Goal: Task Accomplishment & Management: Manage account settings

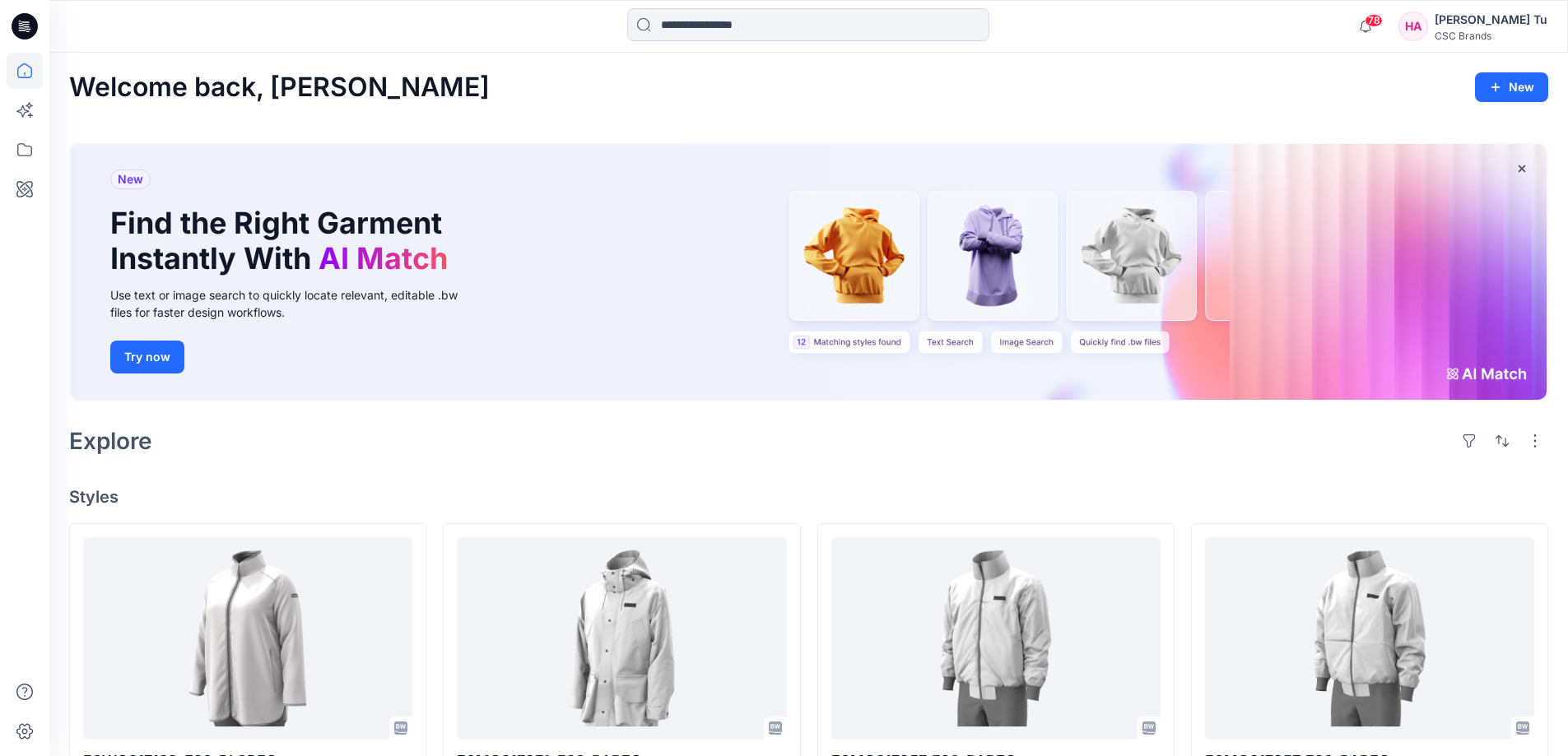
scroll to position [329, 0]
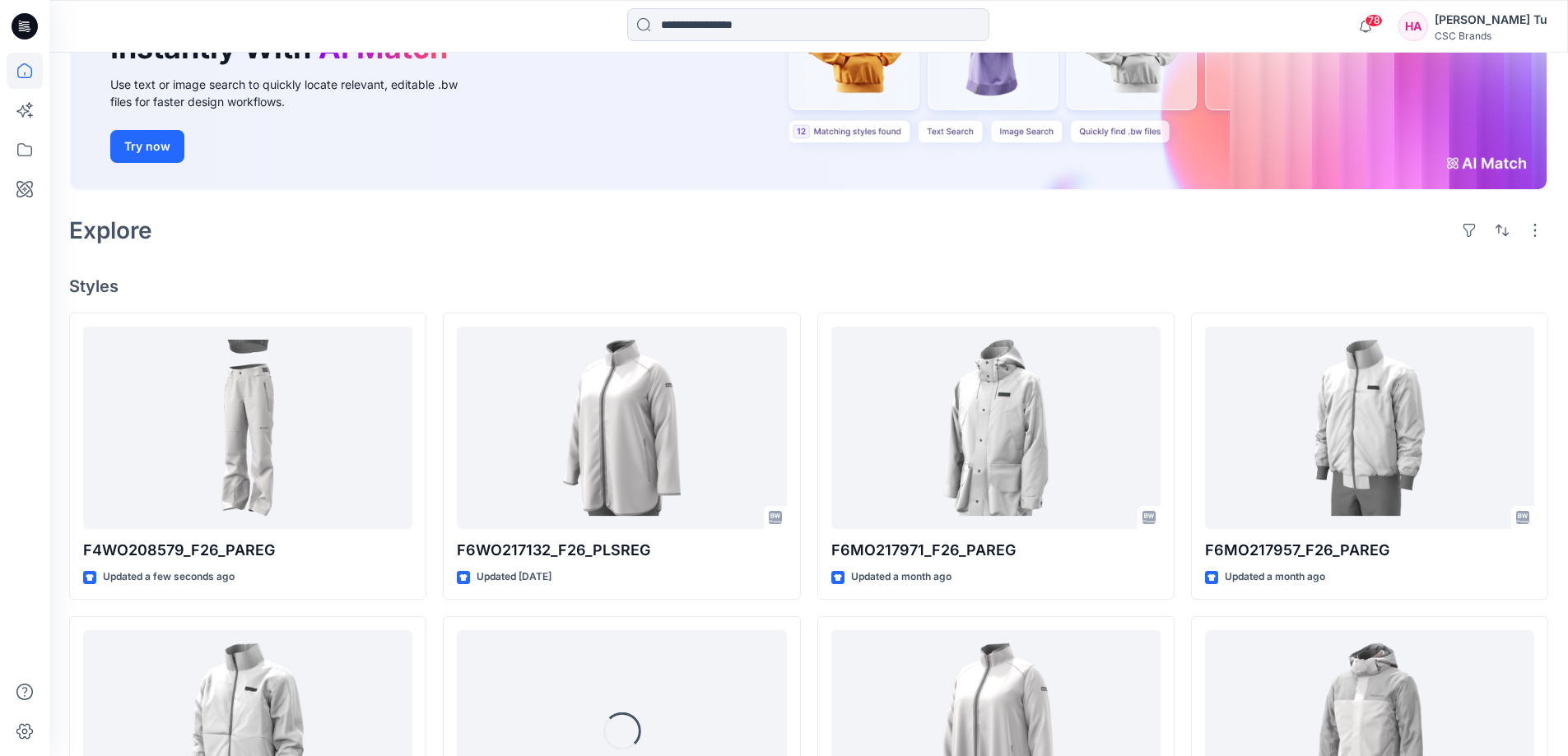
scroll to position [247, 0]
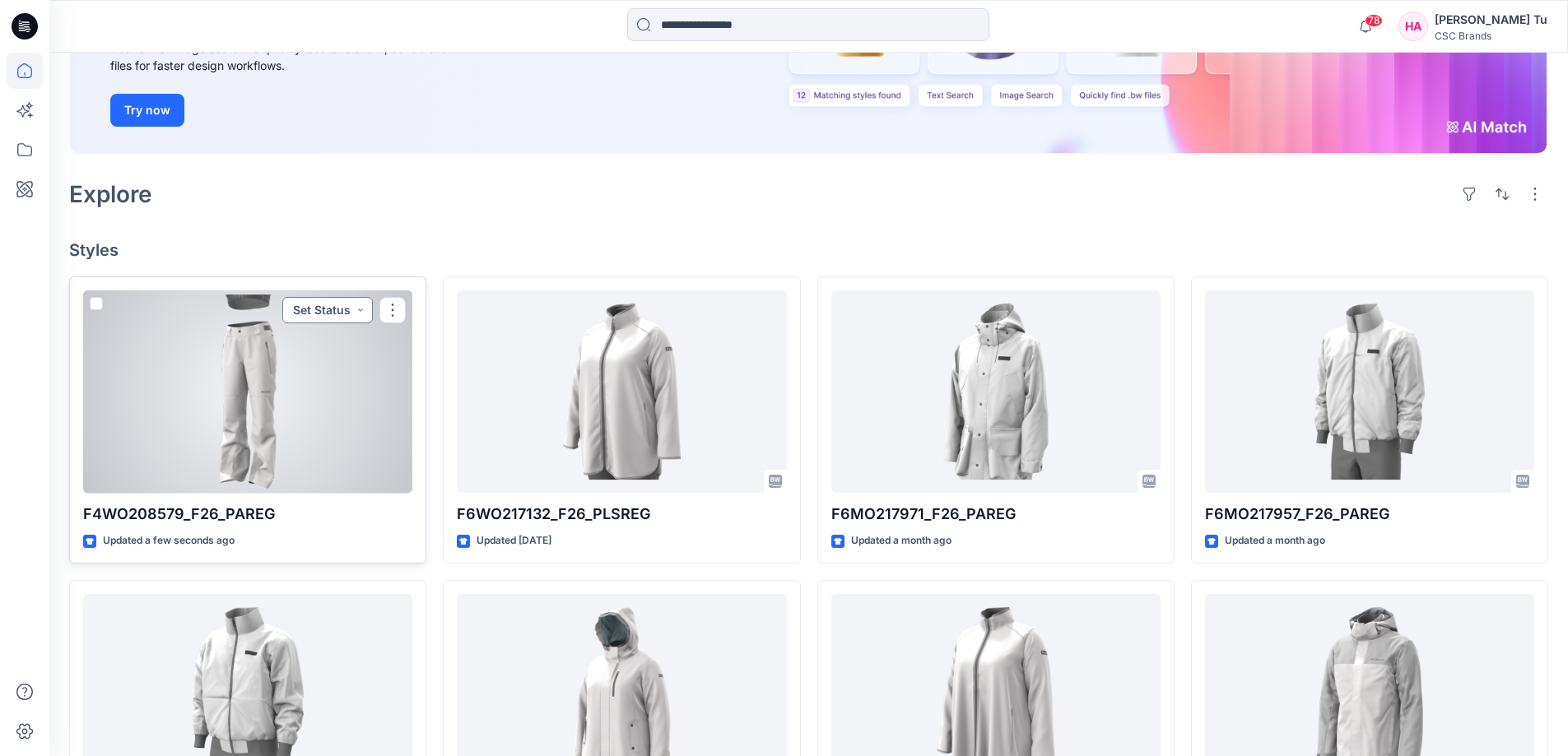
click at [360, 311] on button "Set Status" at bounding box center [328, 310] width 91 height 26
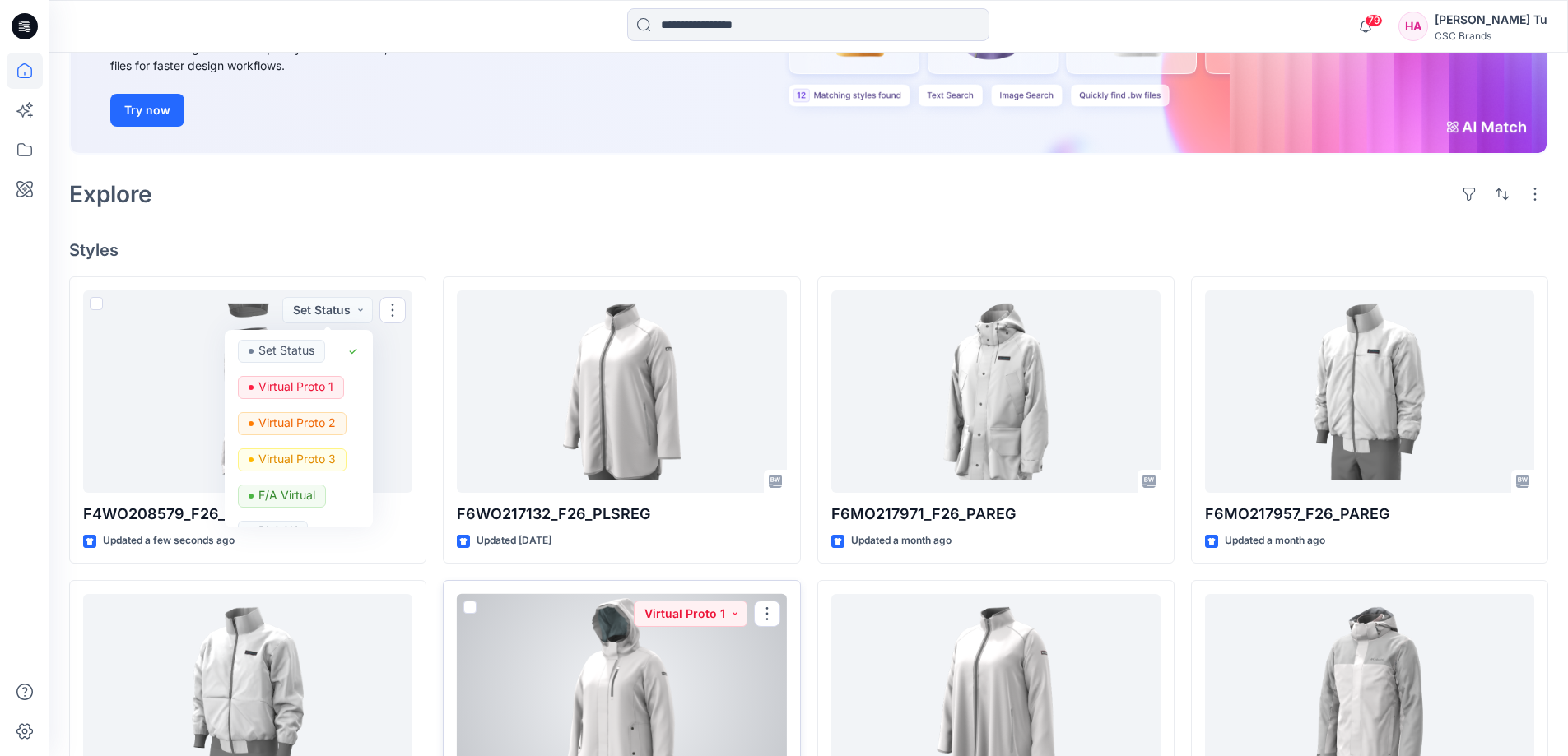
scroll to position [329, 0]
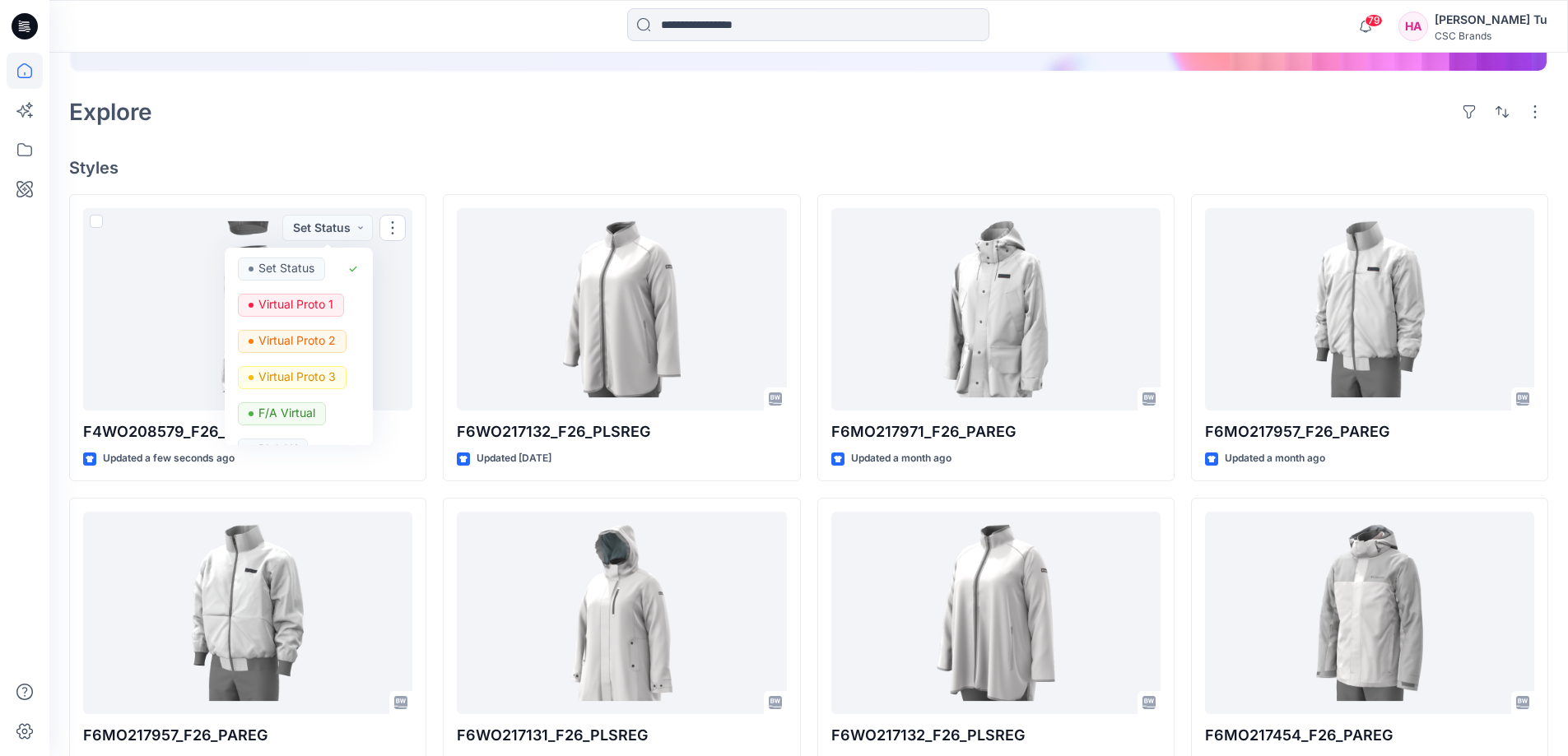
click at [24, 378] on div at bounding box center [24, 404] width 36 height 703
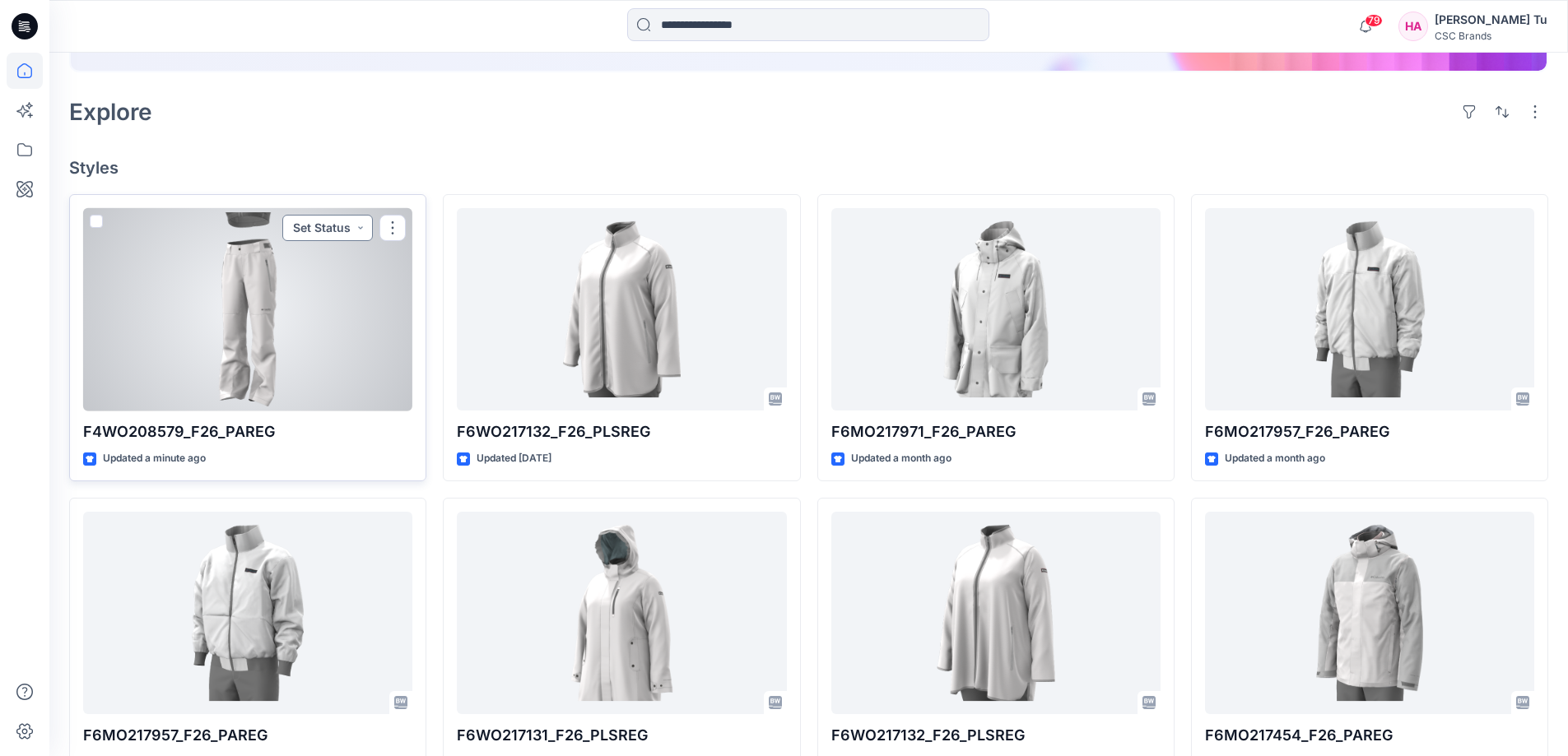
click at [345, 234] on button "Set Status" at bounding box center [328, 227] width 91 height 26
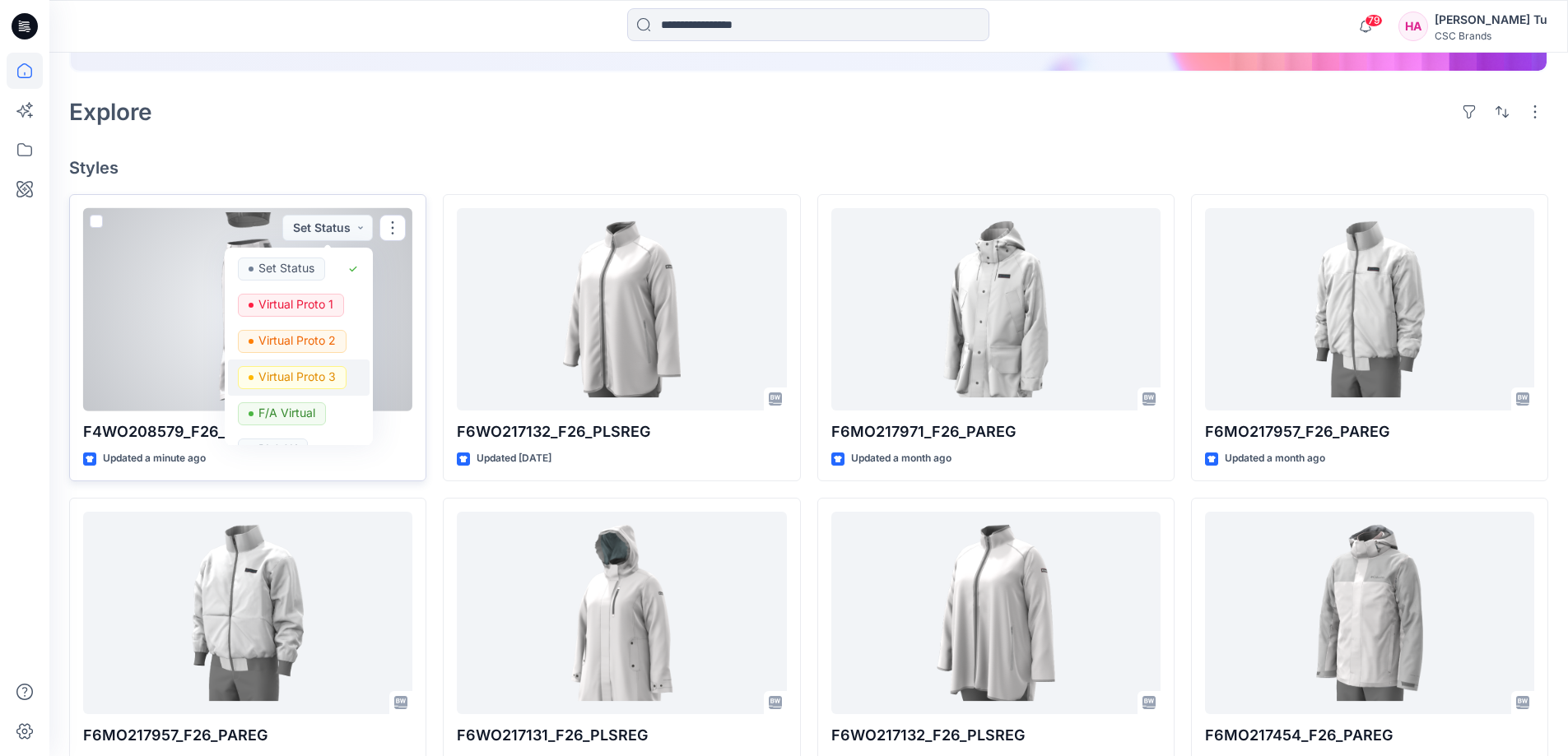
click at [307, 377] on p "Virtual Proto 3" at bounding box center [296, 377] width 77 height 22
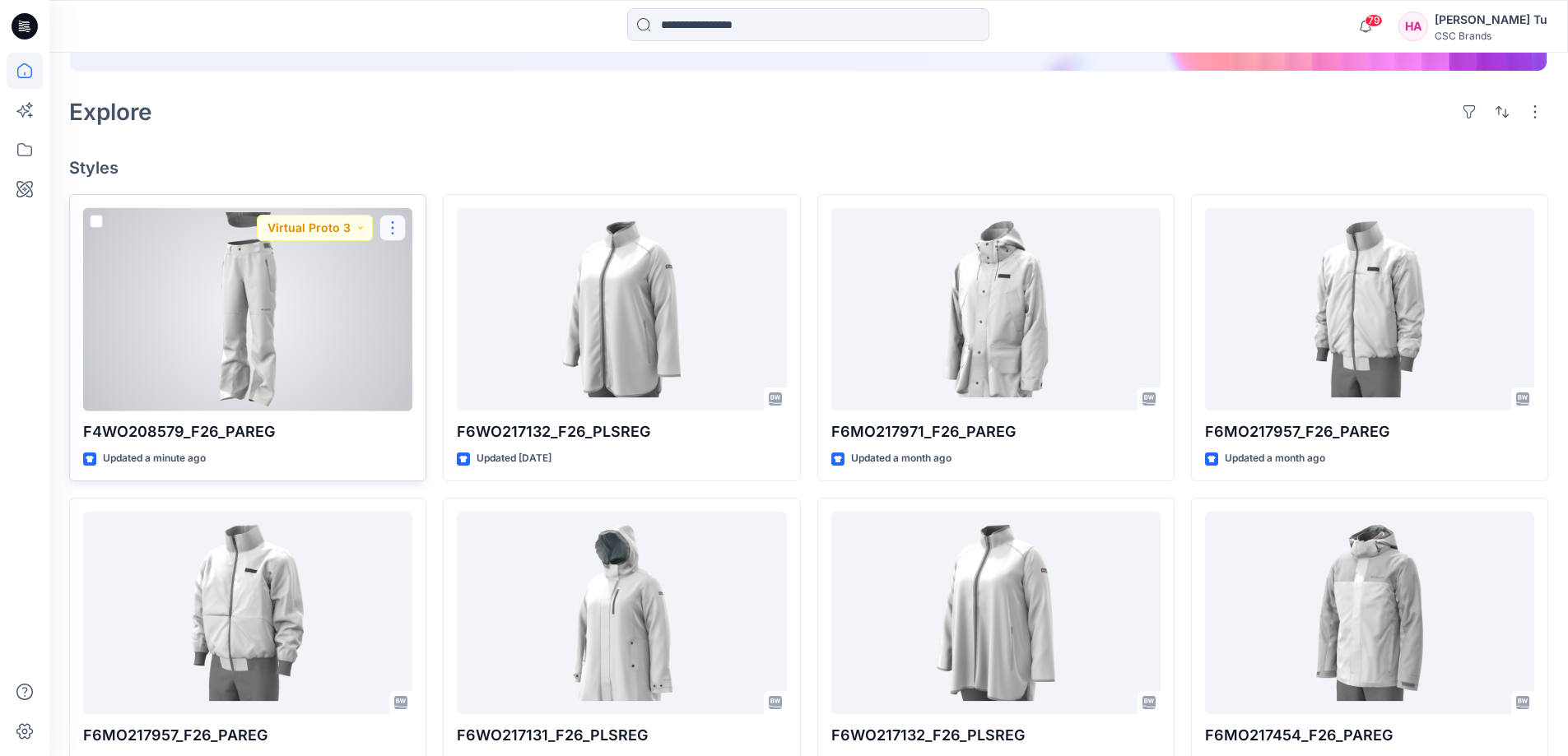
click at [401, 226] on button "button" at bounding box center [392, 227] width 26 height 26
click at [448, 262] on button "Edit" at bounding box center [472, 266] width 178 height 31
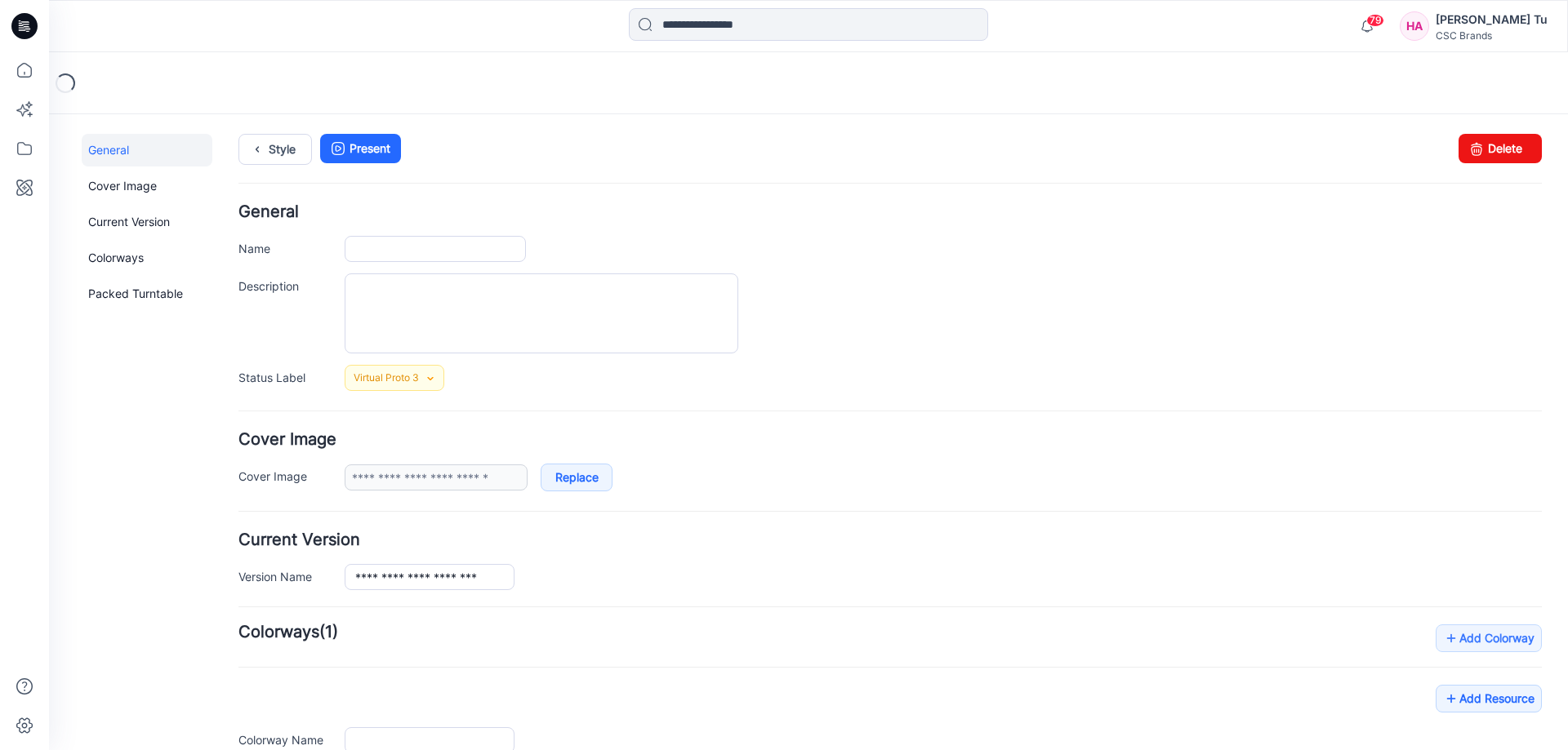
type input "**********"
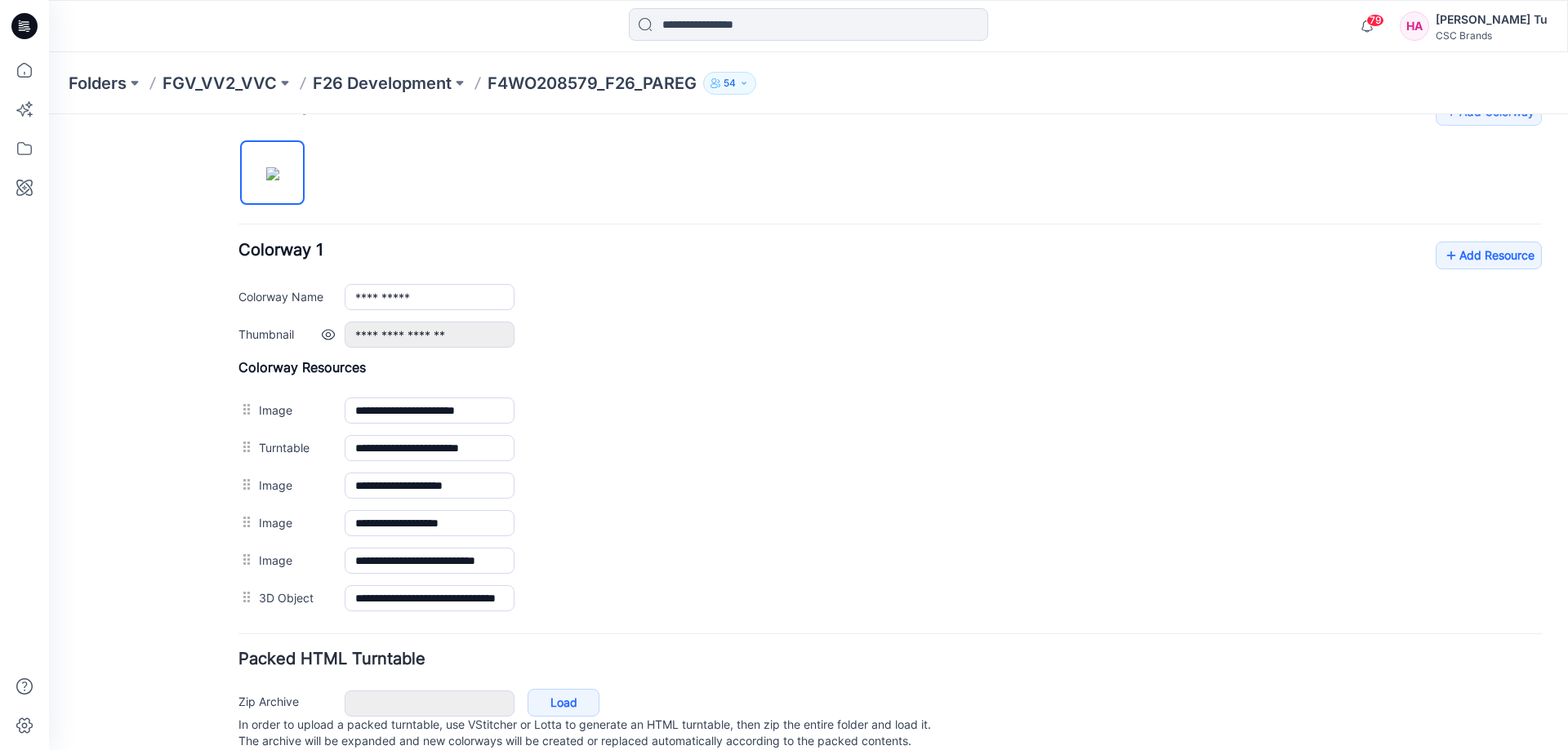
scroll to position [499, 0]
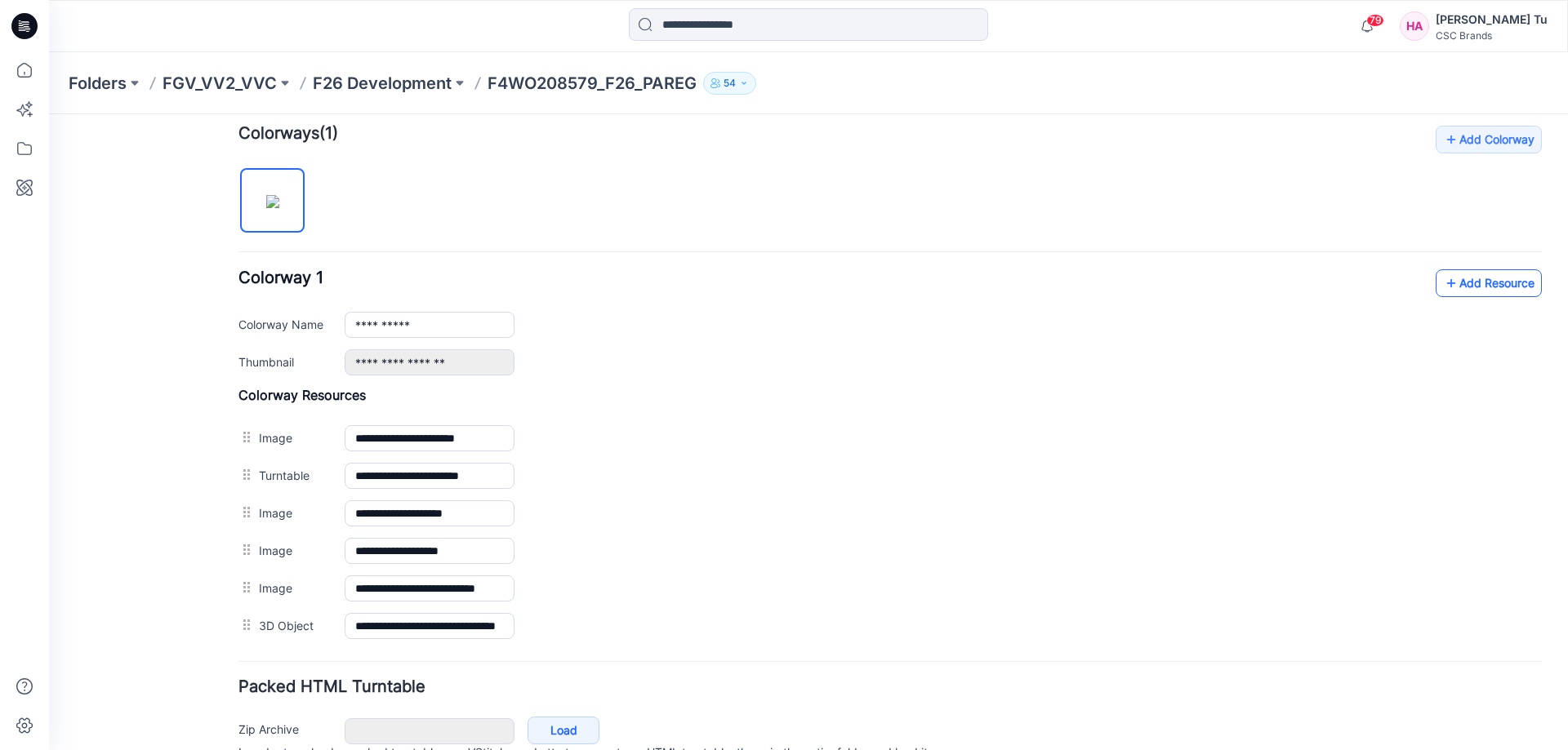
click at [1507, 277] on link "Add Resource" at bounding box center [1488, 283] width 106 height 28
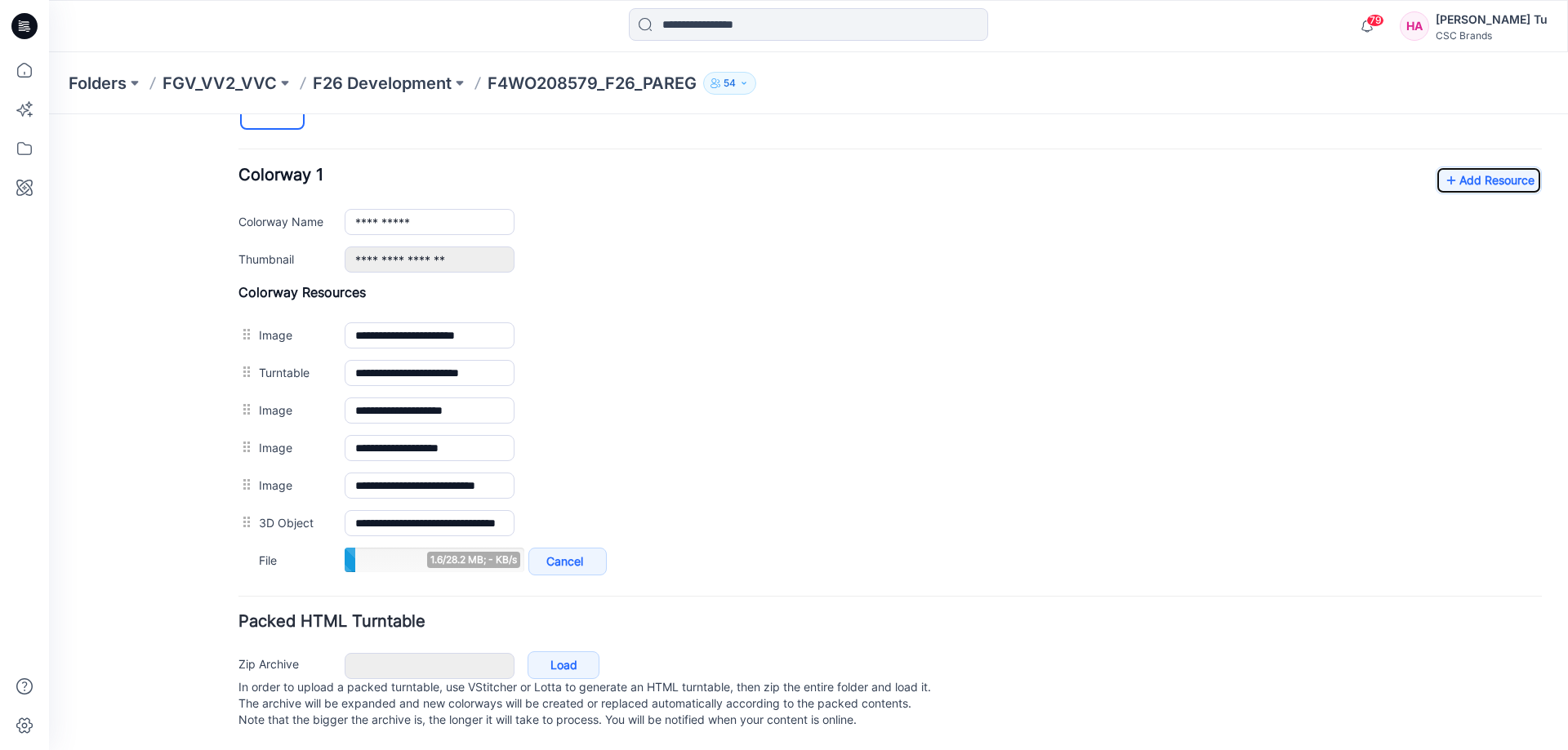
scroll to position [536, 0]
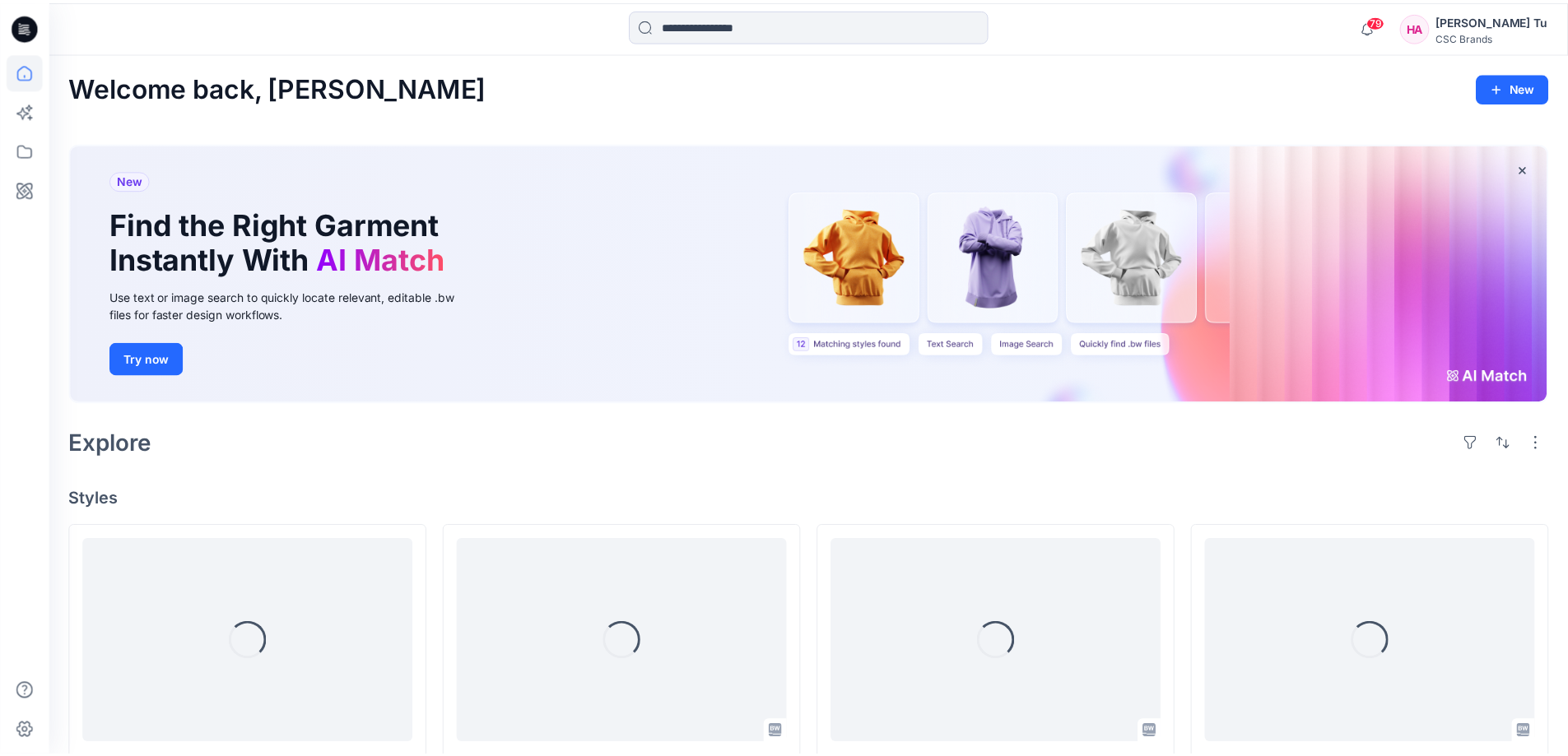
scroll to position [329, 0]
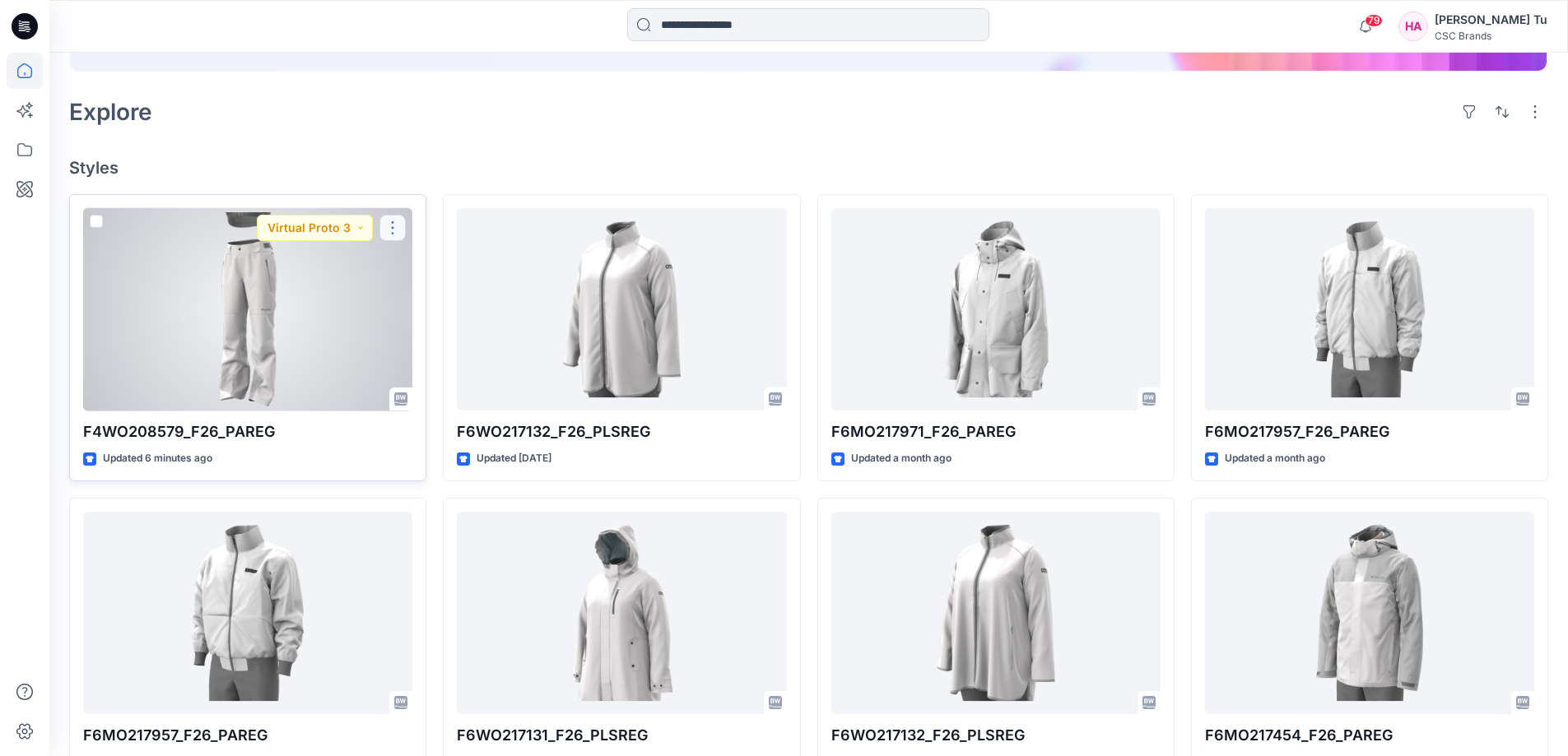
click at [397, 230] on button "button" at bounding box center [392, 227] width 26 height 26
click at [445, 265] on button "Edit" at bounding box center [472, 266] width 178 height 31
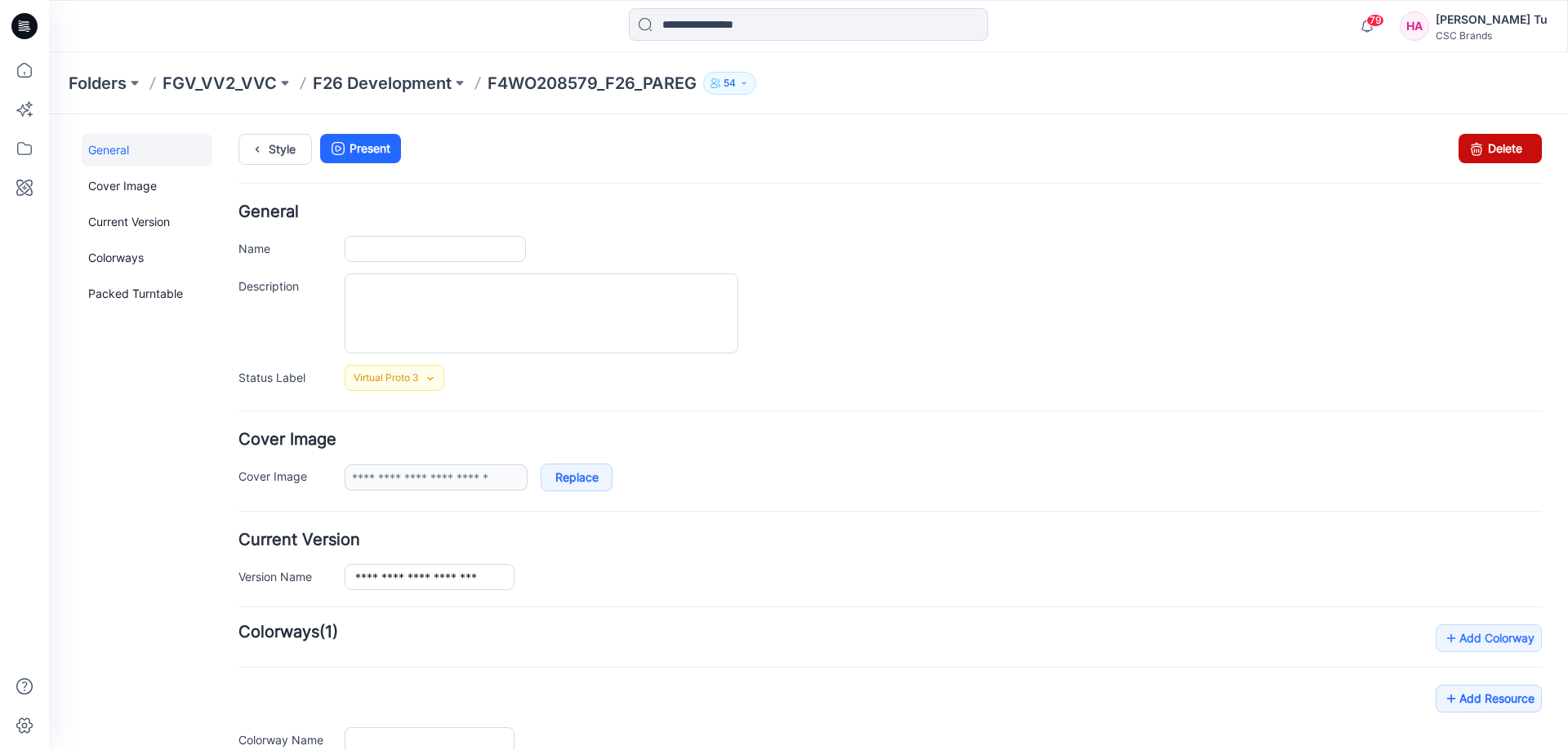
type input "**********"
click at [1489, 146] on link "Delete" at bounding box center [1500, 148] width 84 height 30
type input "**********"
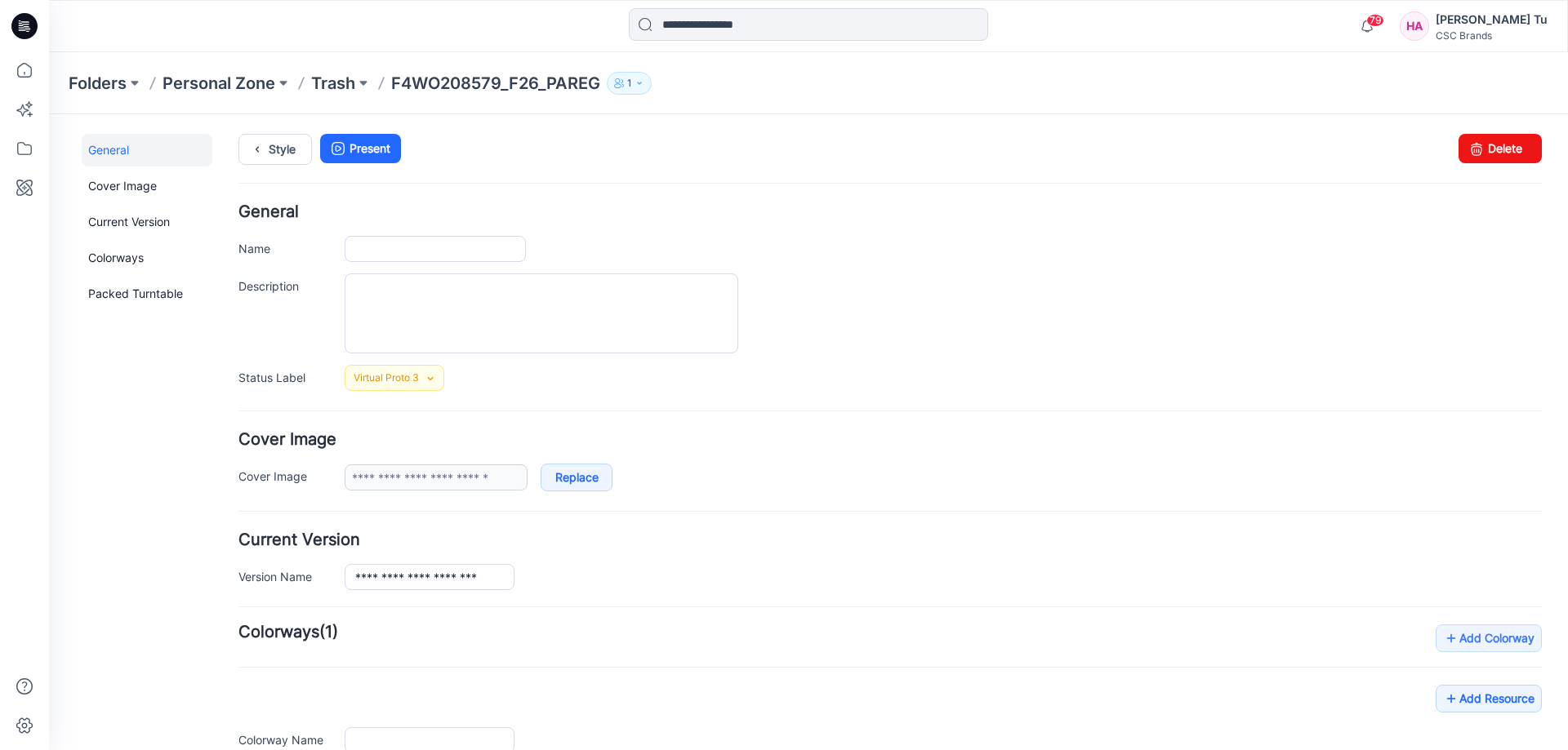
type input "**********"
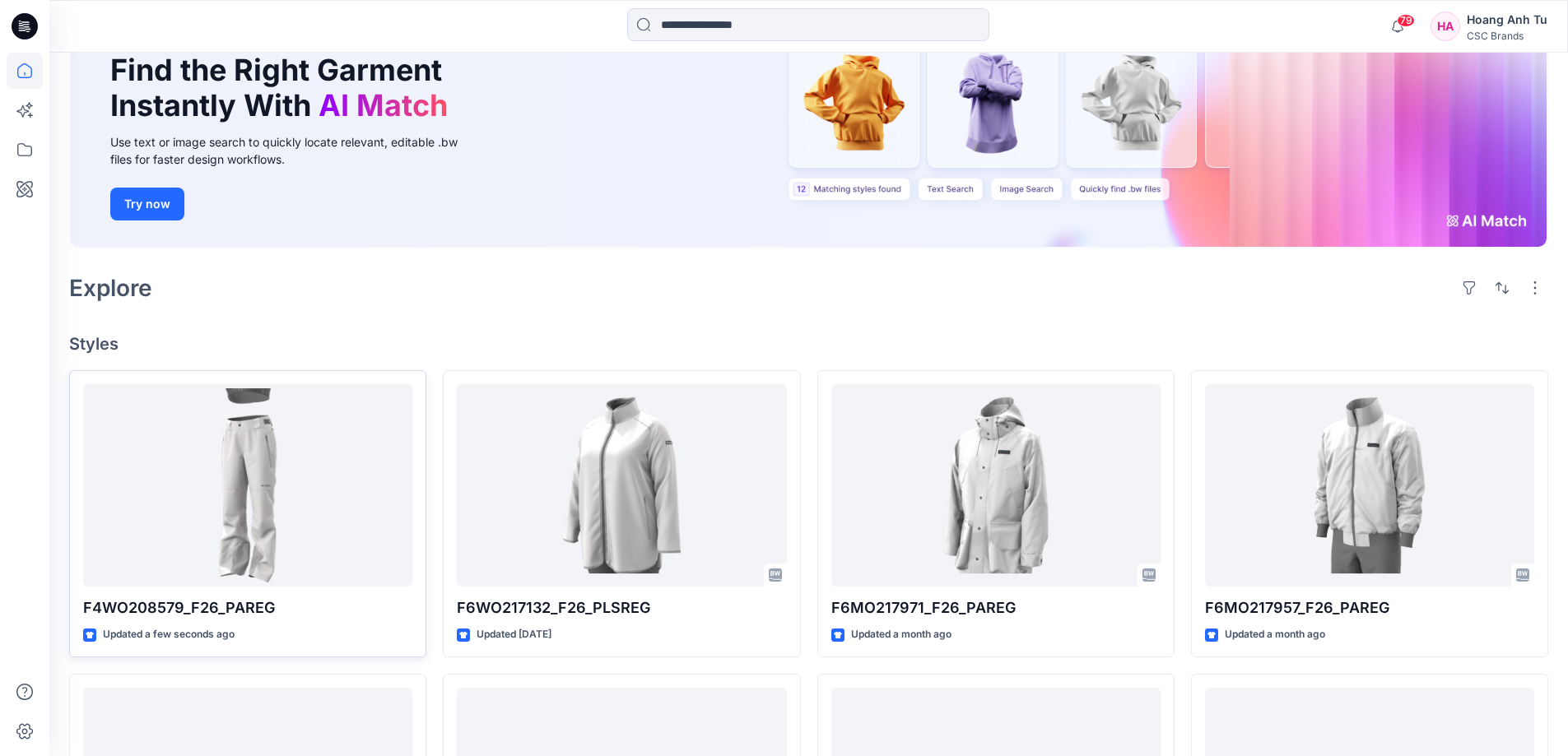
scroll to position [165, 0]
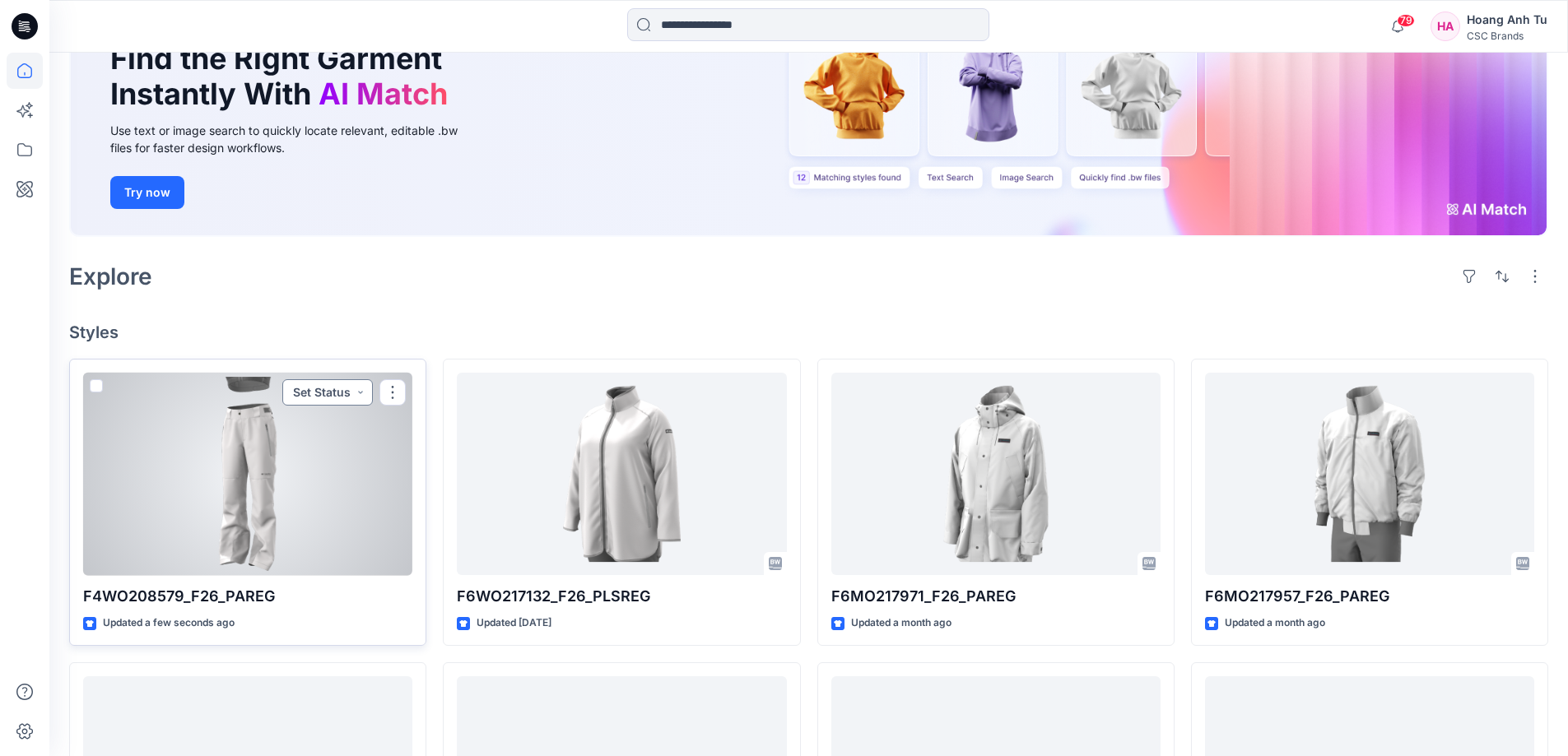
click at [340, 394] on button "Set Status" at bounding box center [328, 392] width 91 height 26
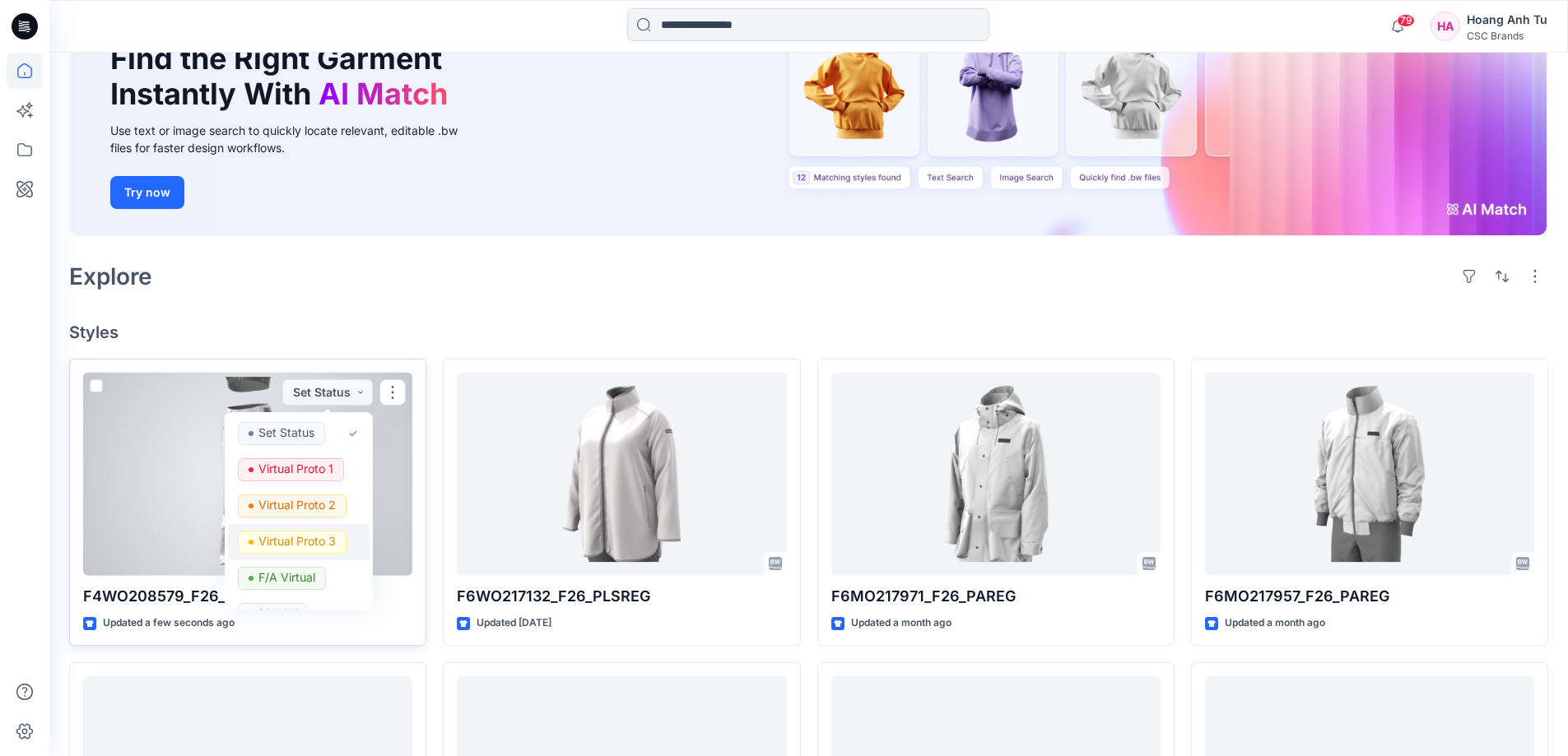
click at [327, 539] on p "Virtual Proto 3" at bounding box center [296, 541] width 77 height 22
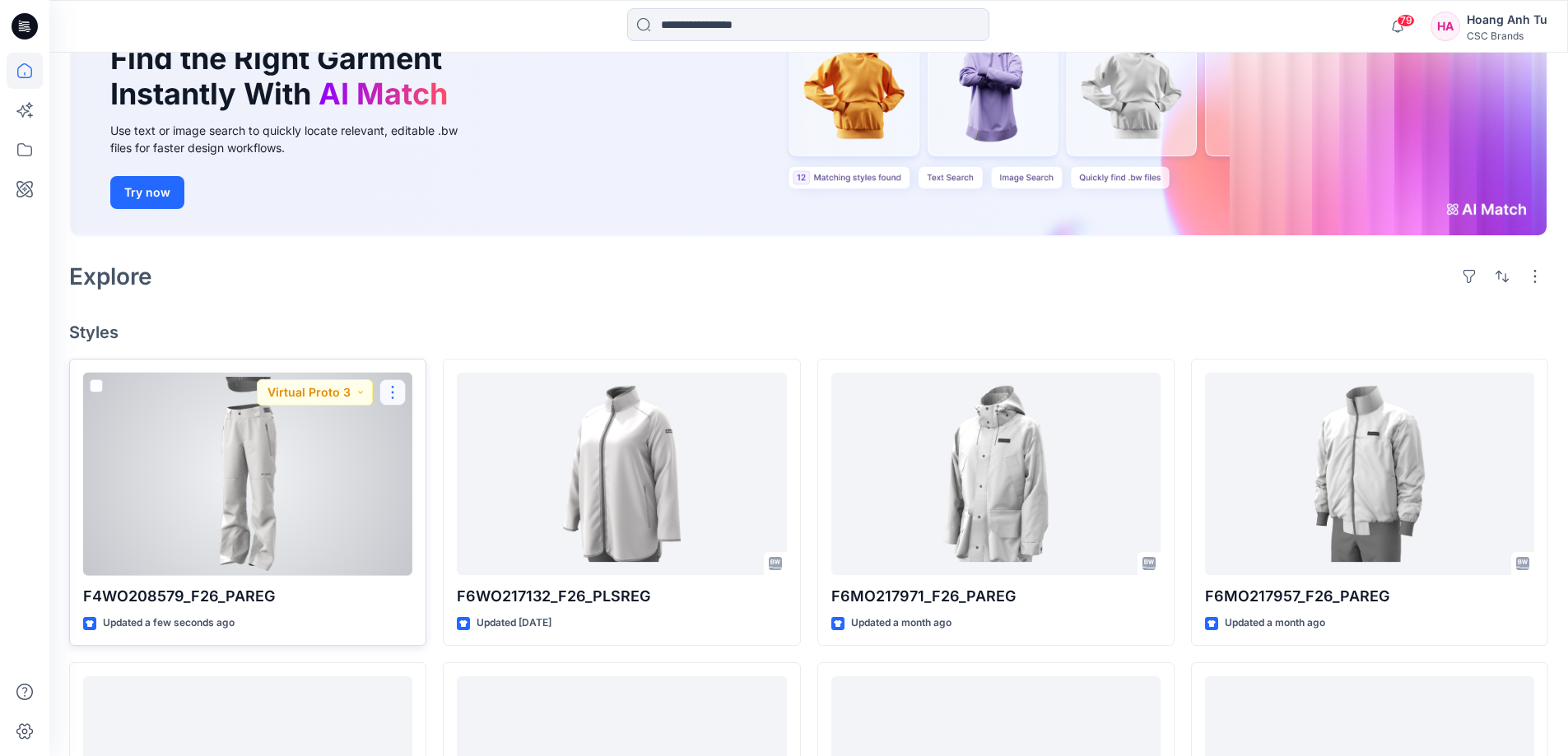
click at [386, 386] on button "button" at bounding box center [392, 392] width 26 height 26
click at [428, 431] on p "Edit" at bounding box center [422, 430] width 21 height 17
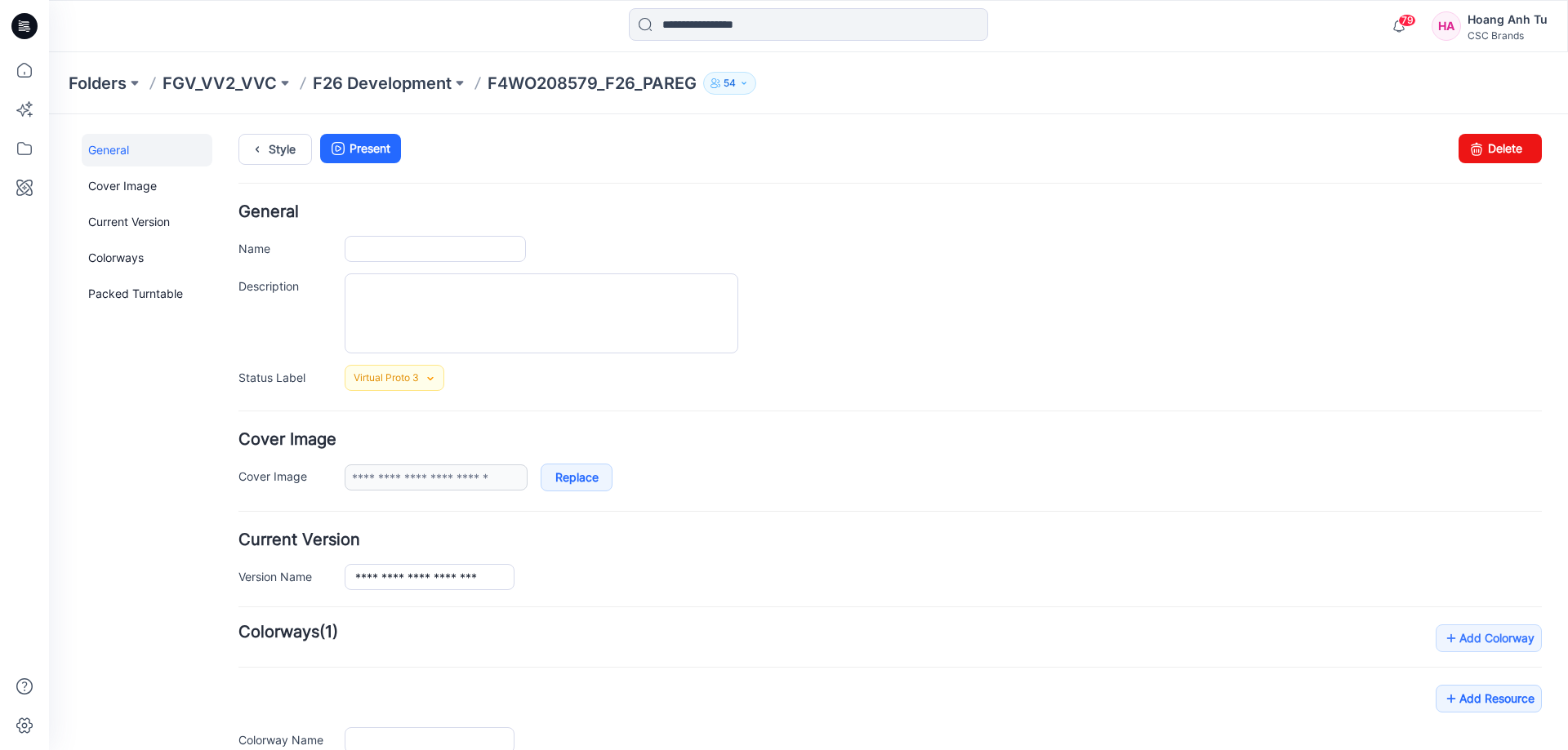
type input "**********"
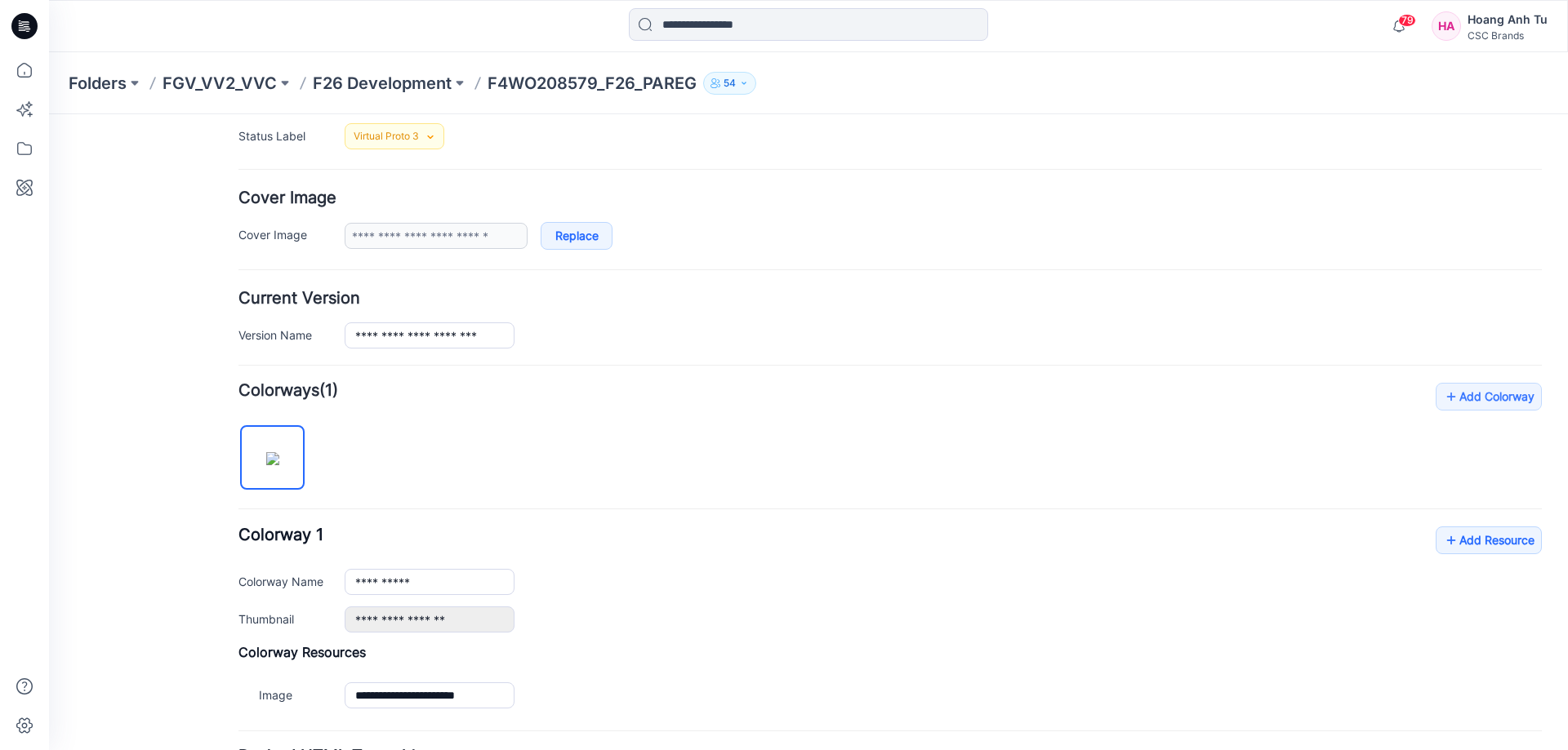
scroll to position [393, 0]
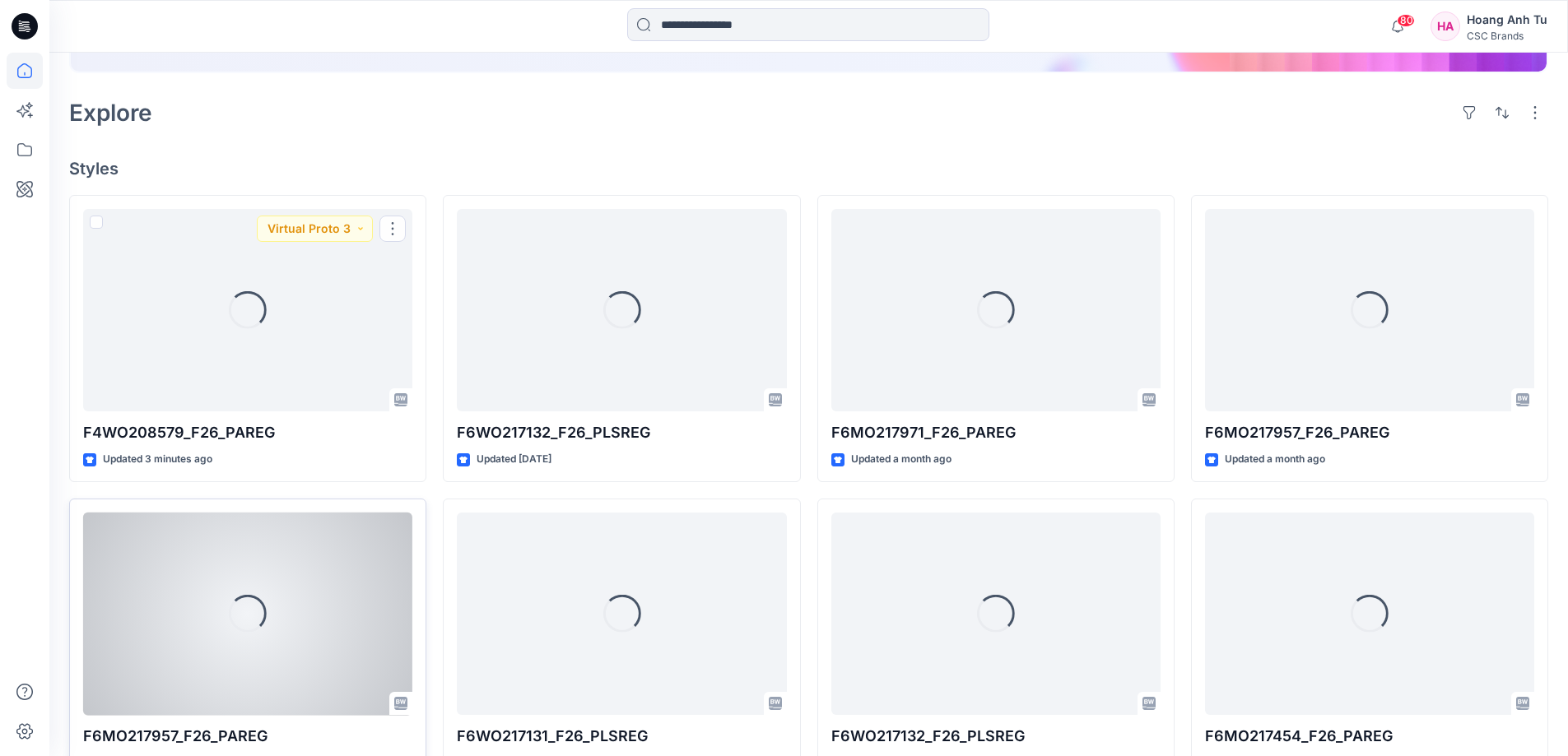
scroll to position [329, 0]
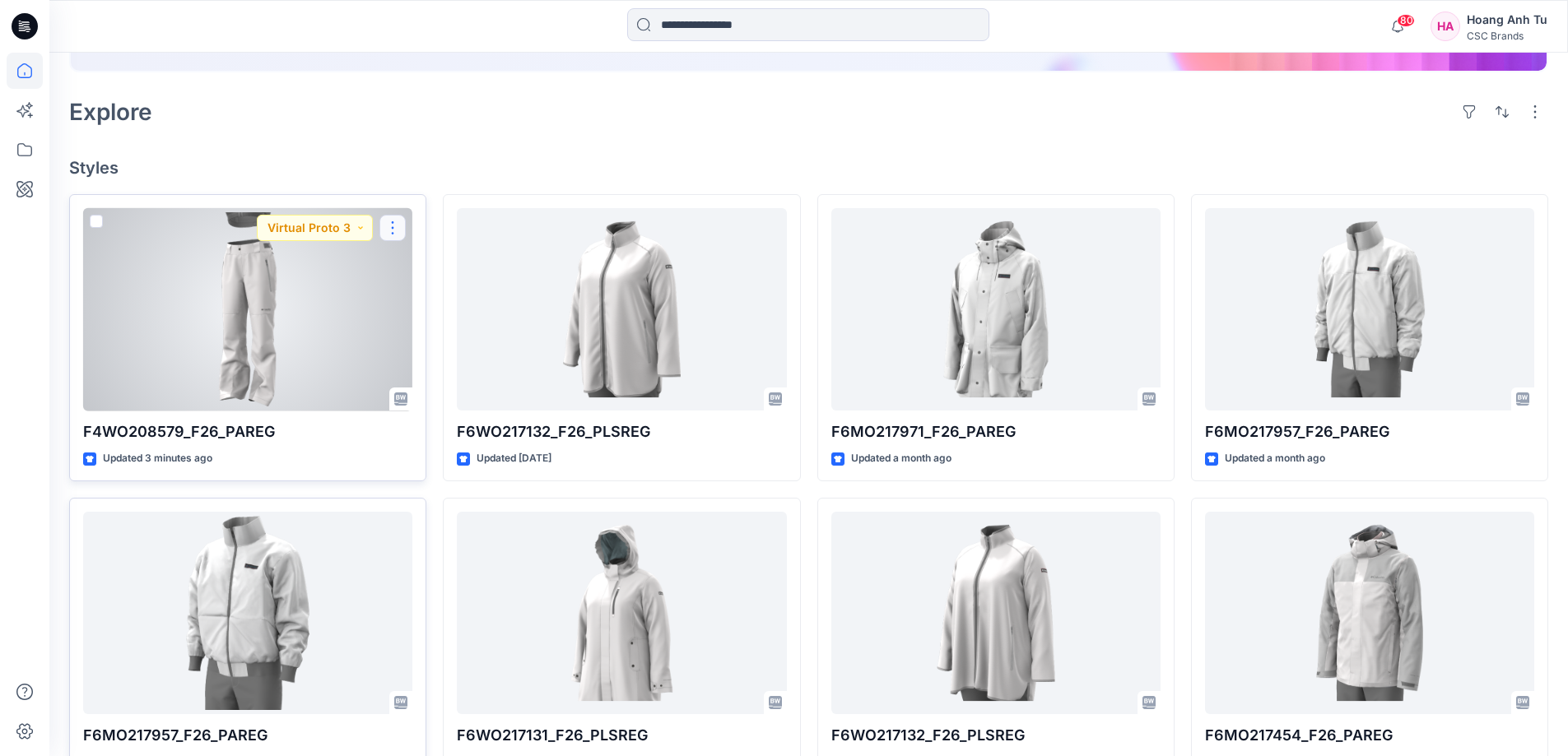
click at [393, 228] on button "button" at bounding box center [392, 227] width 26 height 26
click at [446, 266] on button "Edit" at bounding box center [472, 266] width 178 height 31
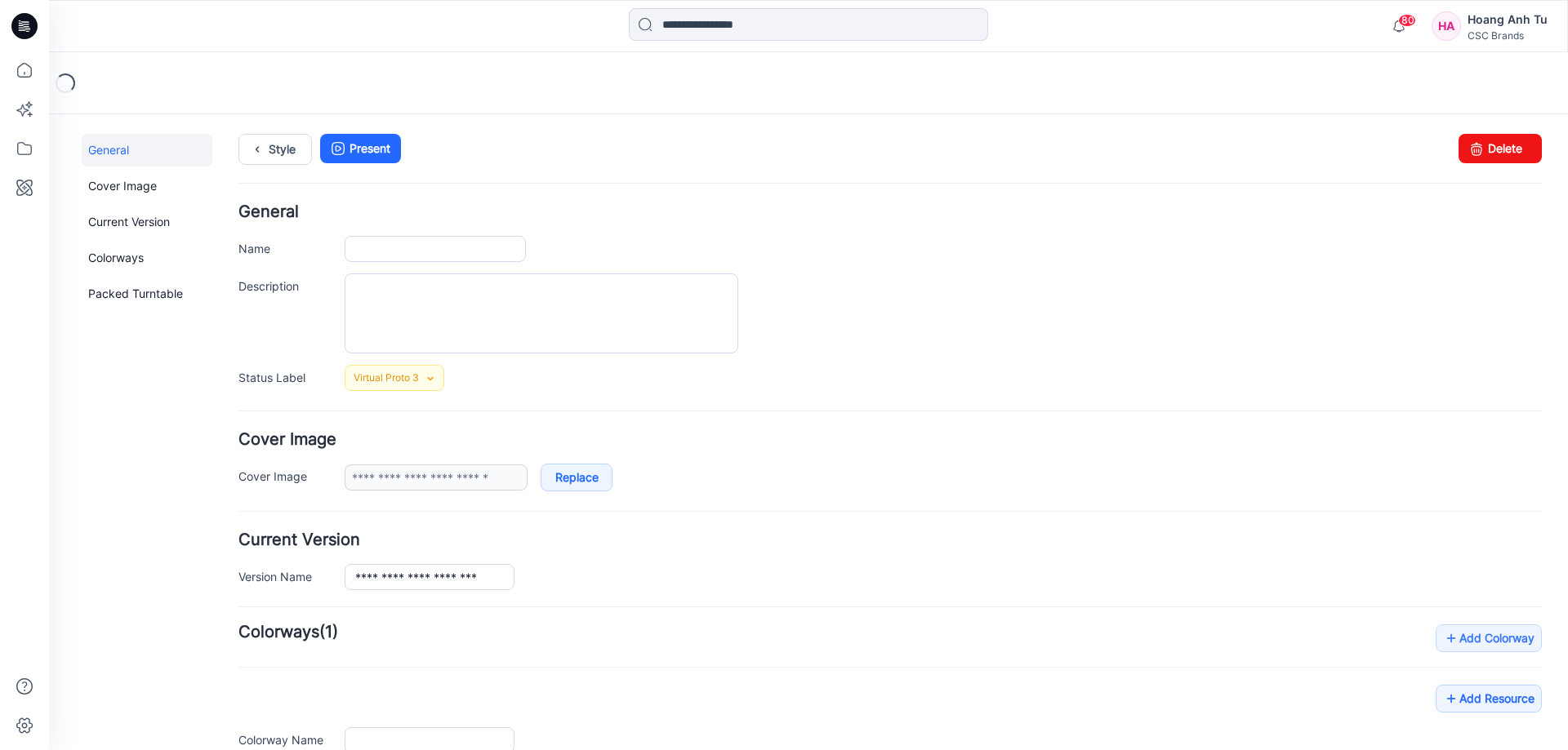
type input "**********"
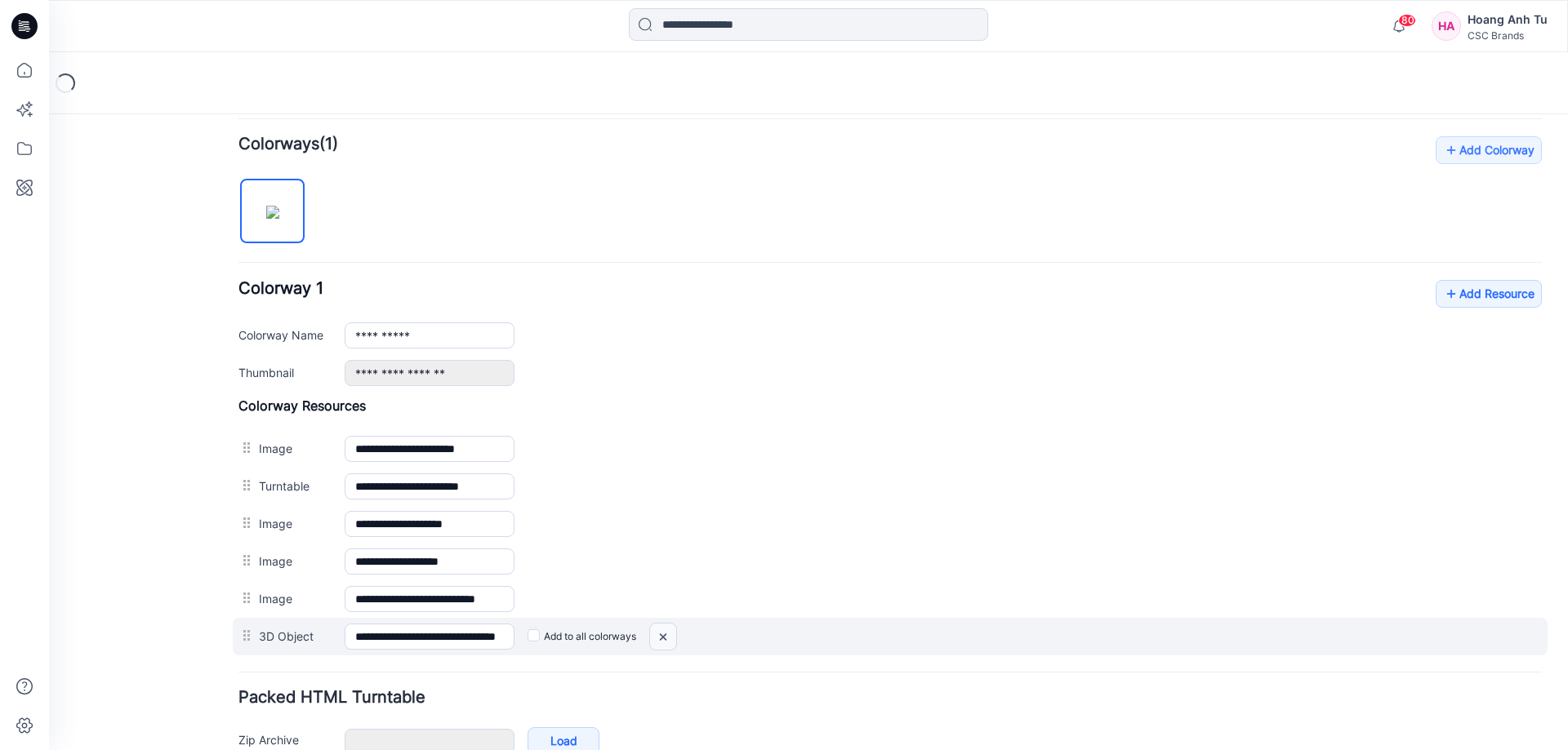
scroll to position [580, 0]
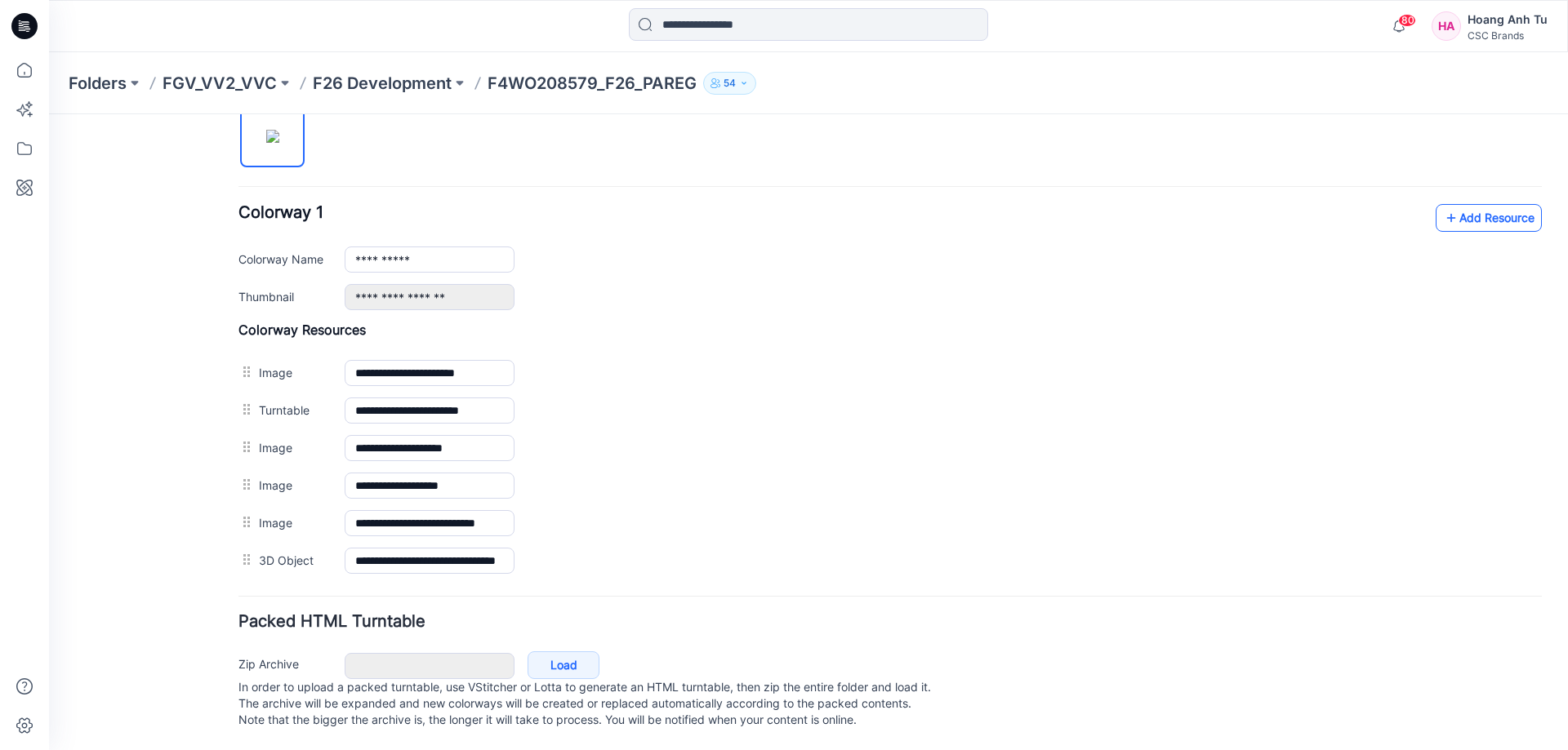
click at [1471, 204] on link "Add Resource" at bounding box center [1488, 217] width 106 height 28
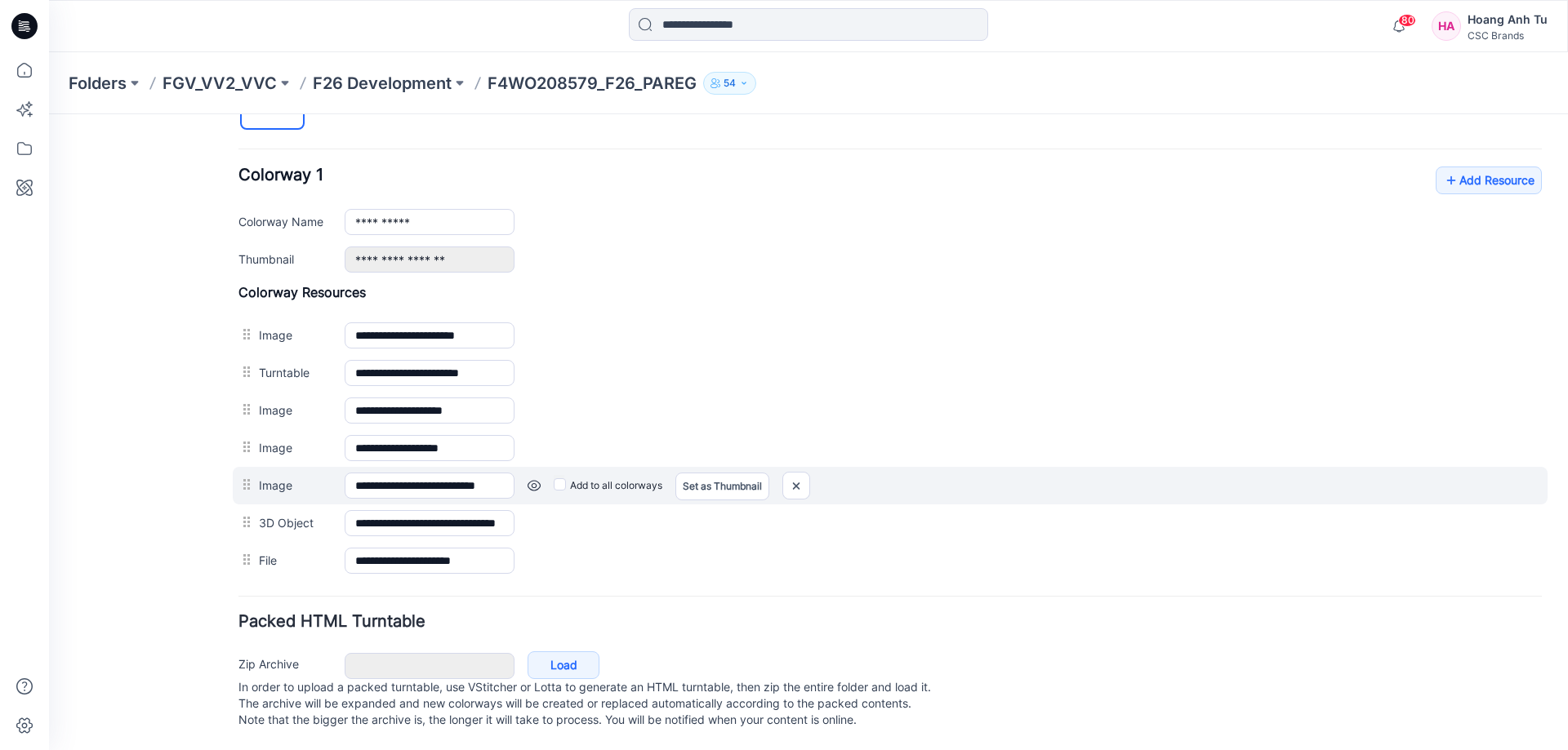
scroll to position [618, 0]
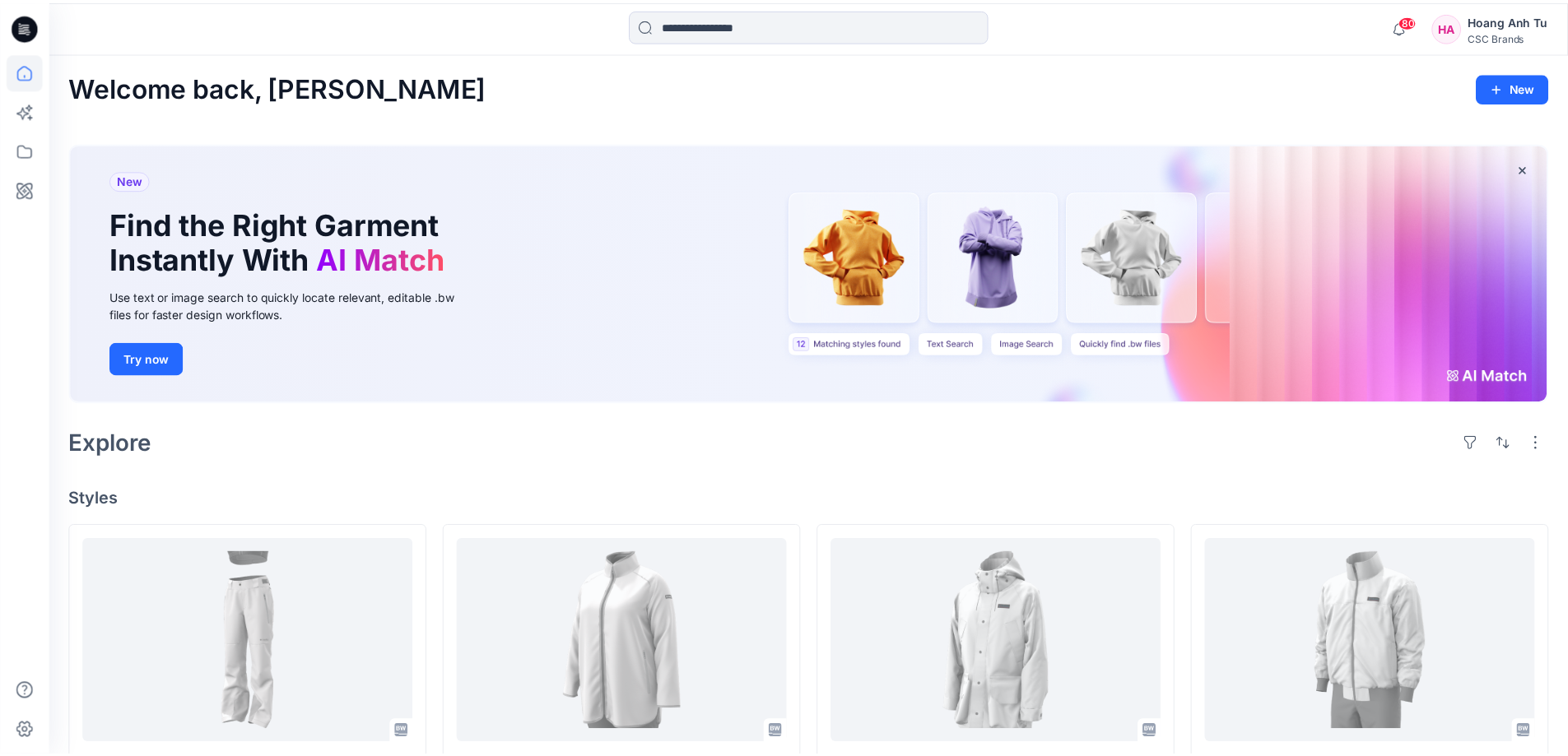
scroll to position [329, 0]
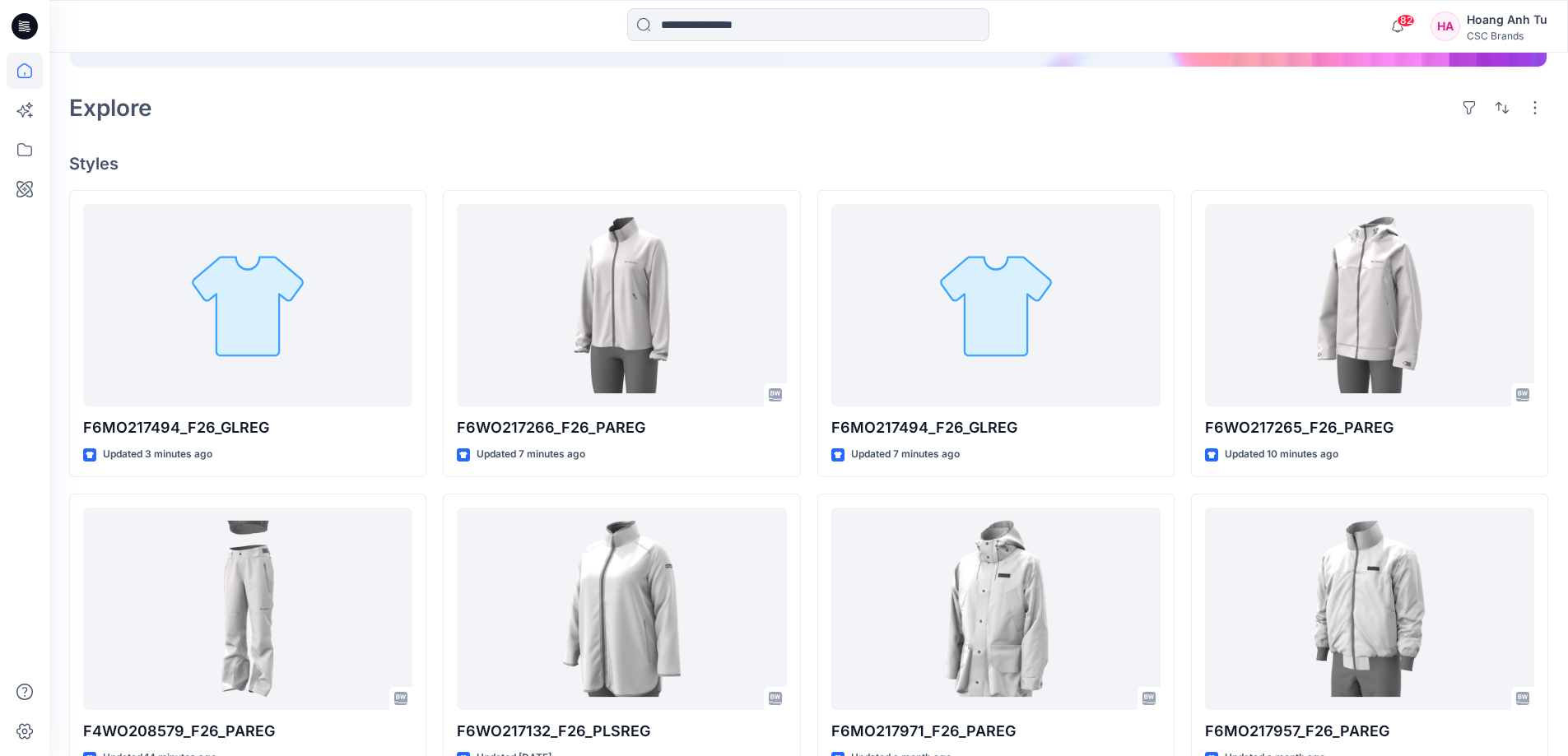
scroll to position [329, 0]
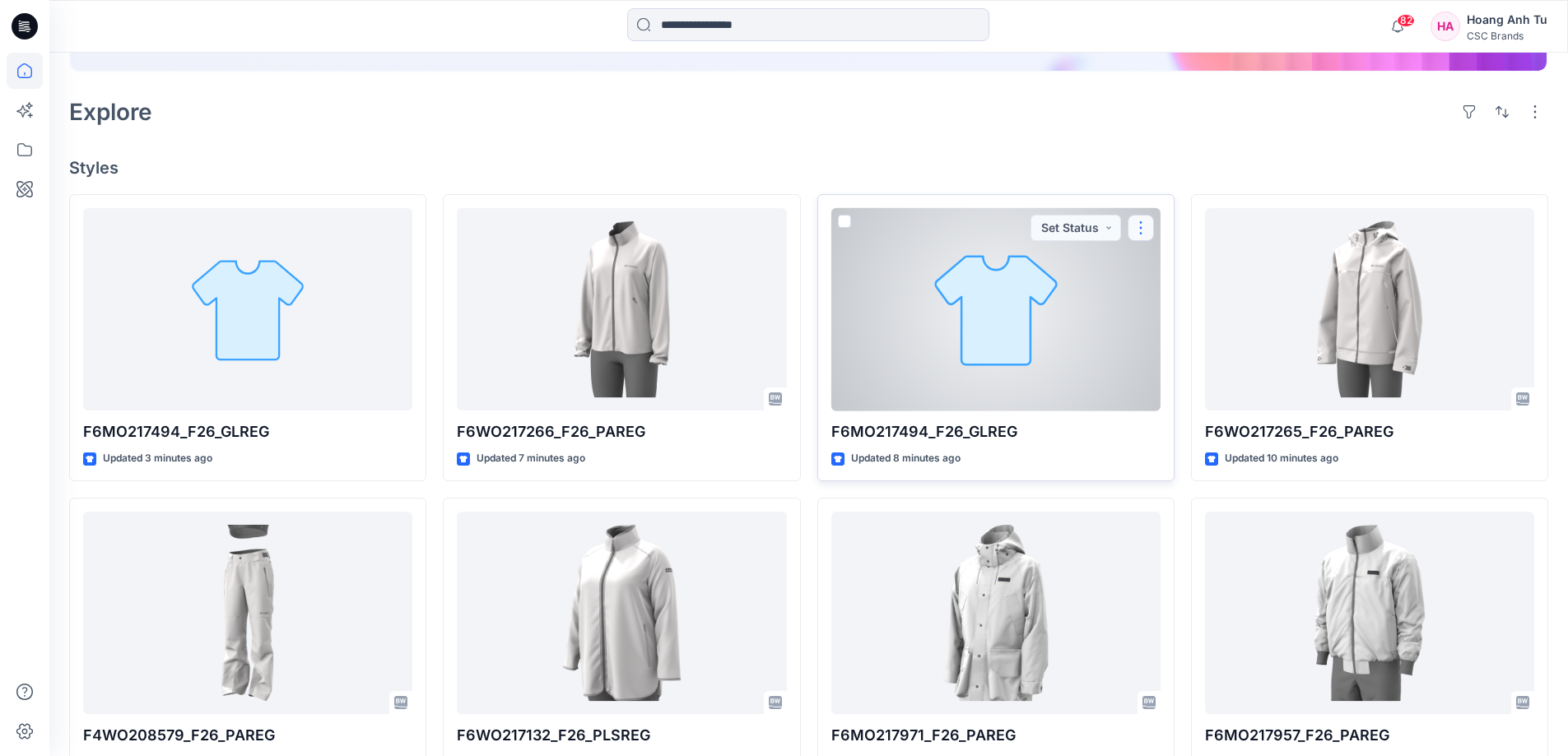
click at [1148, 232] on button "button" at bounding box center [1140, 227] width 26 height 26
click at [1148, 265] on icon "button" at bounding box center [1147, 265] width 14 height 14
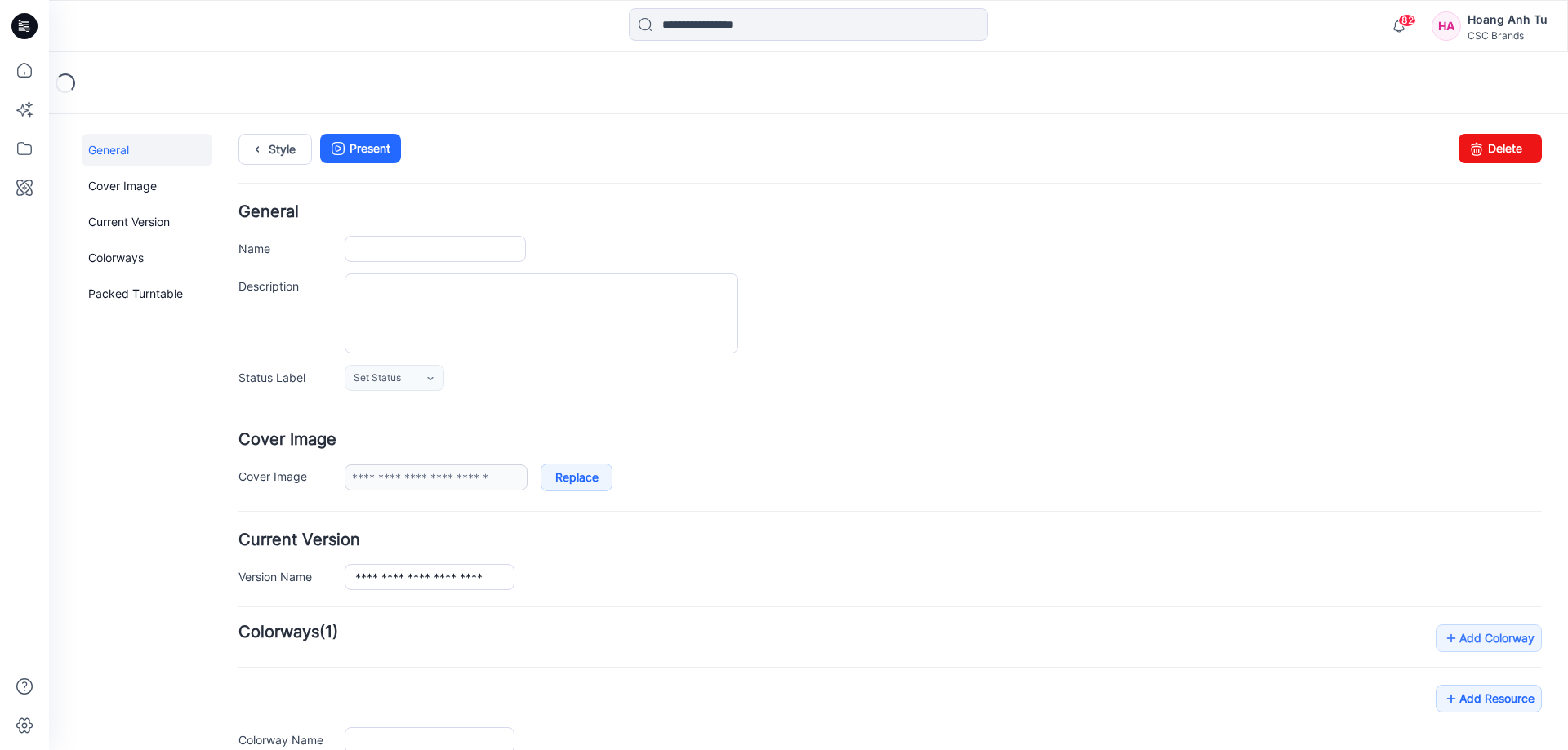
type input "**********"
drag, startPoint x: 1495, startPoint y: 150, endPoint x: 917, endPoint y: 174, distance: 578.5
click at [1495, 150] on link "Delete" at bounding box center [1500, 148] width 84 height 30
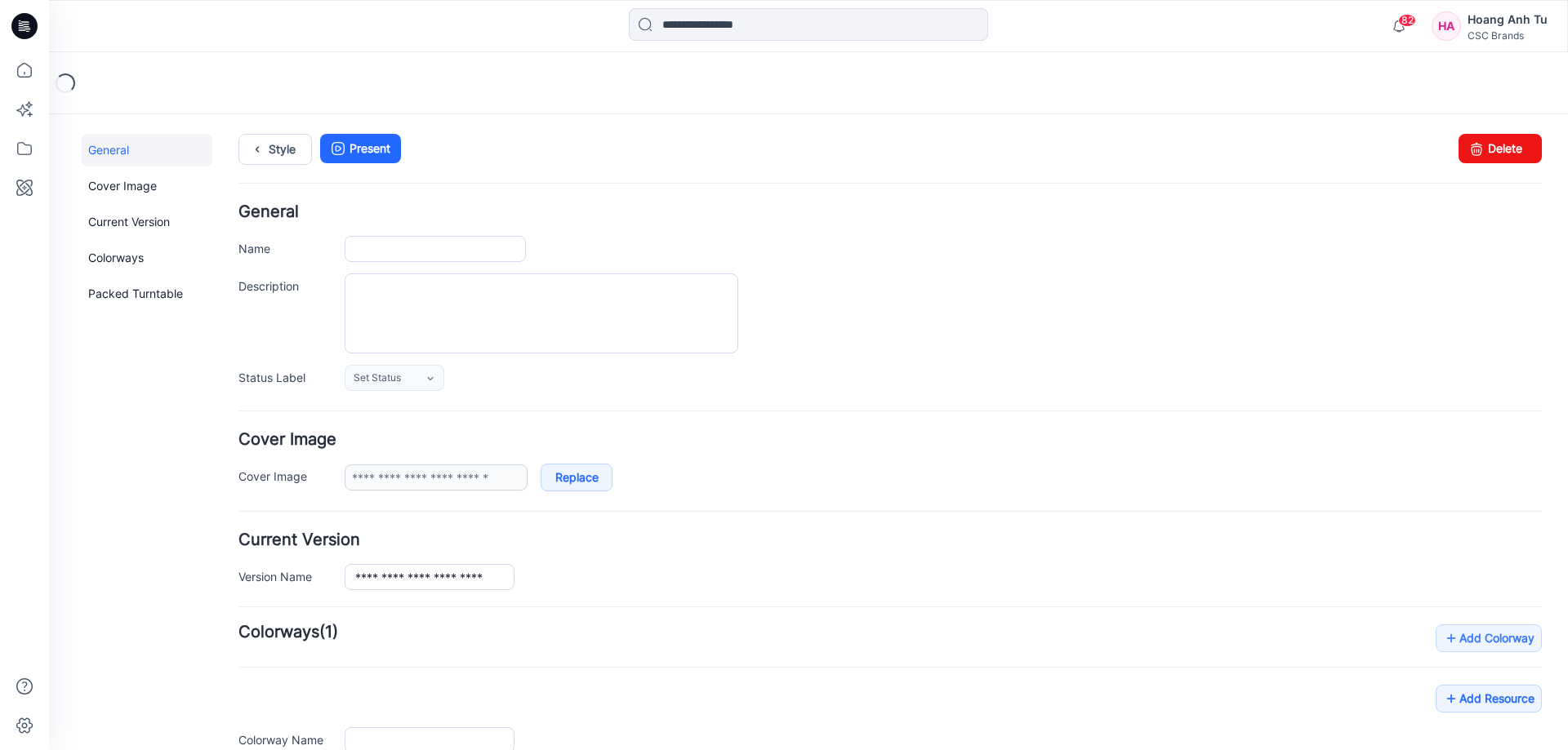
type input "**********"
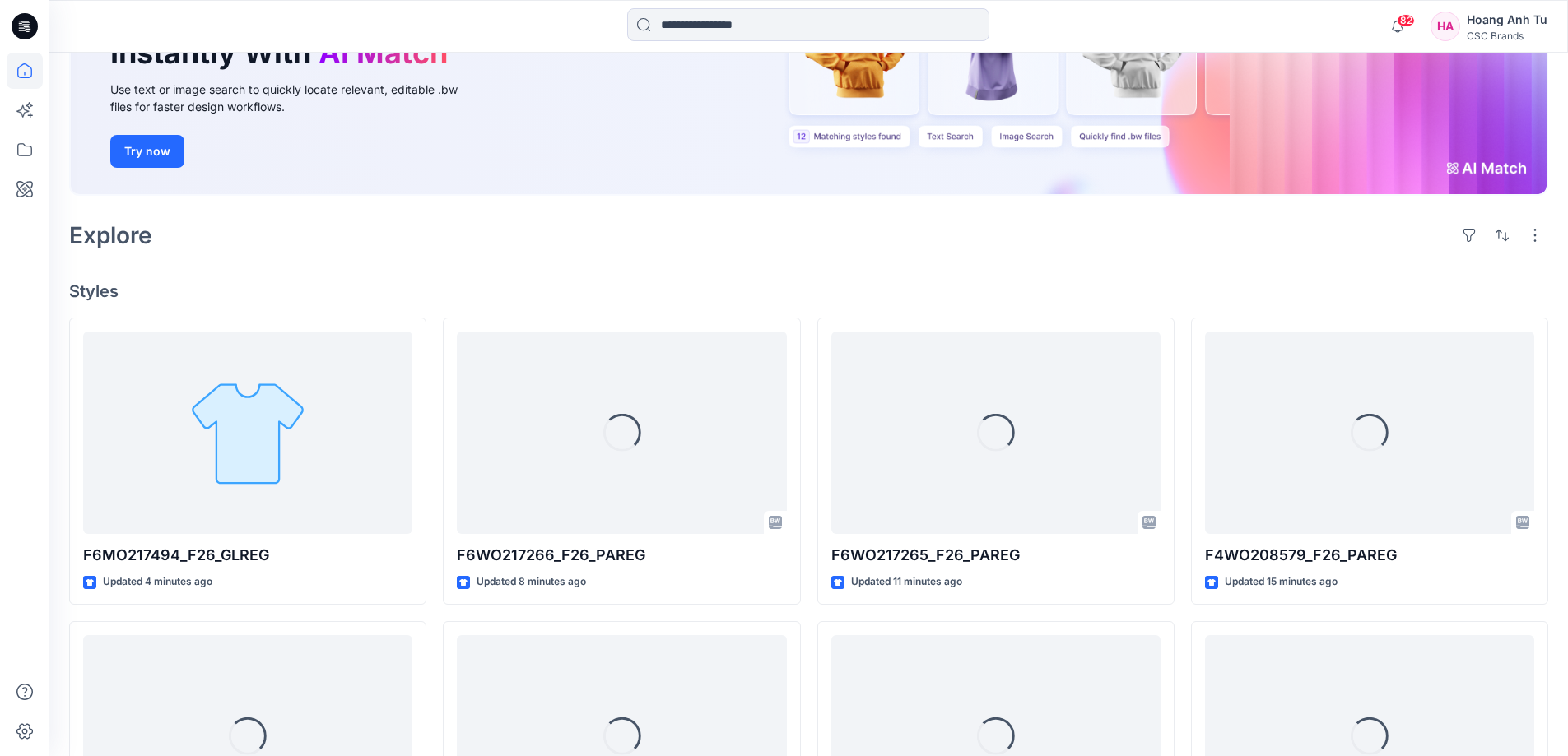
scroll to position [247, 0]
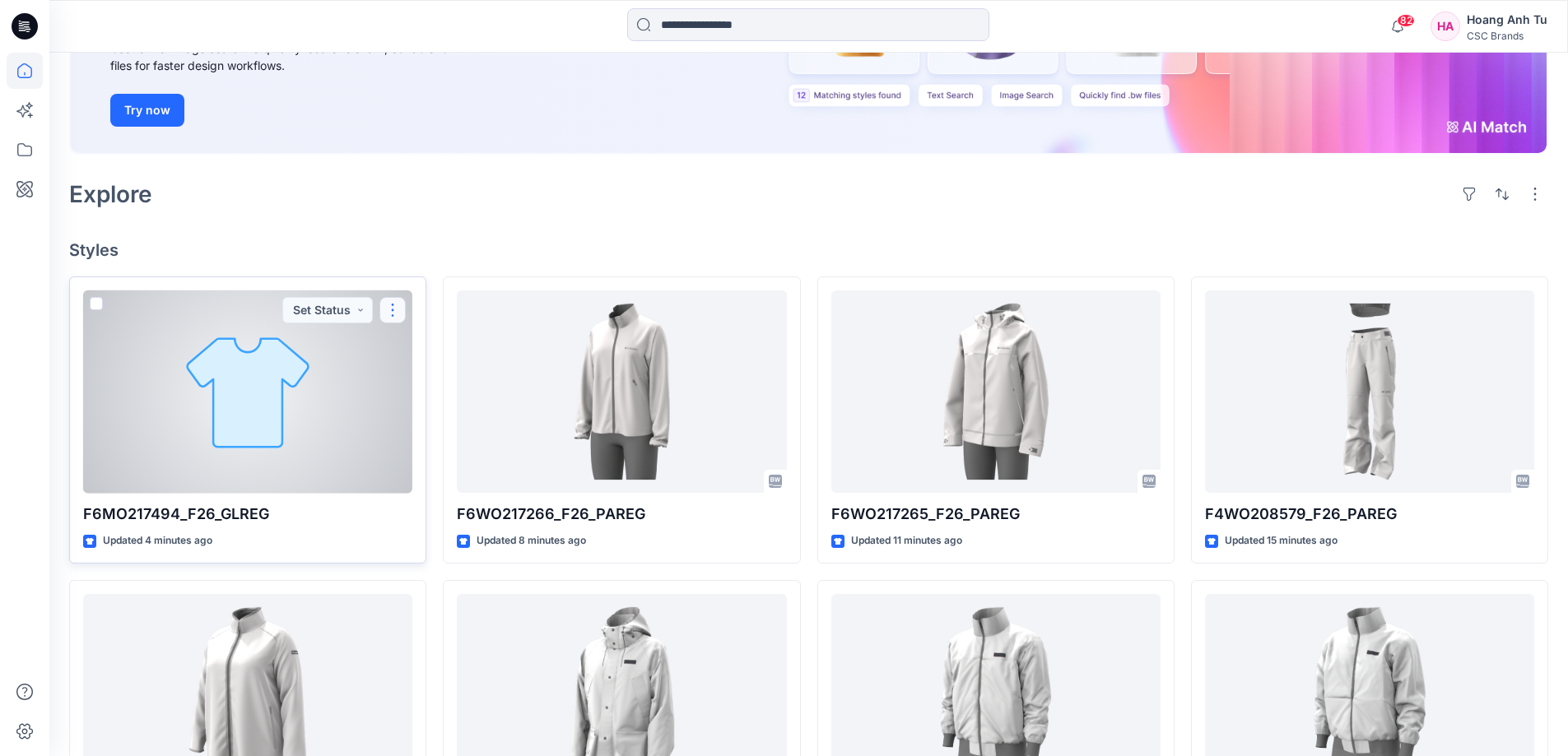
click at [390, 311] on button "button" at bounding box center [392, 310] width 26 height 26
click at [414, 351] on p "Edit" at bounding box center [422, 348] width 21 height 17
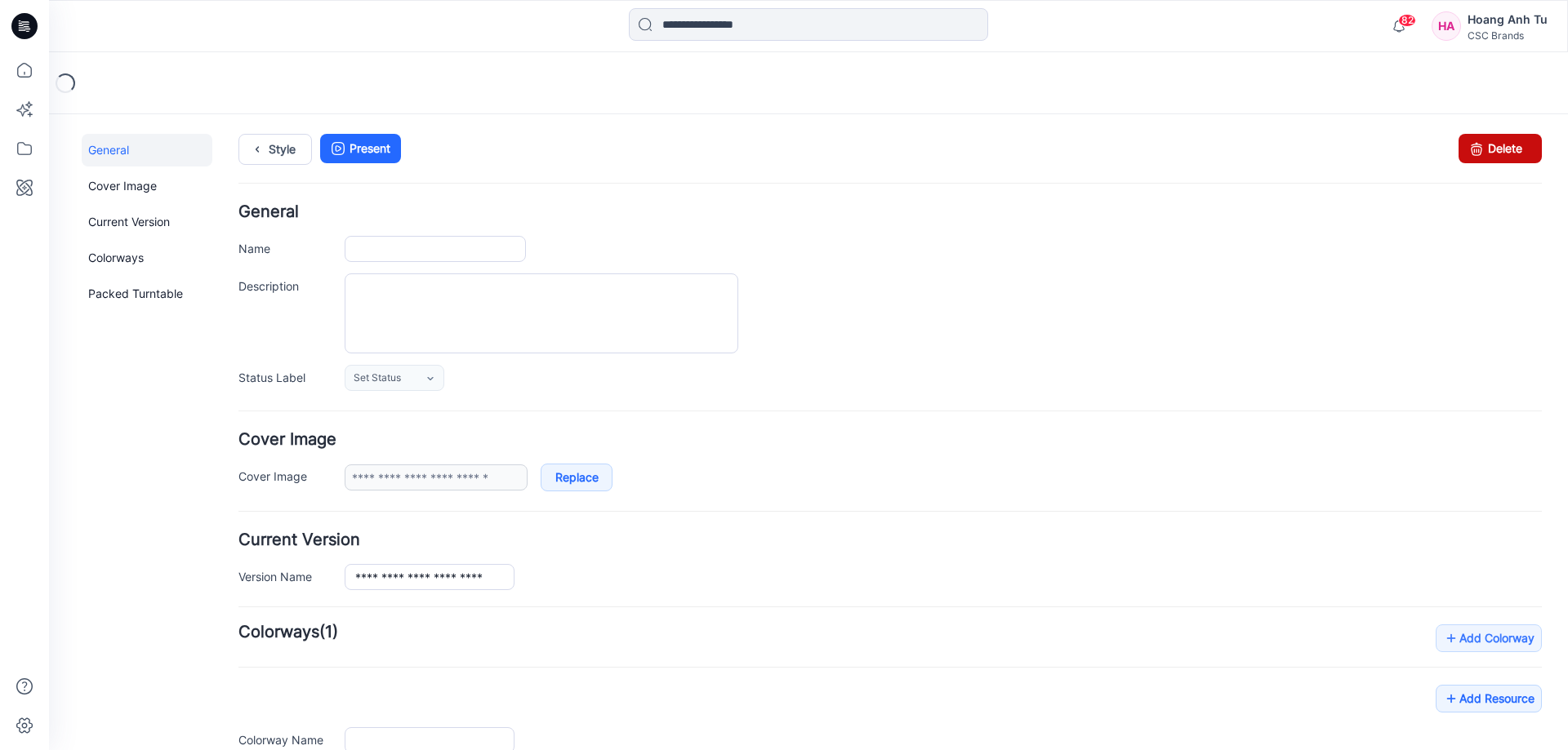
type input "**********"
drag, startPoint x: 1482, startPoint y: 153, endPoint x: 894, endPoint y: 161, distance: 588.1
click at [1482, 153] on link "Delete" at bounding box center [1500, 148] width 84 height 30
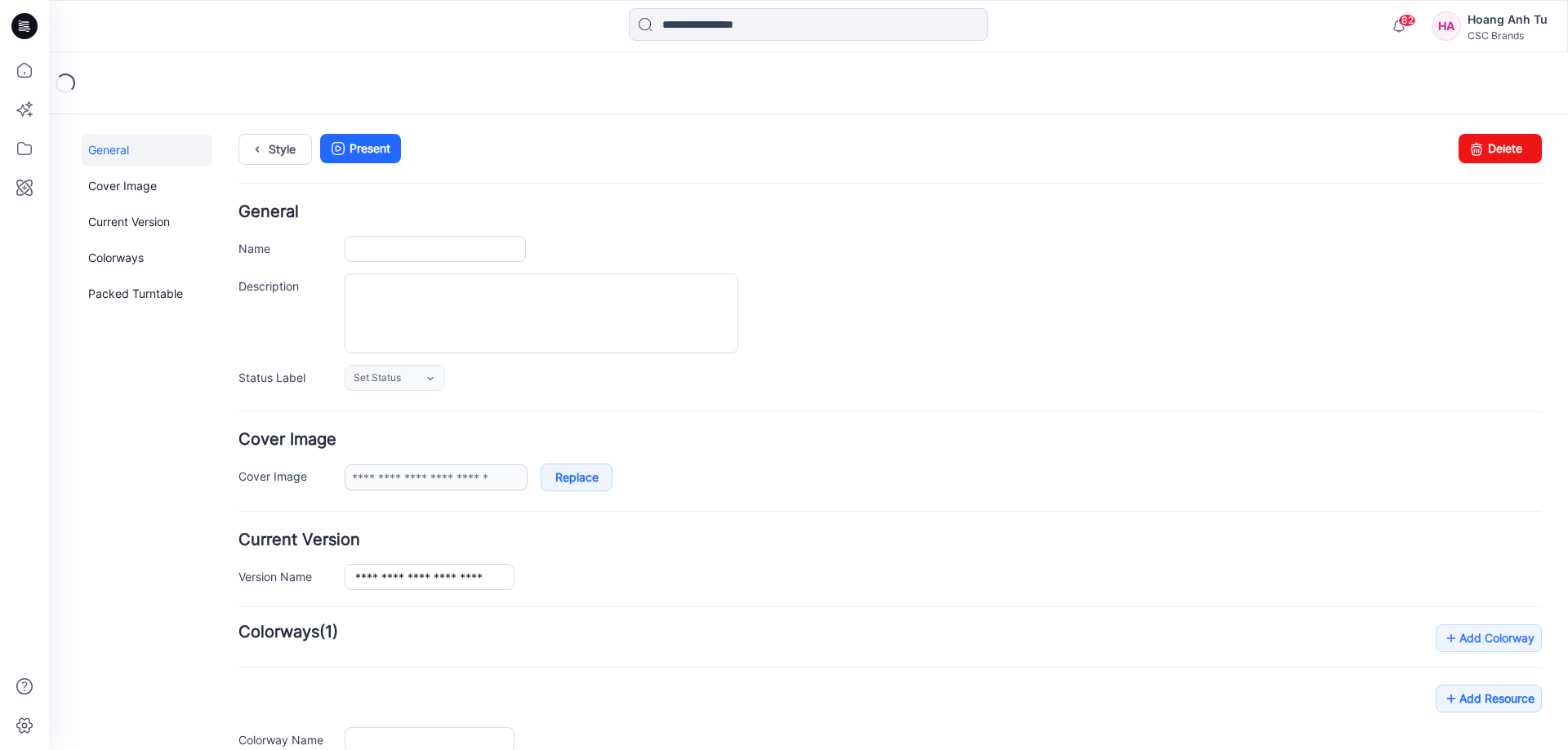
type input "**********"
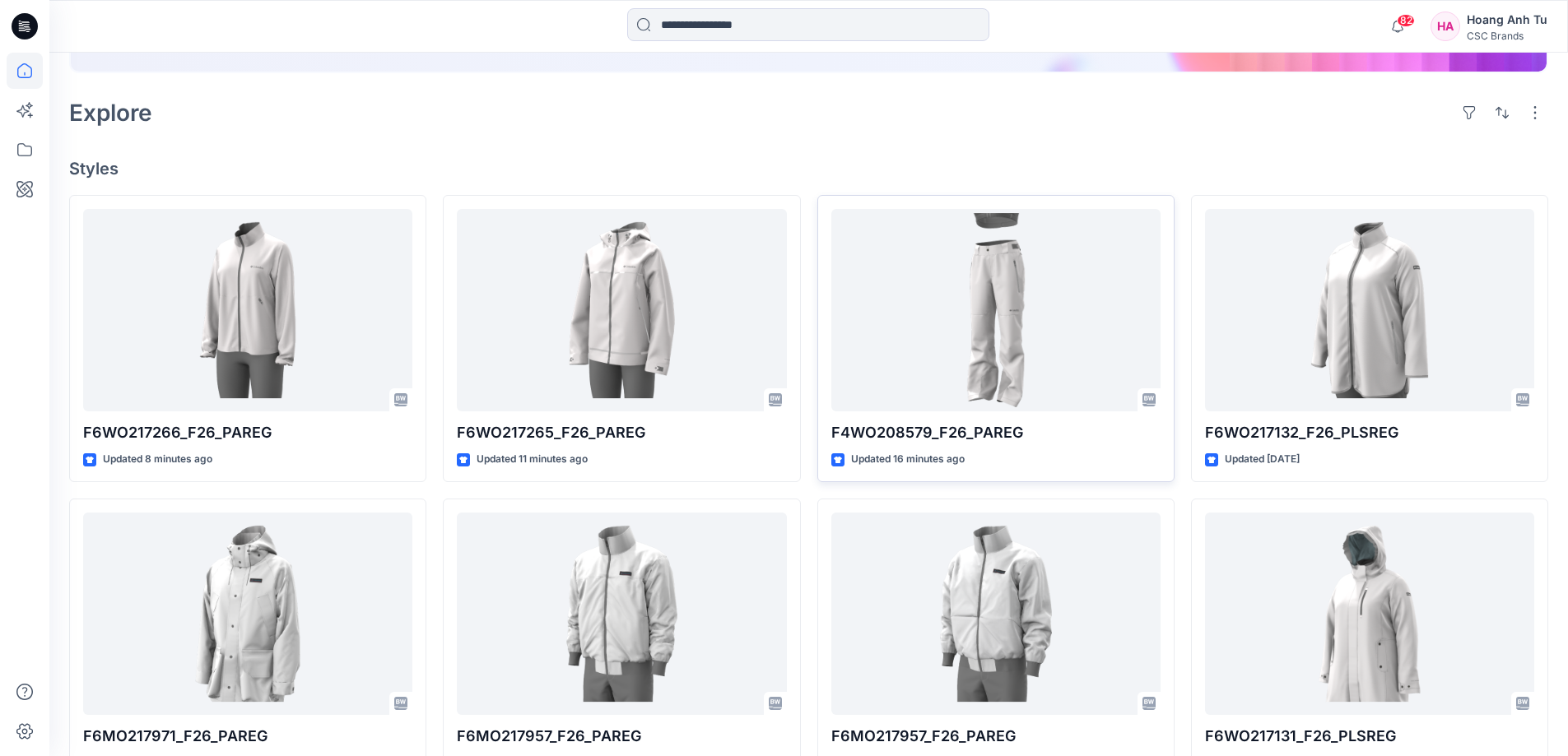
scroll to position [329, 0]
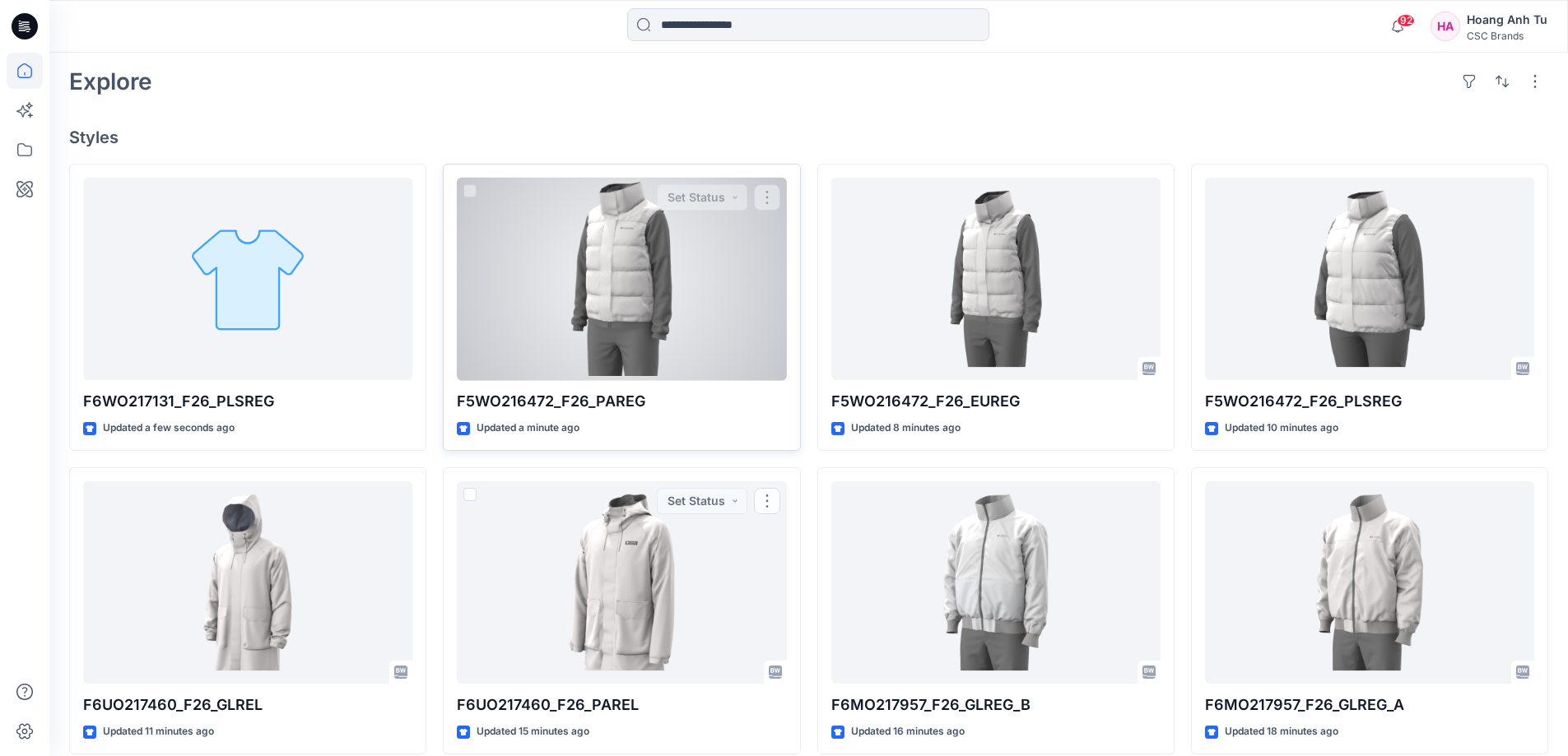
scroll to position [329, 0]
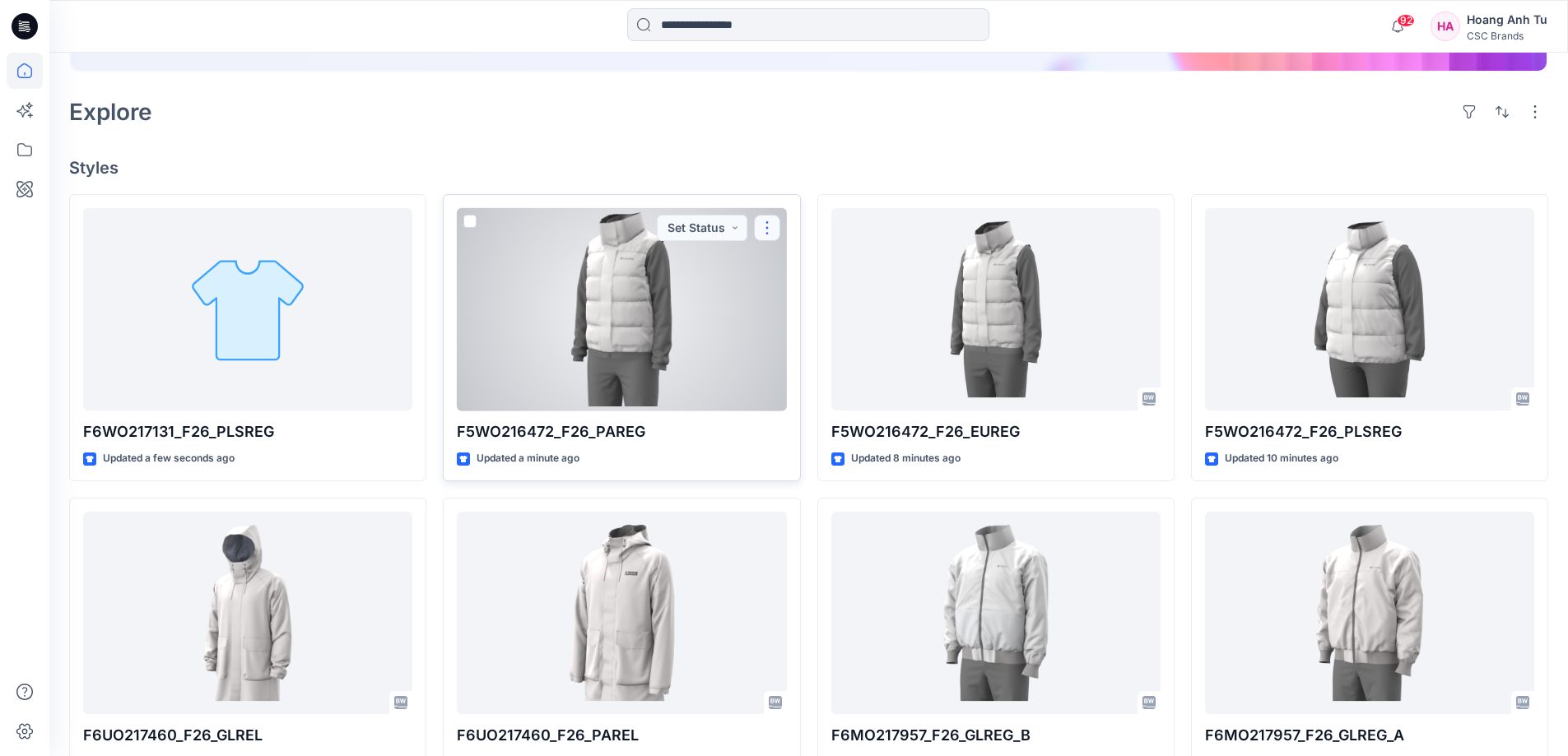
click at [772, 224] on button "button" at bounding box center [766, 227] width 26 height 26
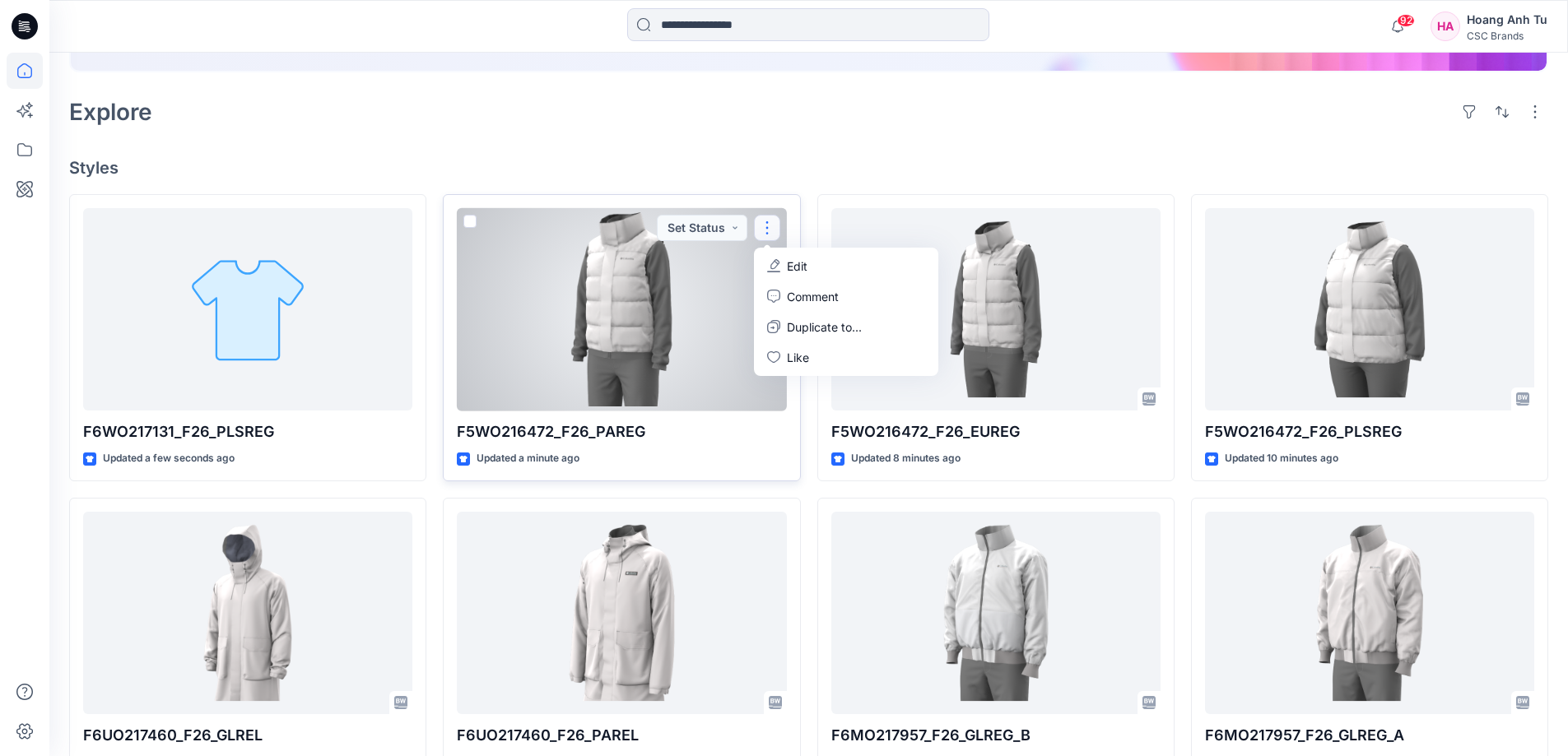
click at [794, 267] on p "Edit" at bounding box center [797, 265] width 21 height 17
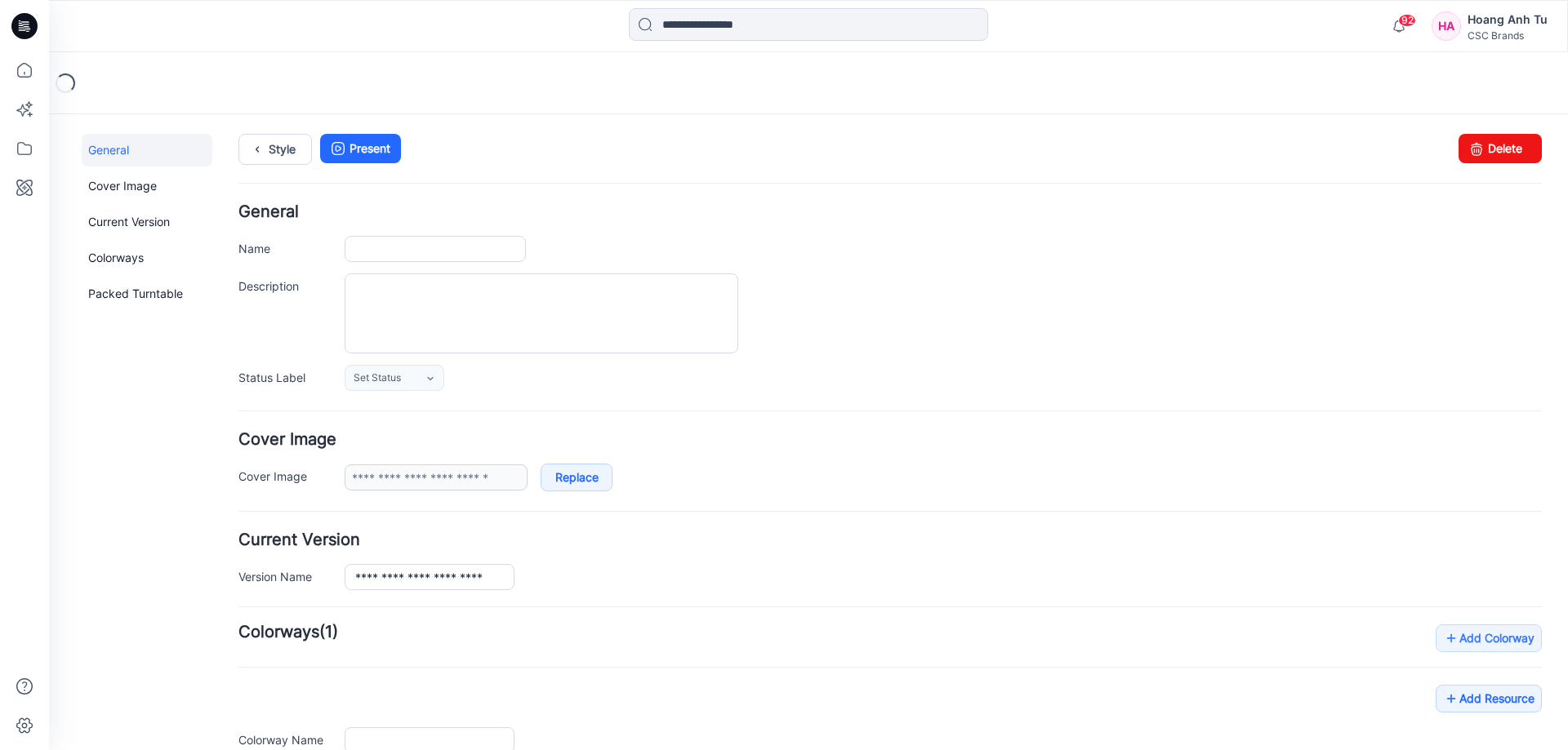
type input "**********"
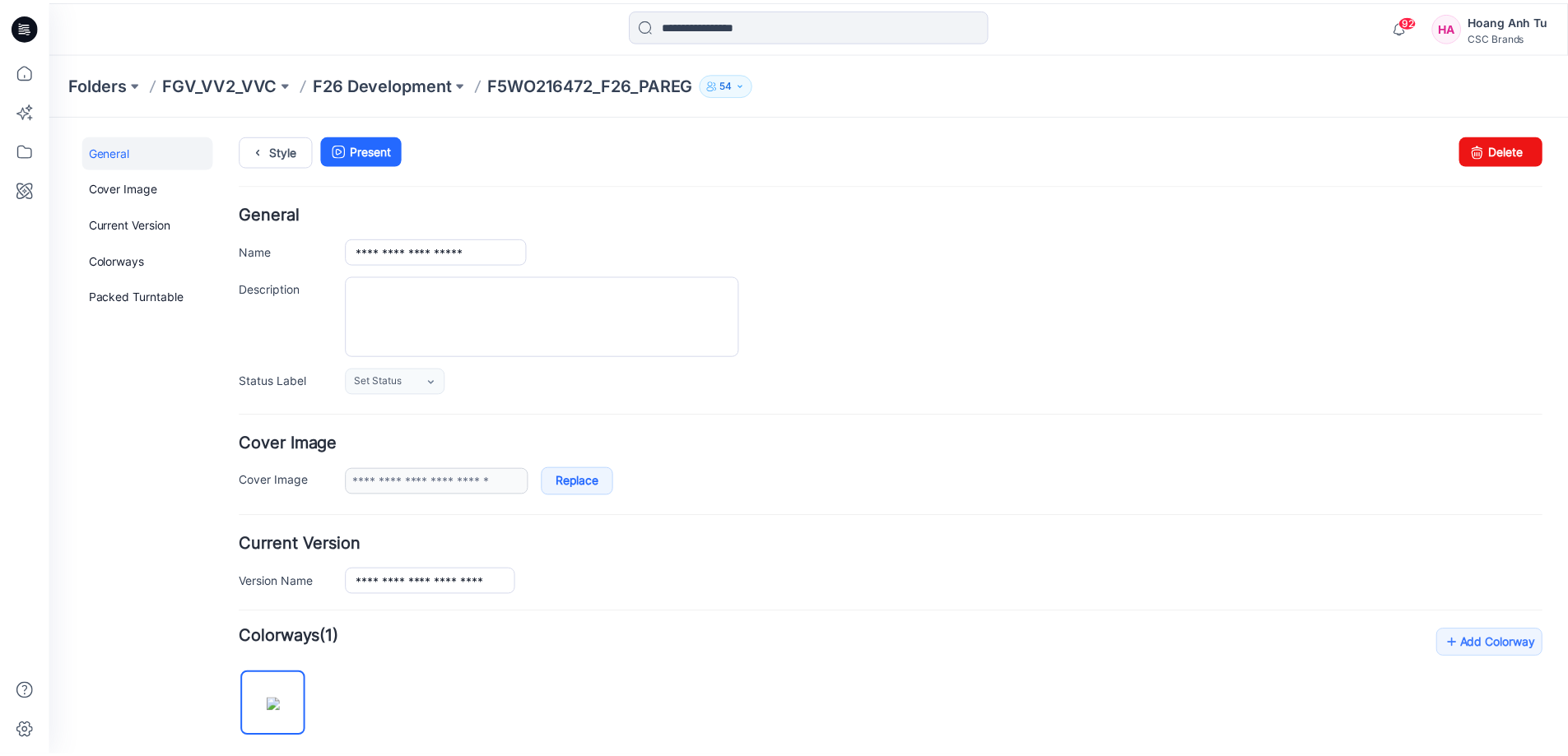
scroll to position [329, 0]
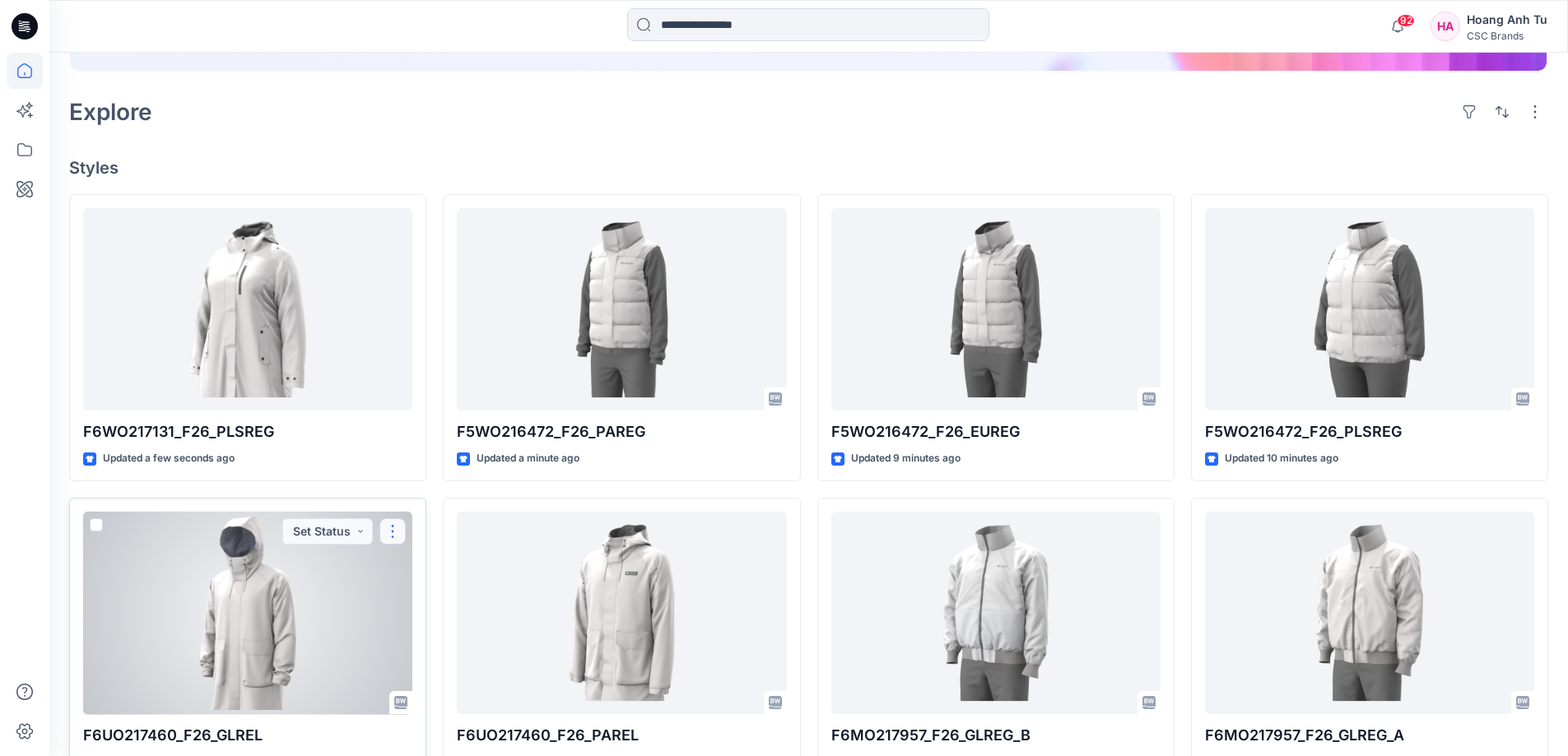
click at [392, 534] on button "button" at bounding box center [392, 531] width 26 height 26
click at [437, 570] on button "Edit" at bounding box center [472, 569] width 178 height 31
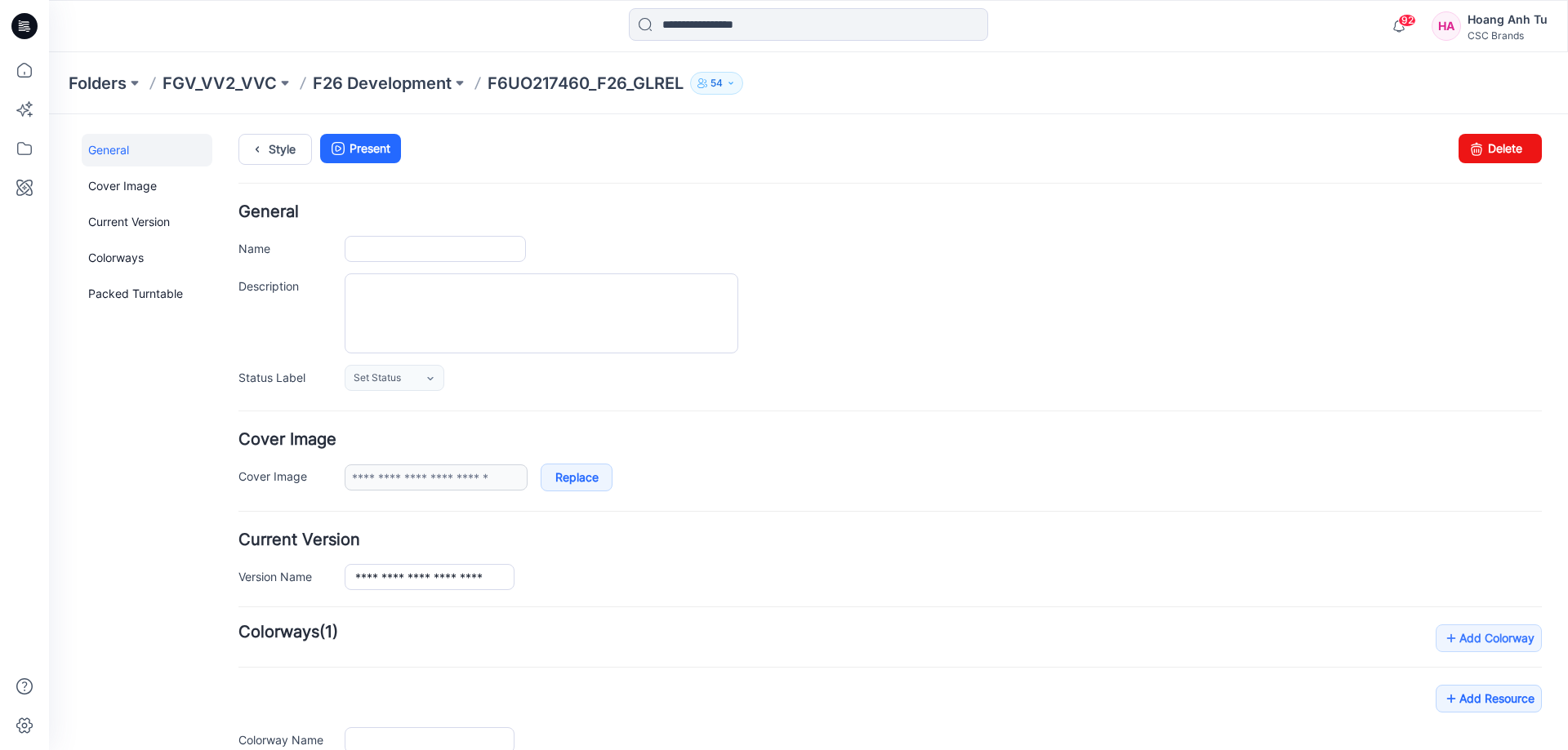
type input "**********"
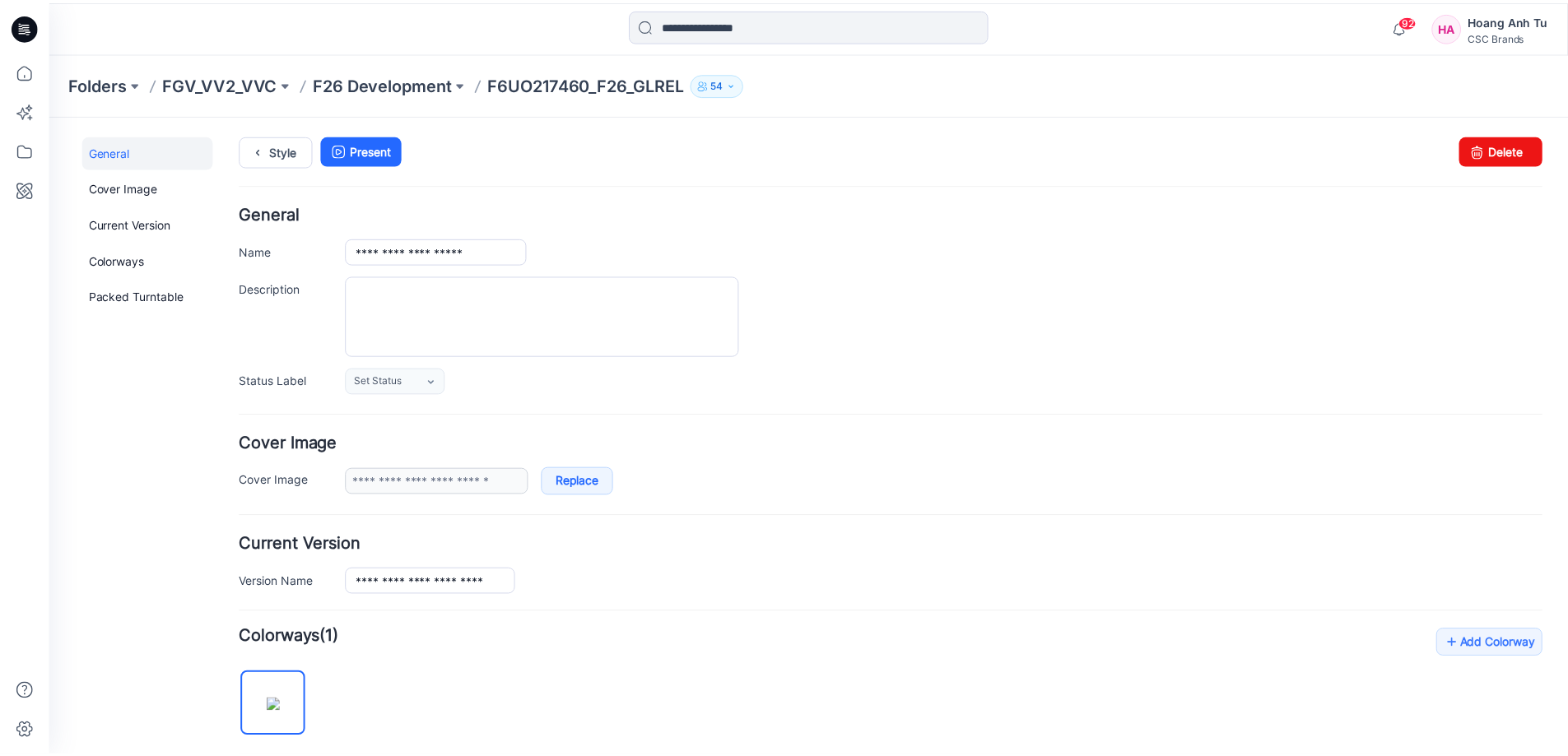
scroll to position [329, 0]
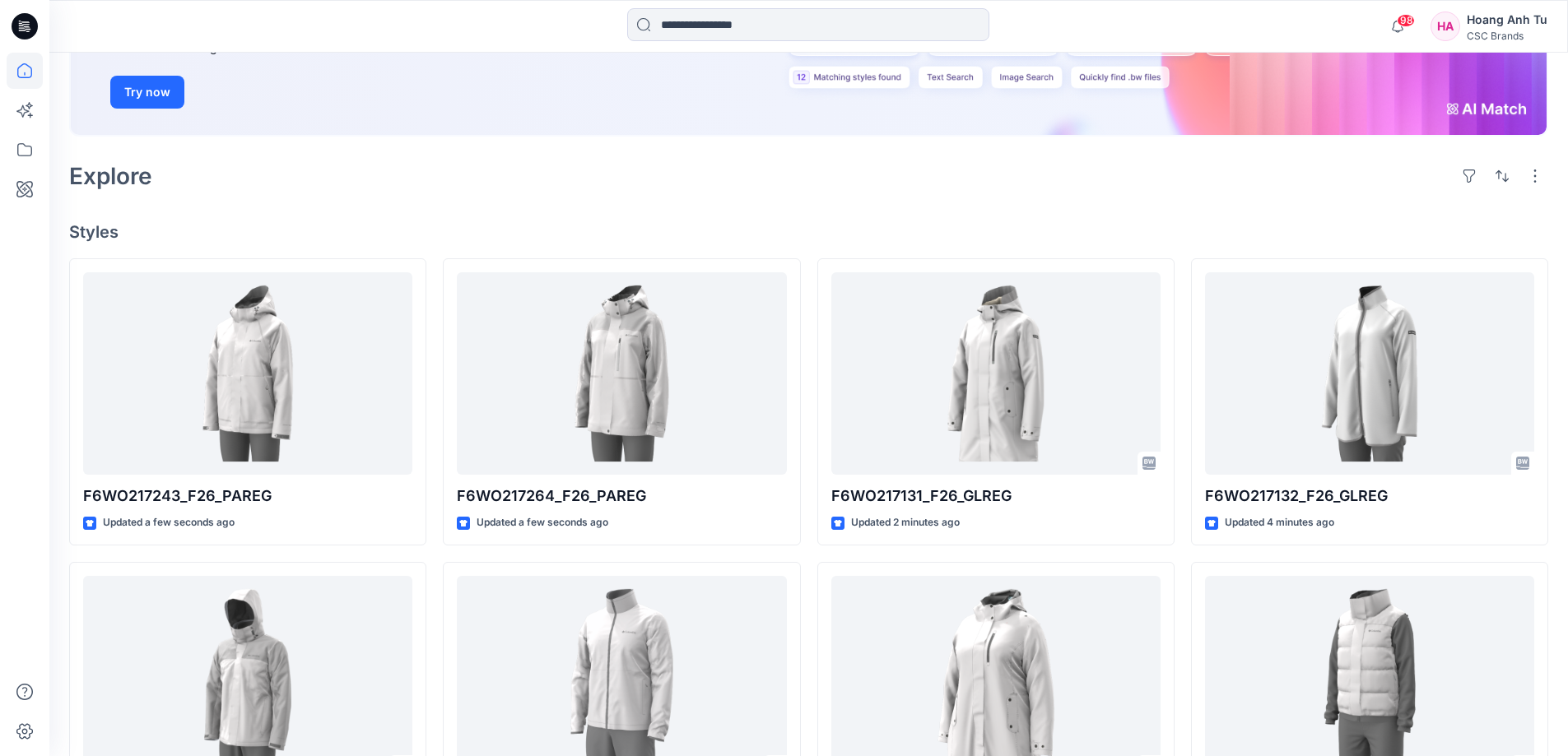
scroll to position [329, 0]
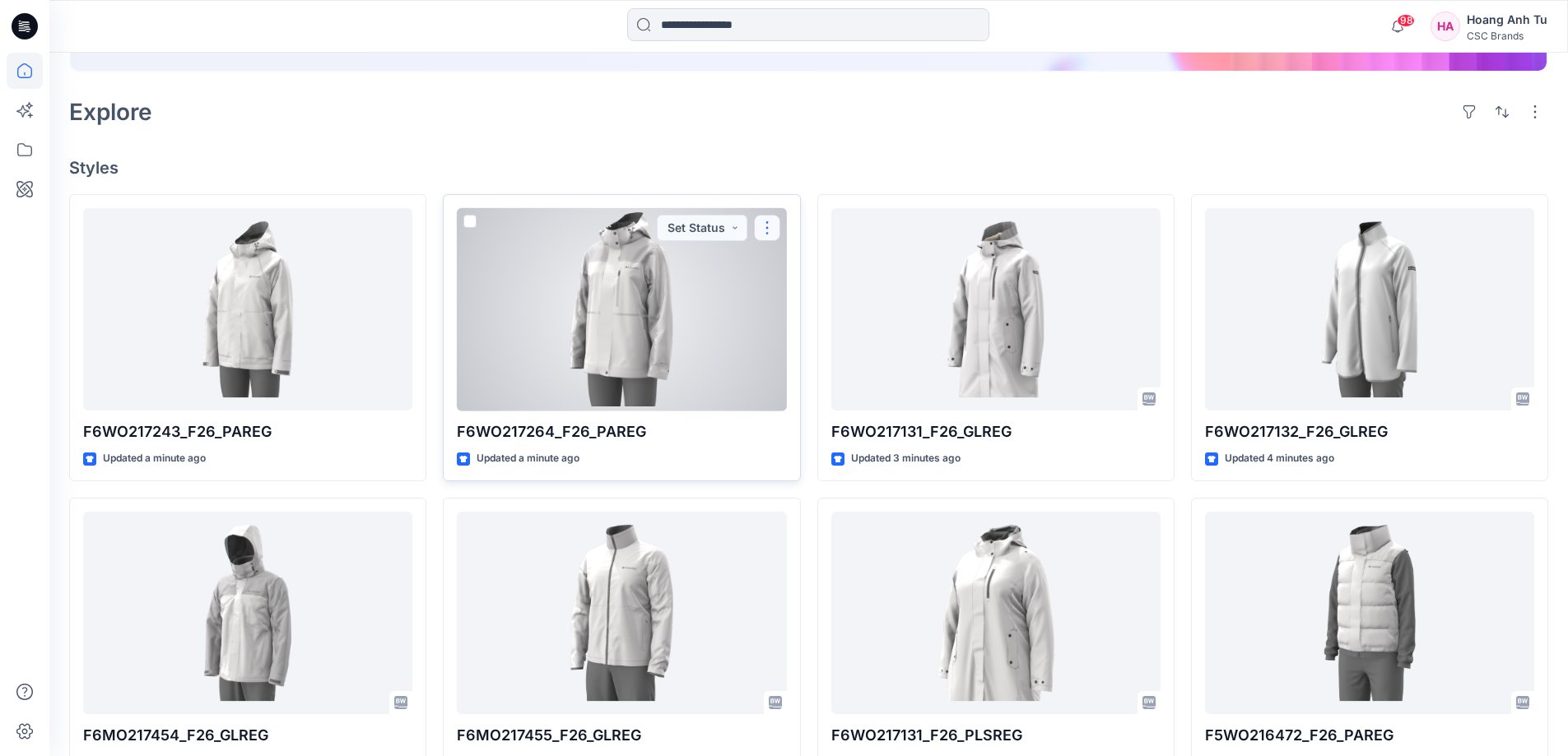
click at [766, 231] on button "button" at bounding box center [766, 227] width 26 height 26
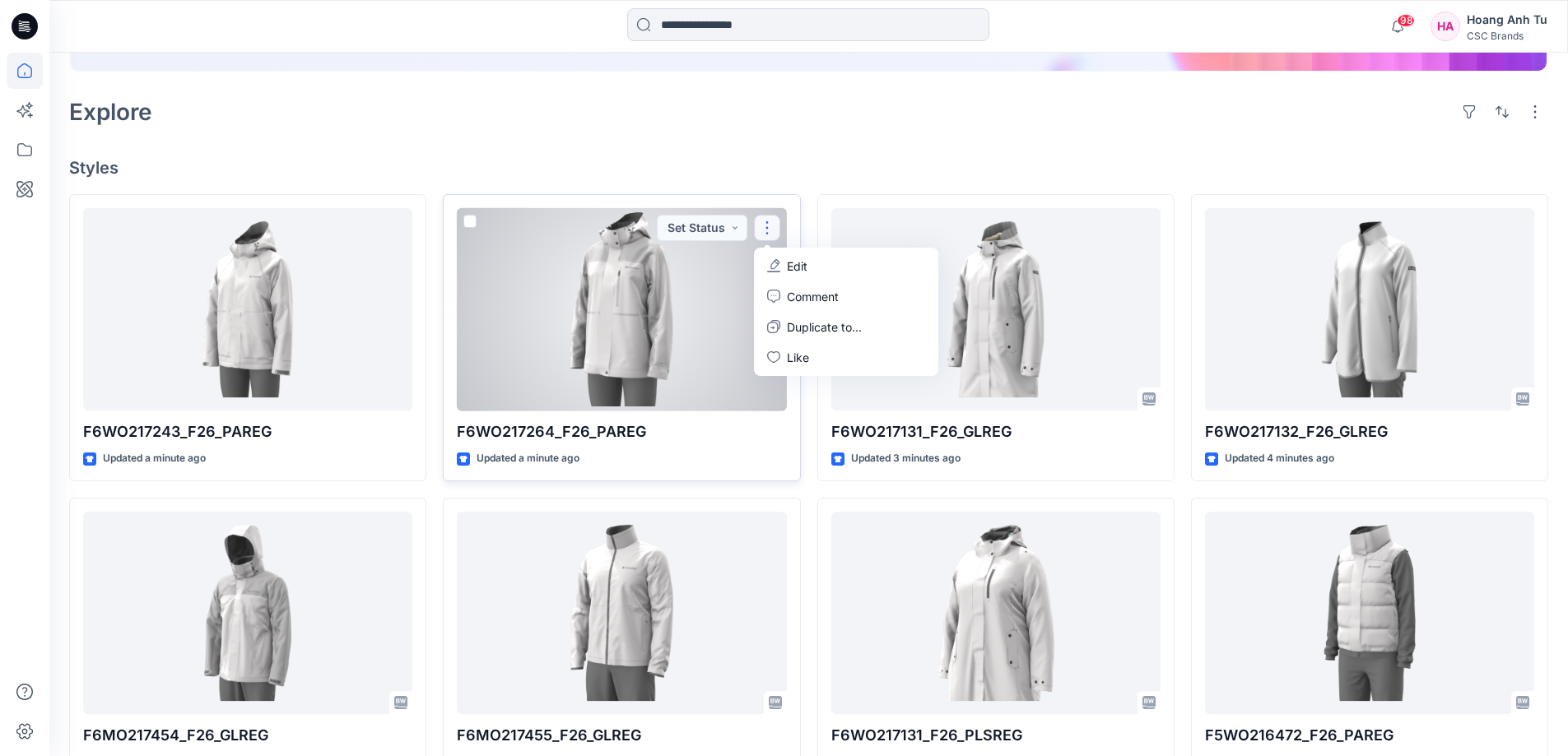
click at [783, 265] on button "Edit" at bounding box center [846, 266] width 178 height 31
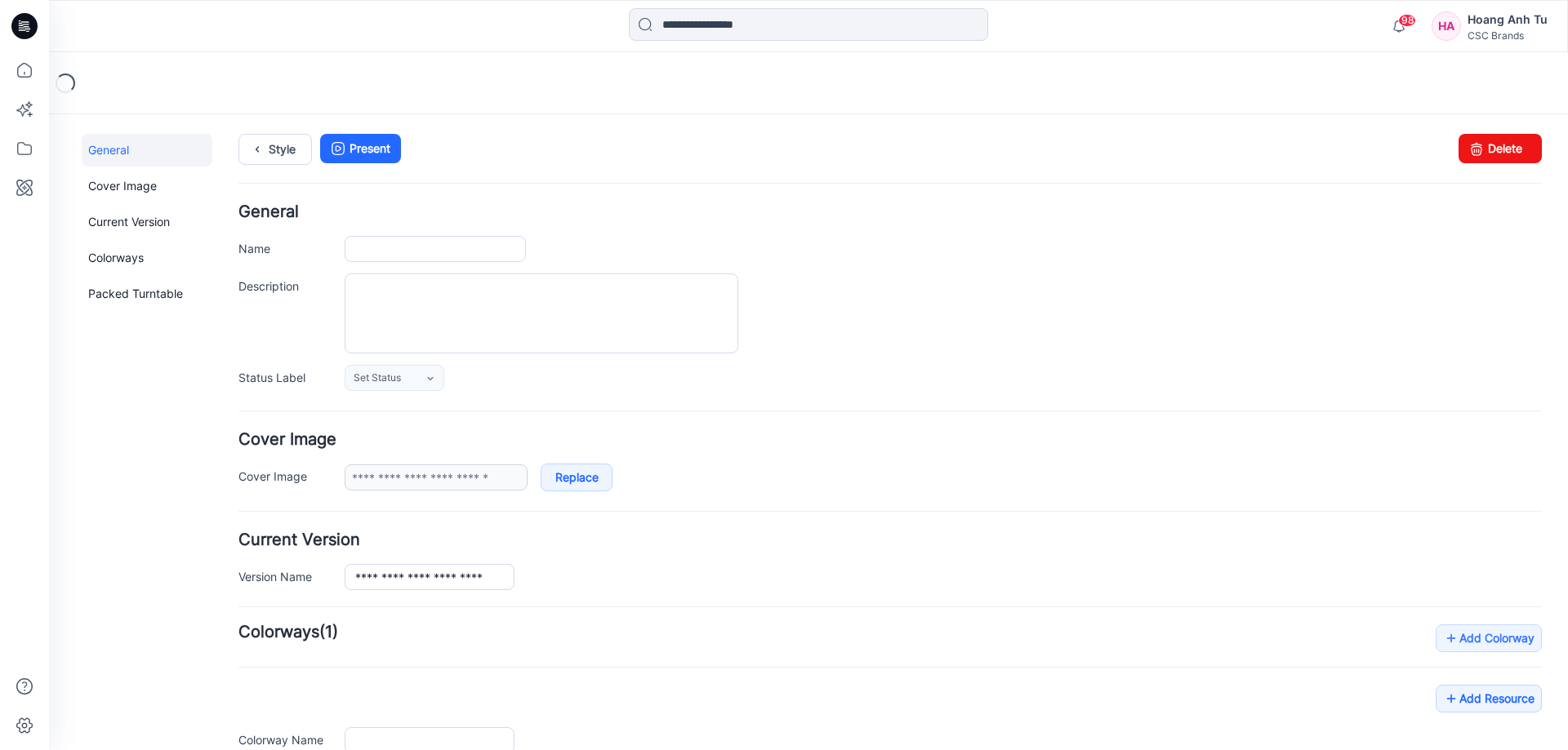
type input "**********"
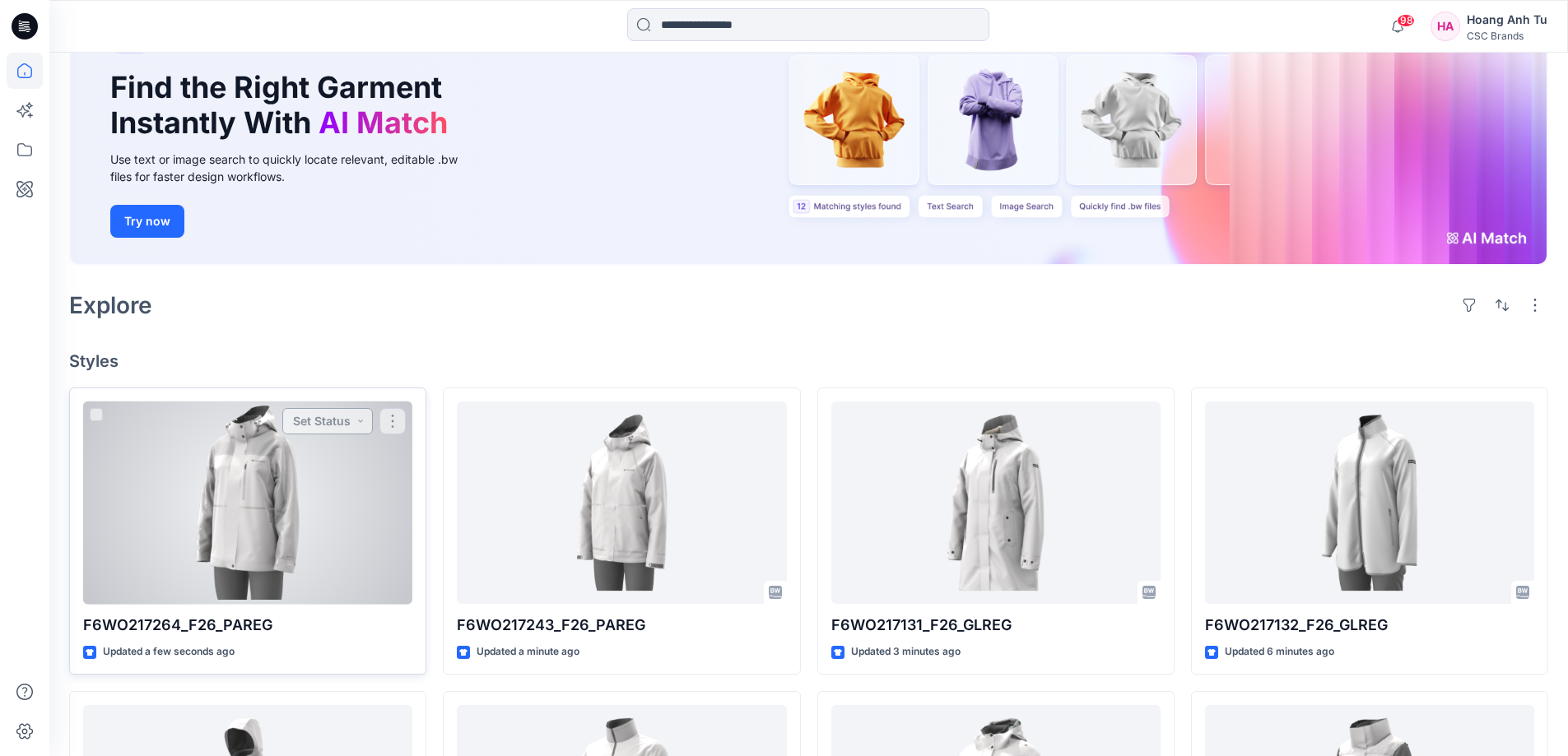
scroll to position [165, 0]
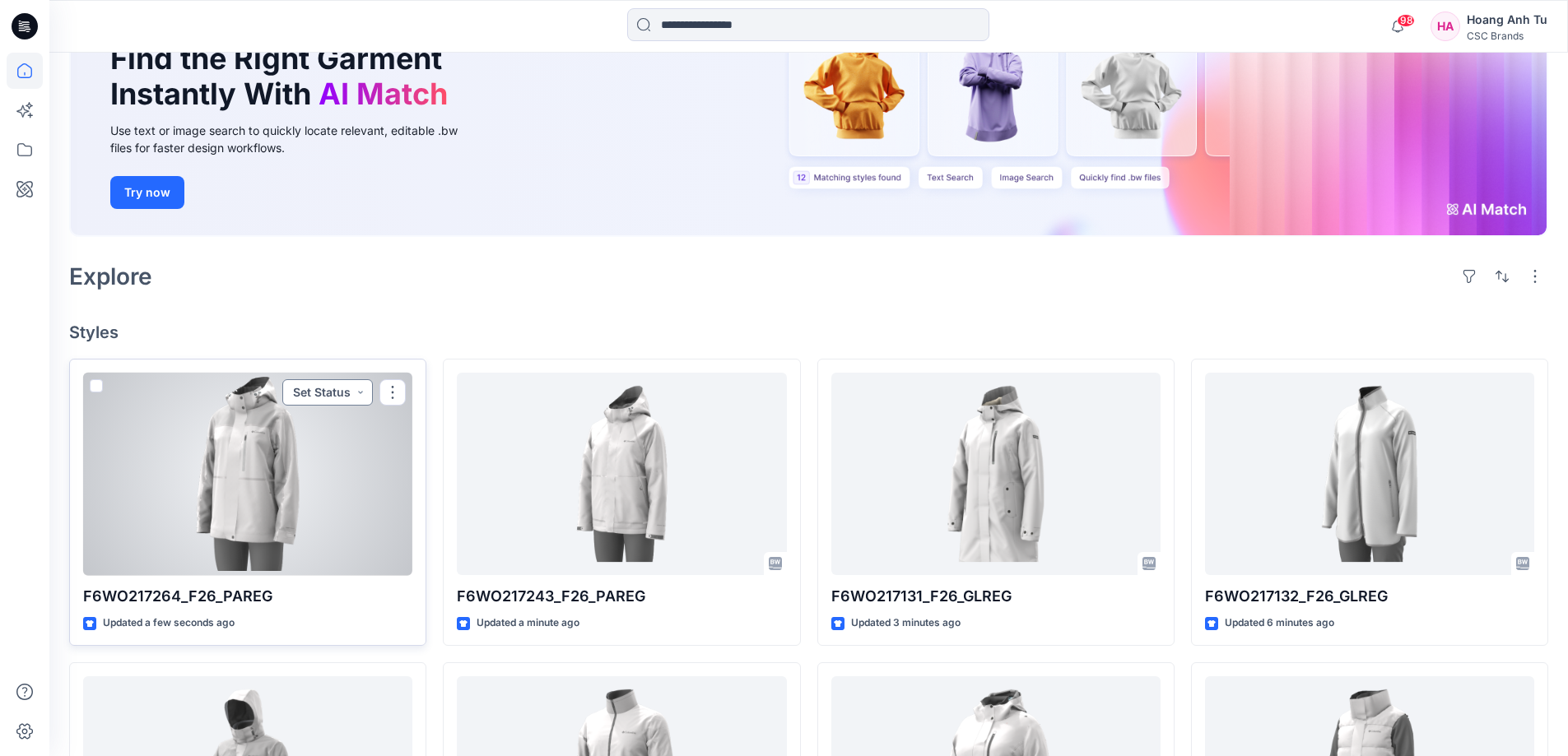
click at [351, 397] on button "Set Status" at bounding box center [328, 392] width 91 height 26
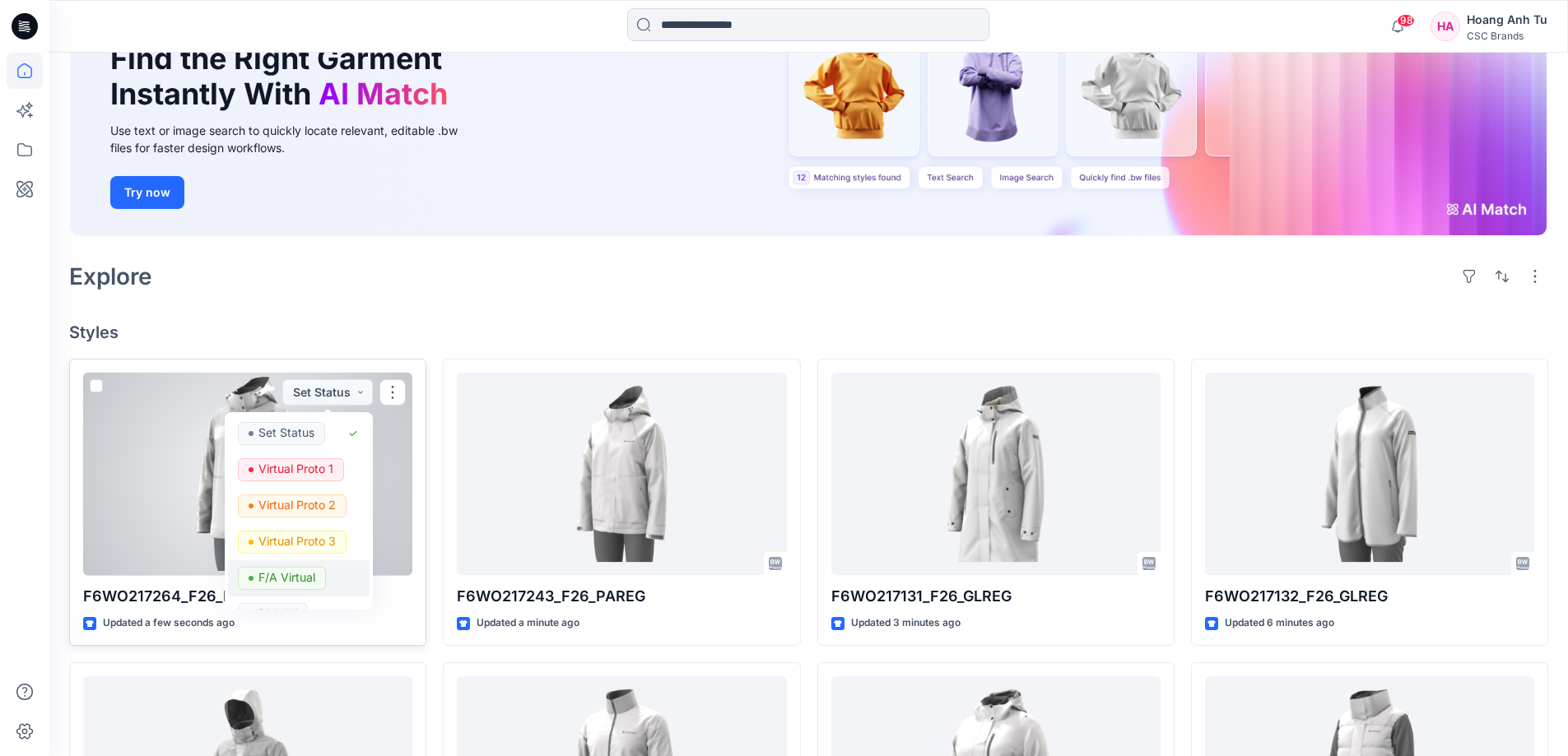
click at [321, 575] on span "F/A Virtual" at bounding box center [282, 578] width 88 height 23
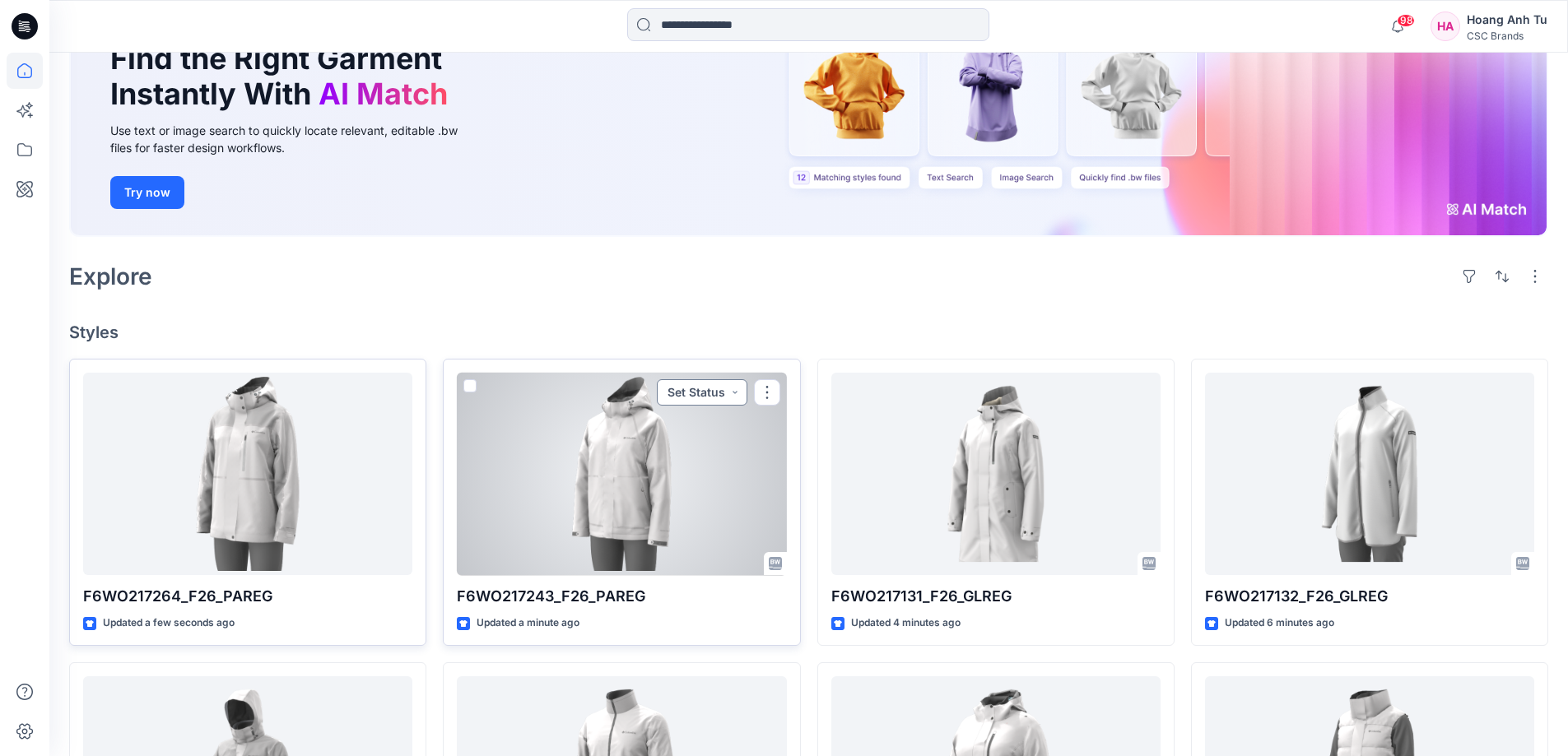
click at [724, 397] on button "Set Status" at bounding box center [702, 392] width 91 height 26
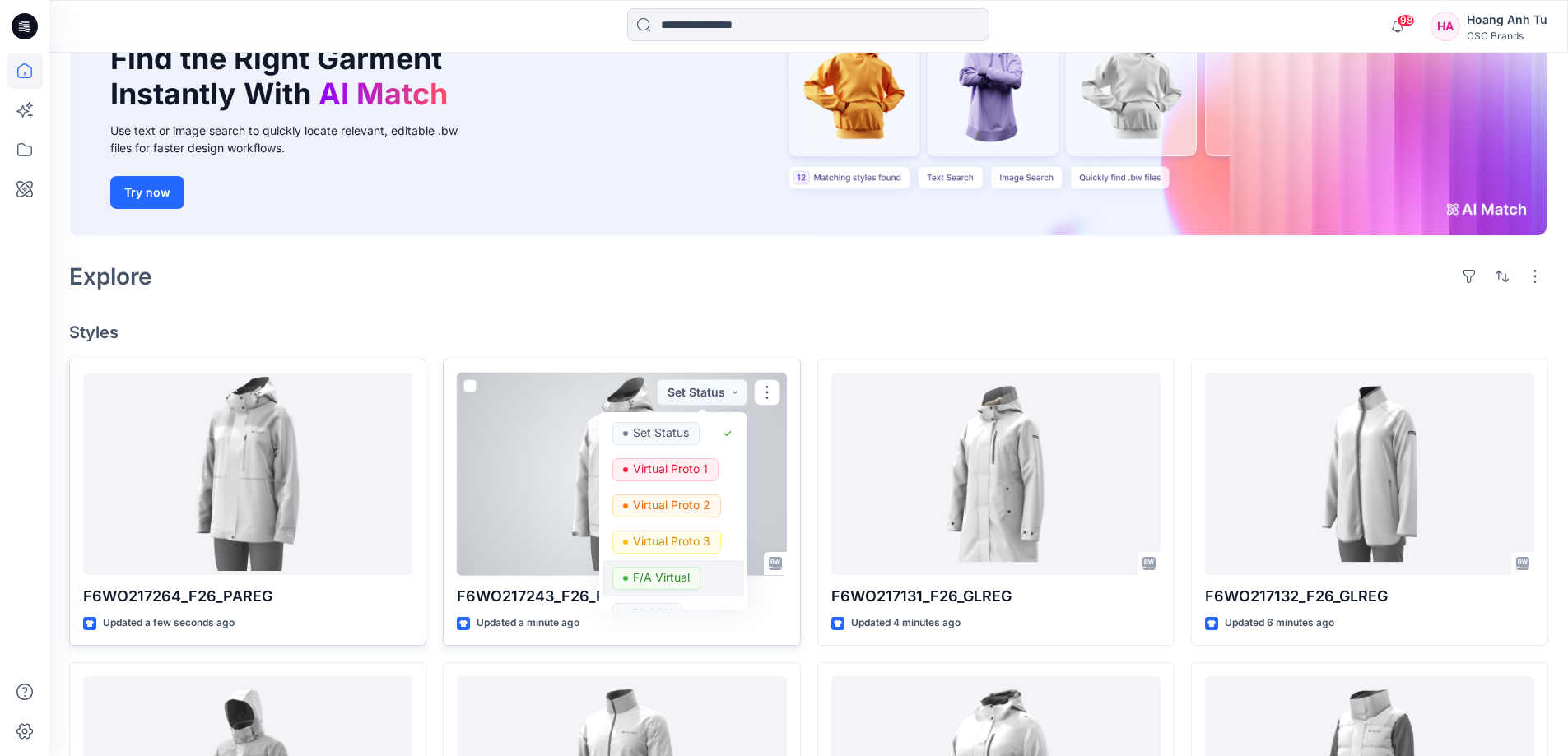
click at [688, 575] on p "F/A Virtual" at bounding box center [661, 578] width 57 height 22
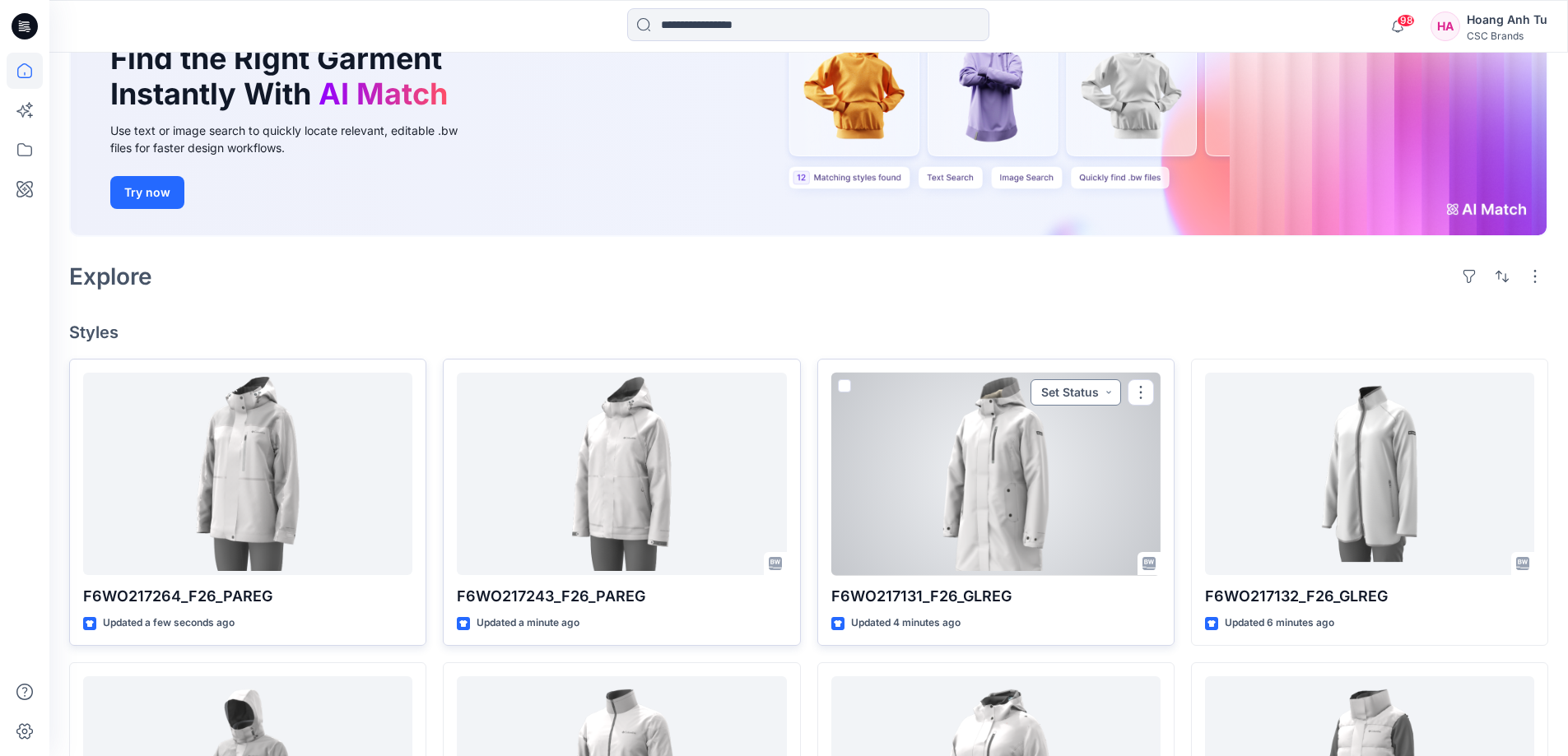
click at [1110, 398] on button "Set Status" at bounding box center [1076, 392] width 91 height 26
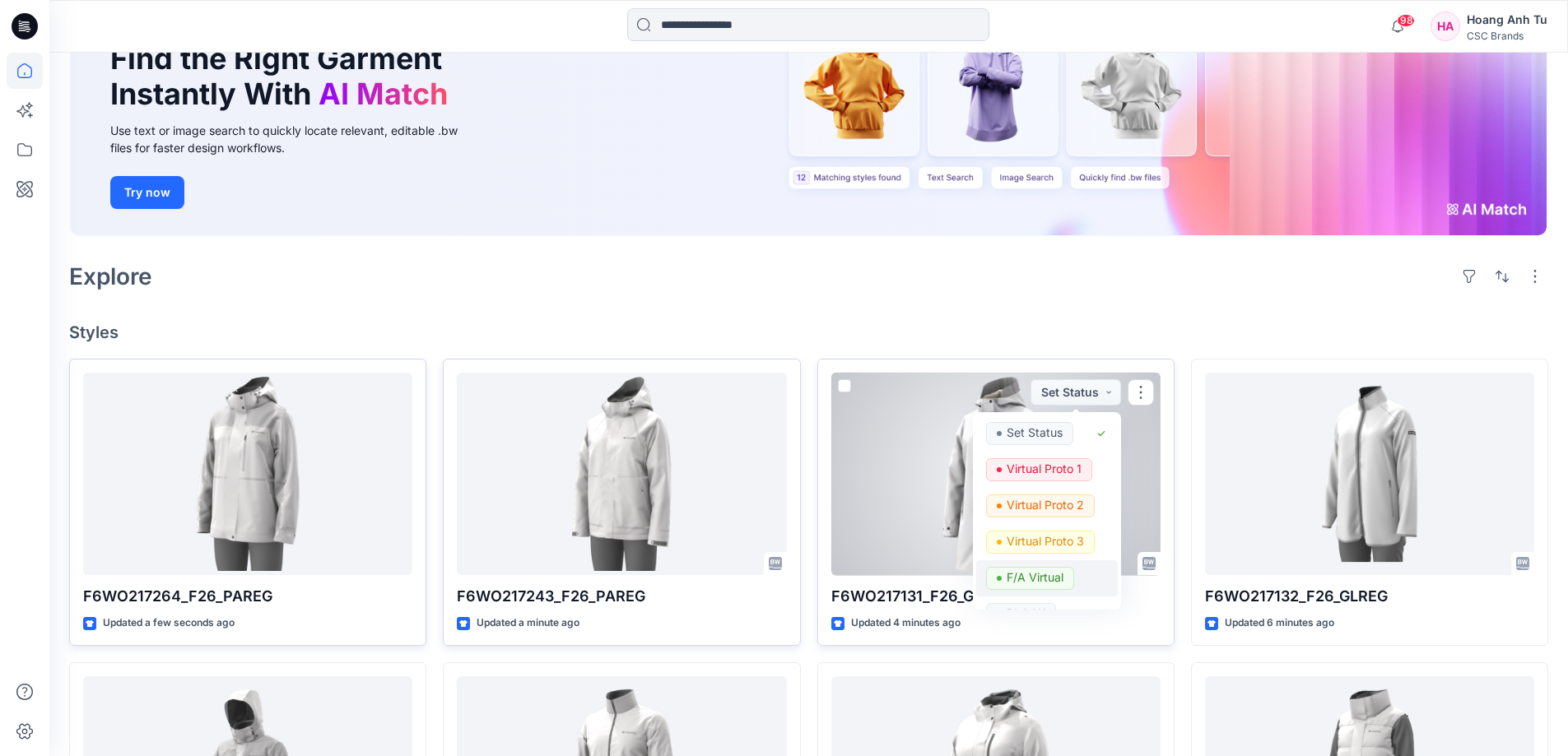
click at [1041, 579] on p "F/A Virtual" at bounding box center [1034, 578] width 57 height 22
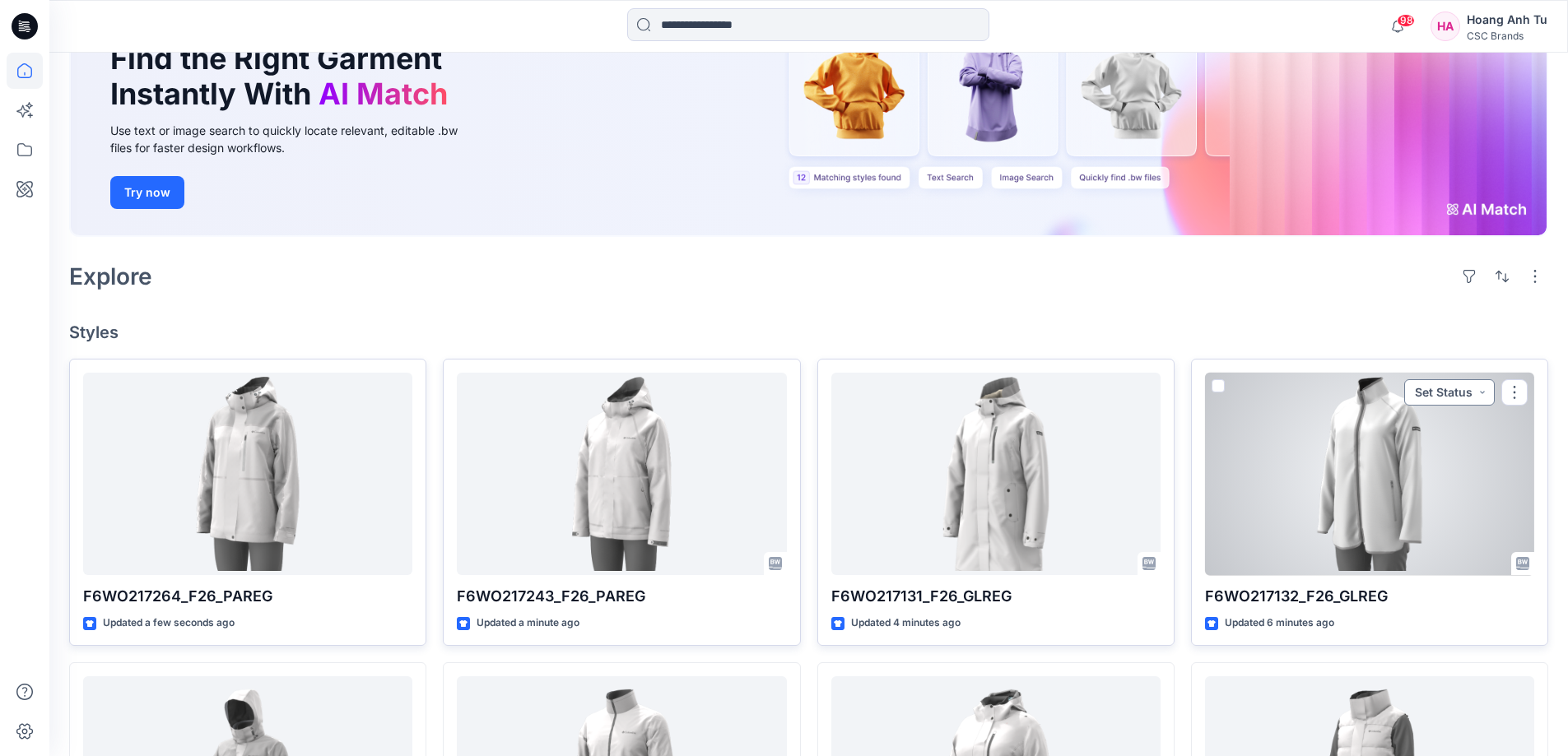
click at [1476, 396] on button "Set Status" at bounding box center [1449, 392] width 91 height 26
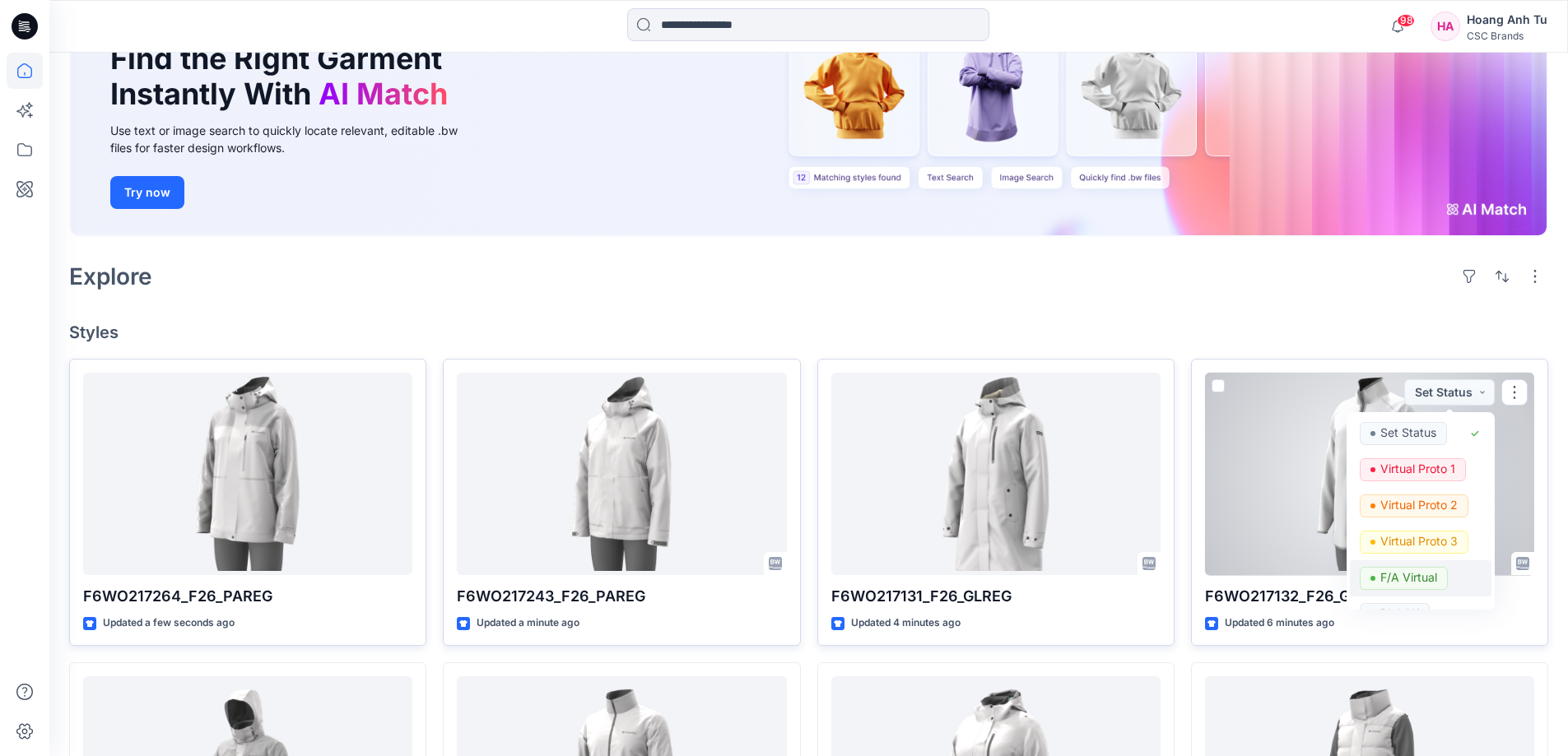
click at [1424, 573] on p "F/A Virtual" at bounding box center [1409, 578] width 57 height 22
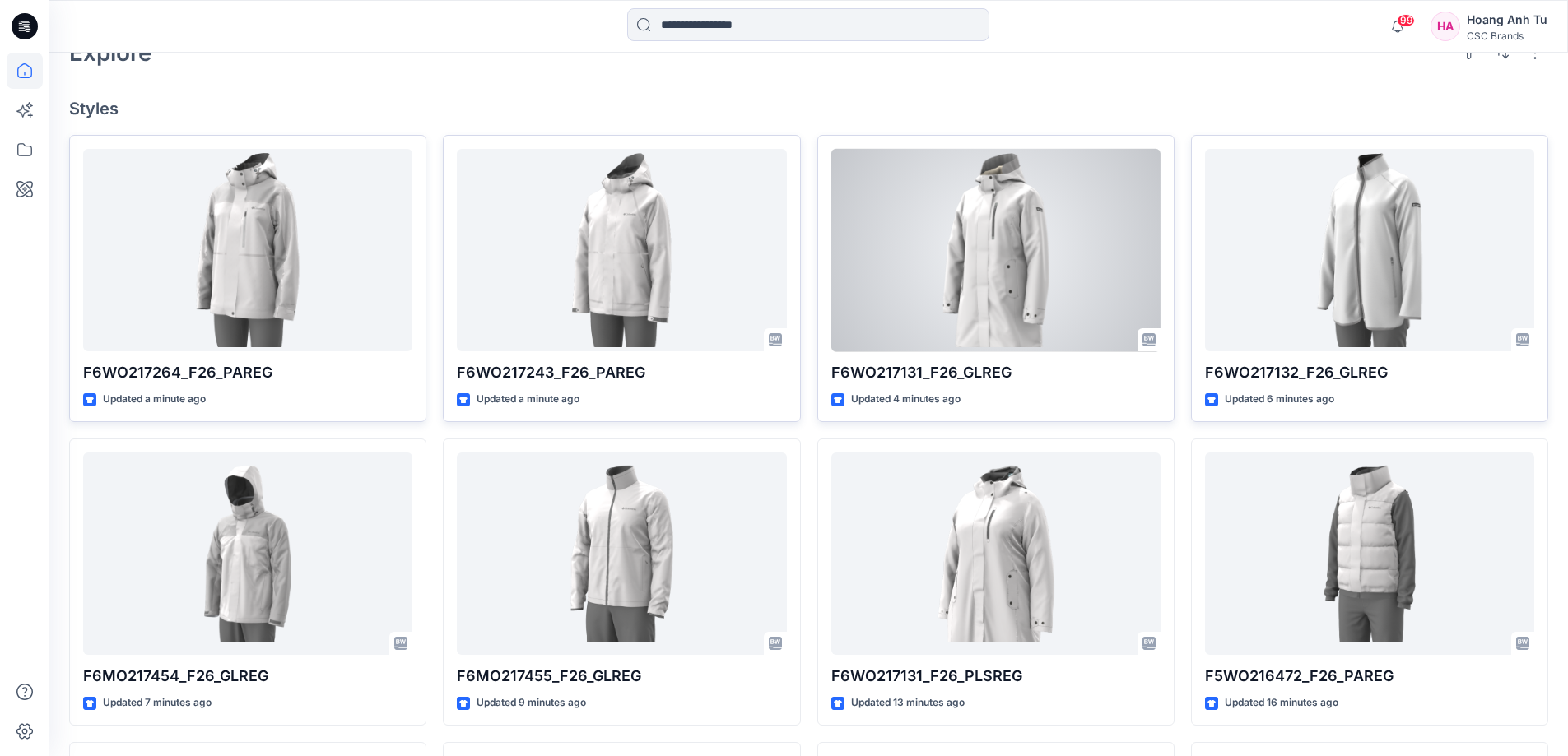
scroll to position [493, 0]
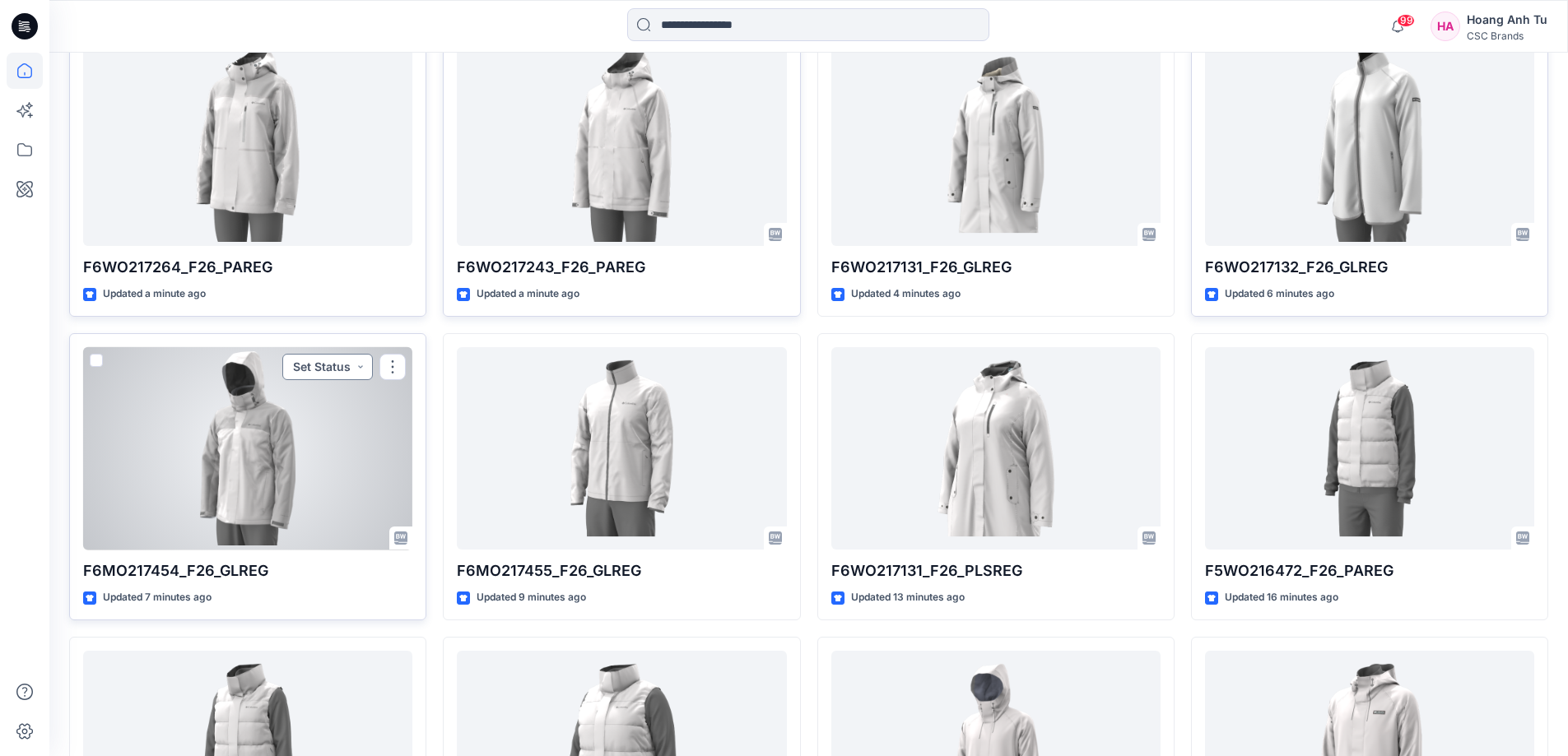
click at [334, 372] on button "Set Status" at bounding box center [328, 367] width 91 height 26
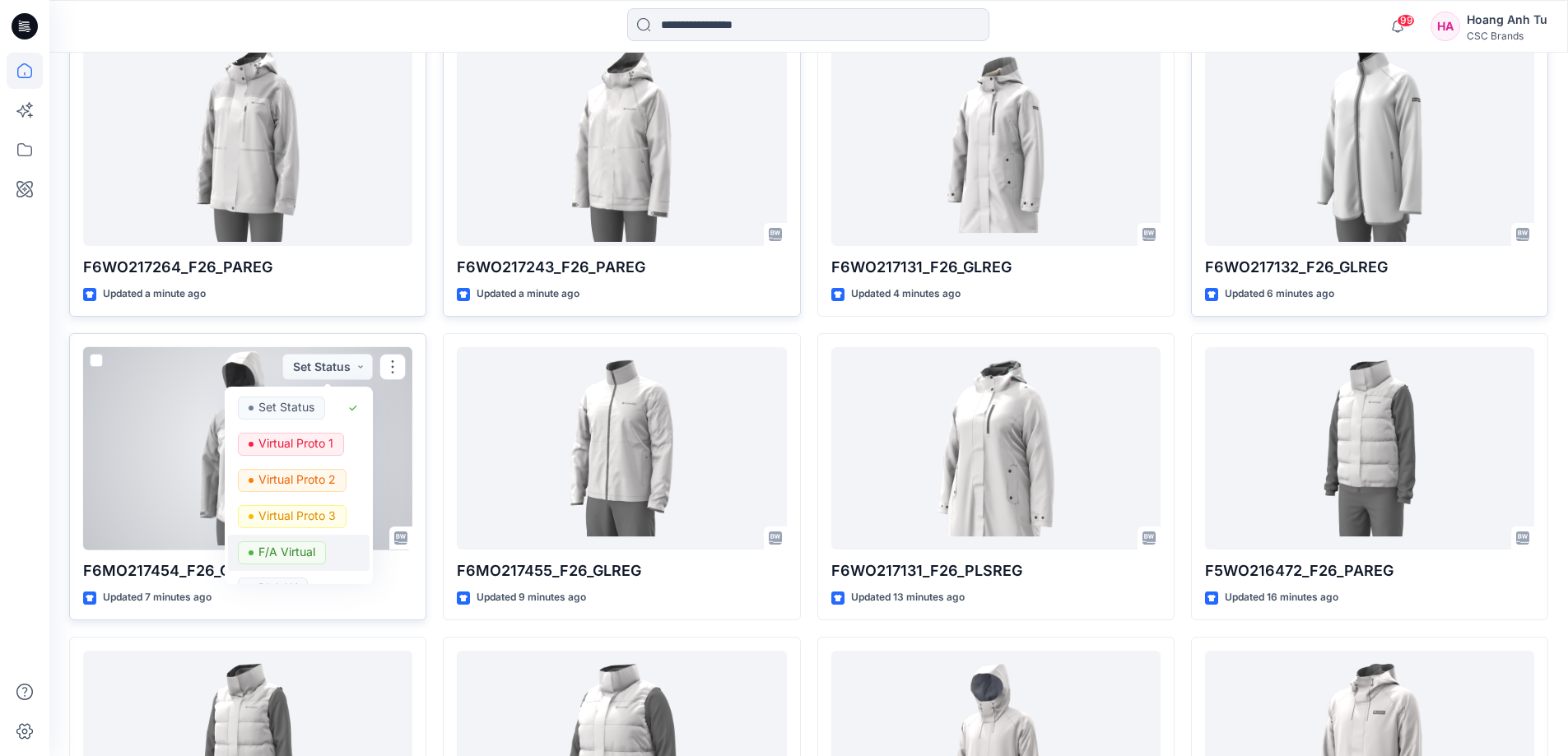
click at [299, 556] on p "F/A Virtual" at bounding box center [286, 552] width 57 height 22
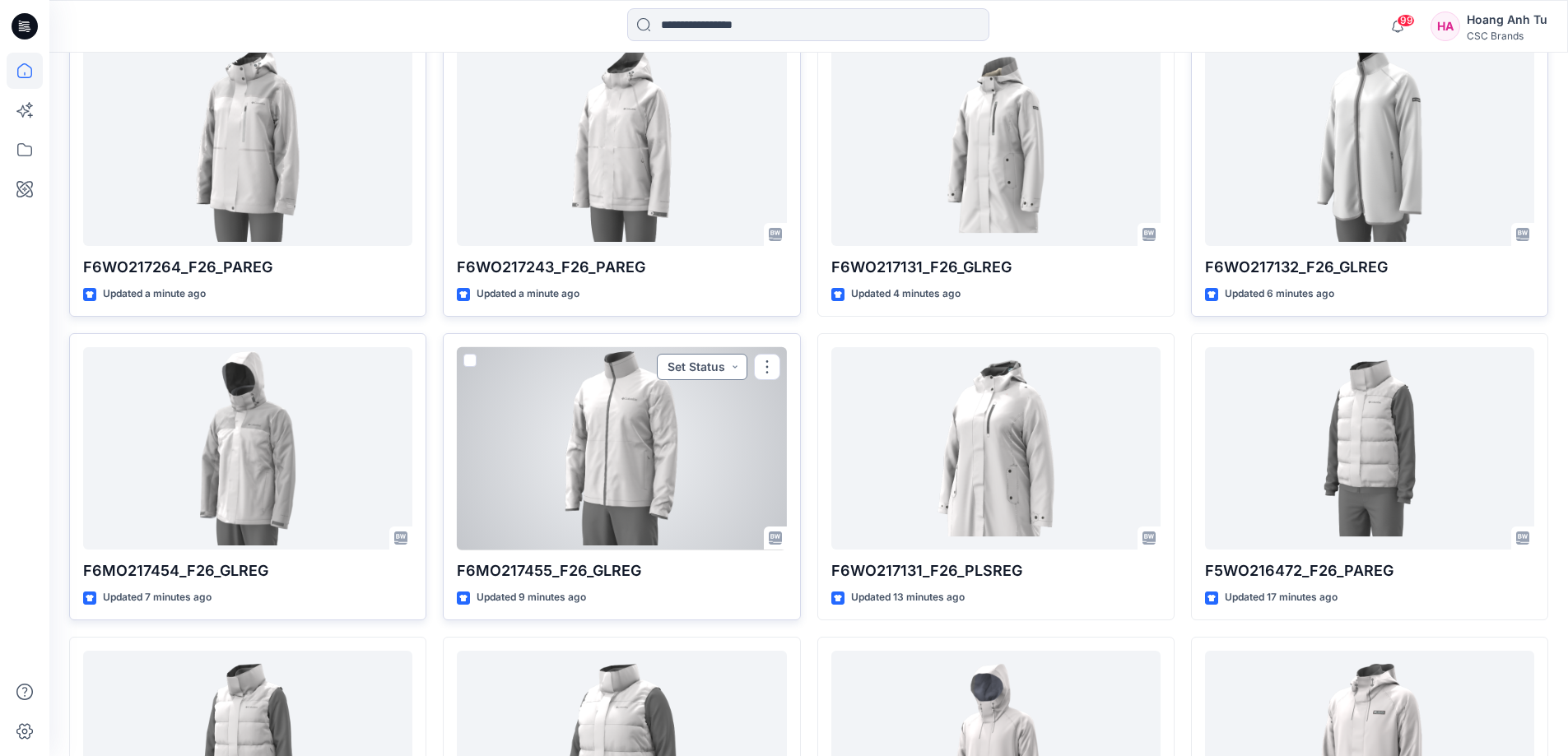
click at [722, 368] on button "Set Status" at bounding box center [702, 367] width 91 height 26
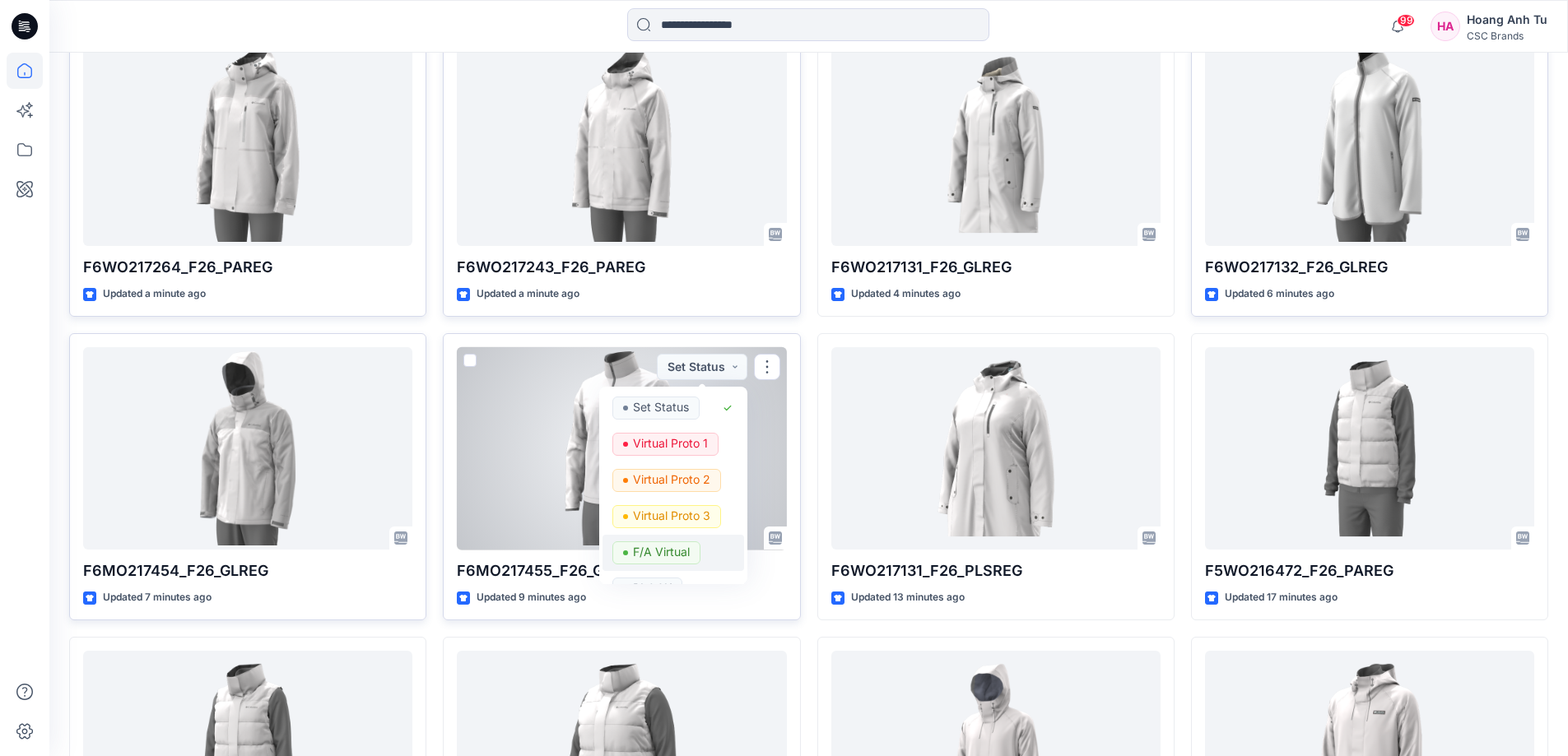
click at [678, 554] on p "F/A Virtual" at bounding box center [661, 552] width 57 height 22
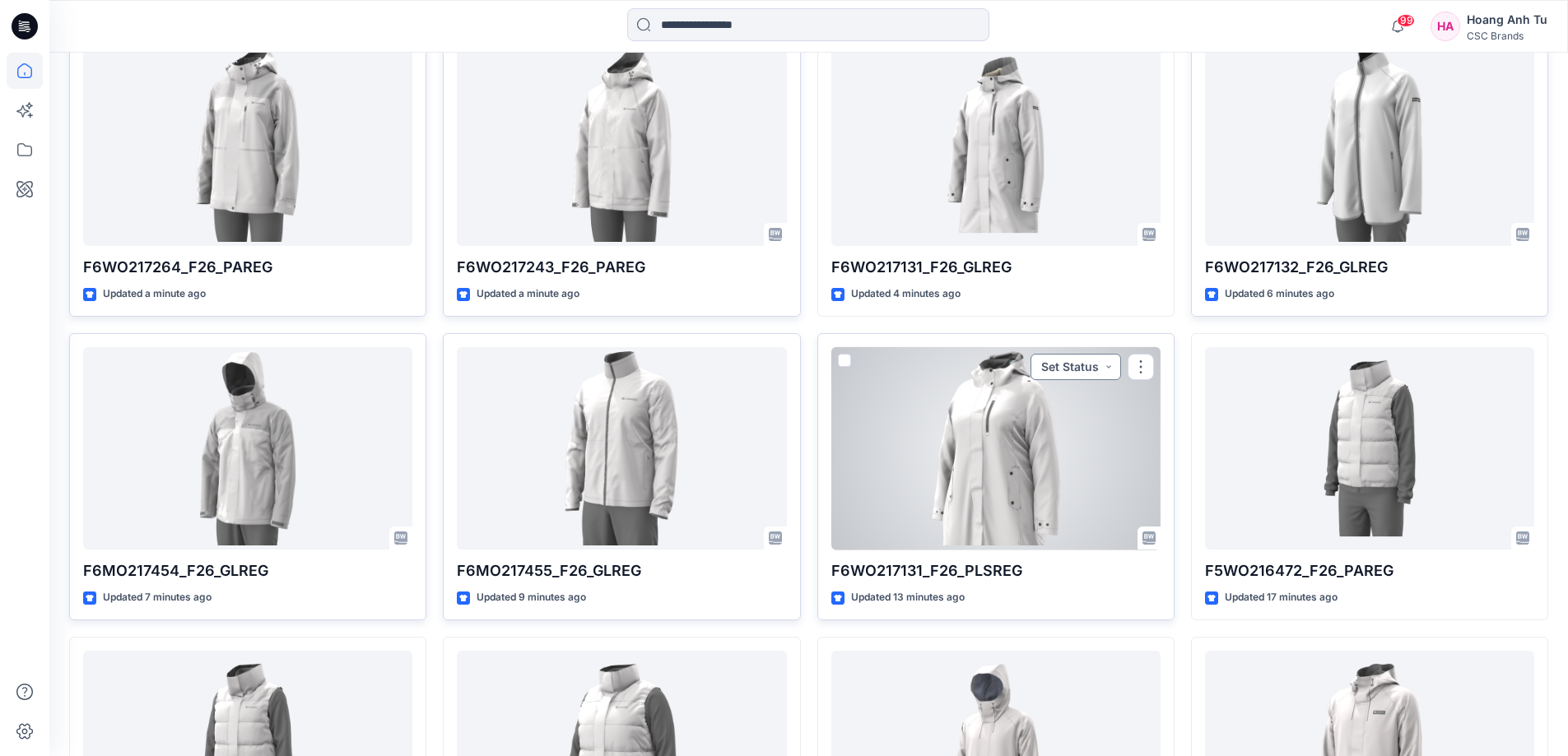
click at [1100, 366] on button "Set Status" at bounding box center [1076, 367] width 91 height 26
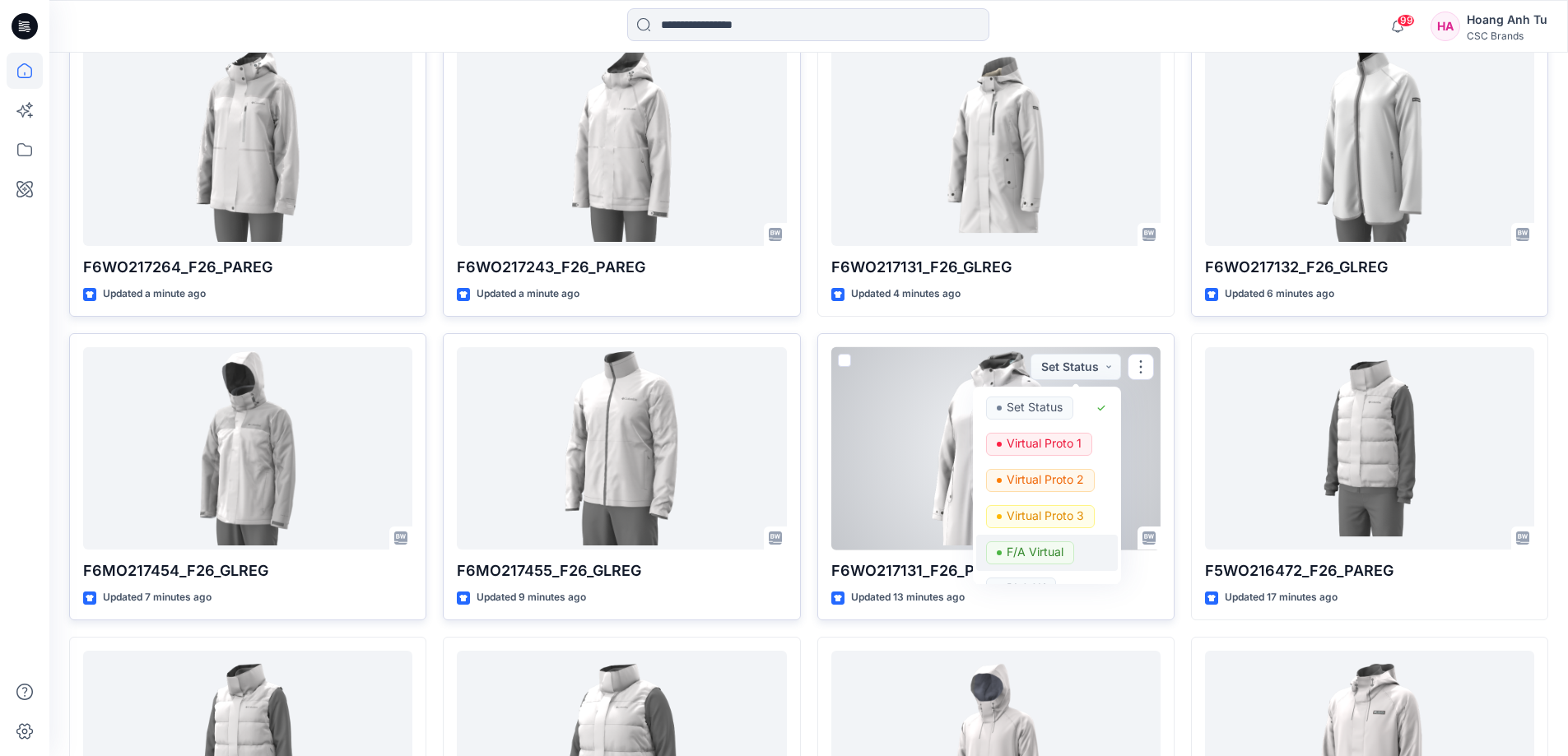
click at [1030, 555] on p "F/A Virtual" at bounding box center [1034, 552] width 57 height 22
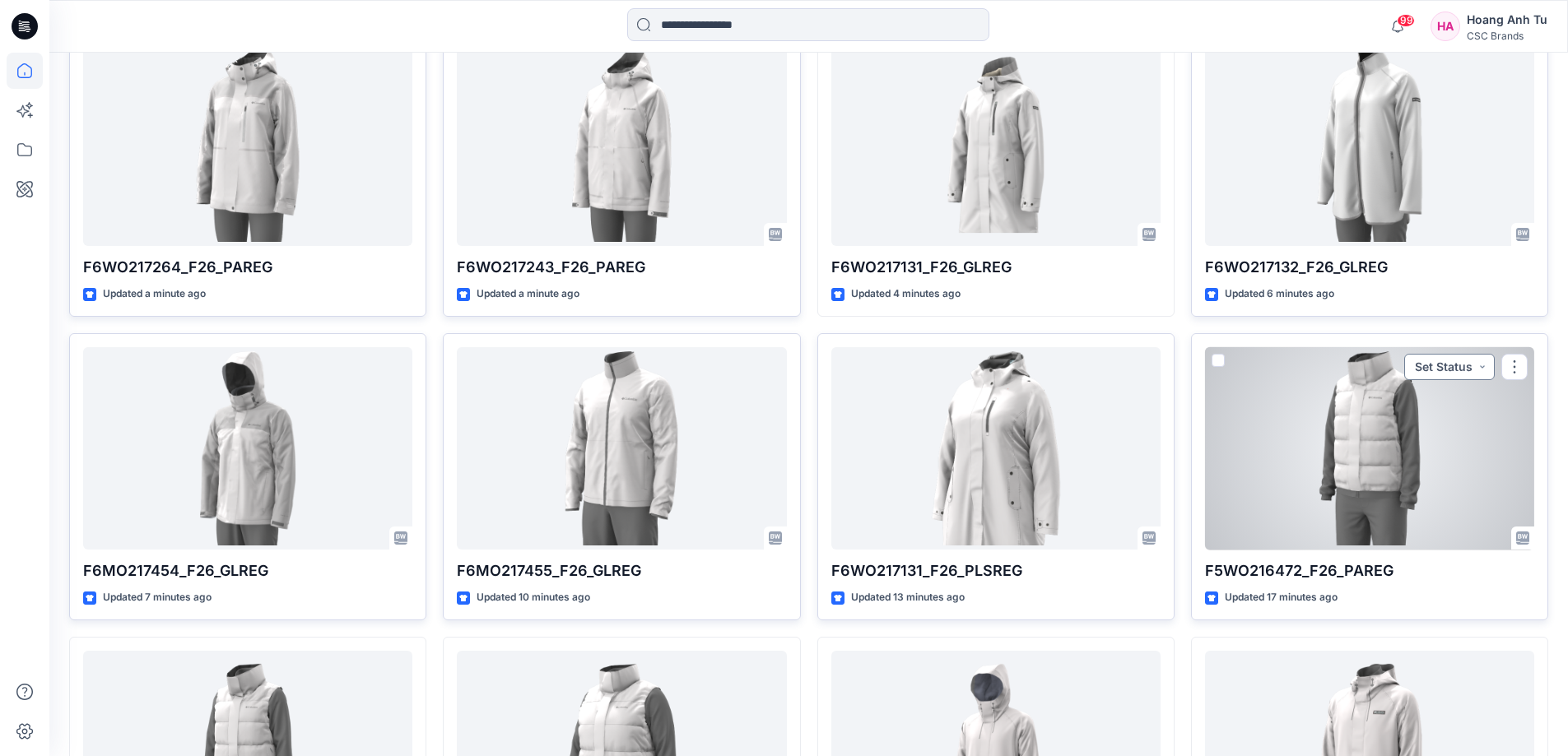
click at [1467, 370] on button "Set Status" at bounding box center [1449, 367] width 91 height 26
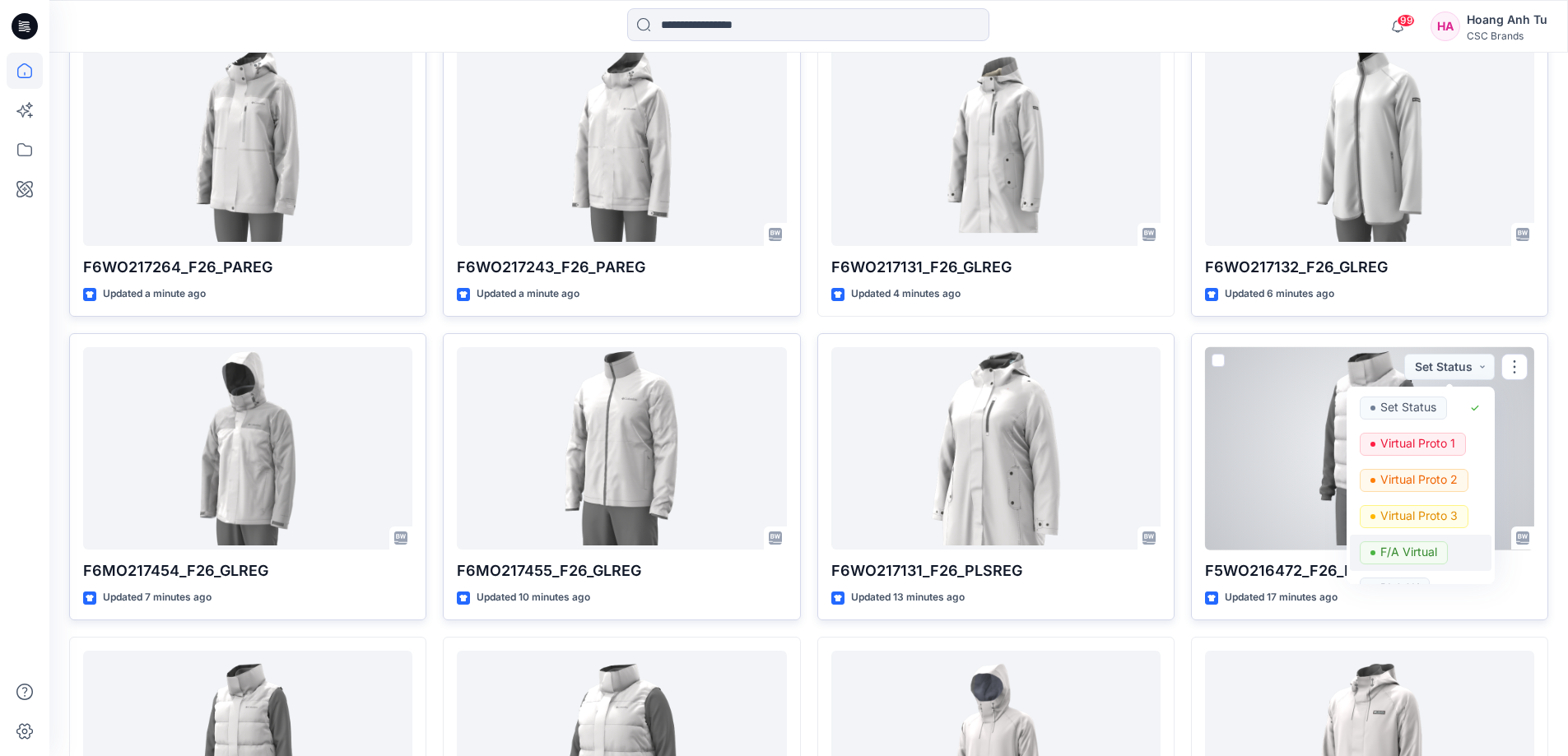
click at [1403, 551] on p "F/A Virtual" at bounding box center [1409, 552] width 57 height 22
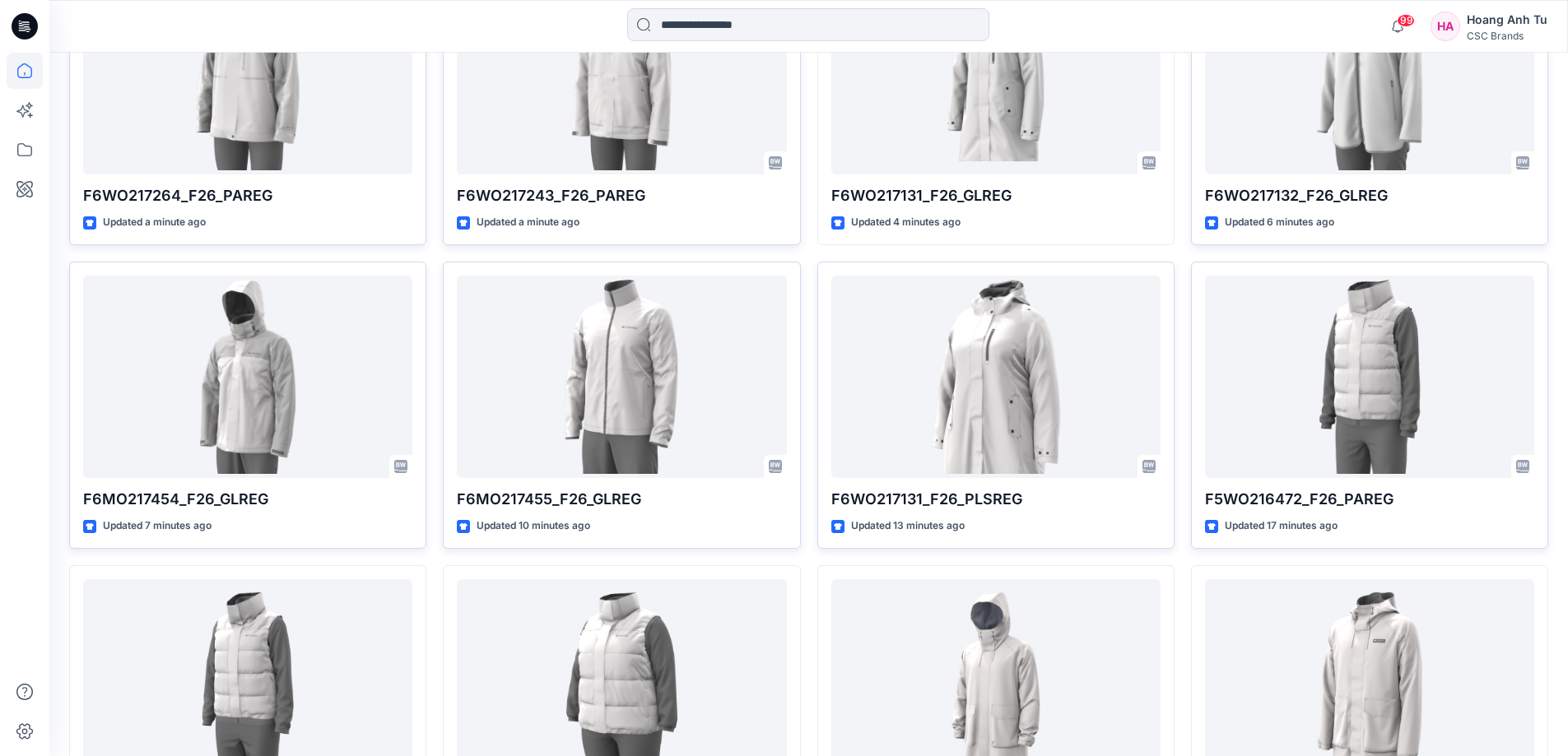
scroll to position [741, 0]
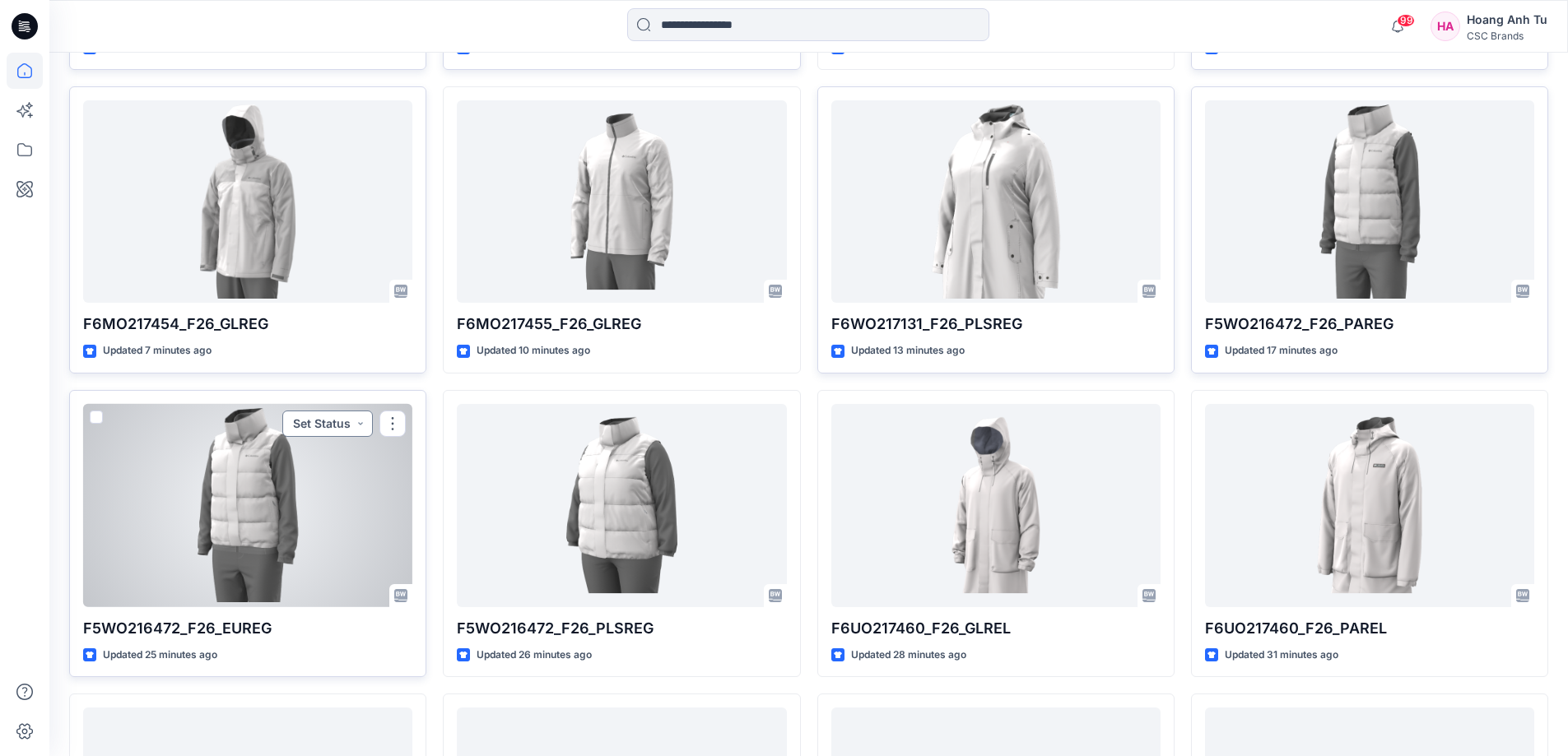
click at [320, 426] on button "Set Status" at bounding box center [328, 423] width 91 height 26
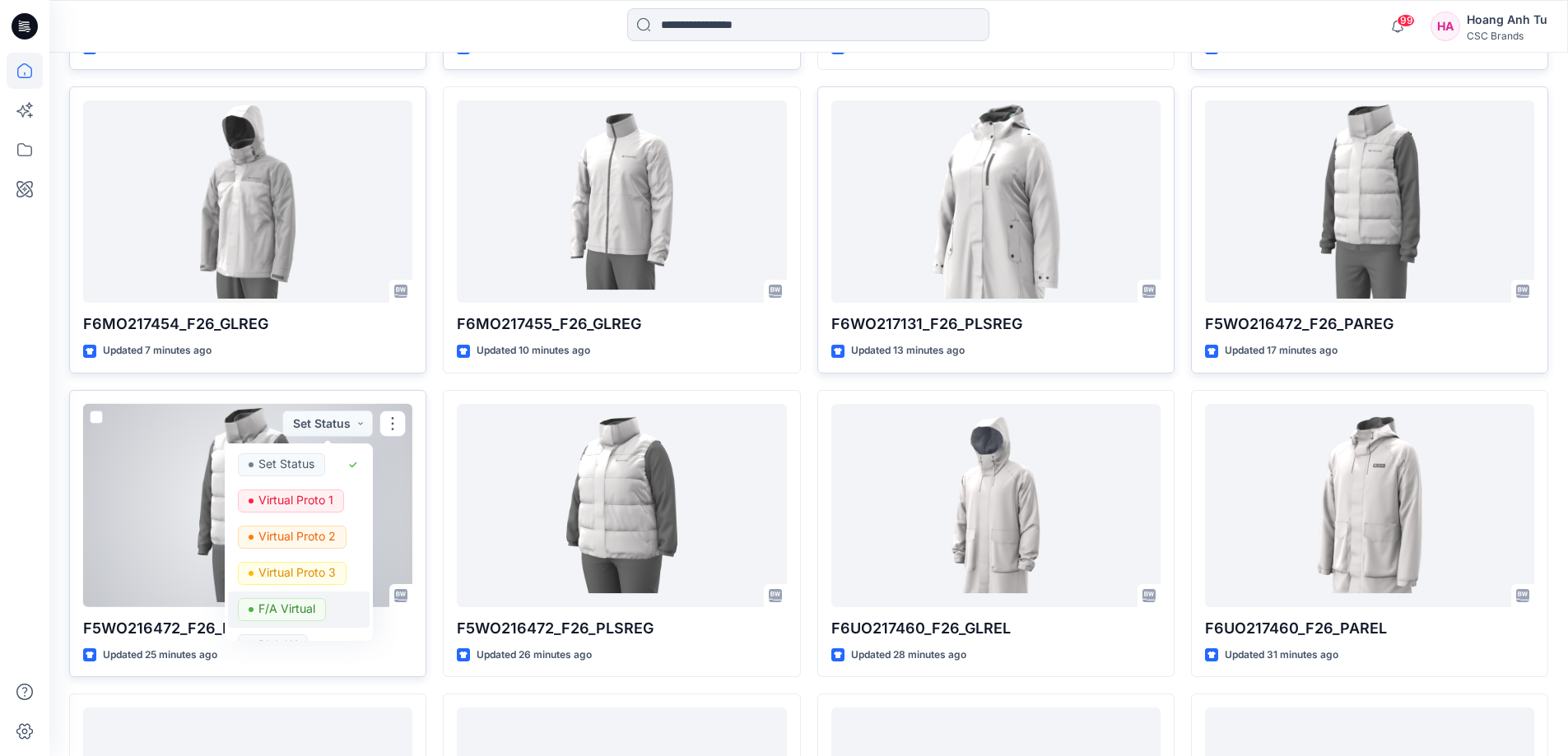
click at [282, 611] on p "F/A Virtual" at bounding box center [286, 609] width 57 height 22
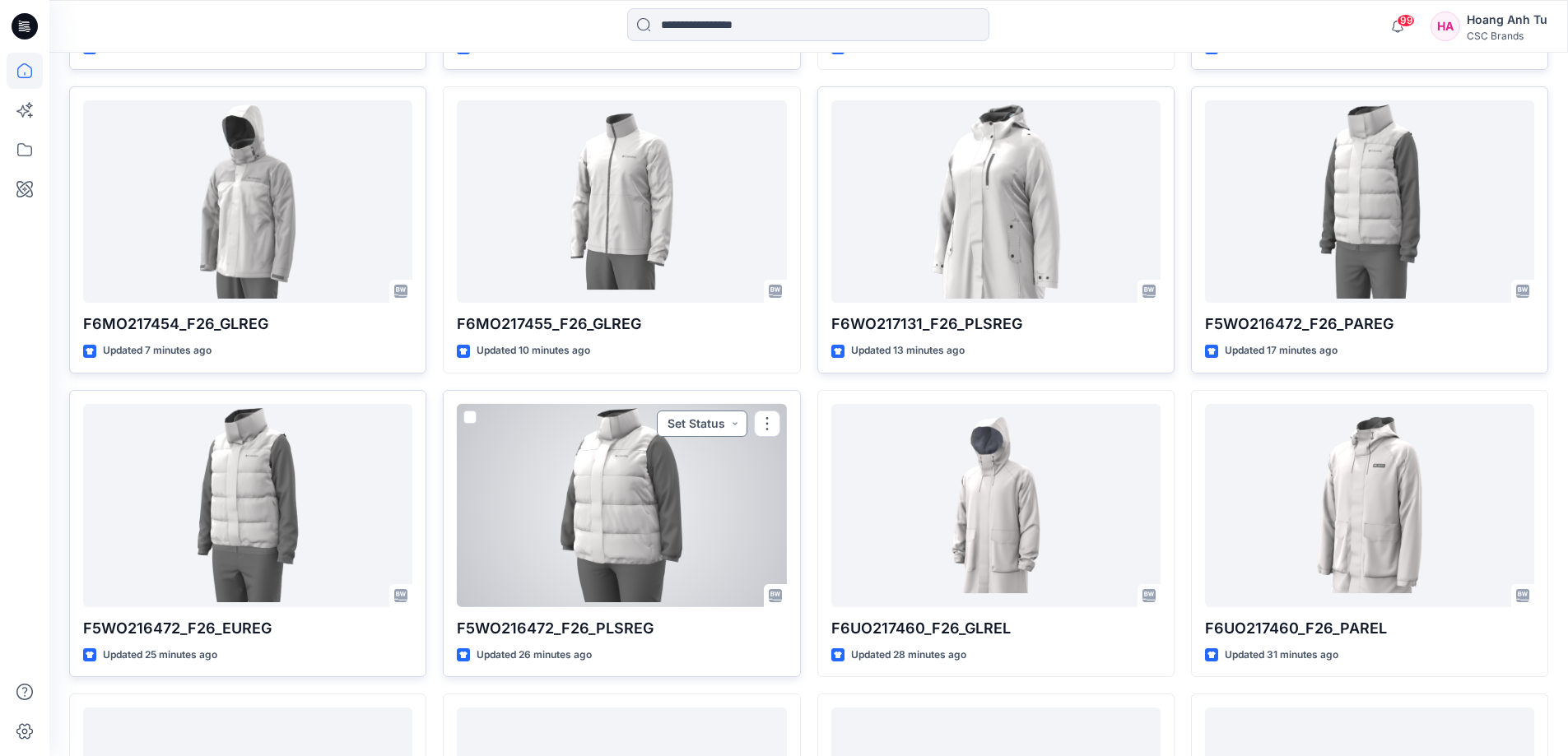
click at [717, 430] on button "Set Status" at bounding box center [702, 423] width 91 height 26
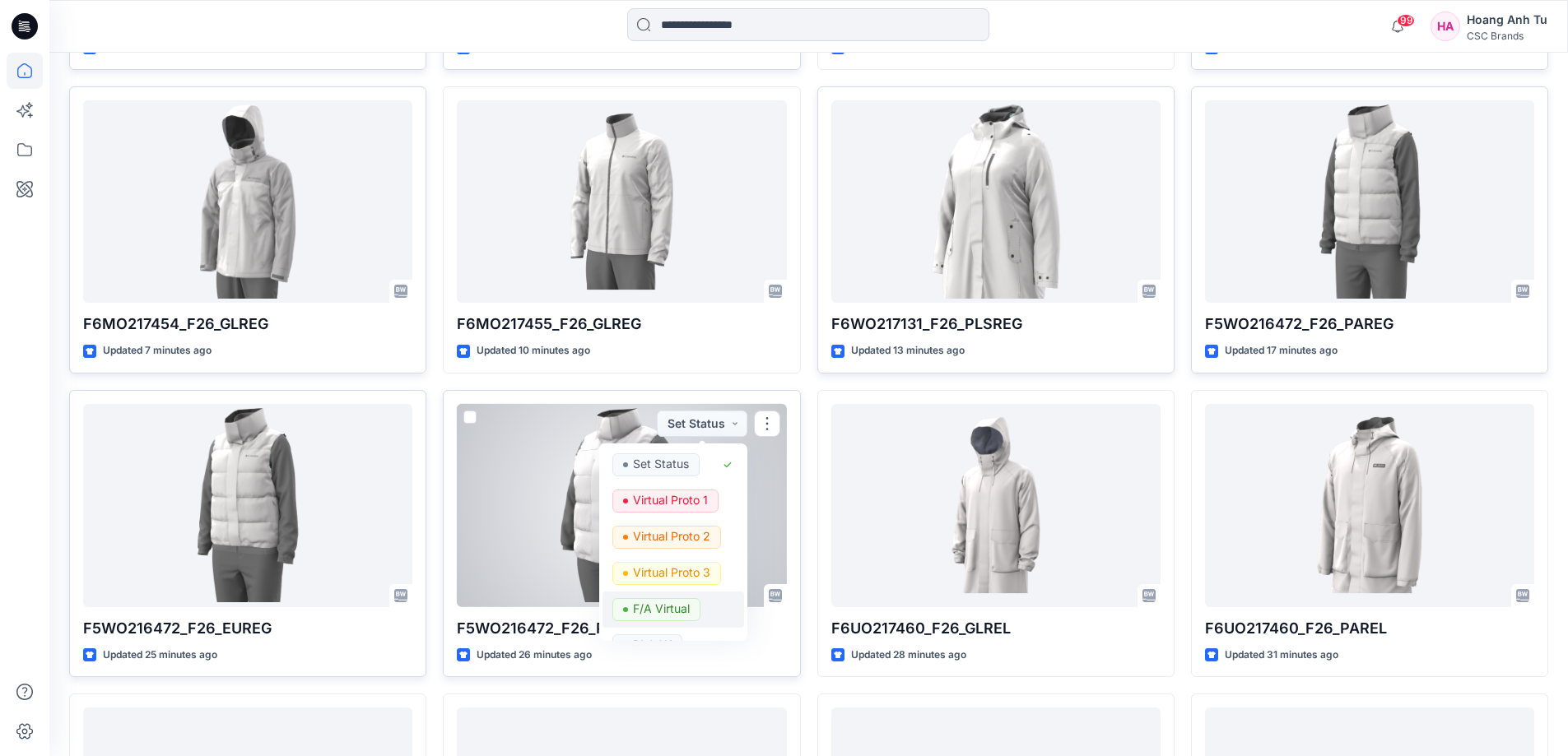
click at [656, 606] on p "F/A Virtual" at bounding box center [661, 609] width 57 height 22
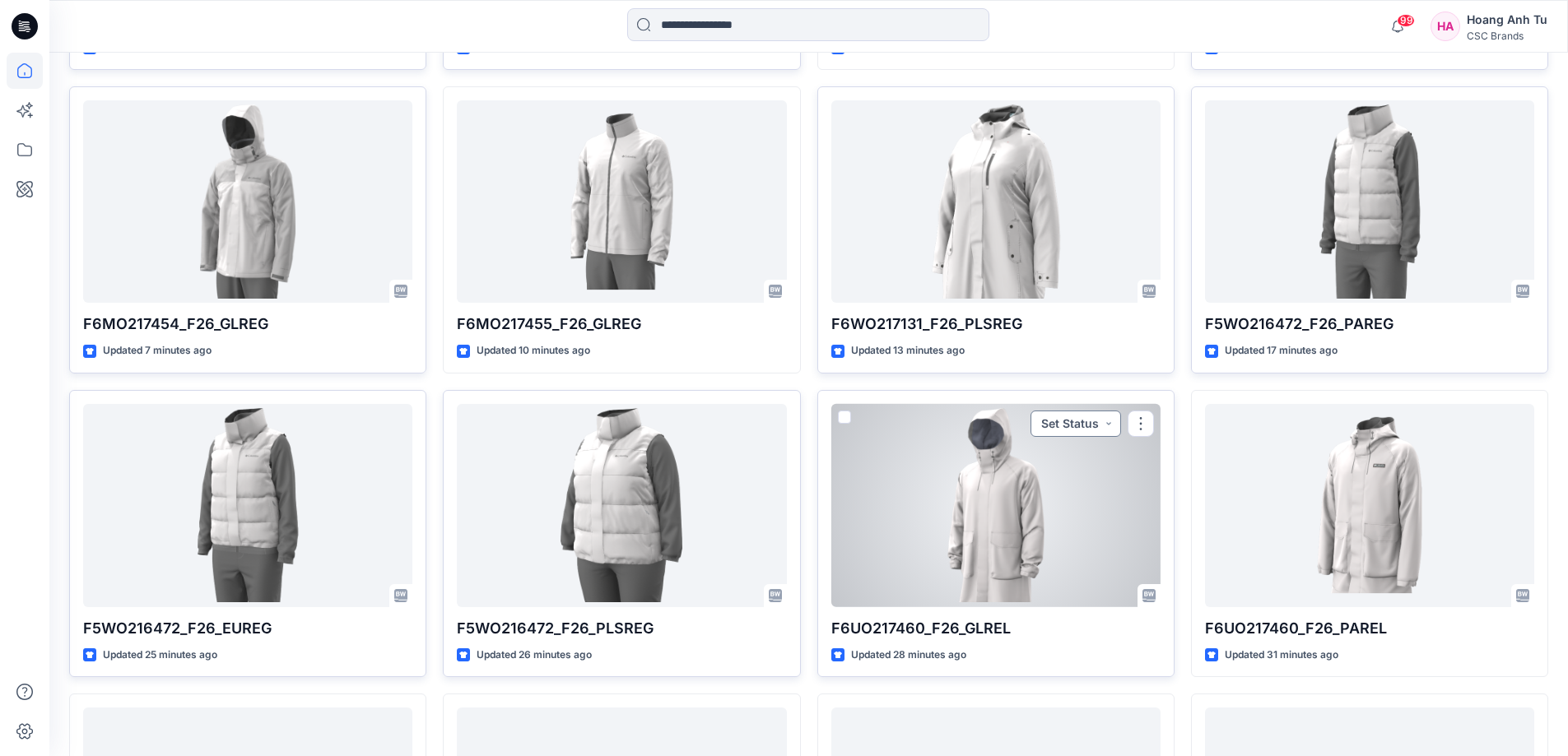
click at [1095, 419] on button "Set Status" at bounding box center [1076, 423] width 91 height 26
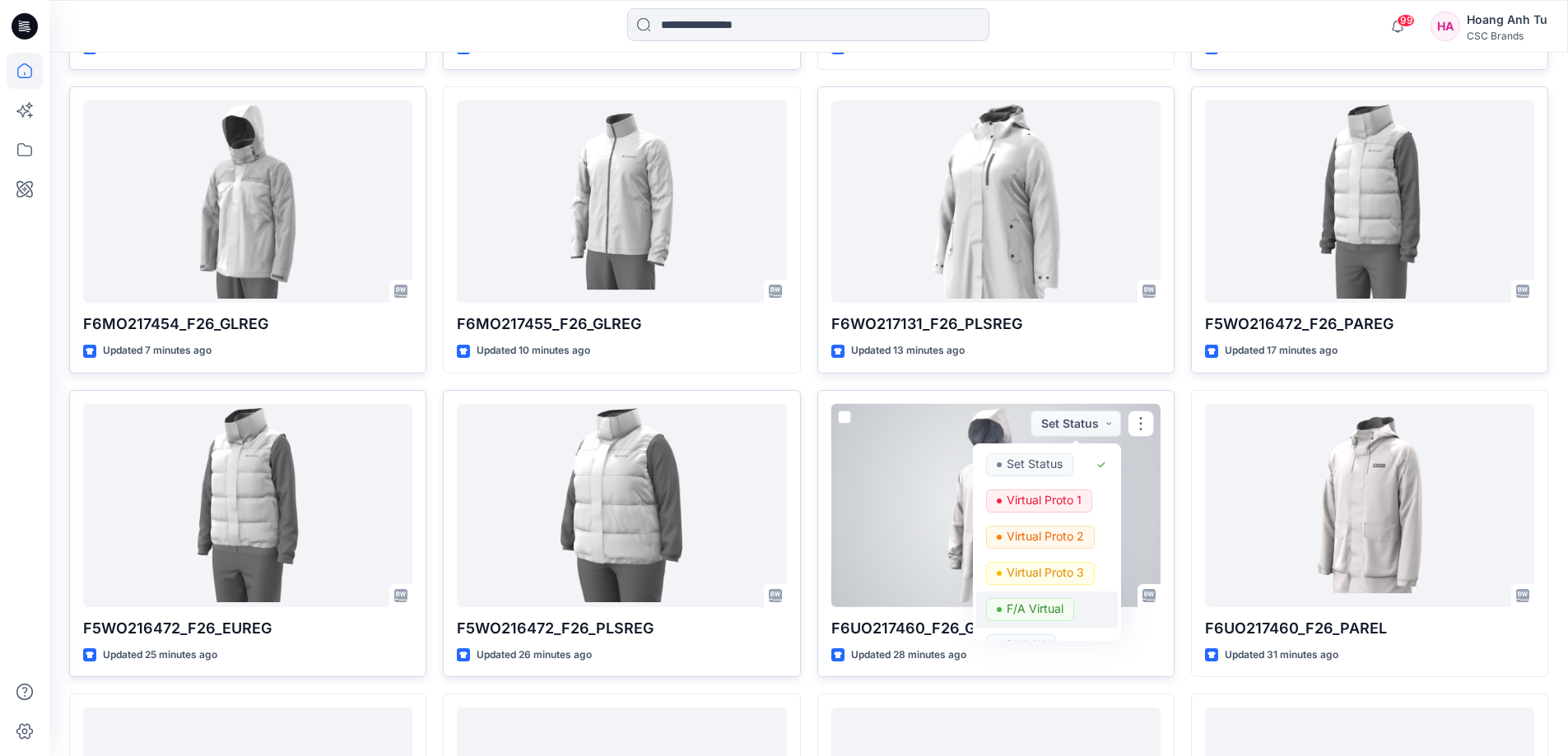
click at [1050, 607] on p "F/A Virtual" at bounding box center [1034, 609] width 57 height 22
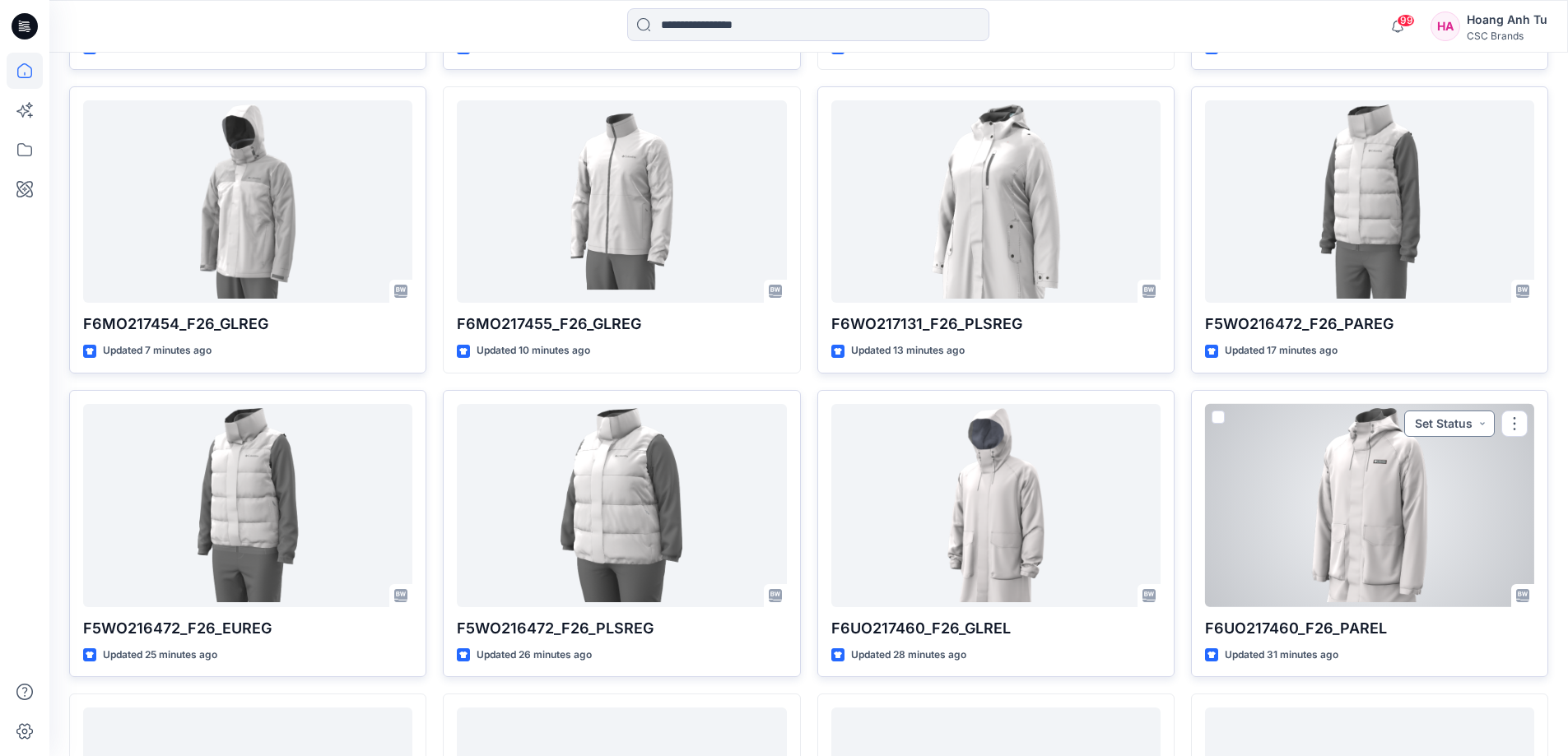
click at [1461, 428] on button "Set Status" at bounding box center [1449, 423] width 91 height 26
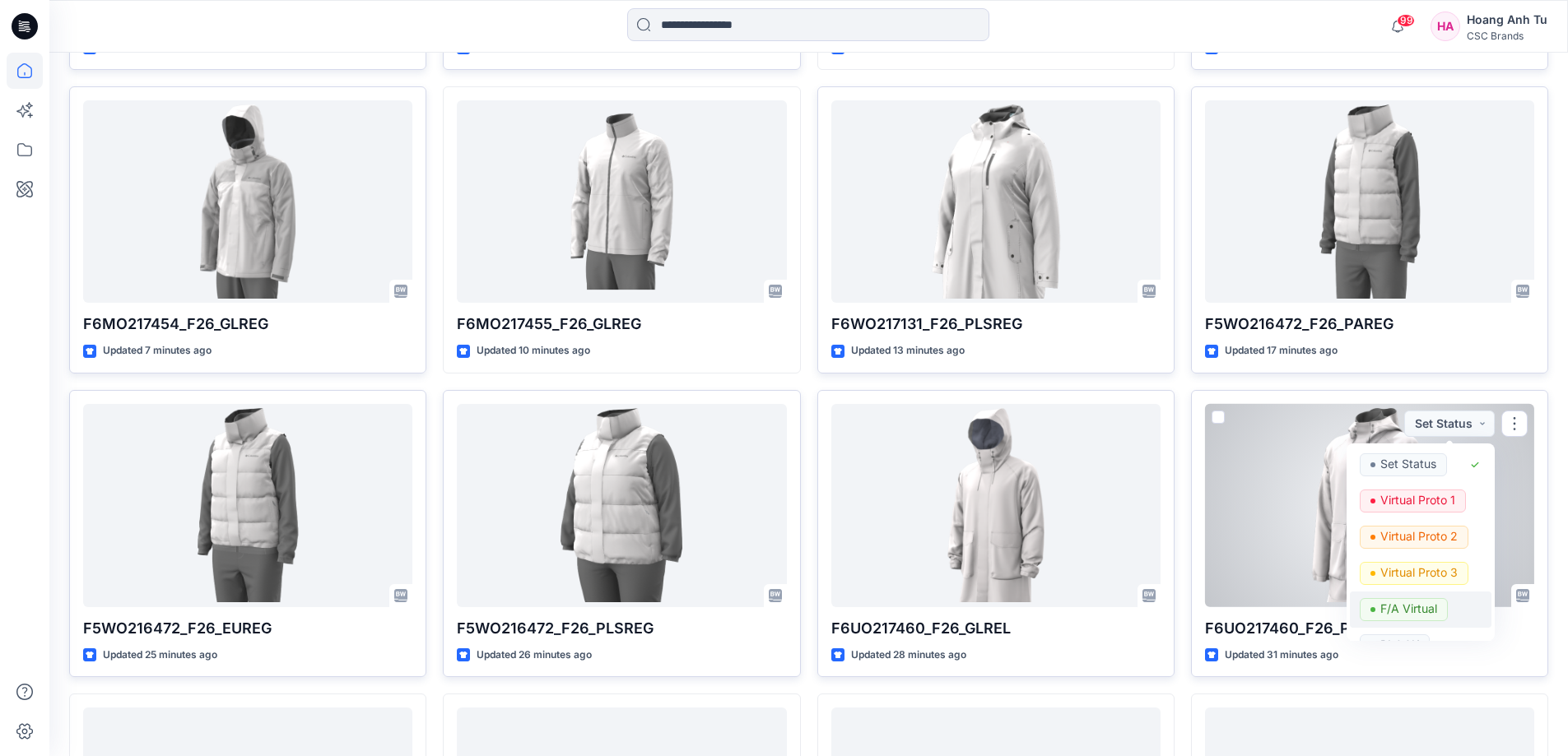
click at [1421, 611] on p "F/A Virtual" at bounding box center [1409, 609] width 57 height 22
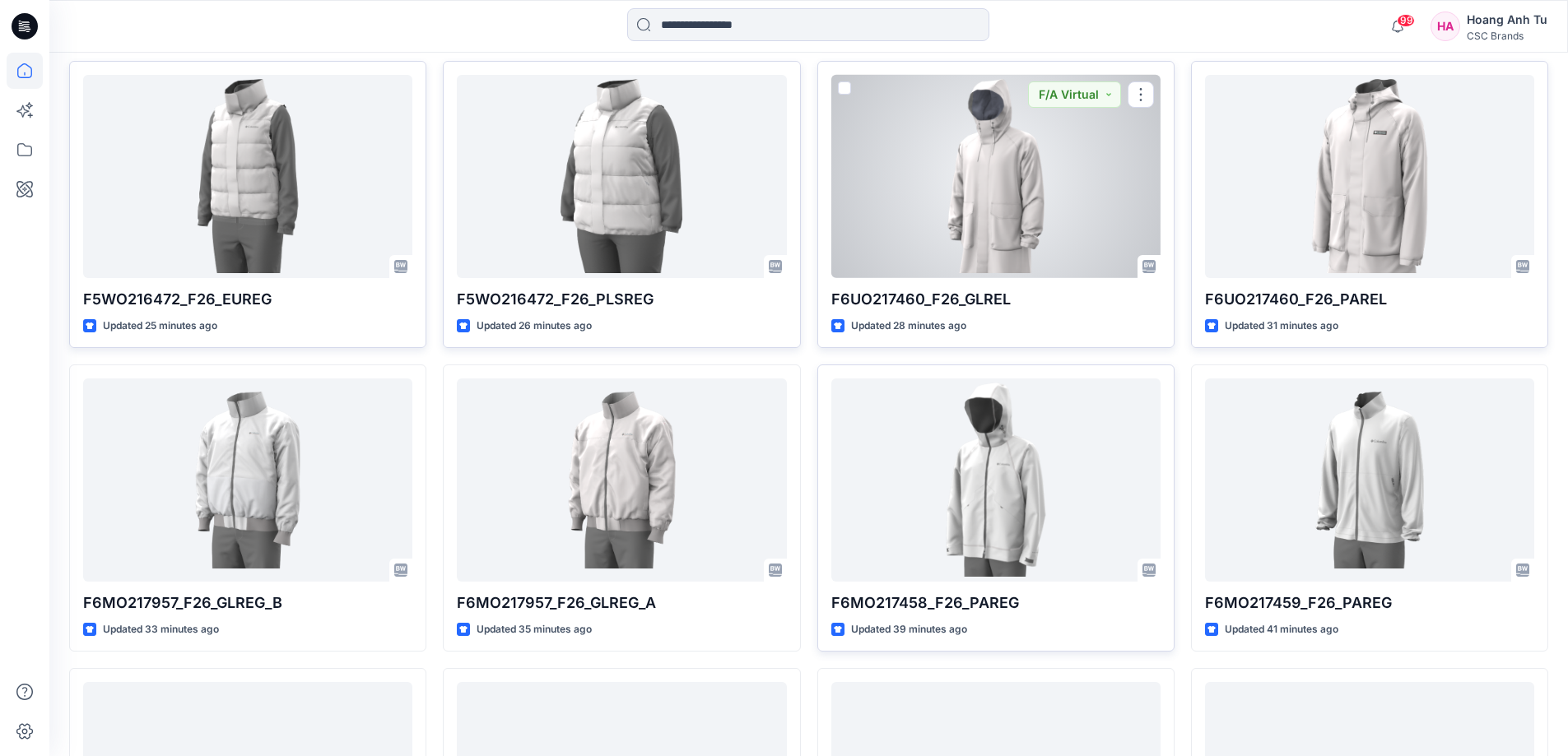
scroll to position [1152, 0]
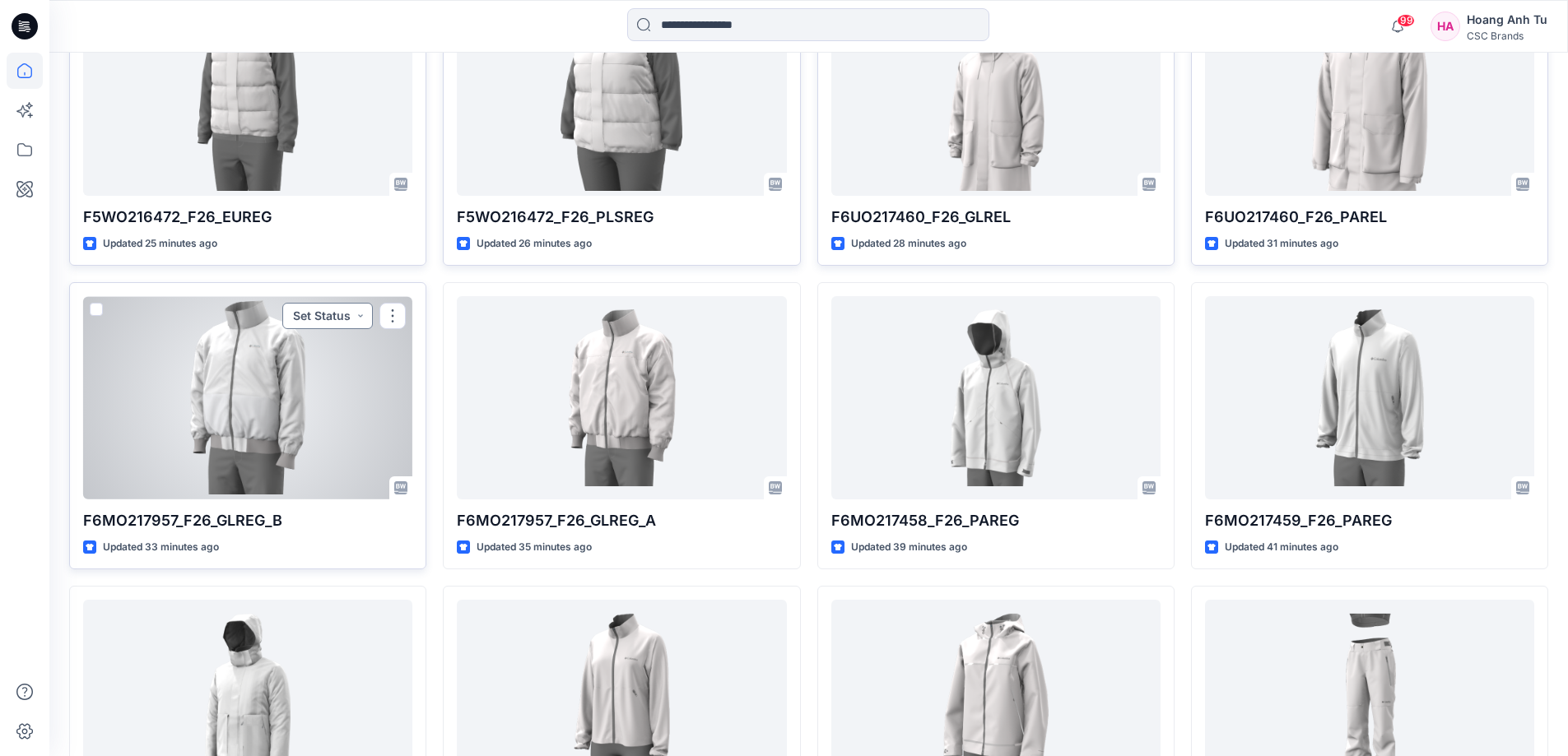
click at [349, 315] on button "Set Status" at bounding box center [328, 315] width 91 height 26
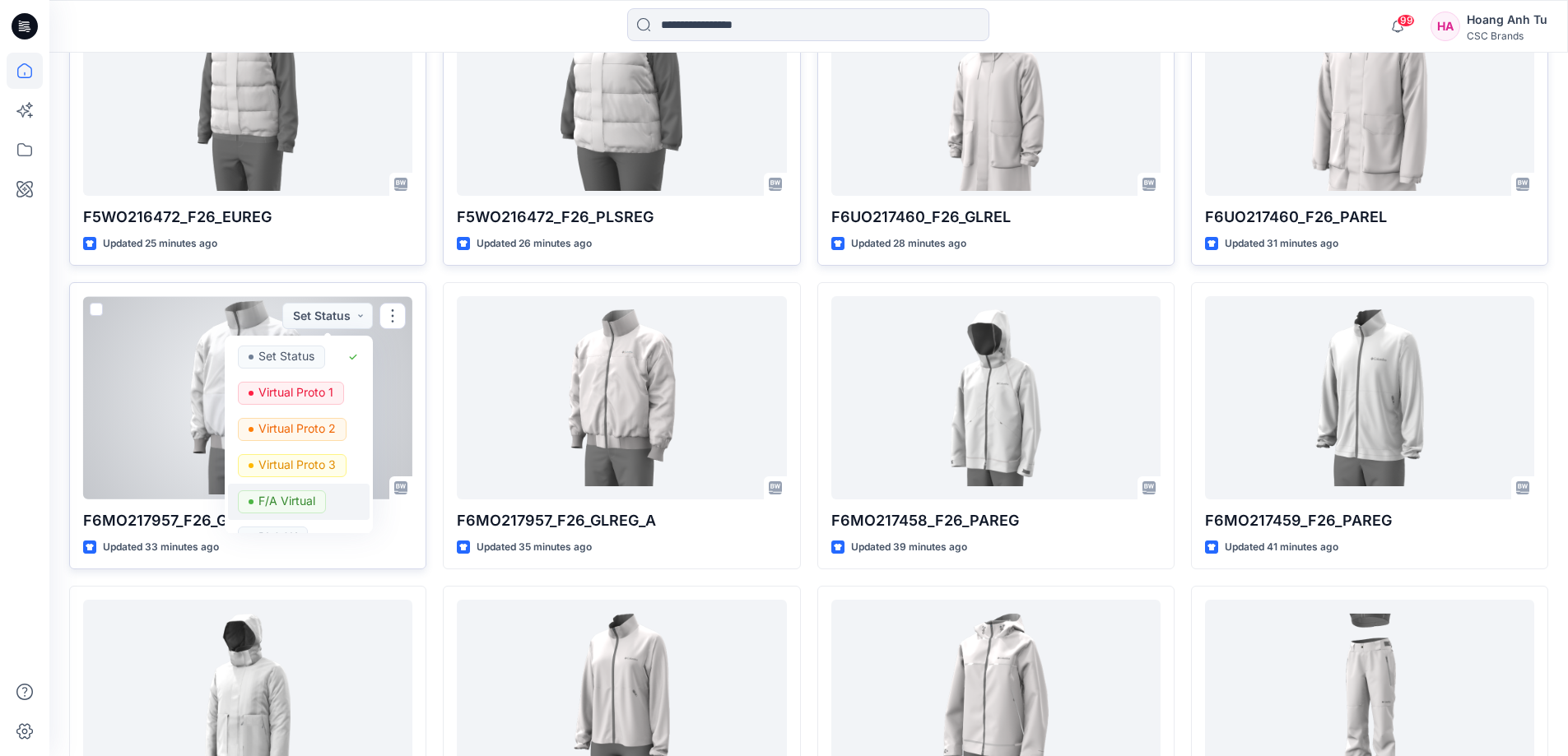
click at [302, 498] on p "F/A Virtual" at bounding box center [286, 502] width 57 height 22
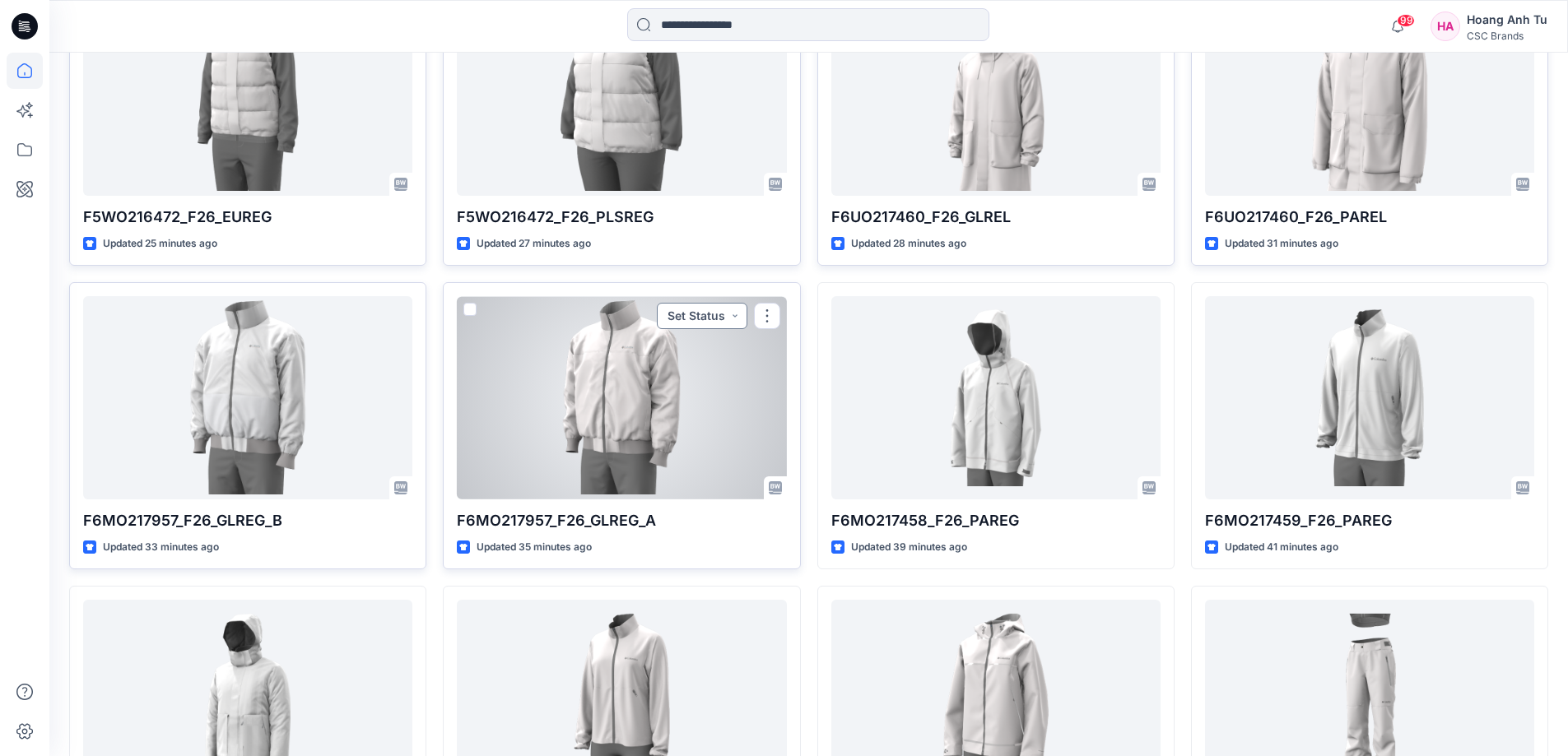
click at [714, 318] on button "Set Status" at bounding box center [702, 315] width 91 height 26
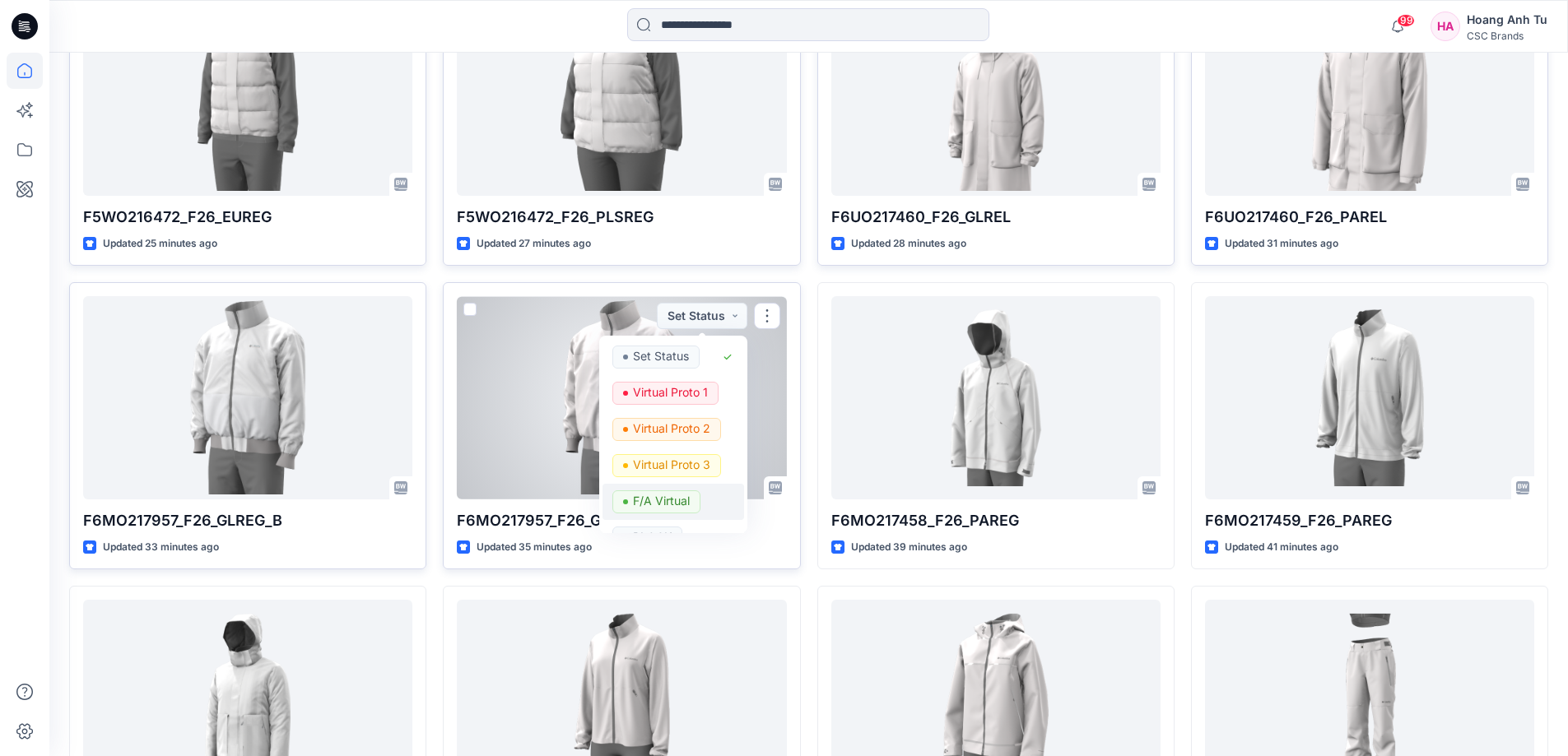
click at [663, 501] on p "F/A Virtual" at bounding box center [661, 502] width 57 height 22
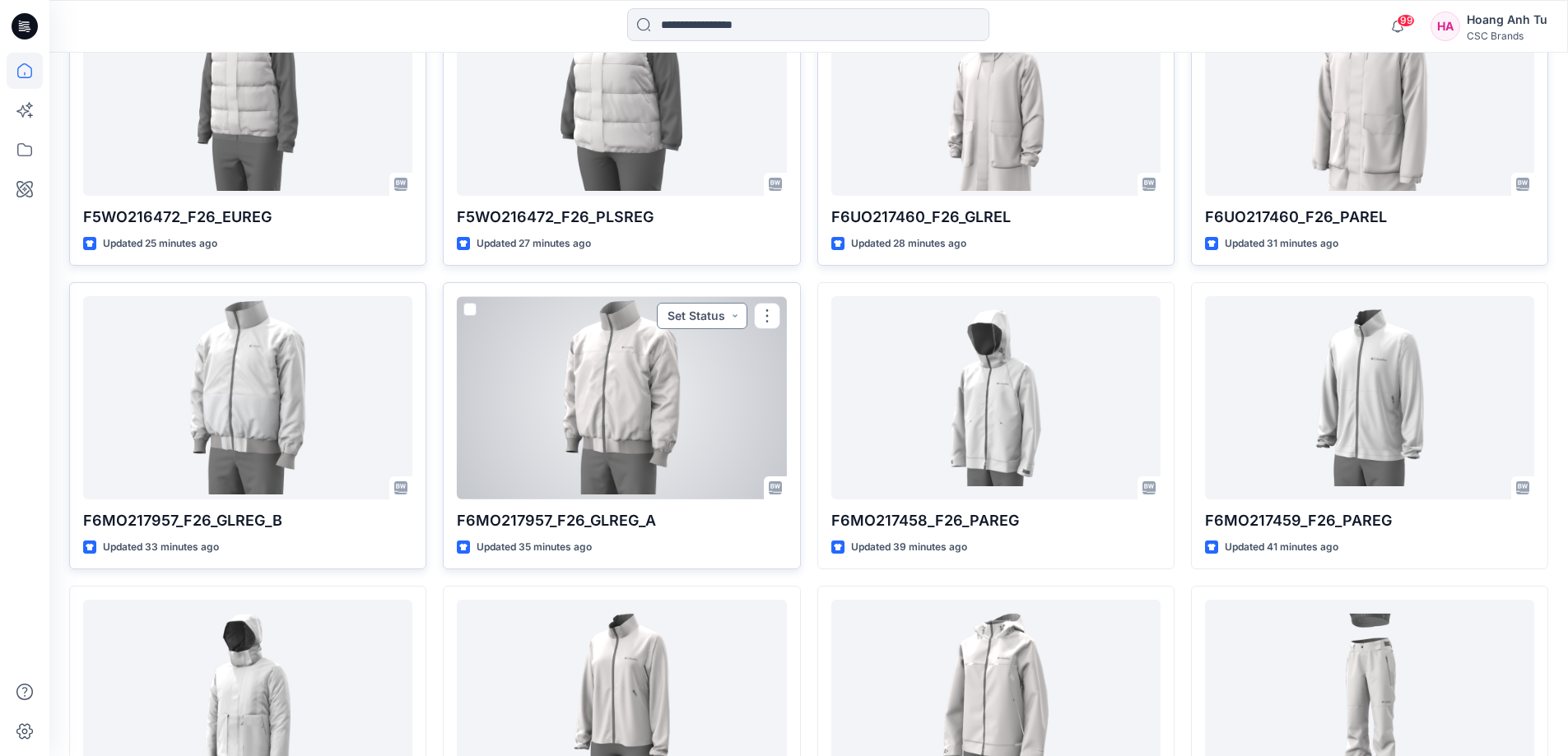
click at [723, 317] on button "Set Status" at bounding box center [702, 315] width 91 height 26
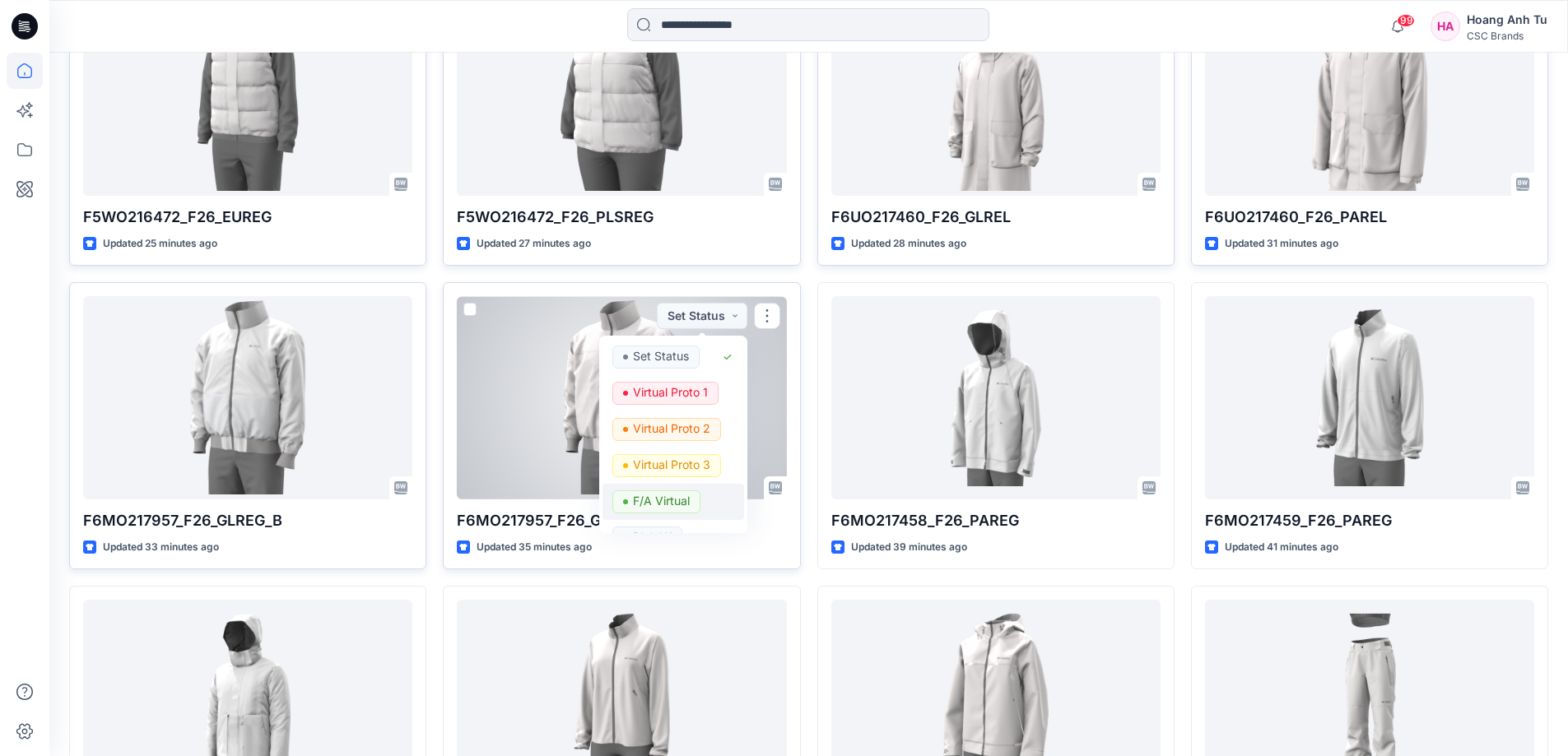
click at [696, 503] on span "F/A Virtual" at bounding box center [656, 502] width 88 height 23
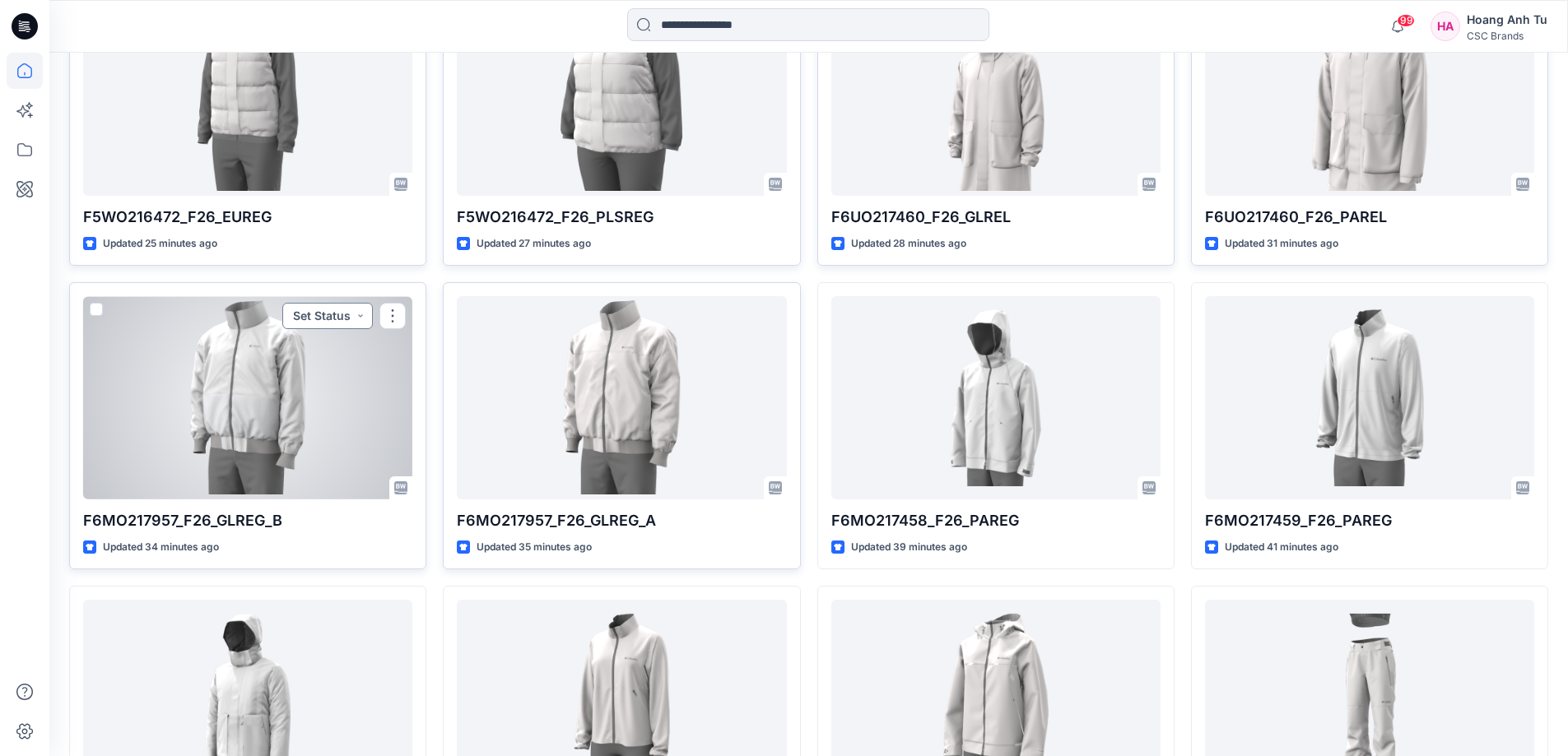
click at [341, 314] on button "Set Status" at bounding box center [328, 315] width 91 height 26
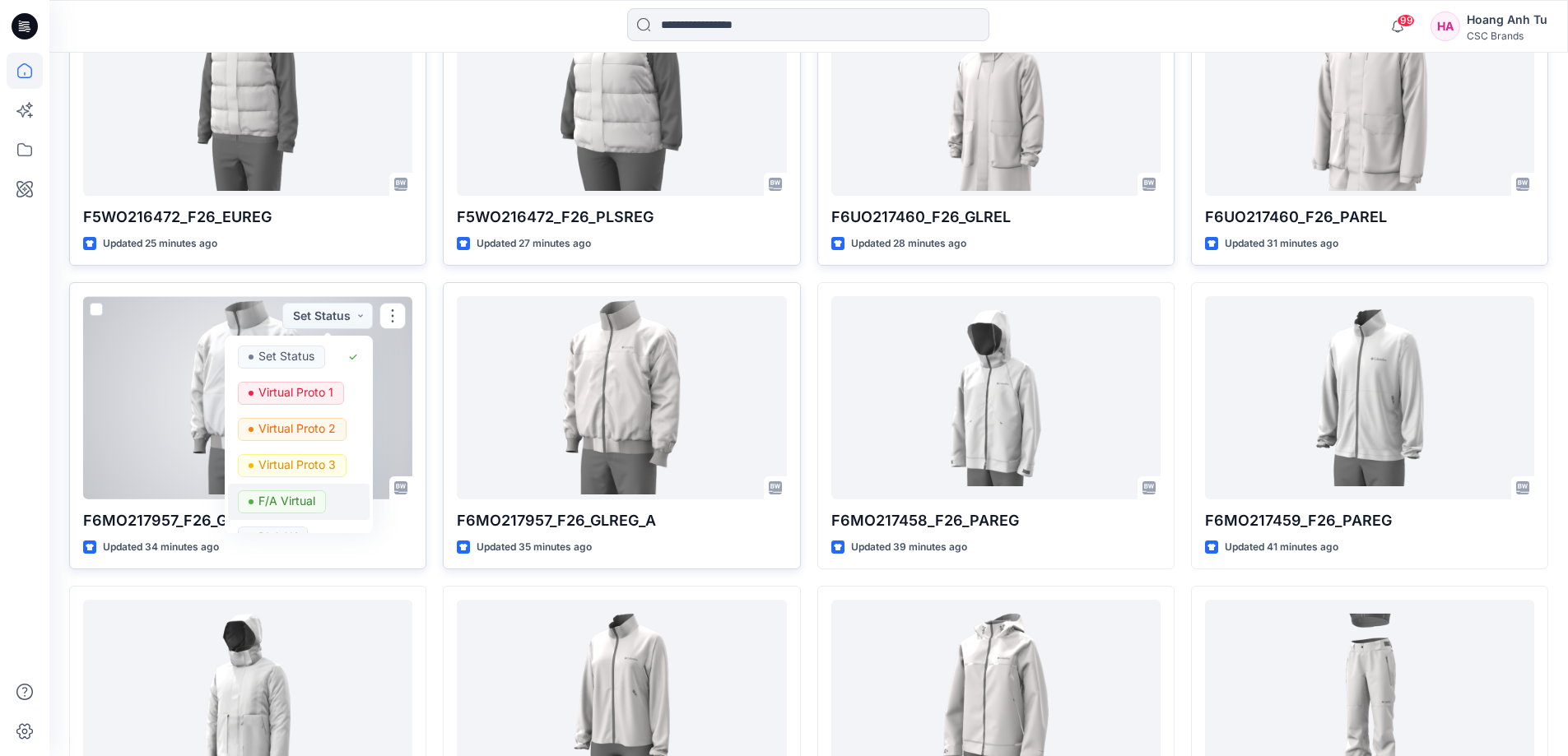
click at [297, 497] on p "F/A Virtual" at bounding box center [286, 502] width 57 height 22
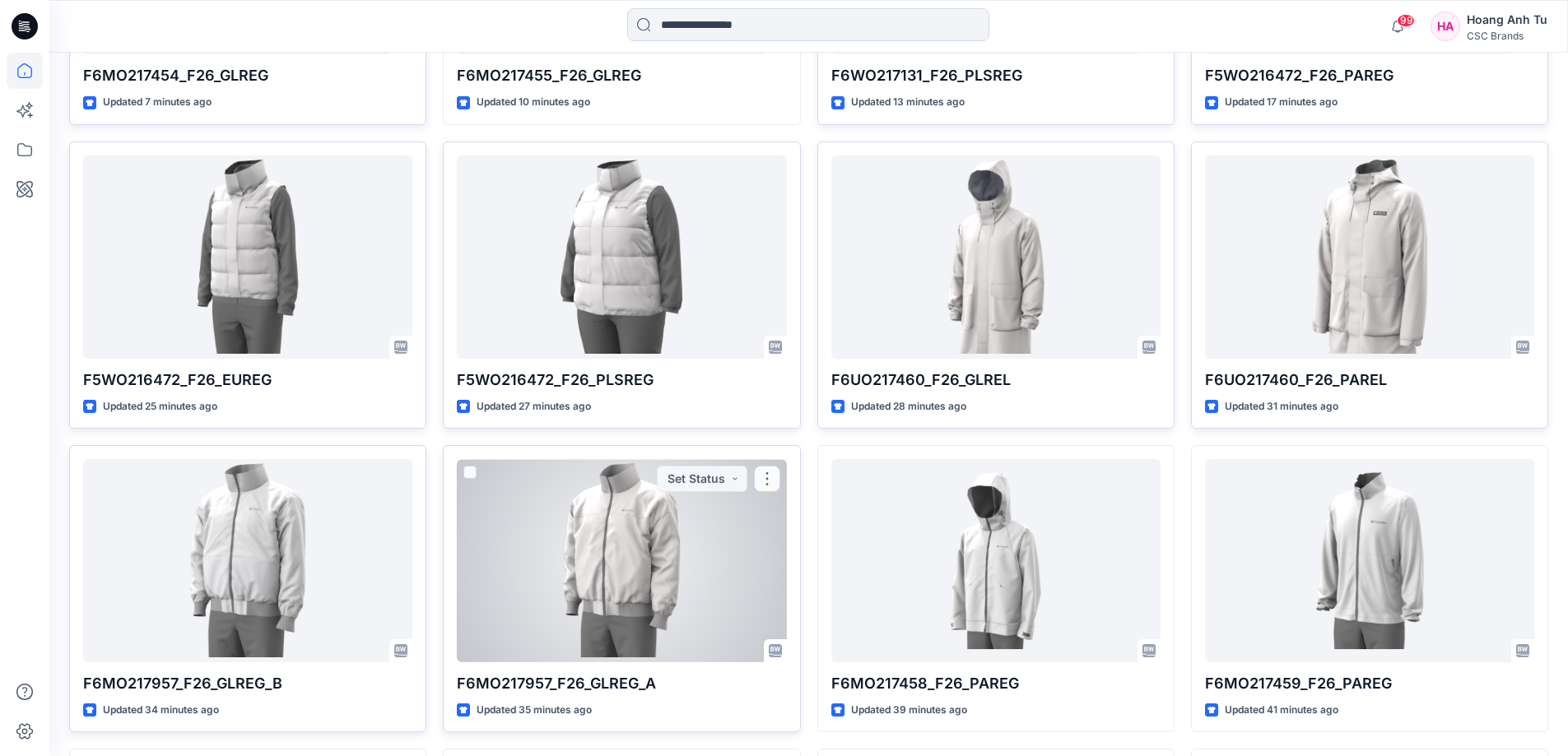
scroll to position [987, 0]
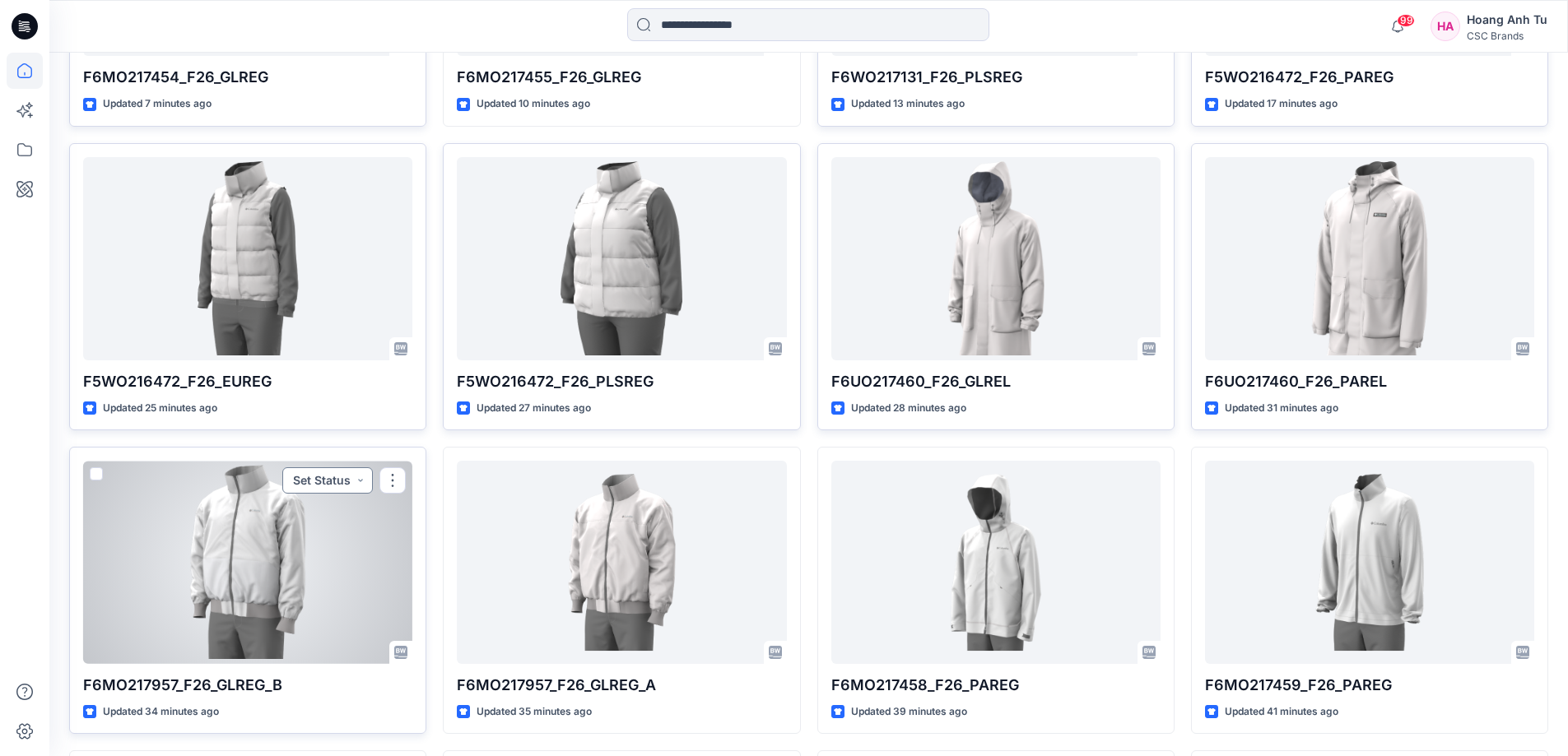
click at [341, 483] on button "Set Status" at bounding box center [328, 480] width 91 height 26
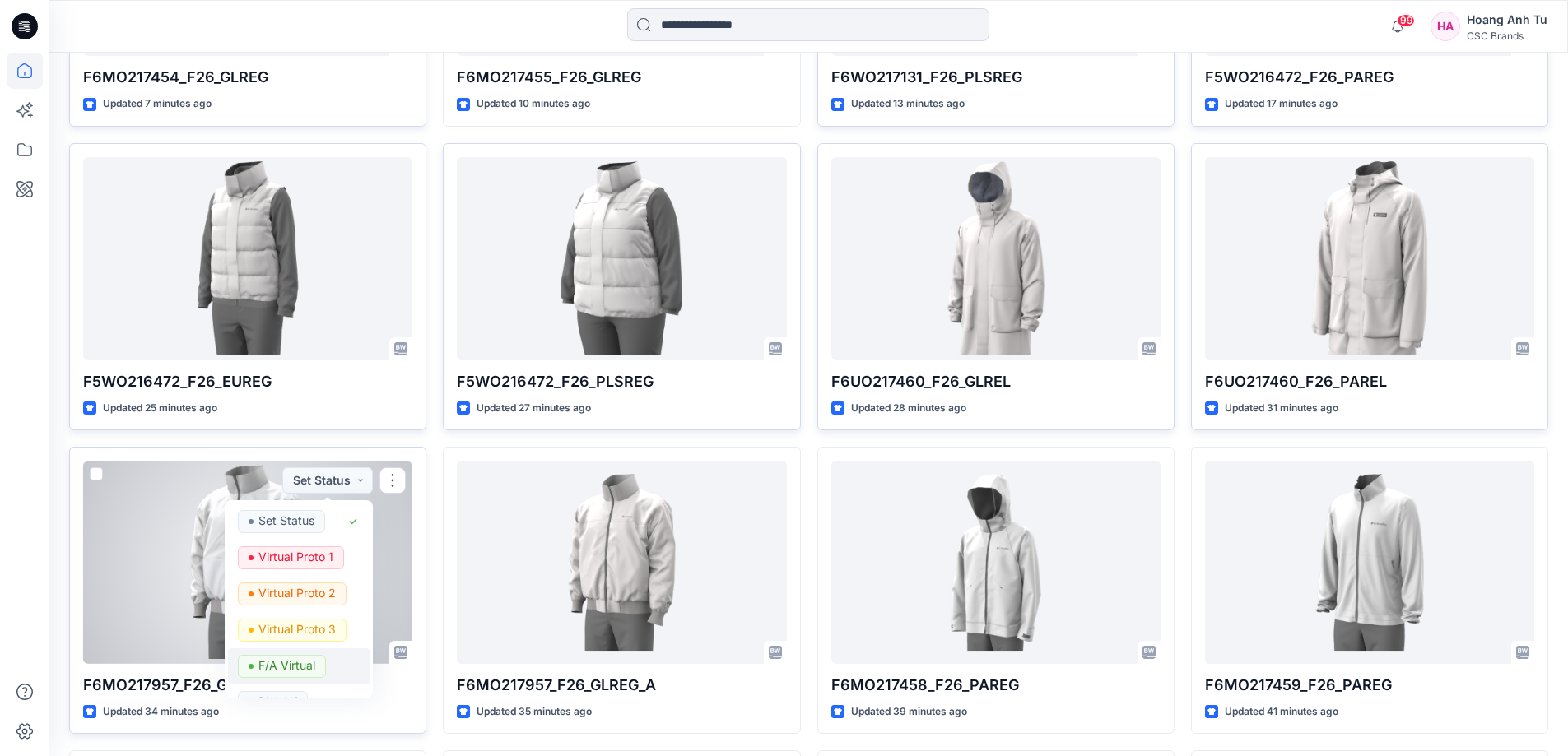
click at [275, 664] on p "F/A Virtual" at bounding box center [286, 665] width 57 height 22
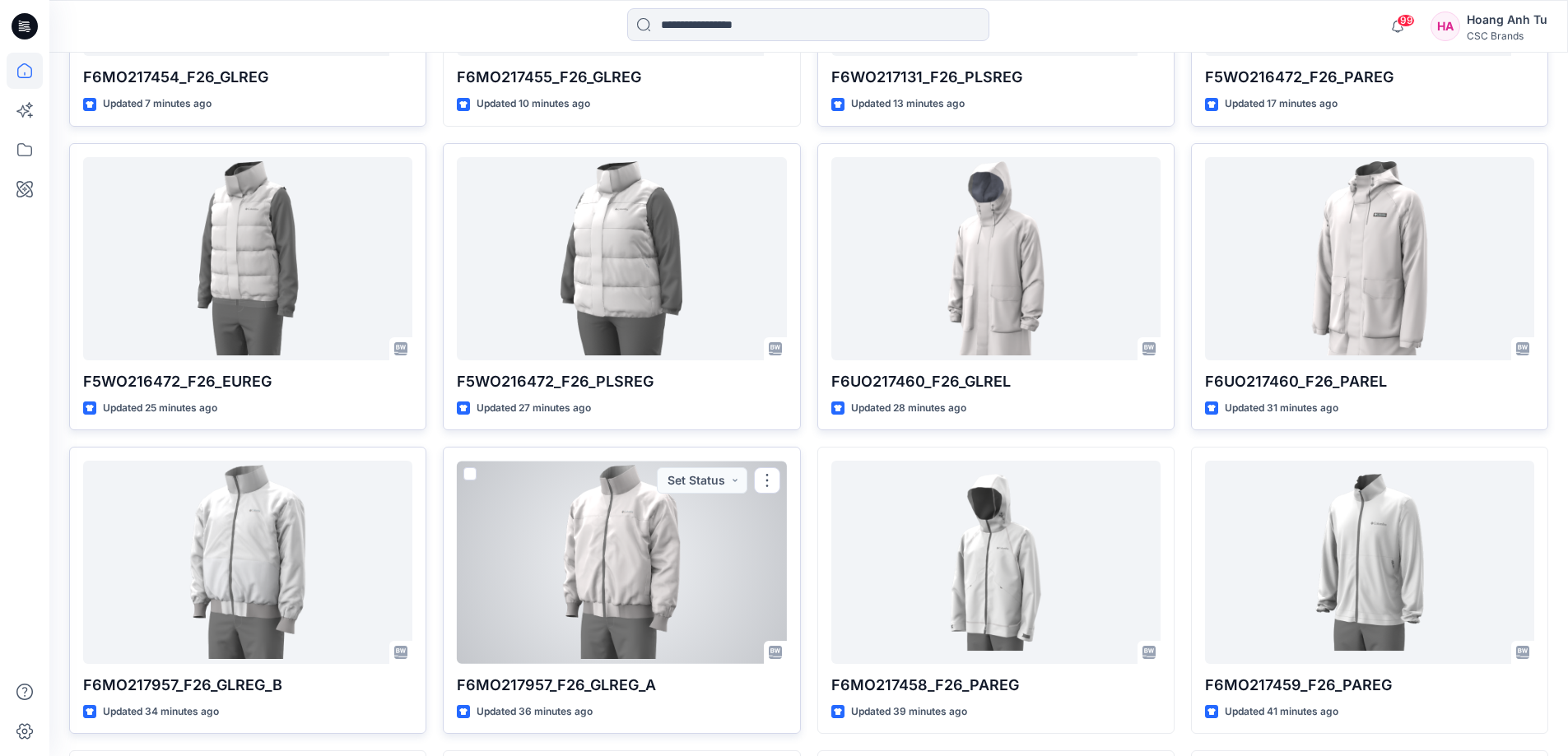
click at [729, 473] on button "Set Status" at bounding box center [702, 480] width 91 height 26
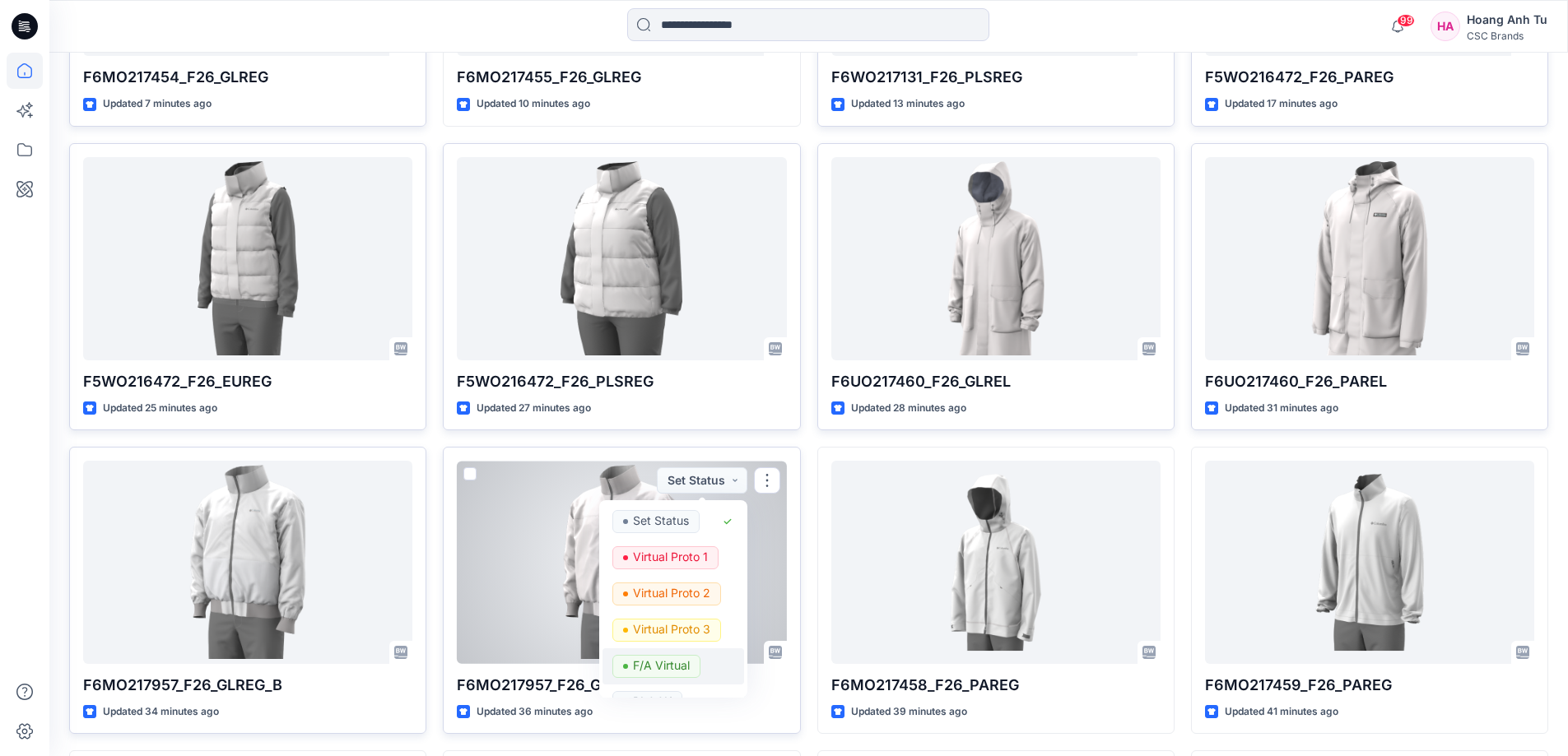
click at [656, 658] on p "F/A Virtual" at bounding box center [661, 665] width 57 height 22
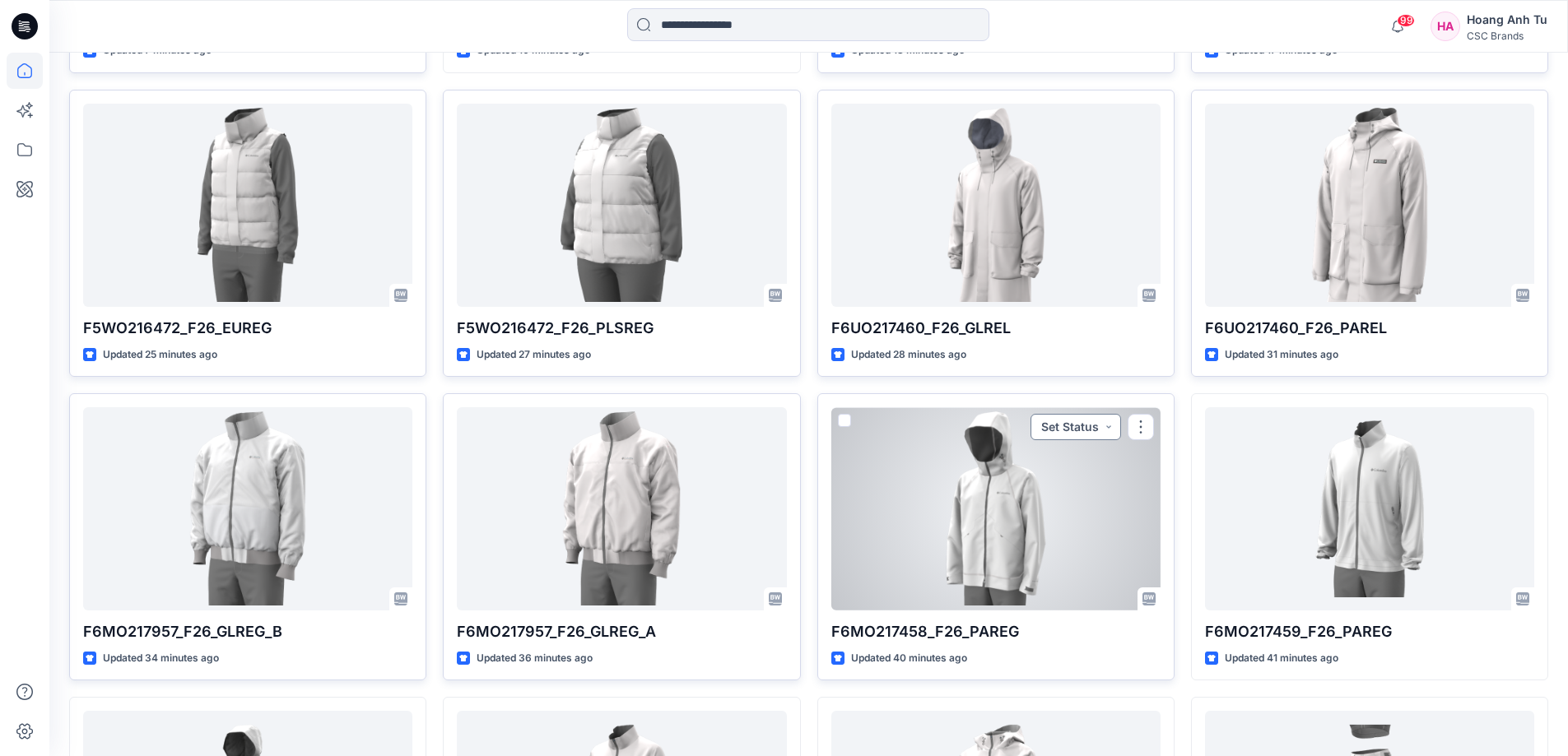
scroll to position [1069, 0]
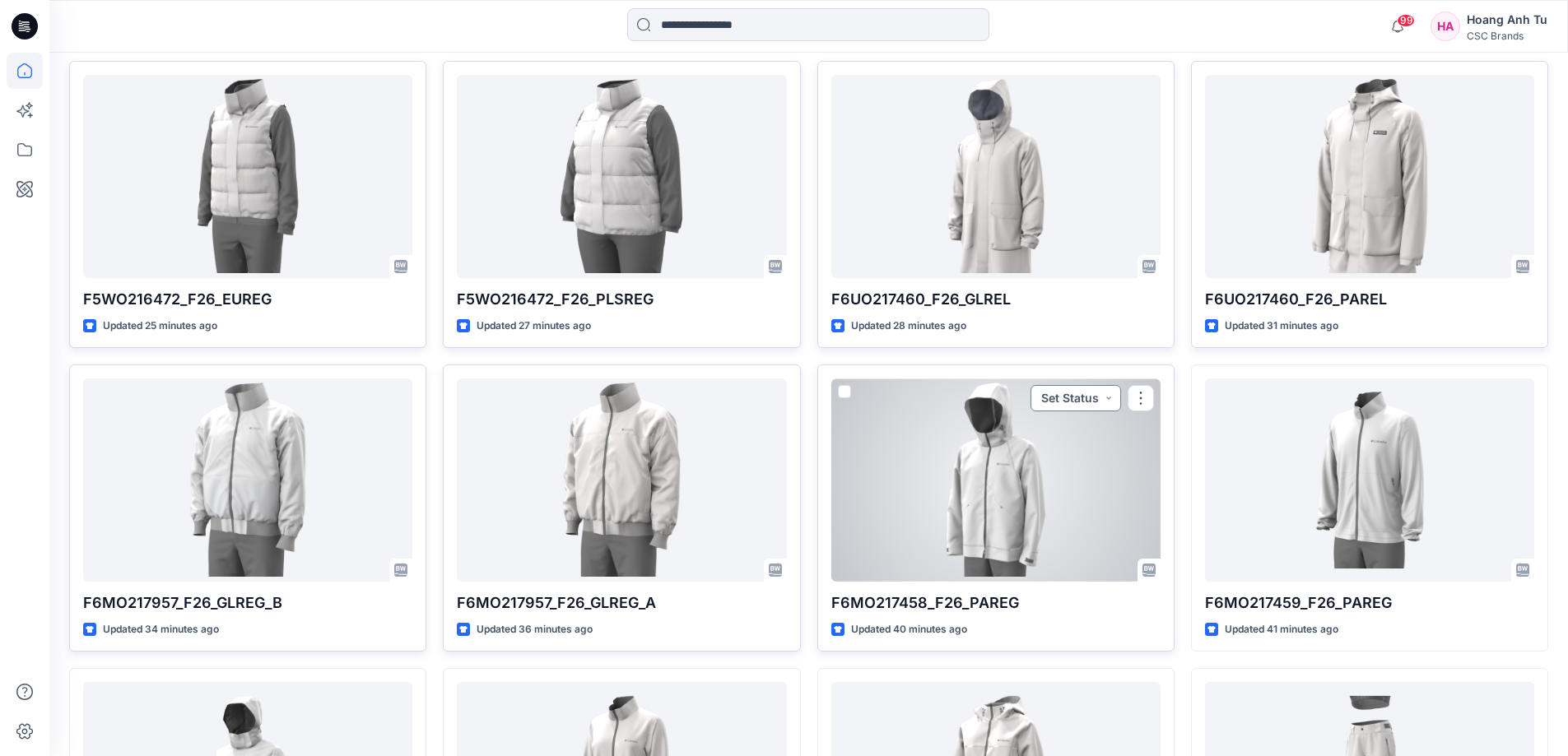
click at [1100, 404] on button "Set Status" at bounding box center [1076, 397] width 91 height 26
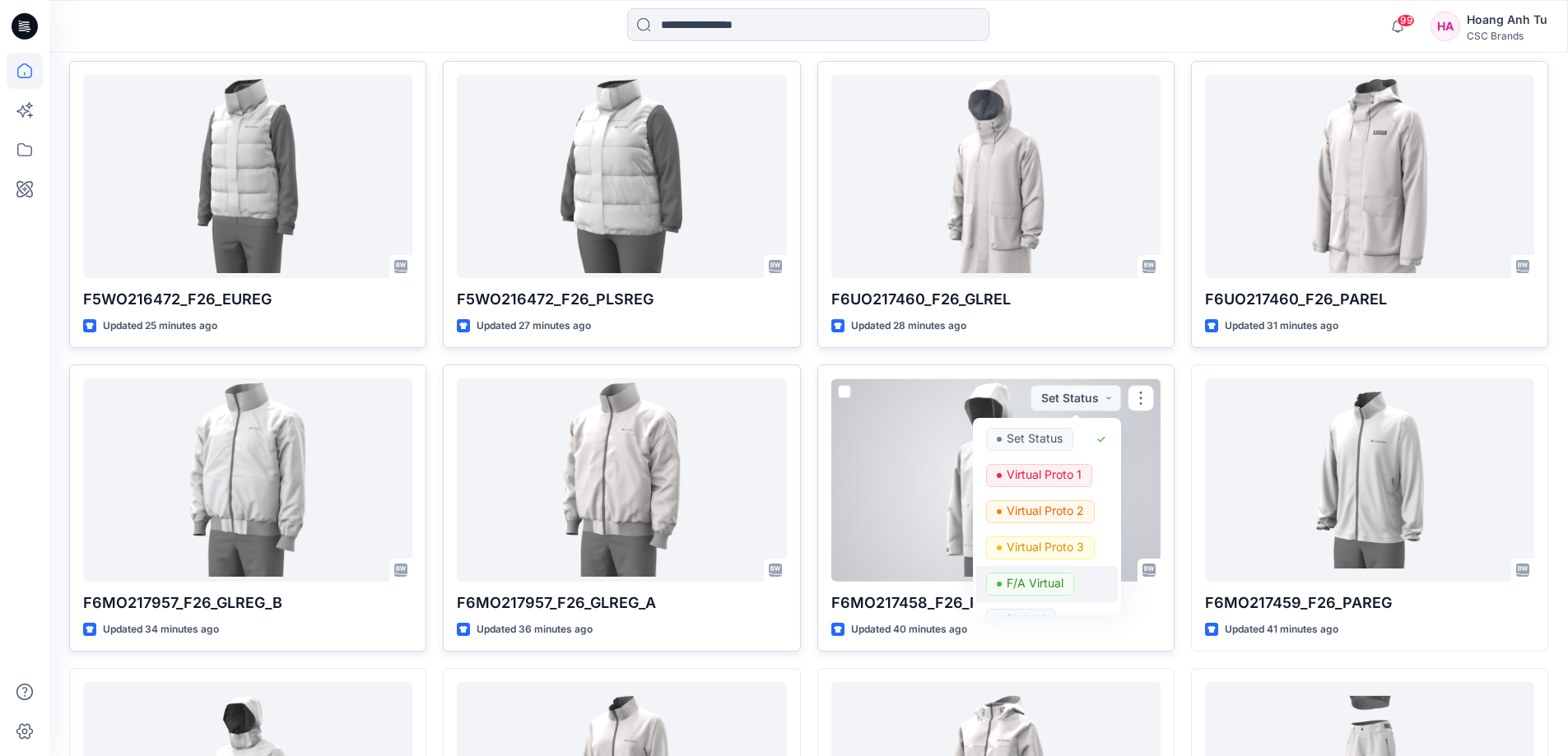
click at [1042, 580] on p "F/A Virtual" at bounding box center [1034, 583] width 57 height 22
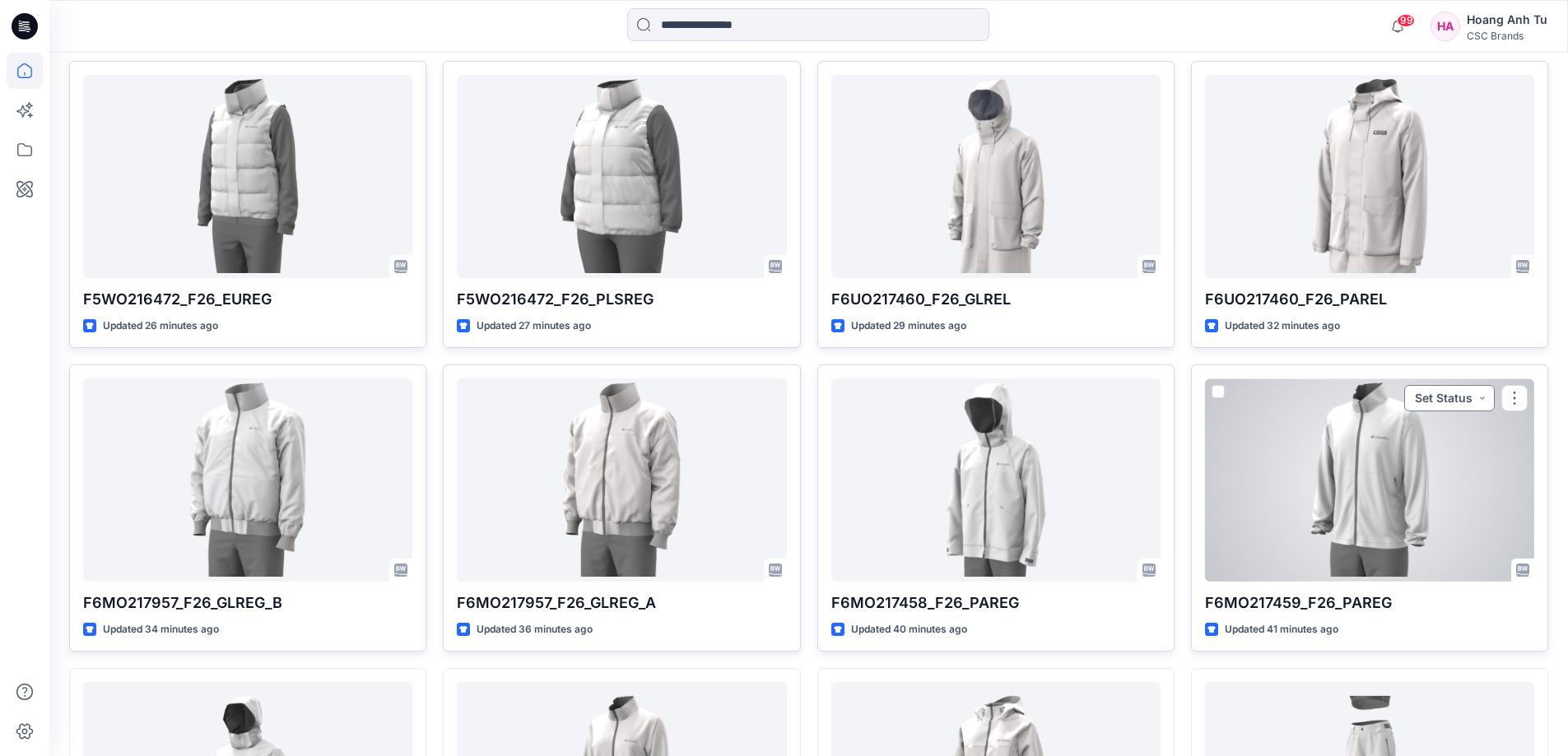
click at [1468, 394] on button "Set Status" at bounding box center [1449, 397] width 91 height 26
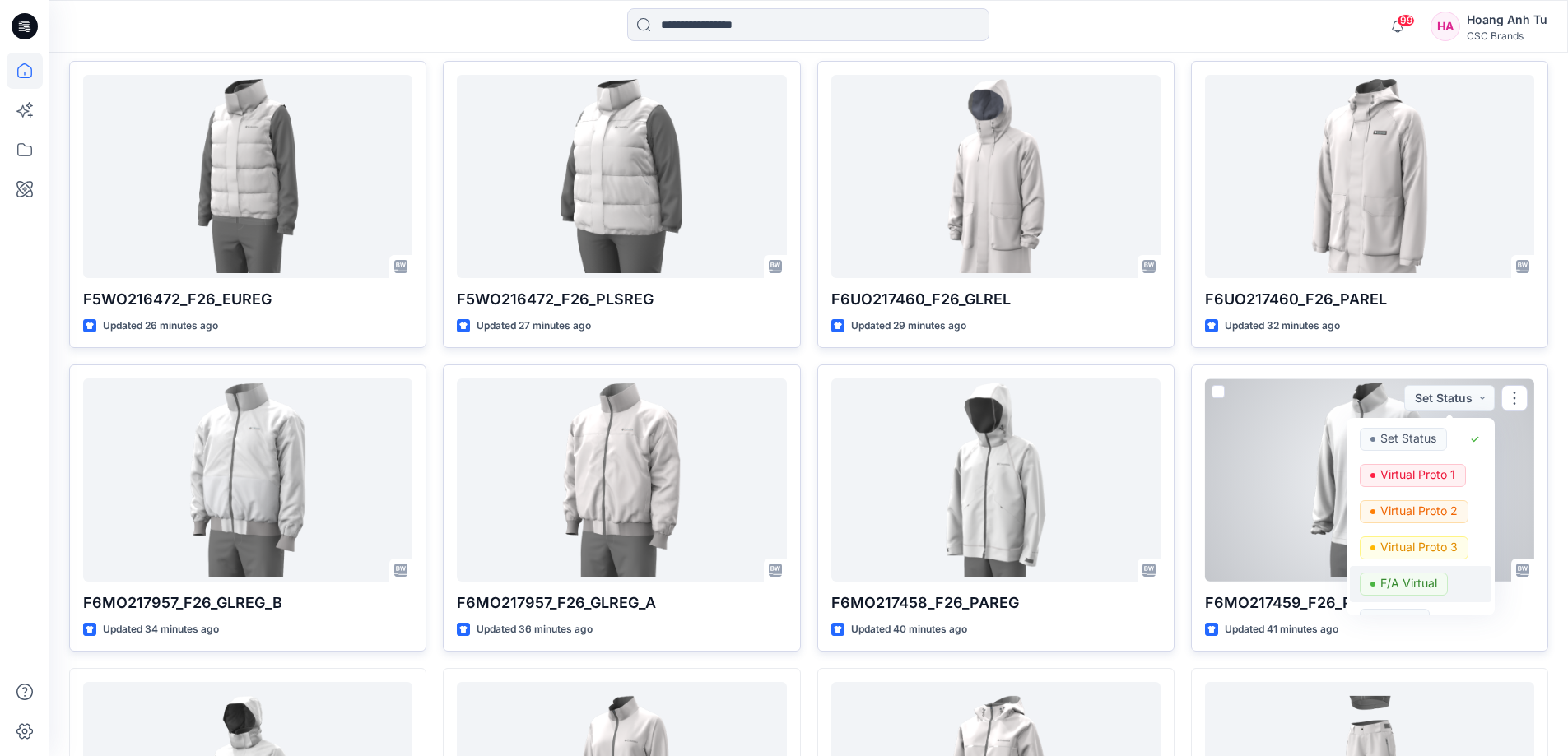
click at [1429, 583] on p "F/A Virtual" at bounding box center [1409, 583] width 57 height 22
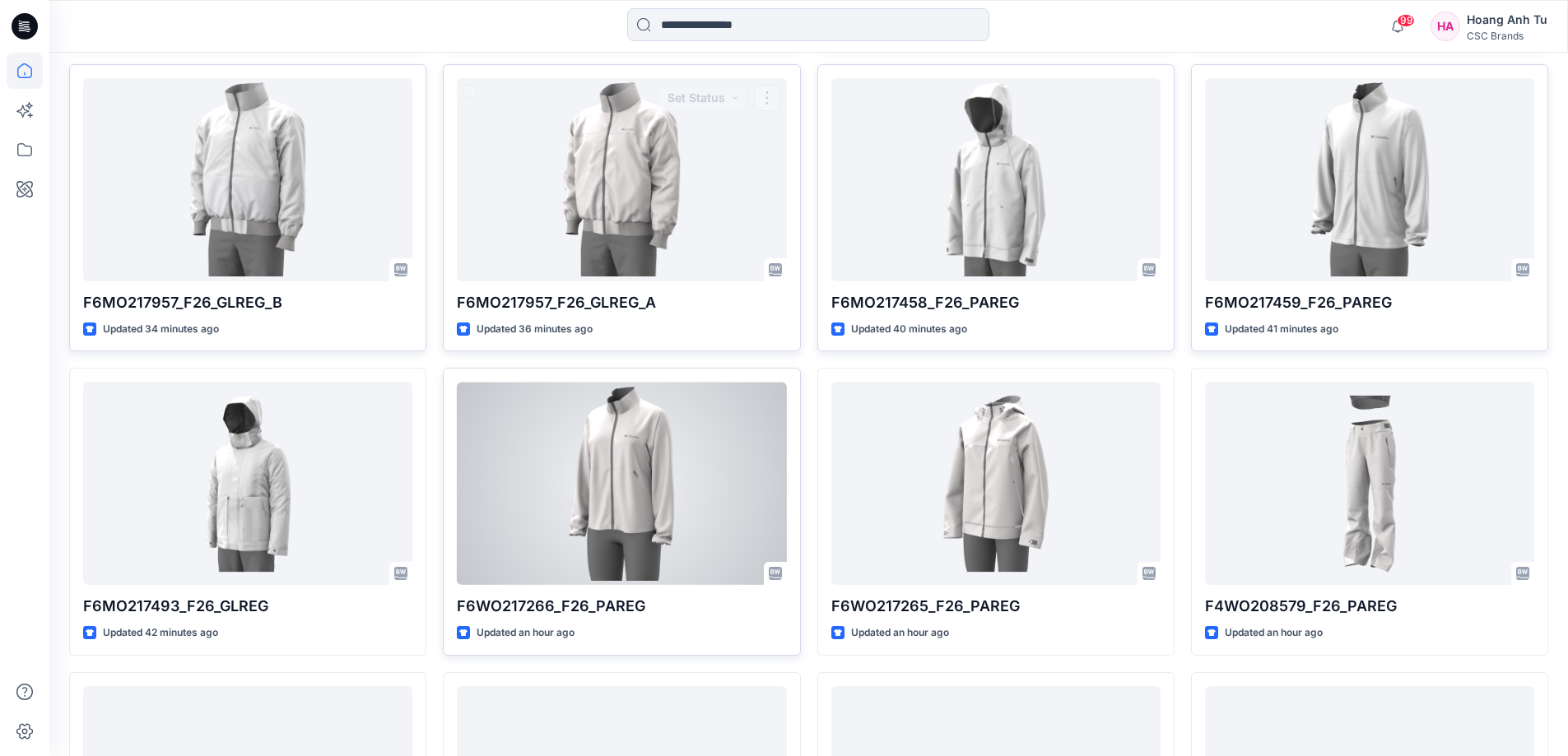
scroll to position [1399, 0]
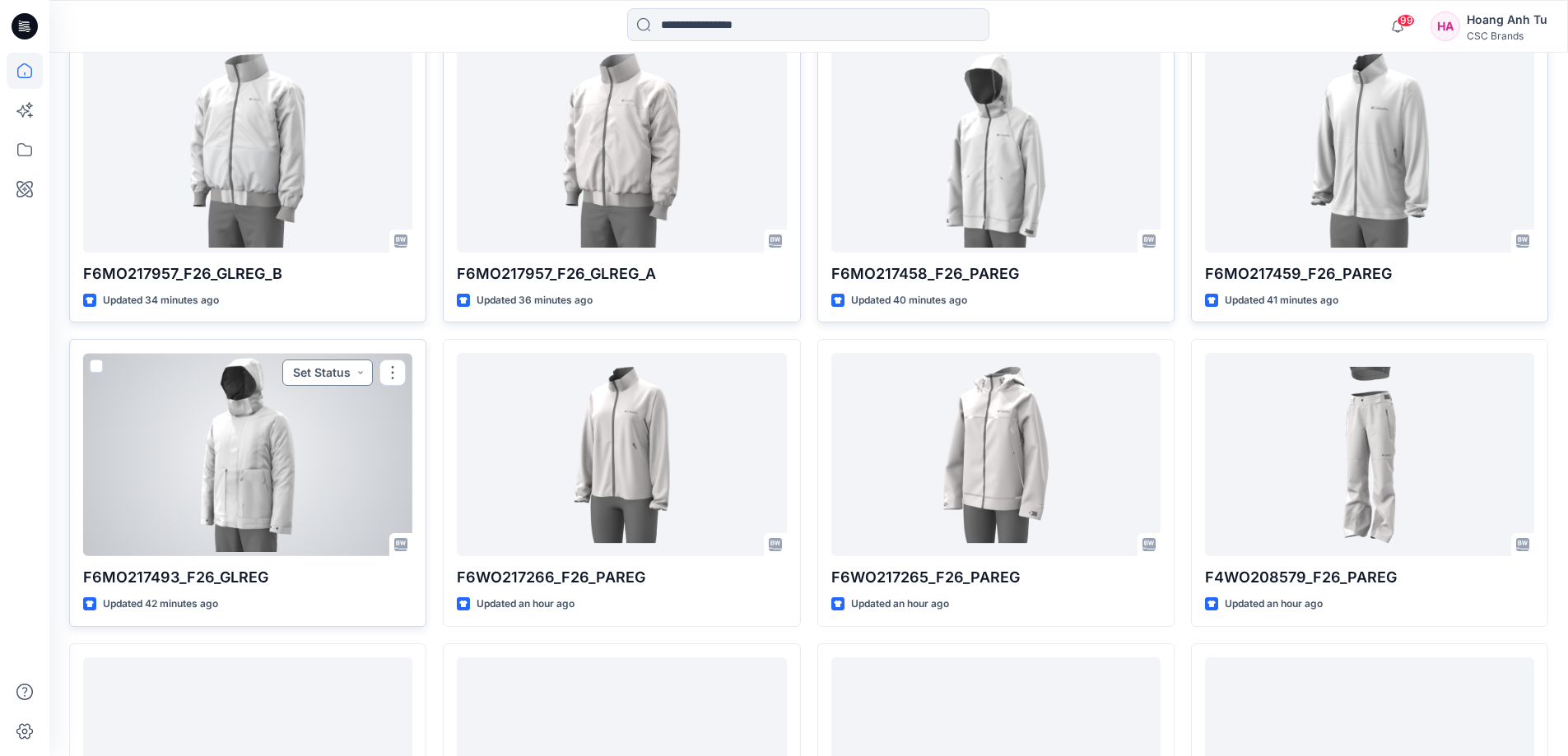
click at [356, 375] on button "Set Status" at bounding box center [328, 372] width 91 height 26
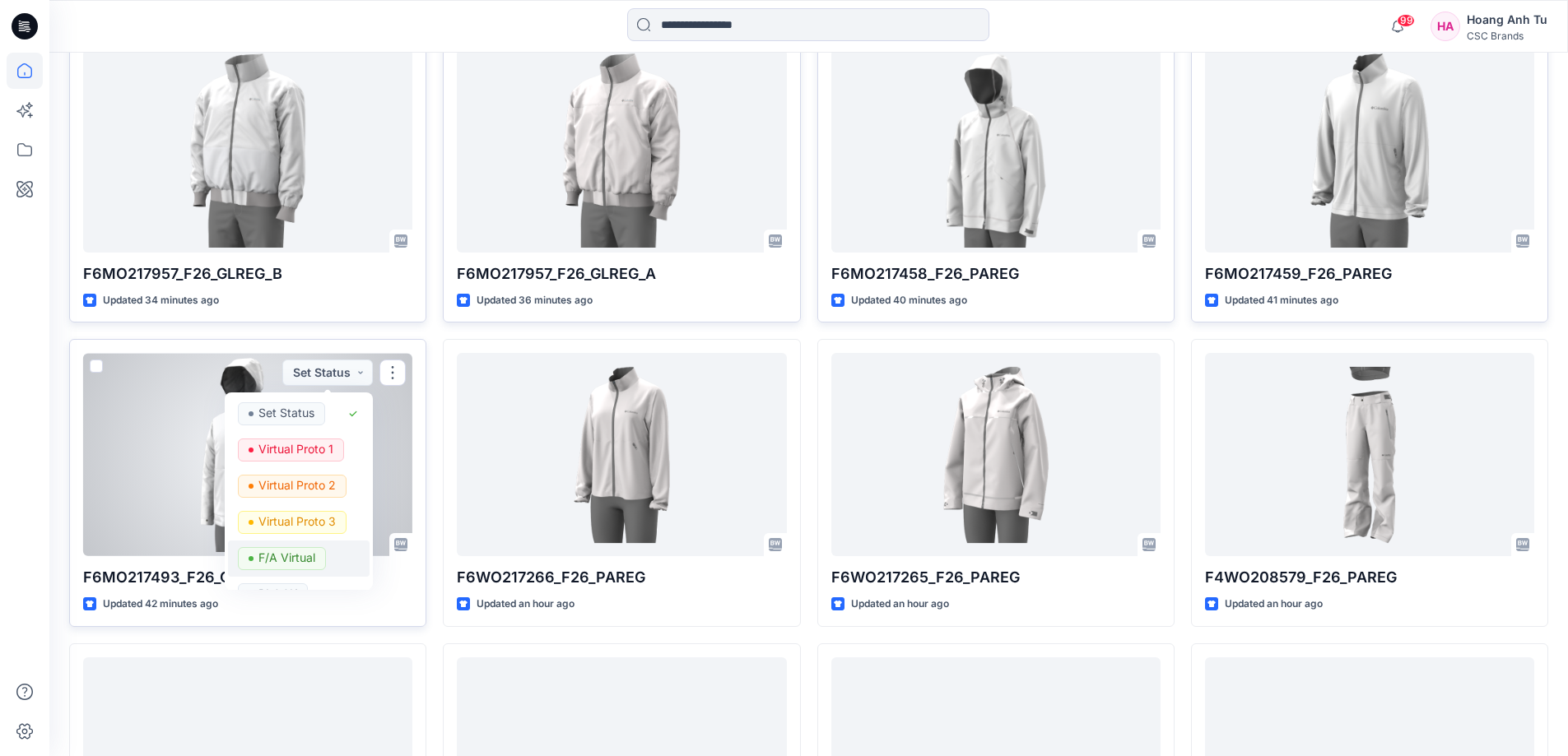
click at [305, 555] on p "F/A Virtual" at bounding box center [286, 558] width 57 height 22
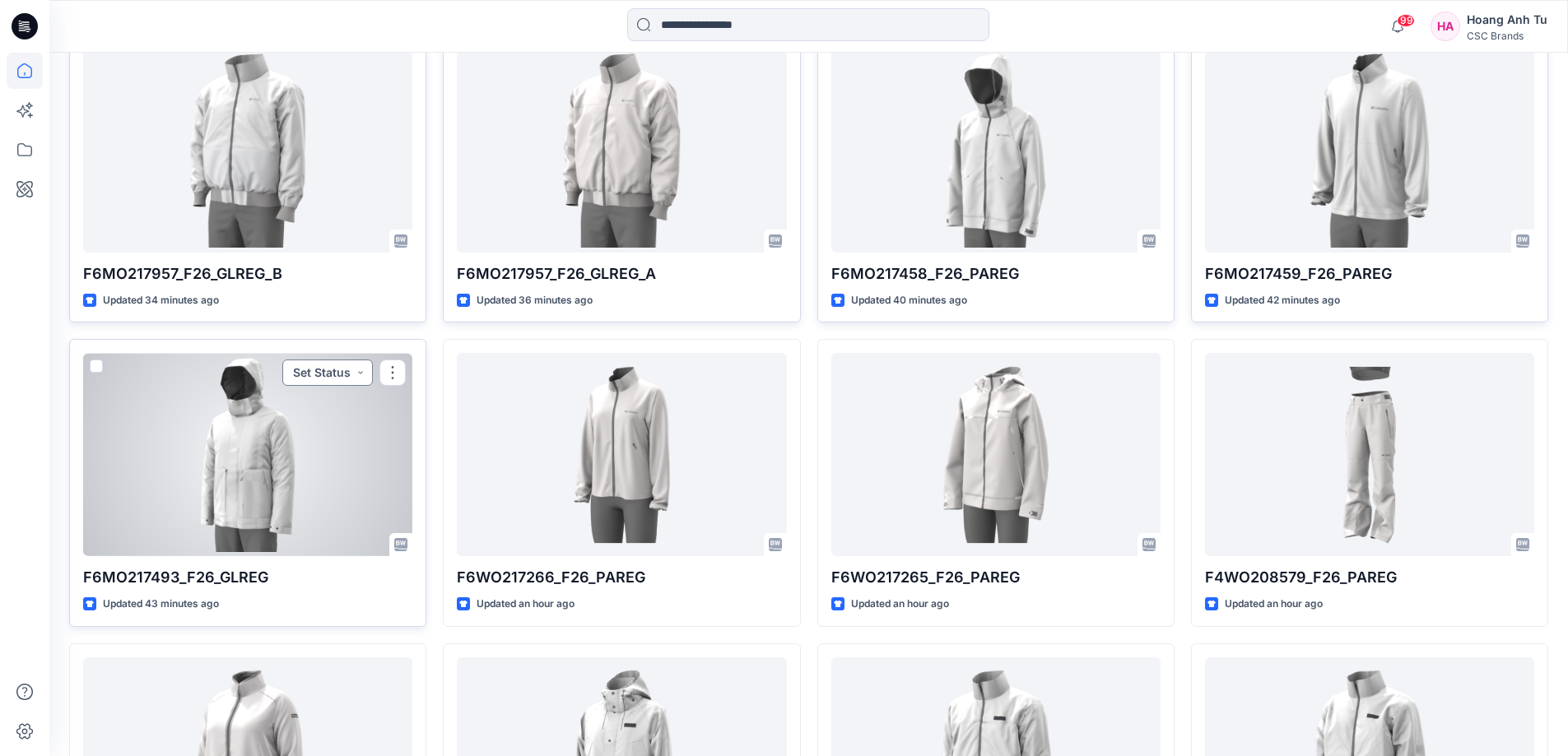
click at [338, 374] on button "Set Status" at bounding box center [328, 372] width 91 height 26
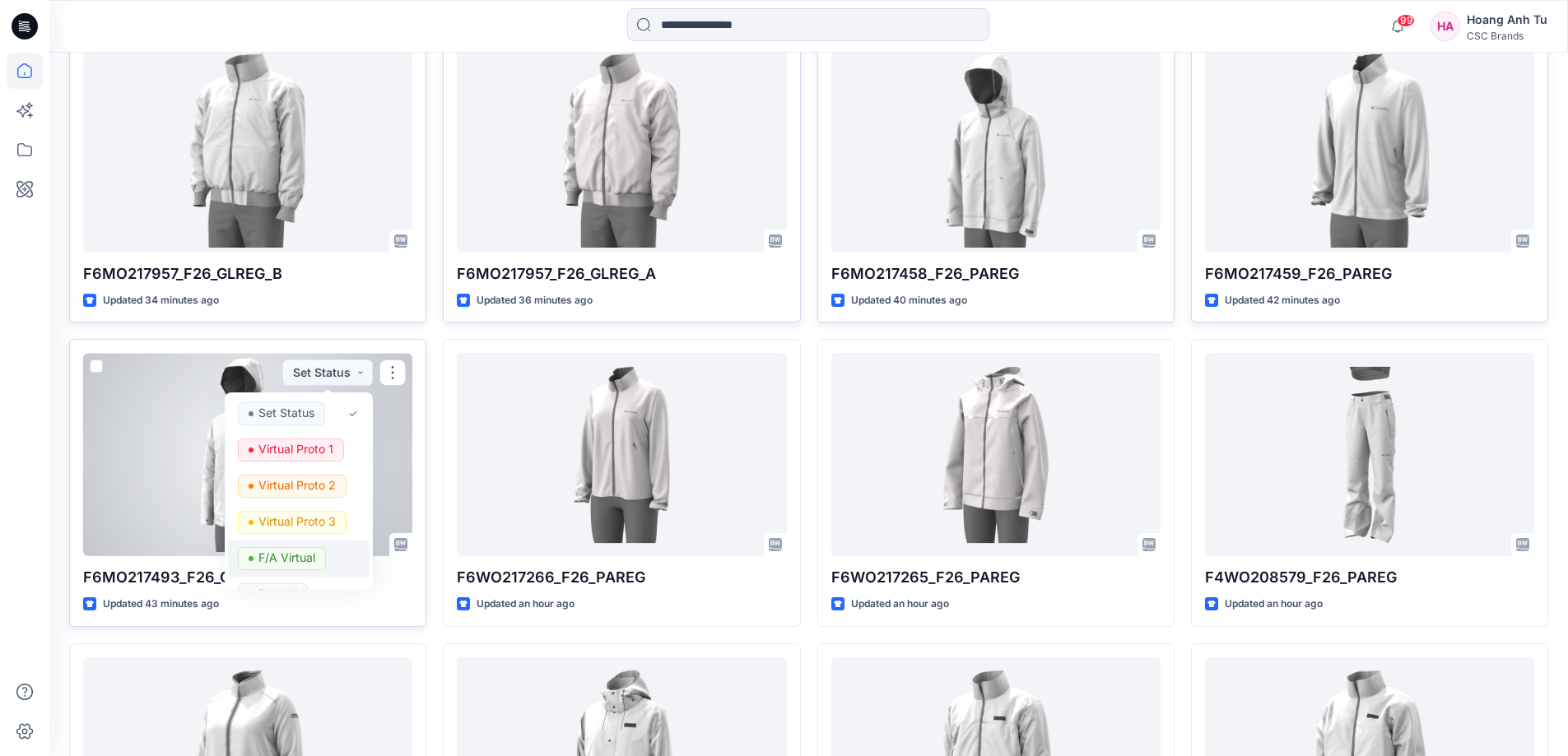
click at [288, 560] on p "F/A Virtual" at bounding box center [286, 558] width 57 height 22
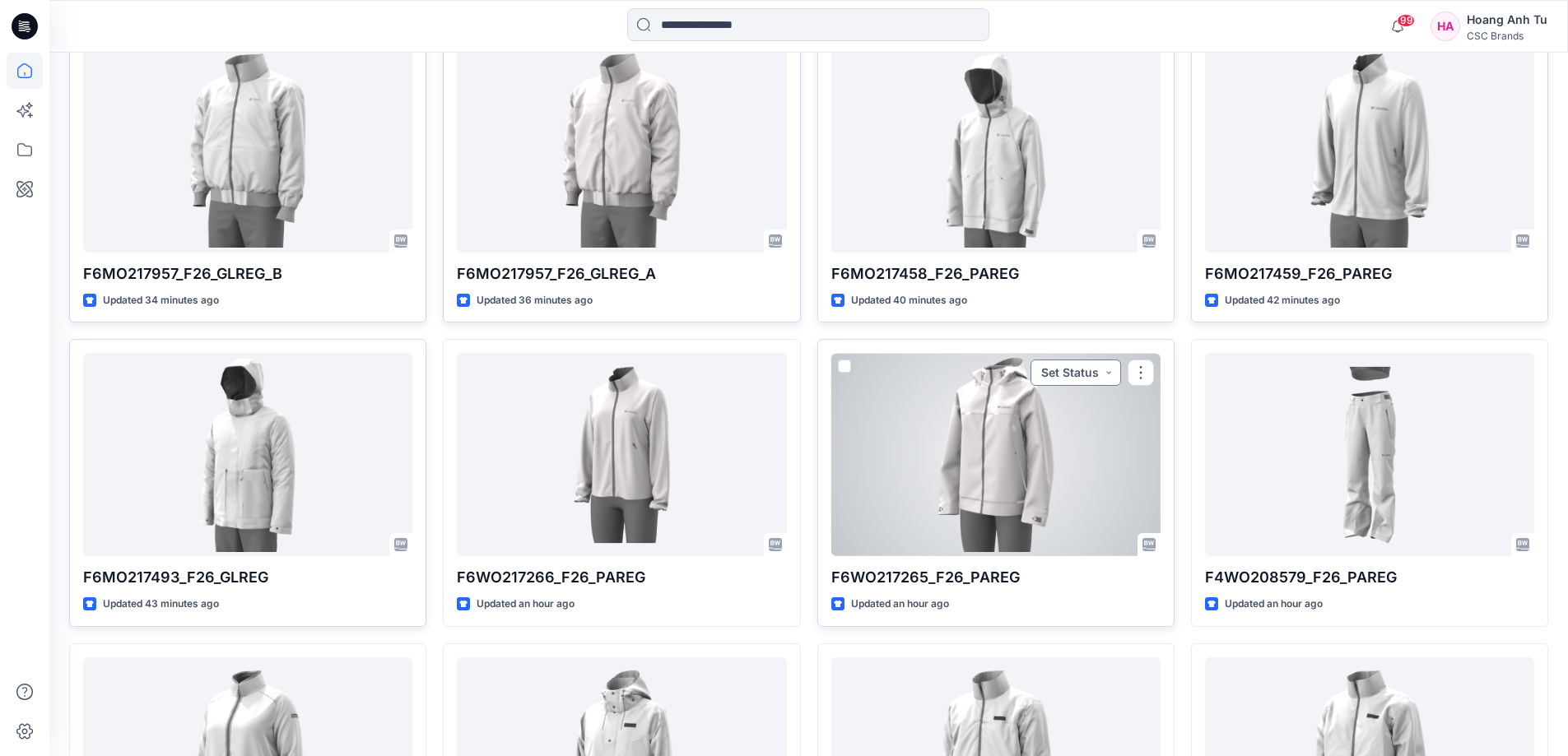
click at [1097, 367] on button "Set Status" at bounding box center [1076, 372] width 91 height 26
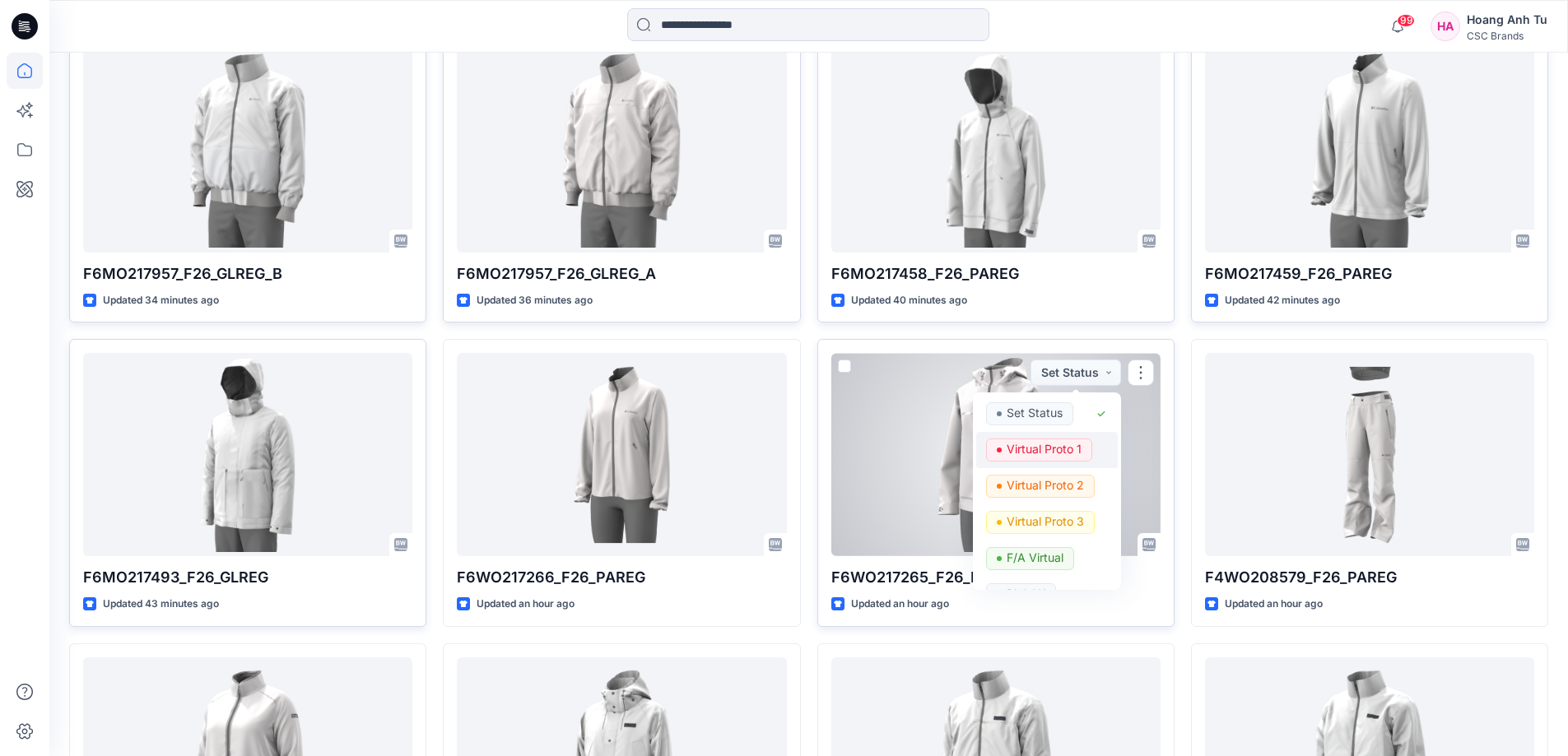
click at [1049, 452] on p "Virtual Proto 1" at bounding box center [1044, 449] width 75 height 22
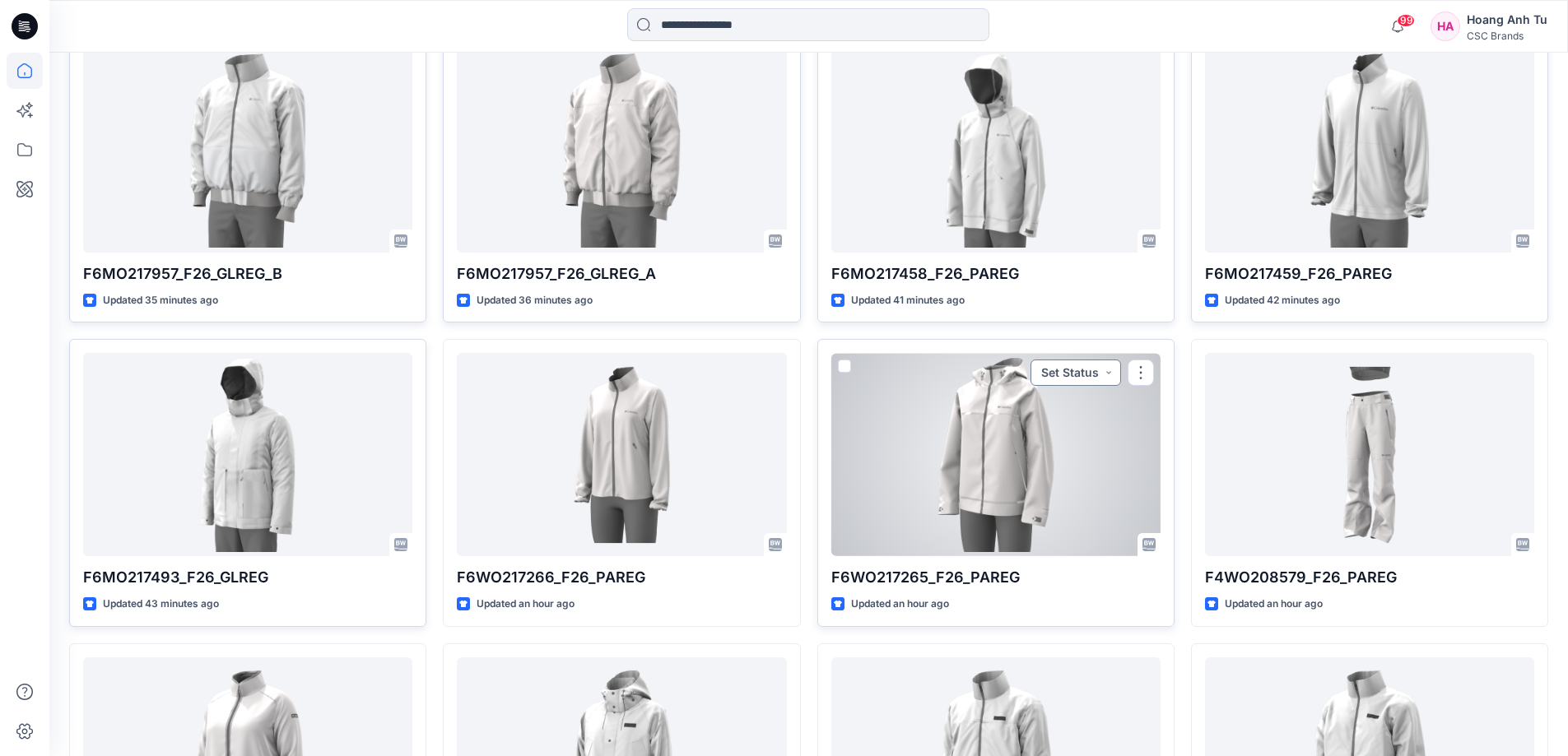
click at [1103, 367] on button "Set Status" at bounding box center [1076, 372] width 91 height 26
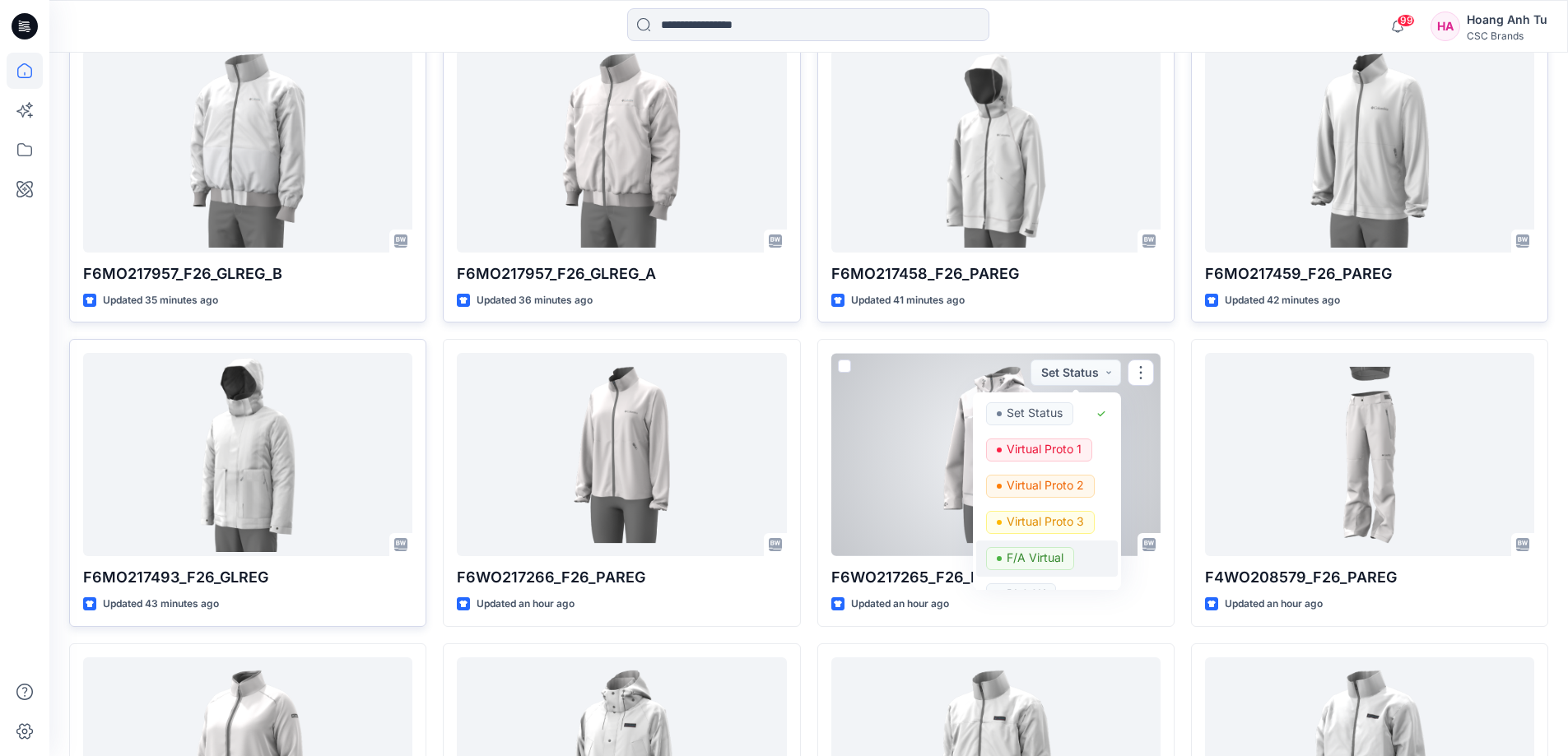
click at [1058, 551] on p "F/A Virtual" at bounding box center [1034, 558] width 57 height 22
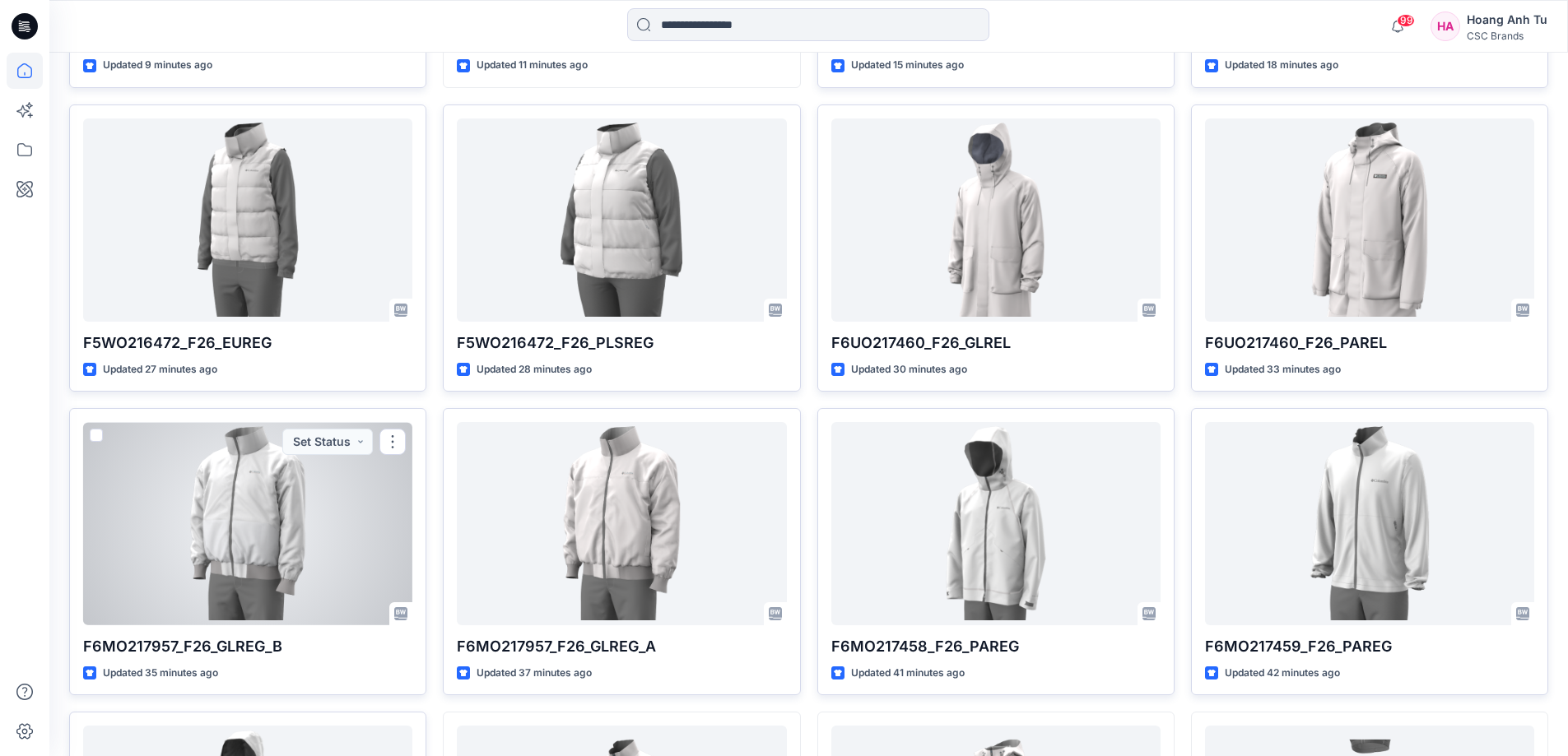
scroll to position [1234, 0]
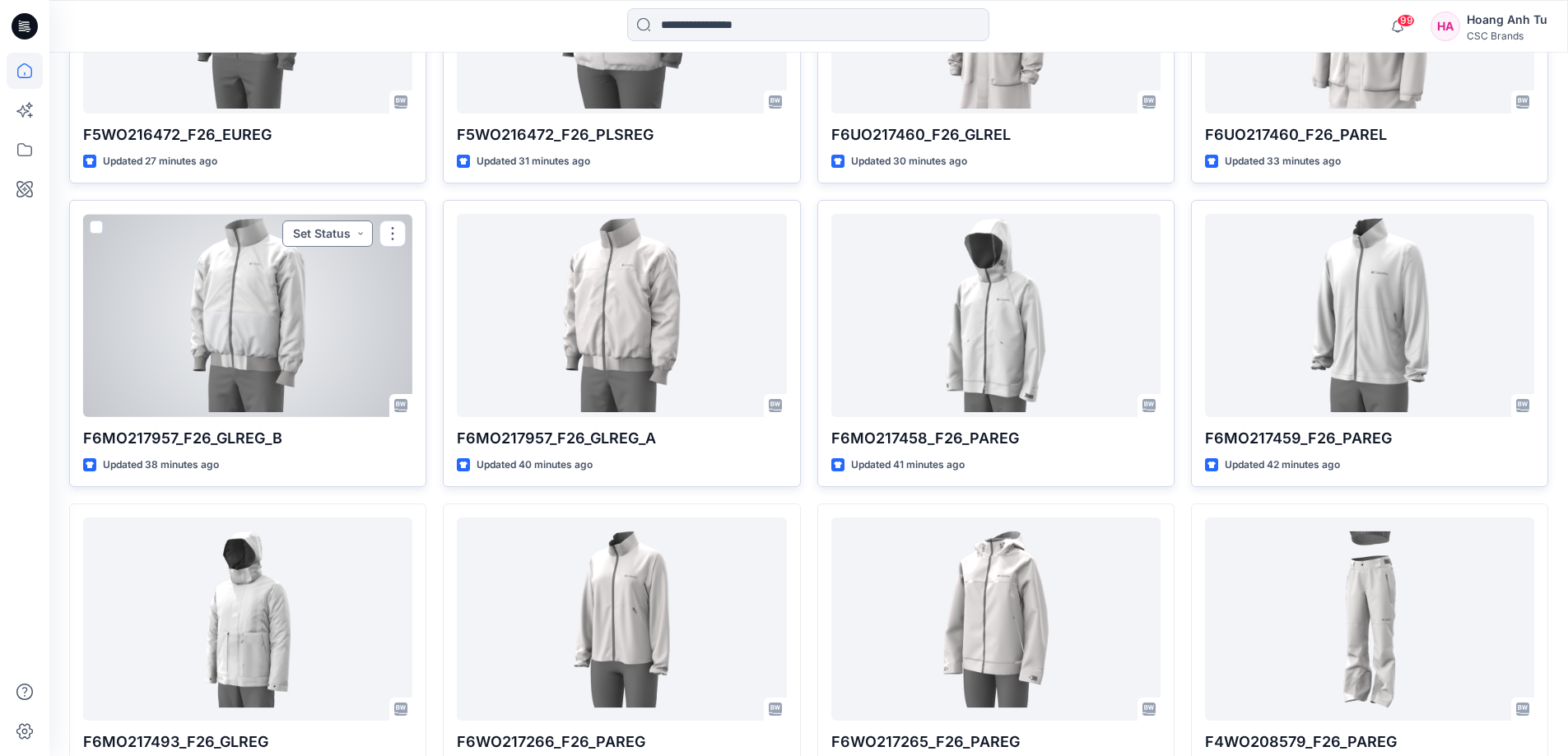
click at [364, 235] on button "Set Status" at bounding box center [328, 234] width 91 height 26
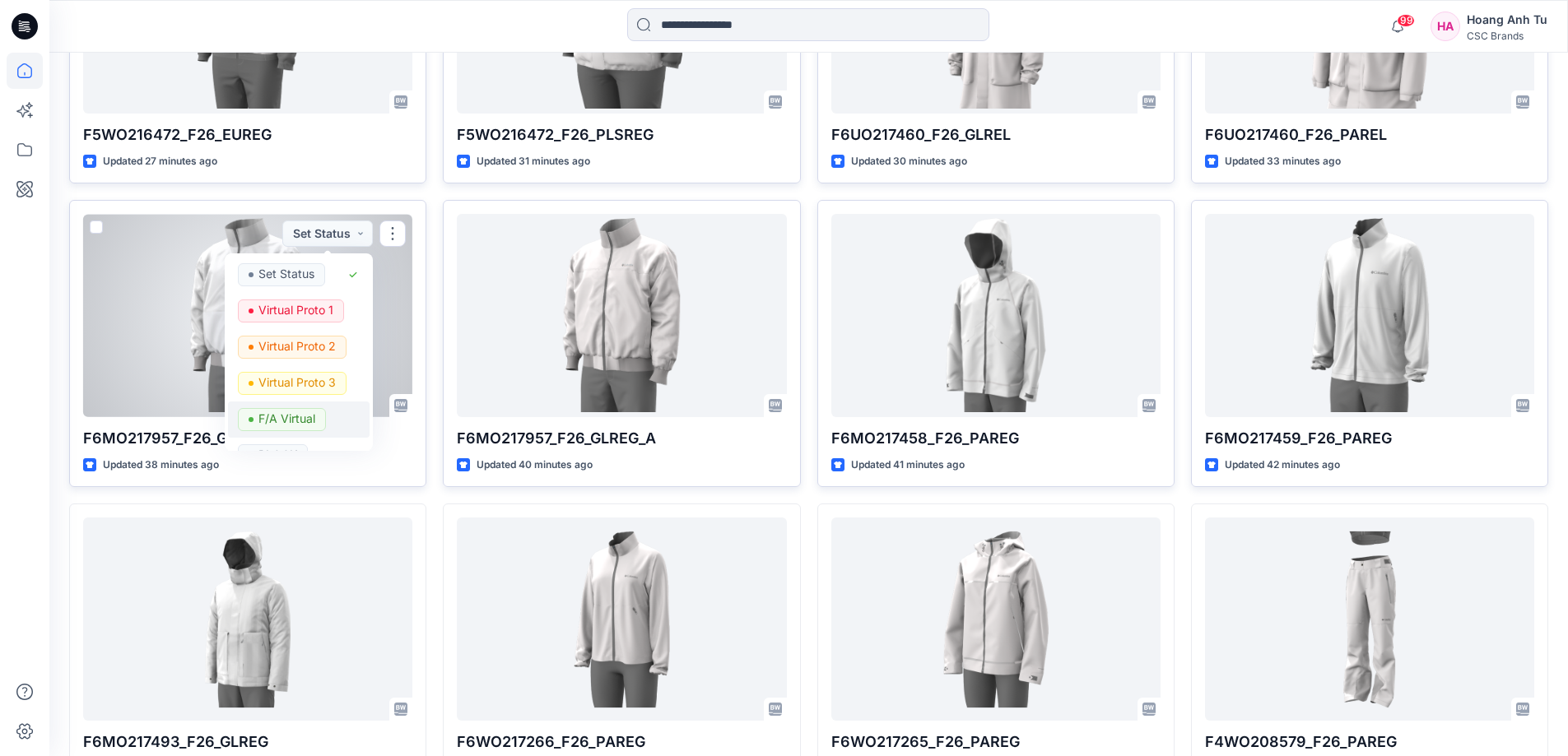
click at [273, 424] on p "F/A Virtual" at bounding box center [286, 419] width 57 height 22
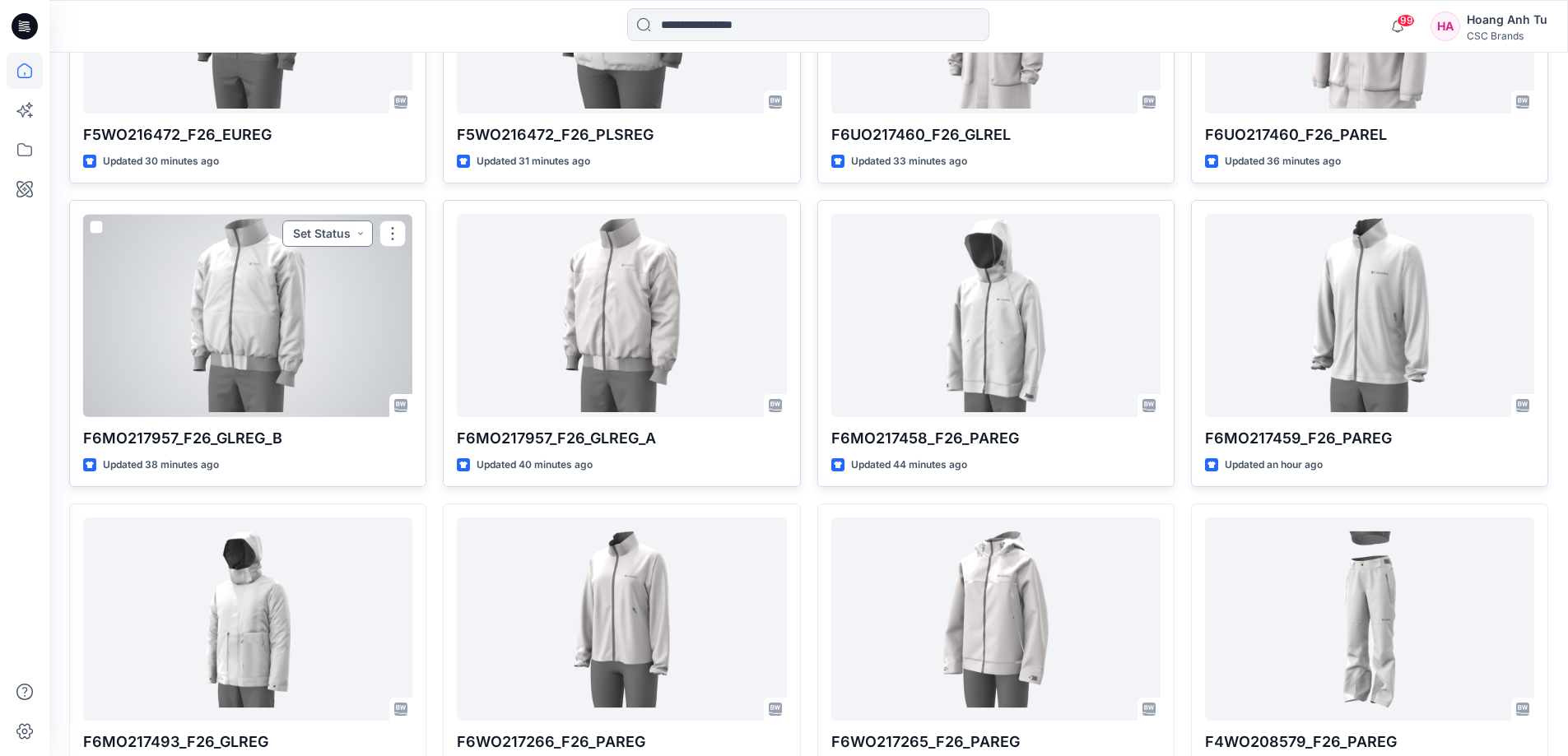
click at [332, 230] on button "Set Status" at bounding box center [328, 234] width 91 height 26
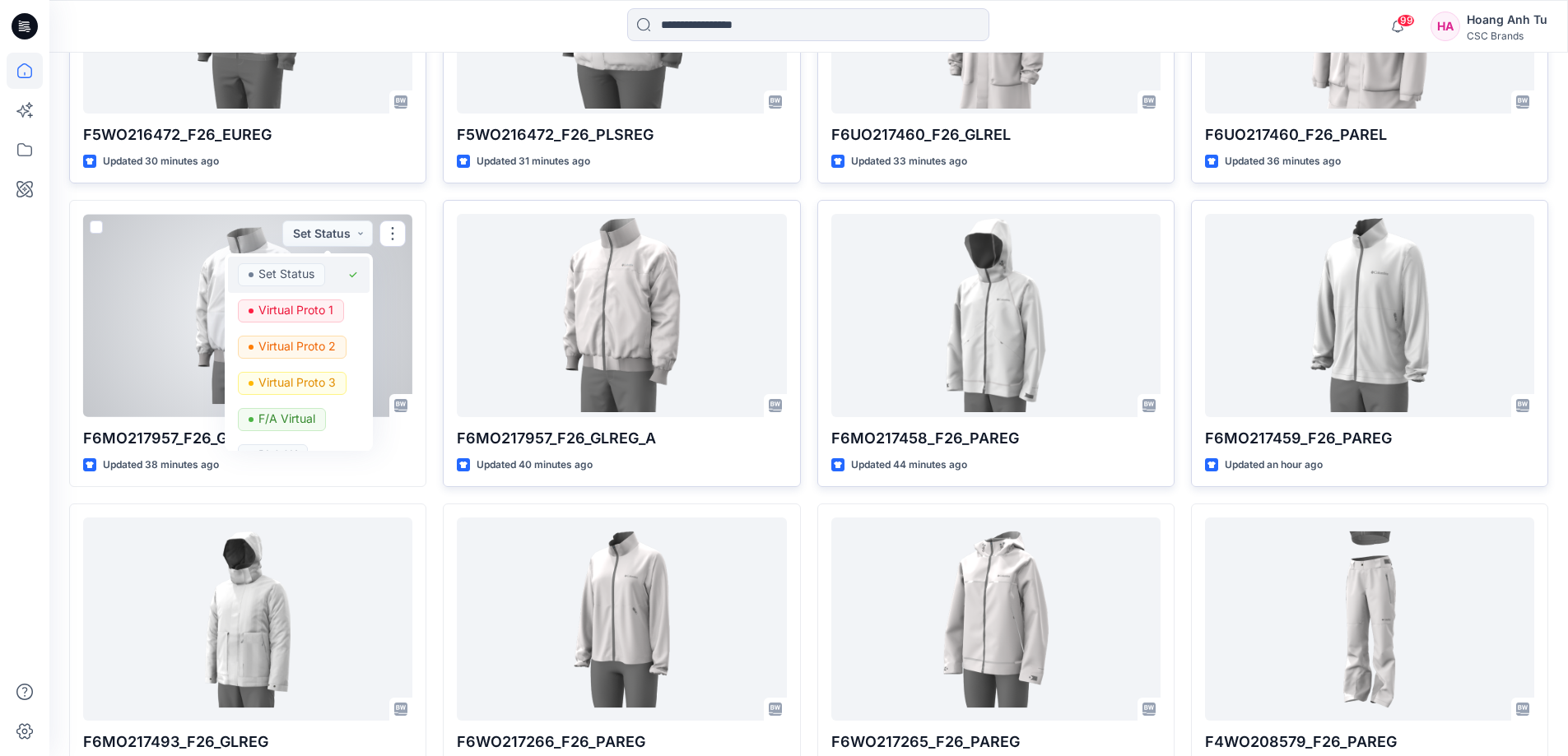
click at [275, 278] on p "Set Status" at bounding box center [286, 274] width 56 height 22
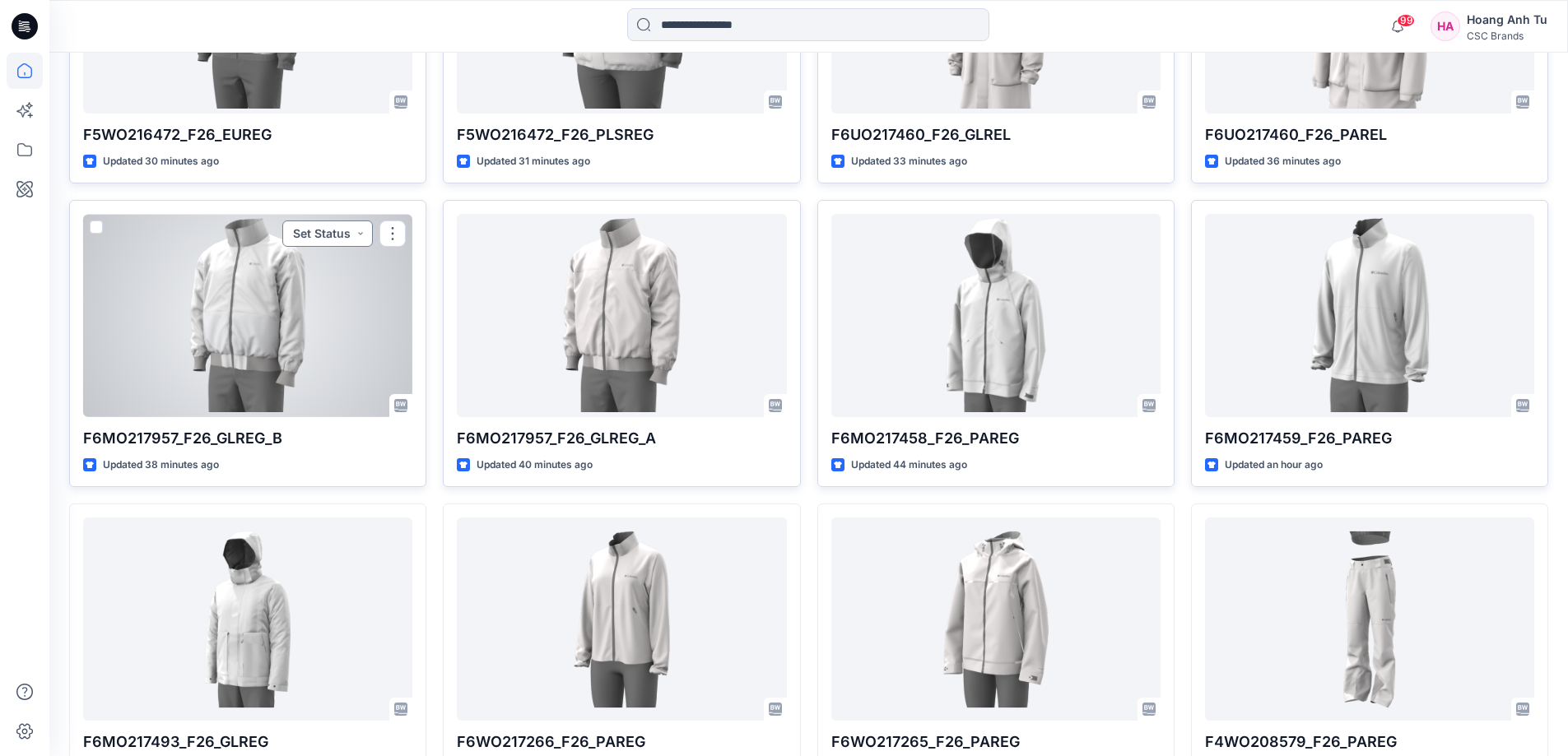
click at [308, 236] on button "Set Status" at bounding box center [328, 234] width 91 height 26
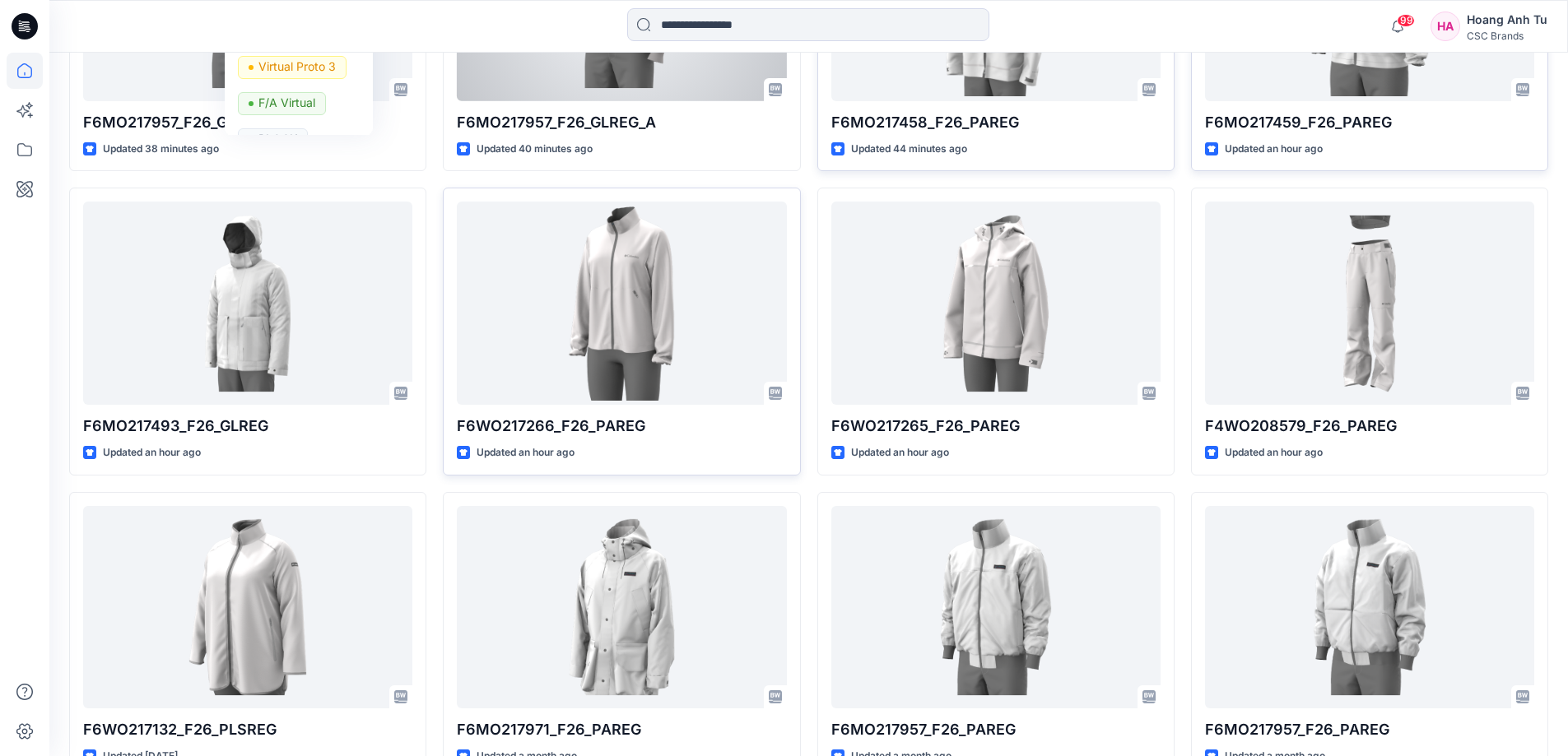
scroll to position [1563, 0]
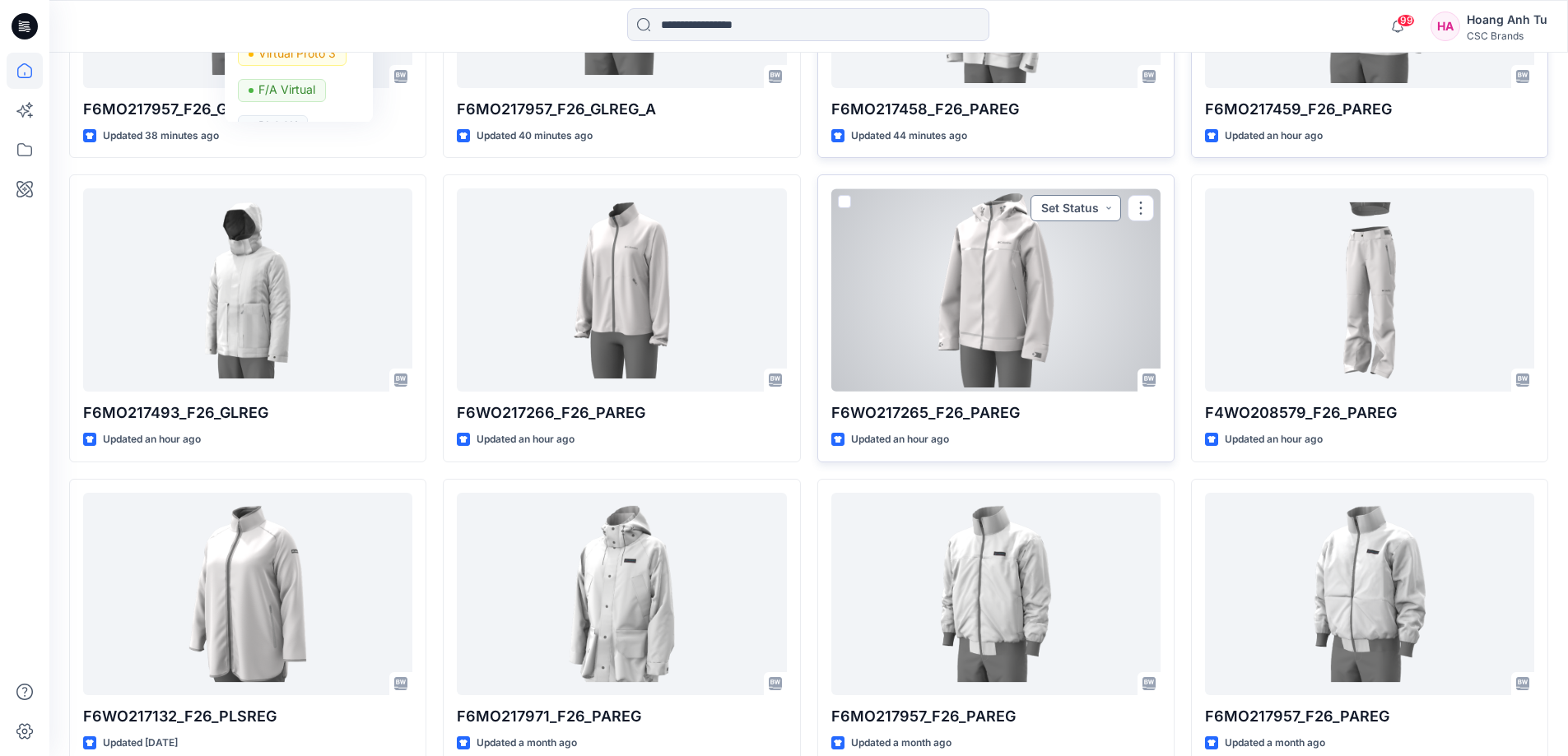
click at [1093, 204] on button "Set Status" at bounding box center [1076, 207] width 91 height 26
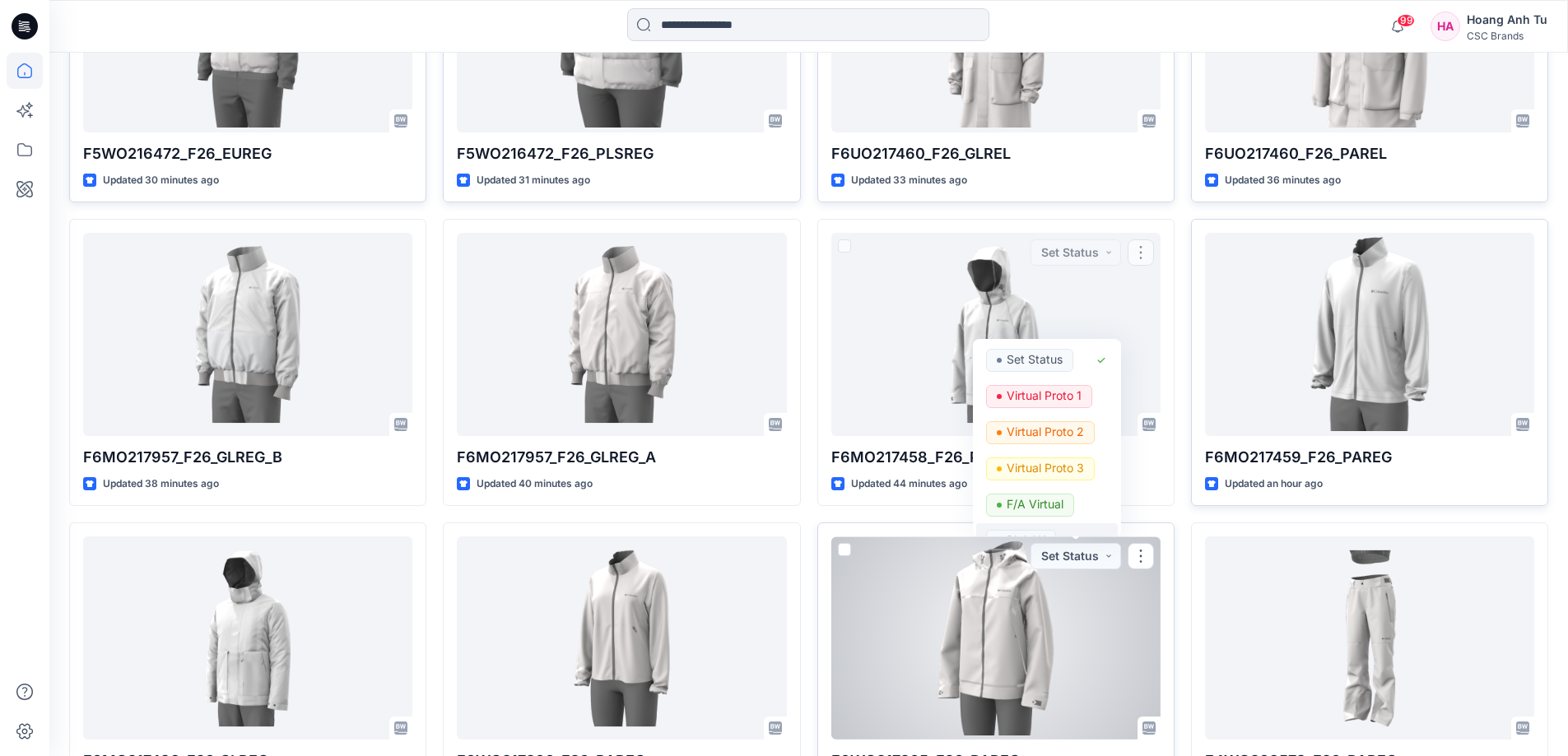
scroll to position [1234, 0]
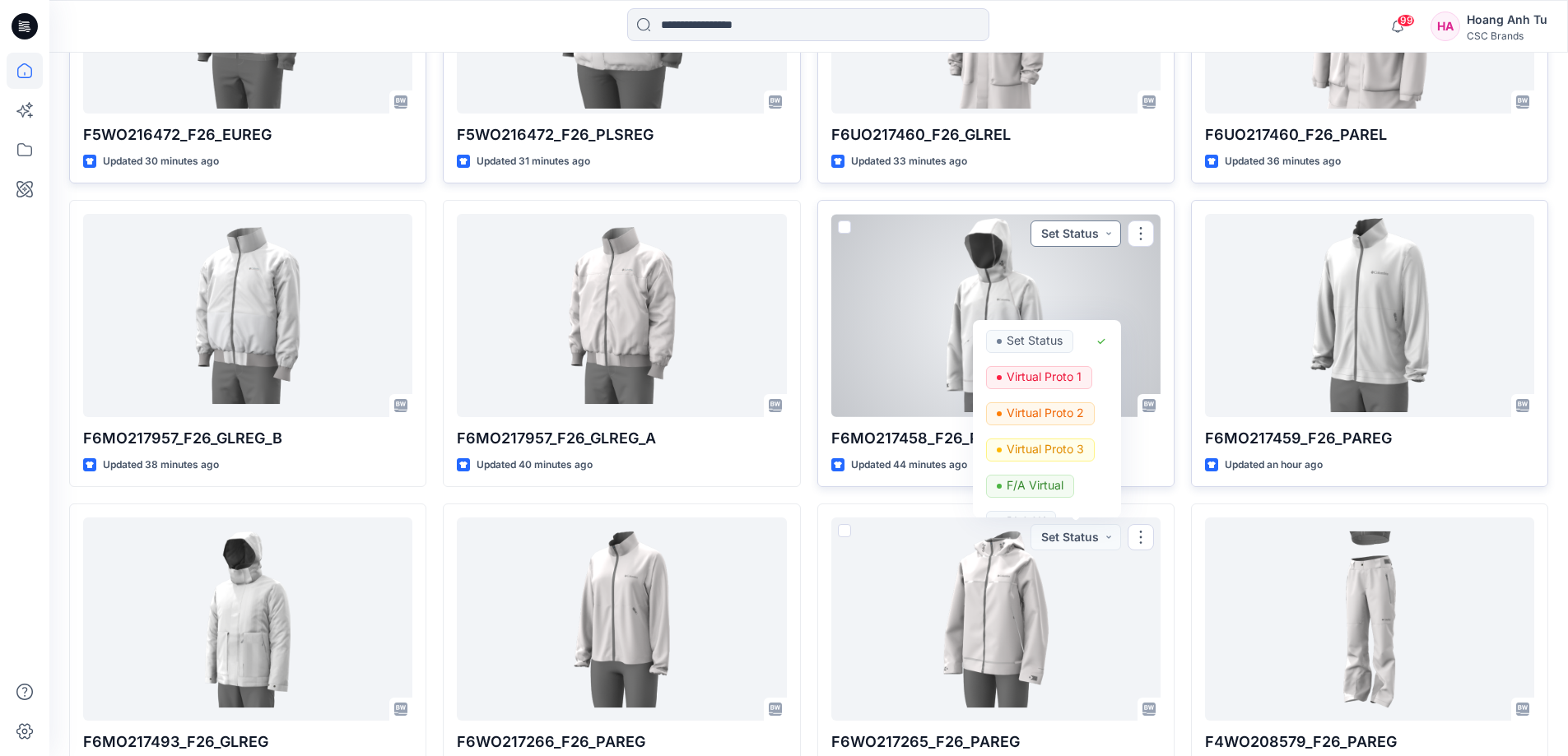
click at [1093, 228] on button "Set Status" at bounding box center [1076, 234] width 91 height 26
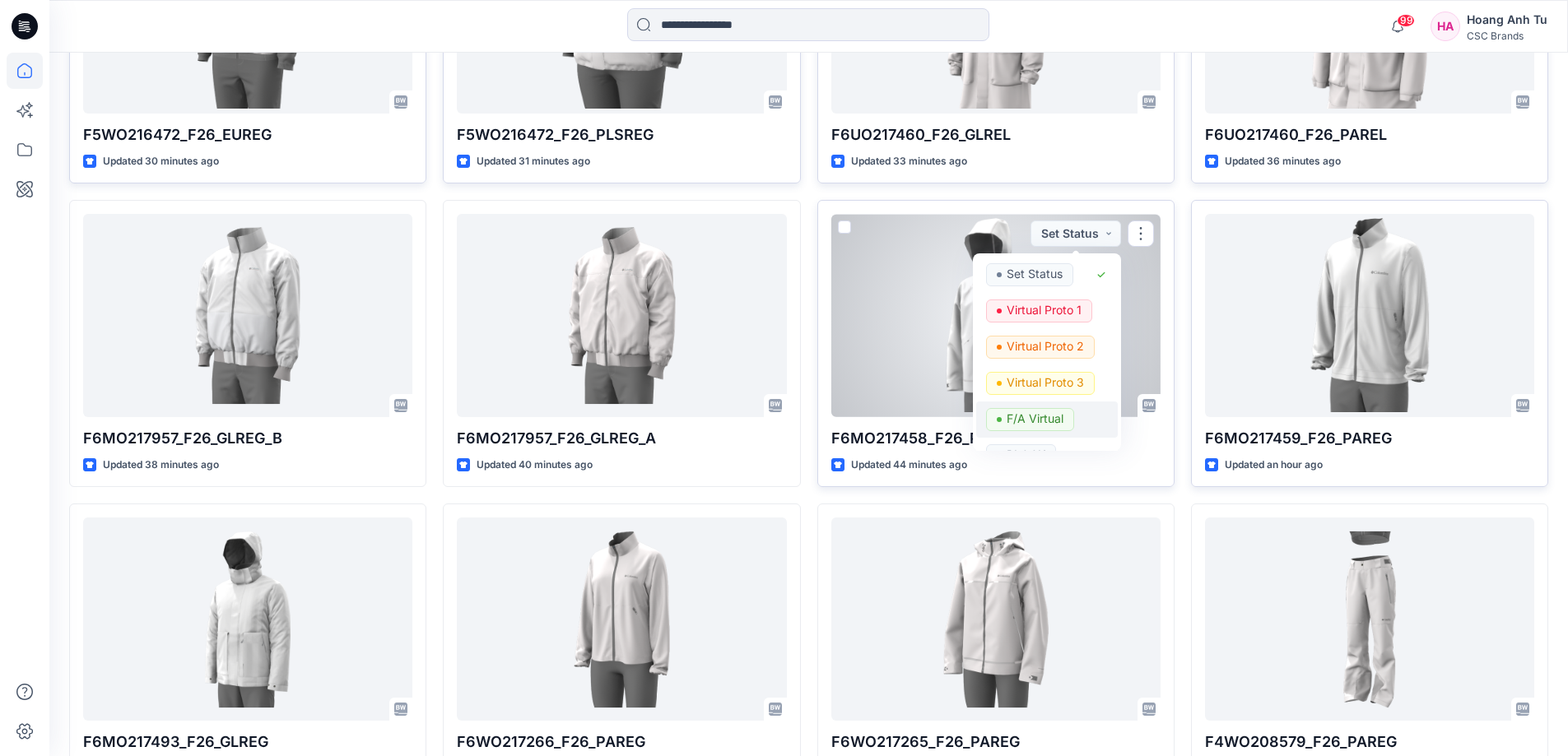
click at [1040, 417] on p "F/A Virtual" at bounding box center [1034, 419] width 57 height 22
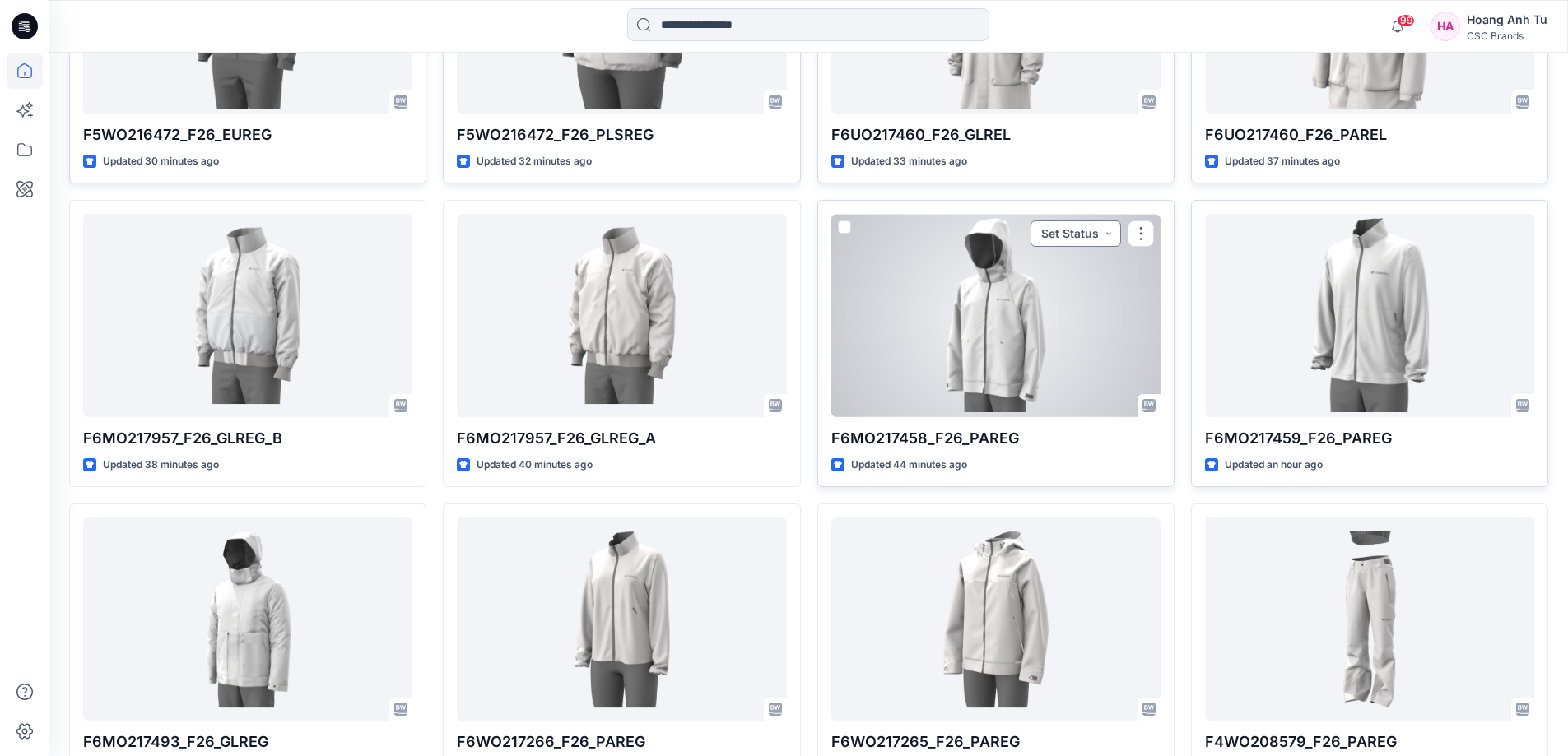
click at [1101, 238] on button "Set Status" at bounding box center [1076, 234] width 91 height 26
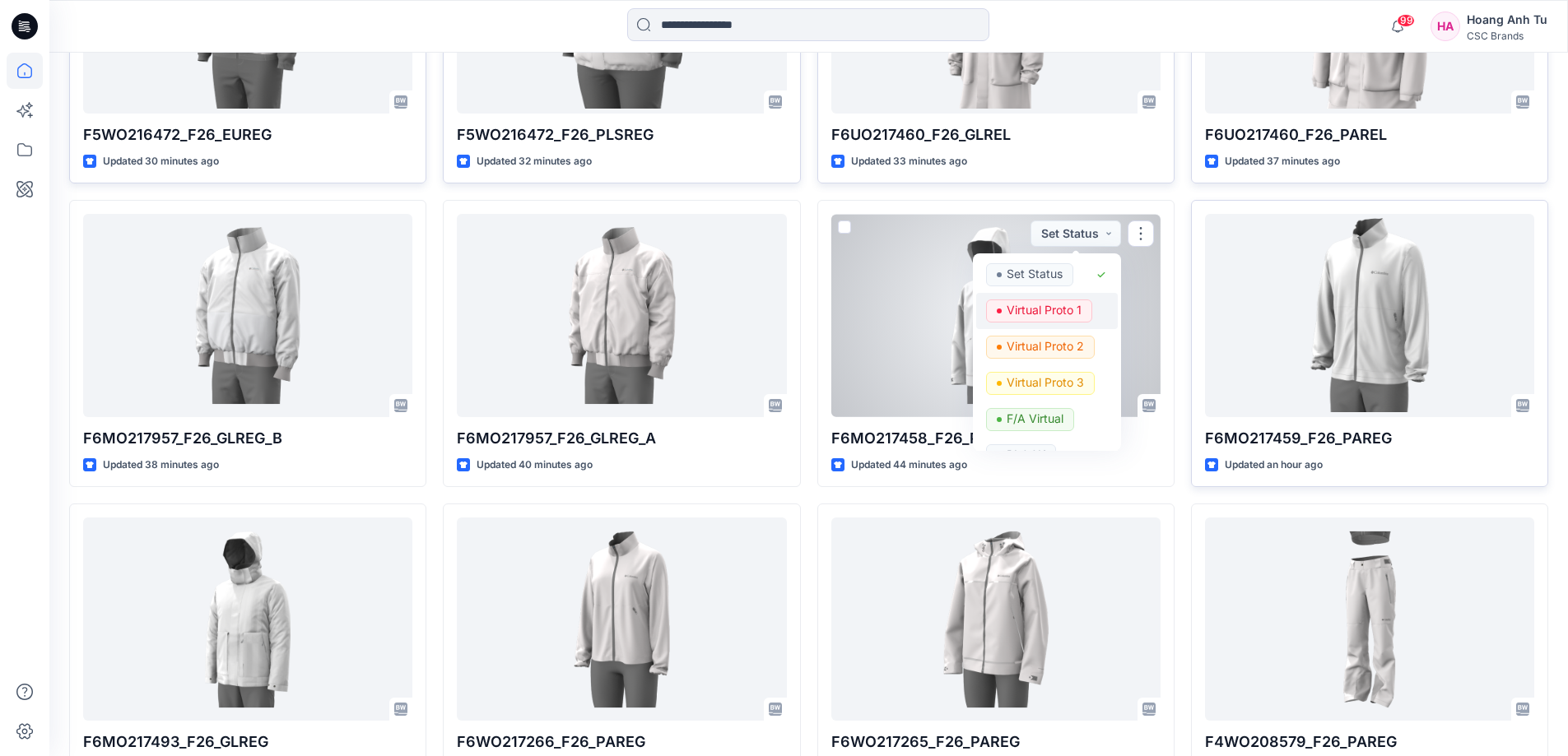
click at [1053, 305] on p "Virtual Proto 1" at bounding box center [1044, 311] width 75 height 22
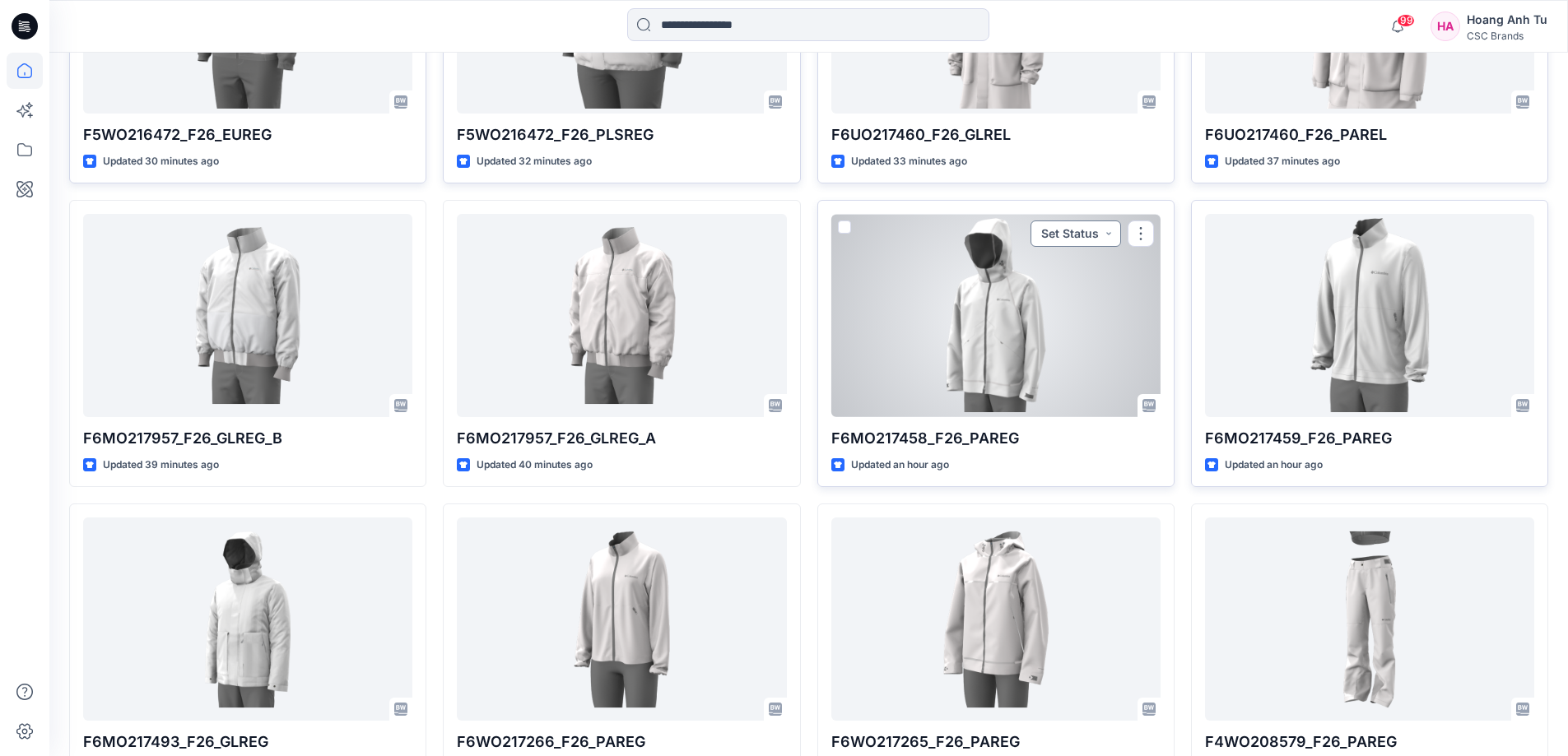
click at [1098, 229] on button "Set Status" at bounding box center [1076, 234] width 91 height 26
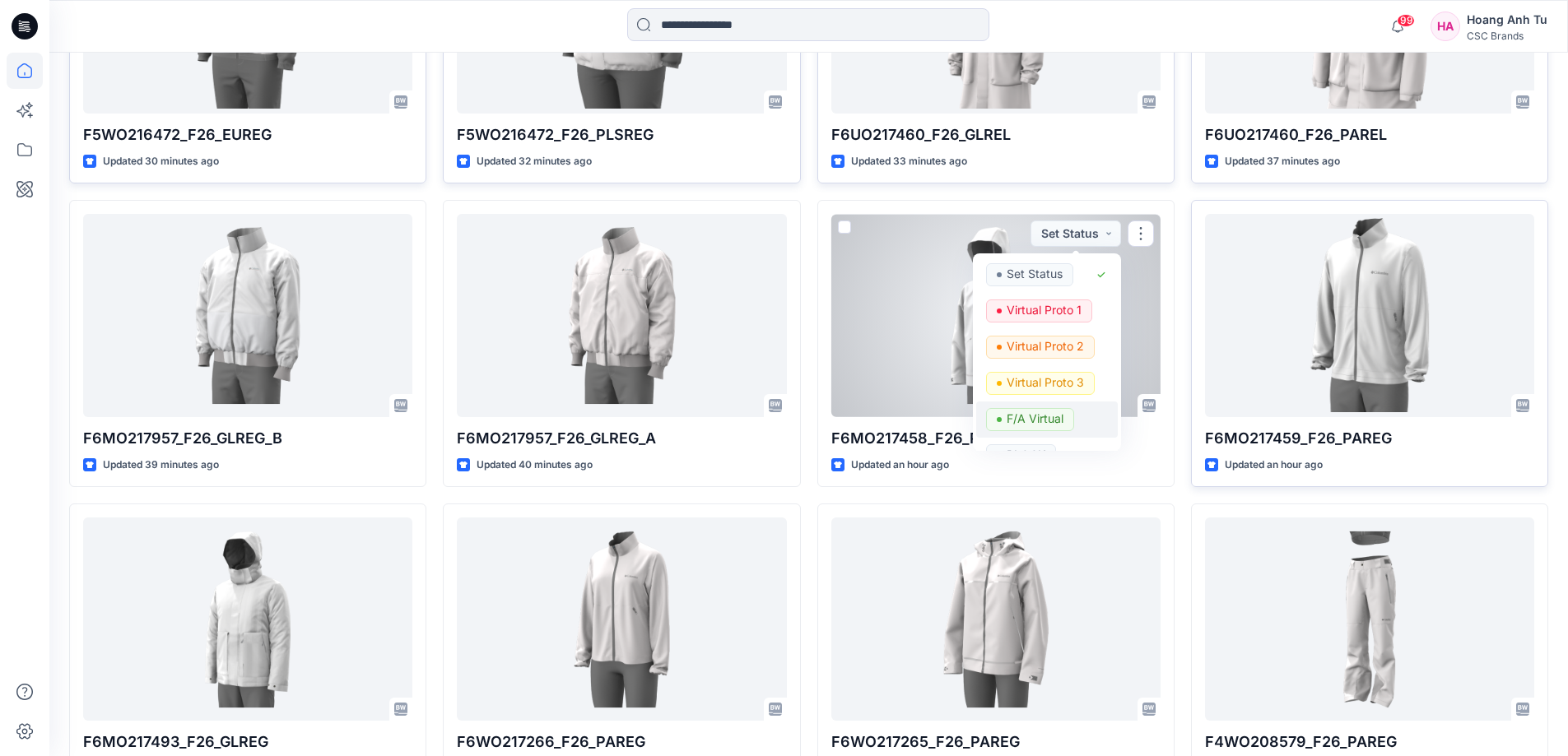
click at [1032, 422] on p "F/A Virtual" at bounding box center [1034, 419] width 57 height 22
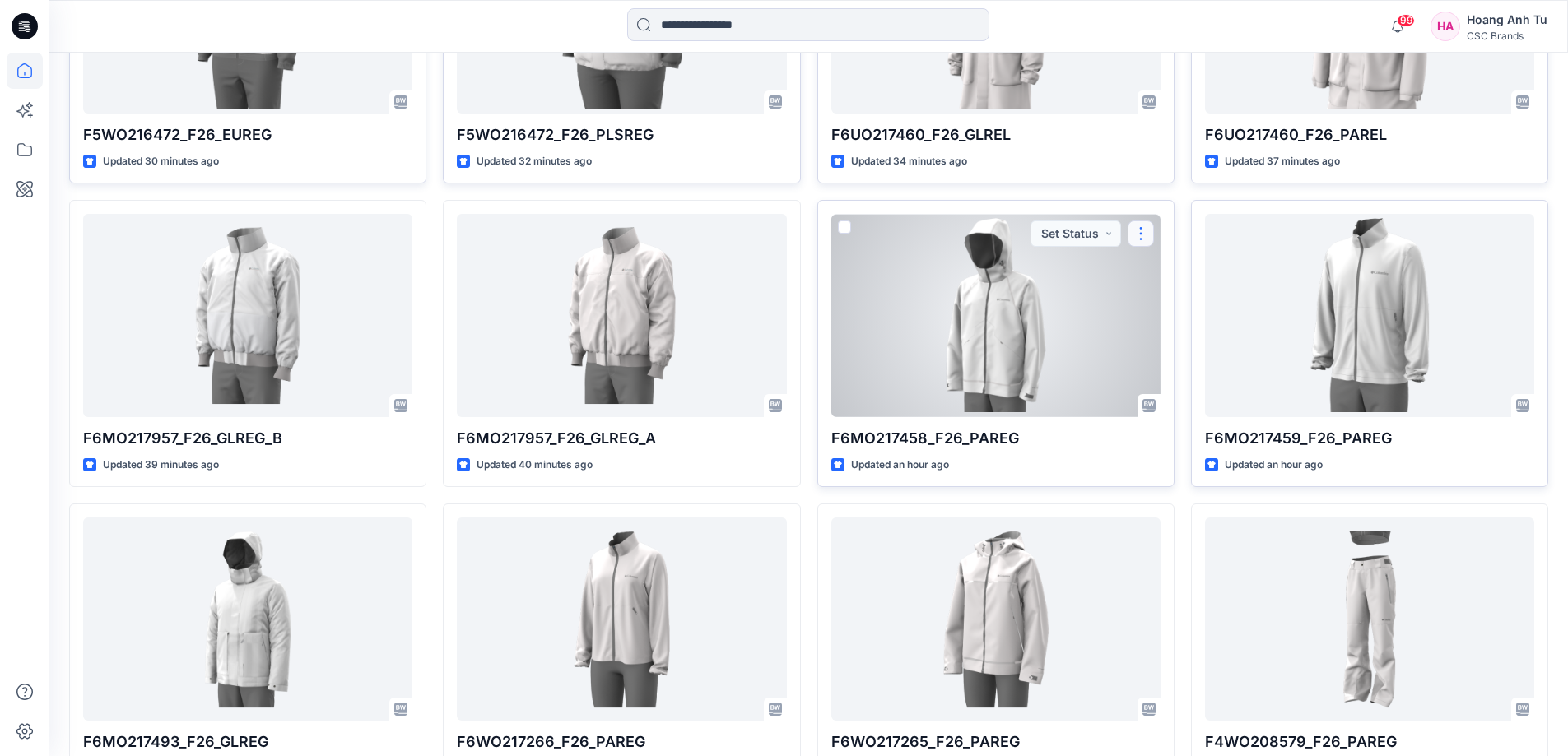
click at [1144, 231] on button "button" at bounding box center [1140, 234] width 26 height 26
click at [1172, 272] on p "Edit" at bounding box center [1170, 272] width 21 height 17
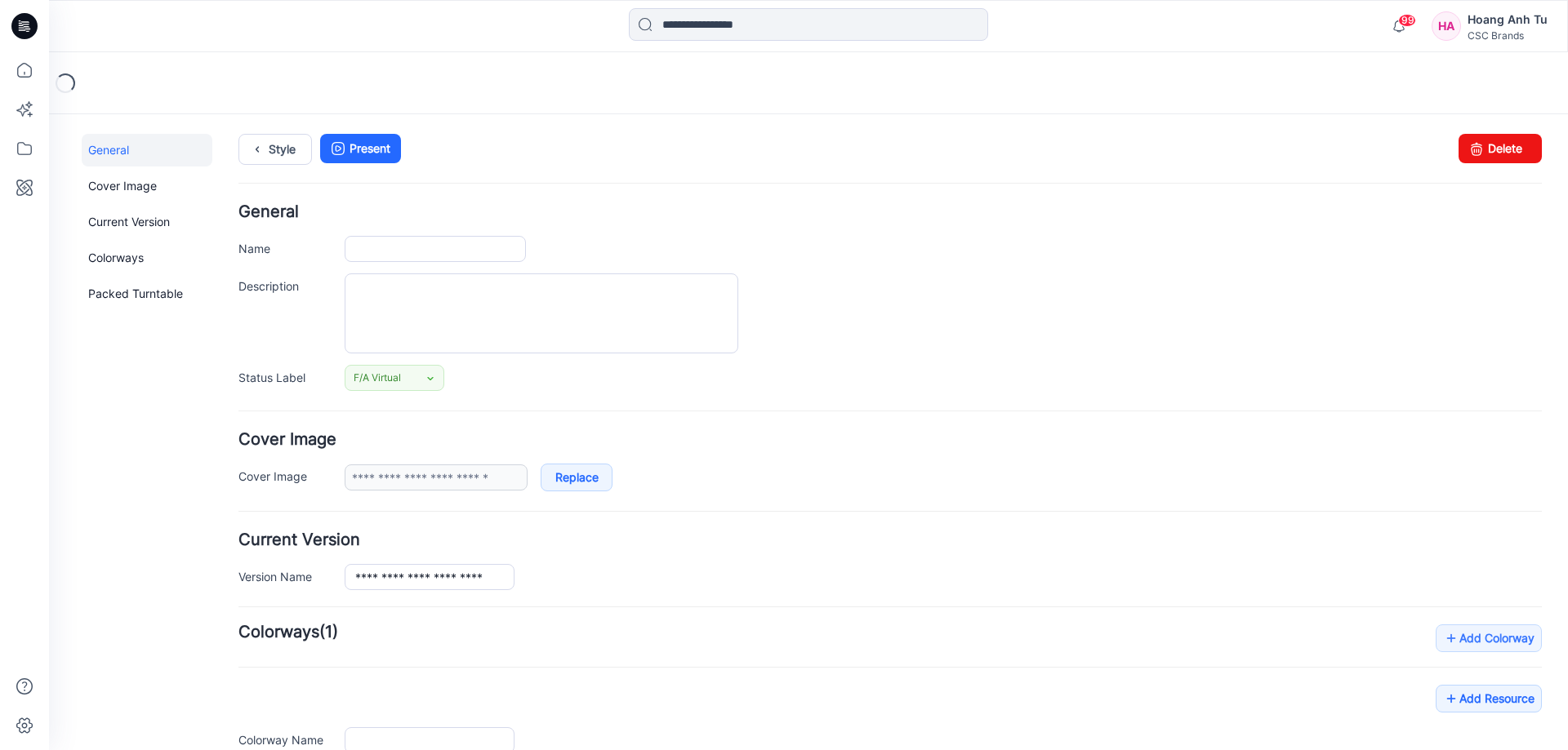
type input "**********"
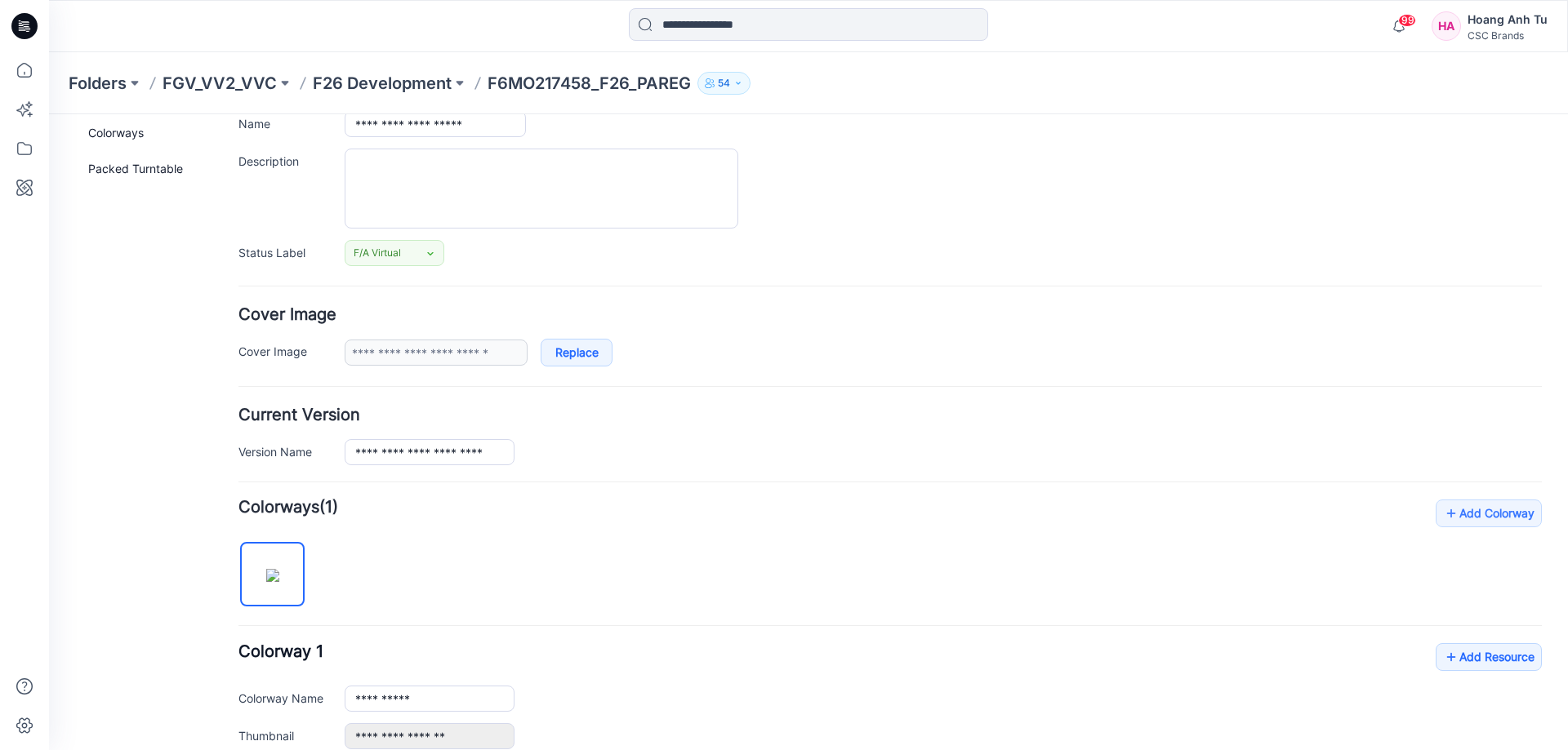
scroll to position [82, 0]
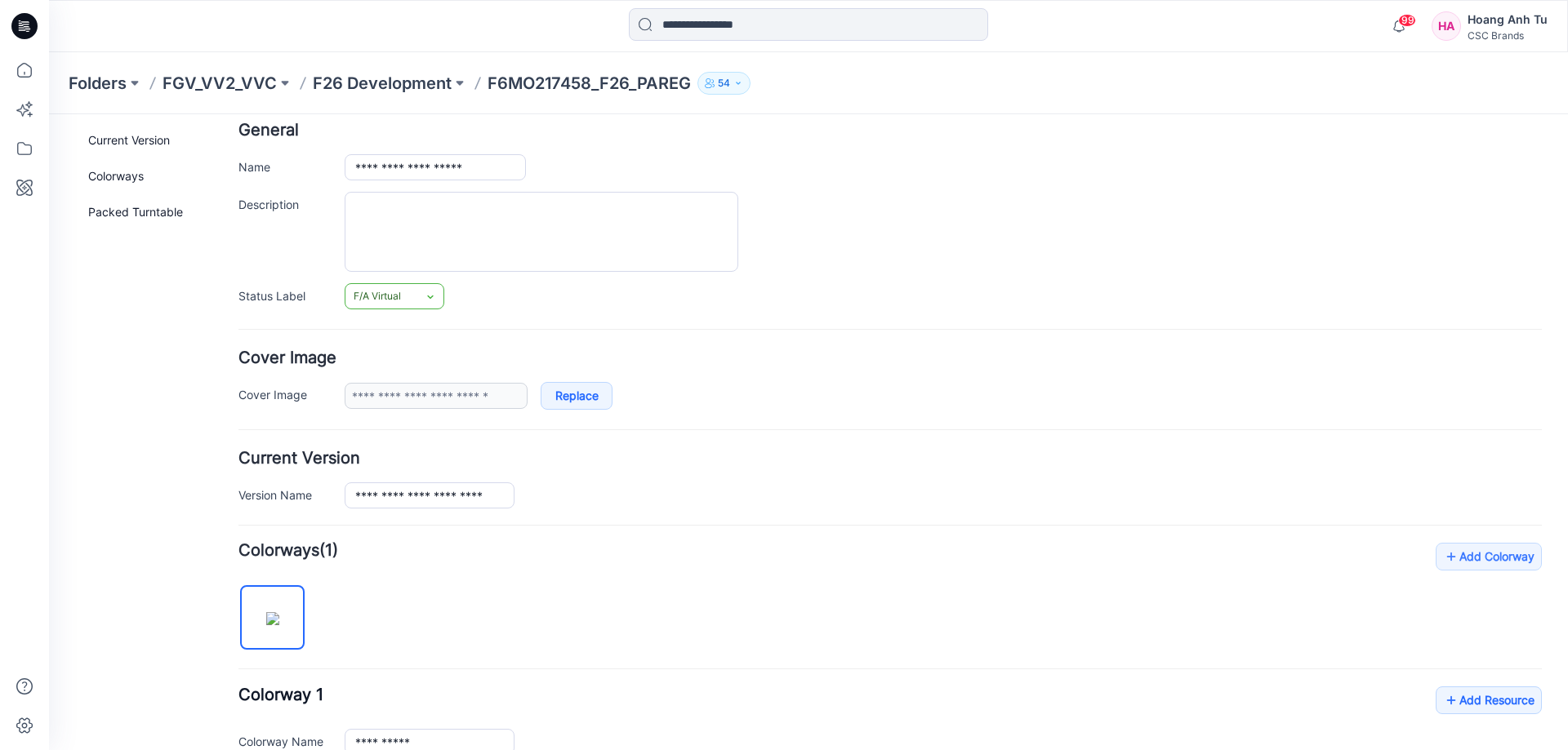
click at [424, 296] on icon at bounding box center [430, 296] width 13 height 13
click at [406, 366] on link "Virtual Proto 1" at bounding box center [411, 366] width 124 height 34
click at [430, 295] on icon at bounding box center [430, 296] width 13 height 13
click at [409, 475] on link "F/A Virtual" at bounding box center [411, 474] width 124 height 34
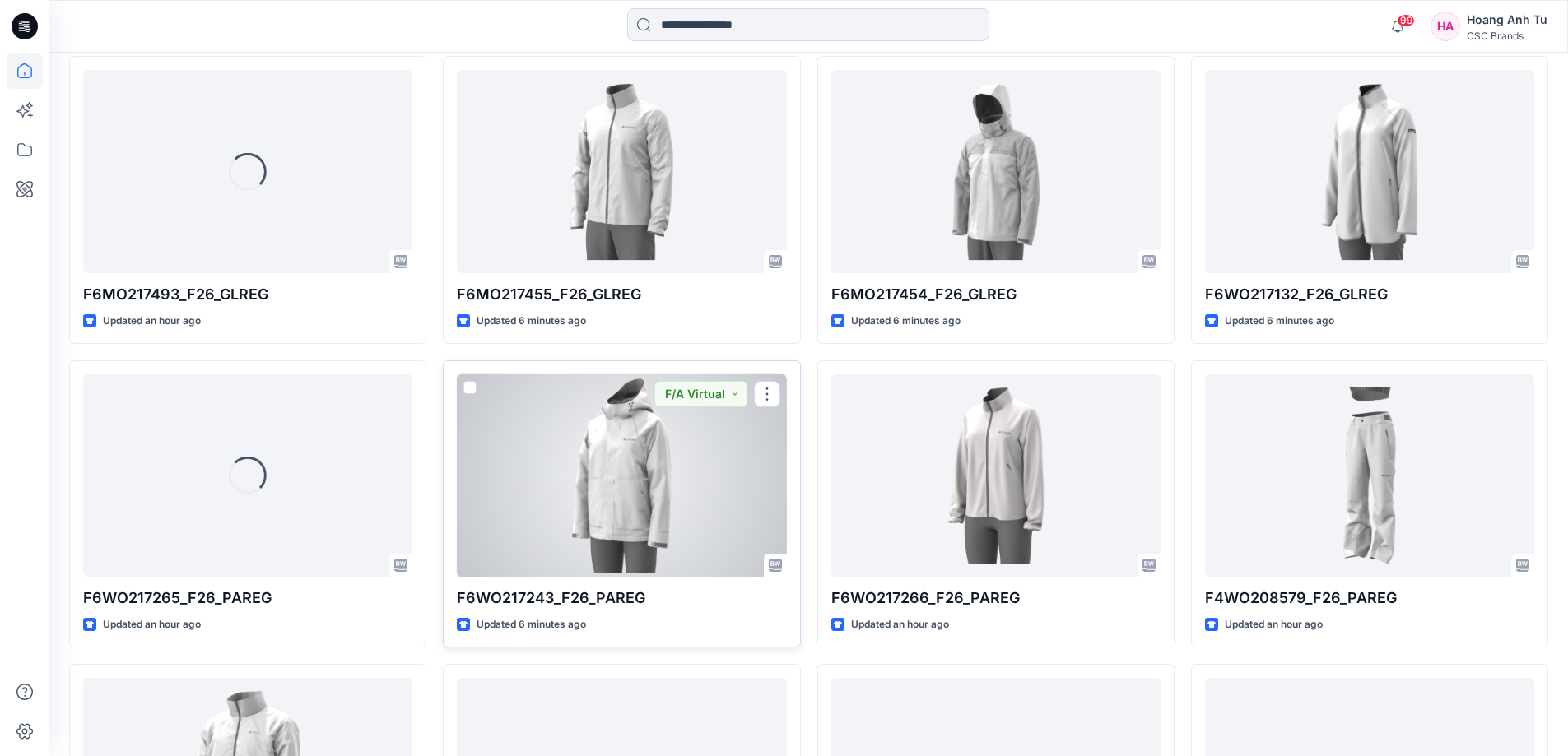
scroll to position [1887, 0]
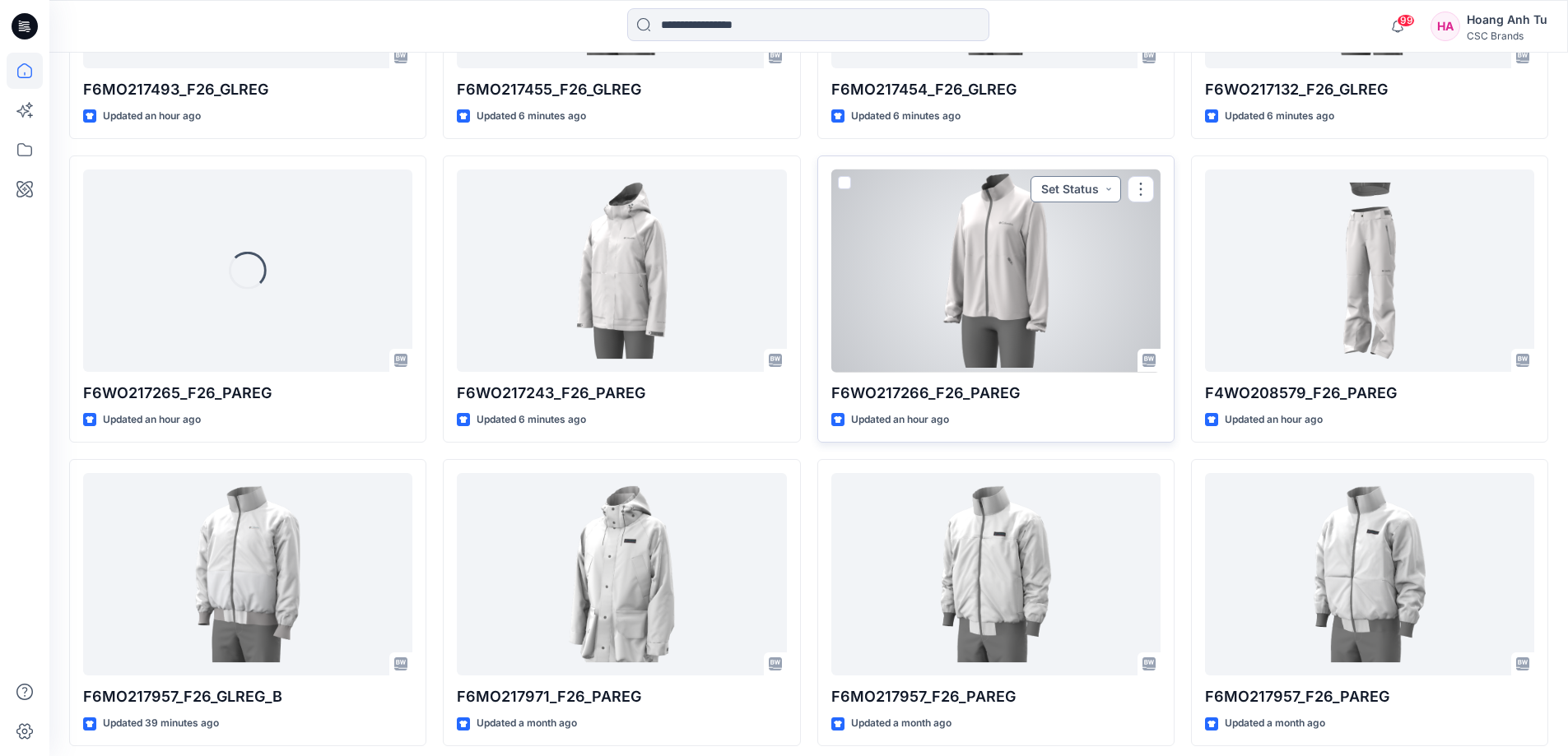
click at [1105, 194] on button "Set Status" at bounding box center [1076, 188] width 91 height 26
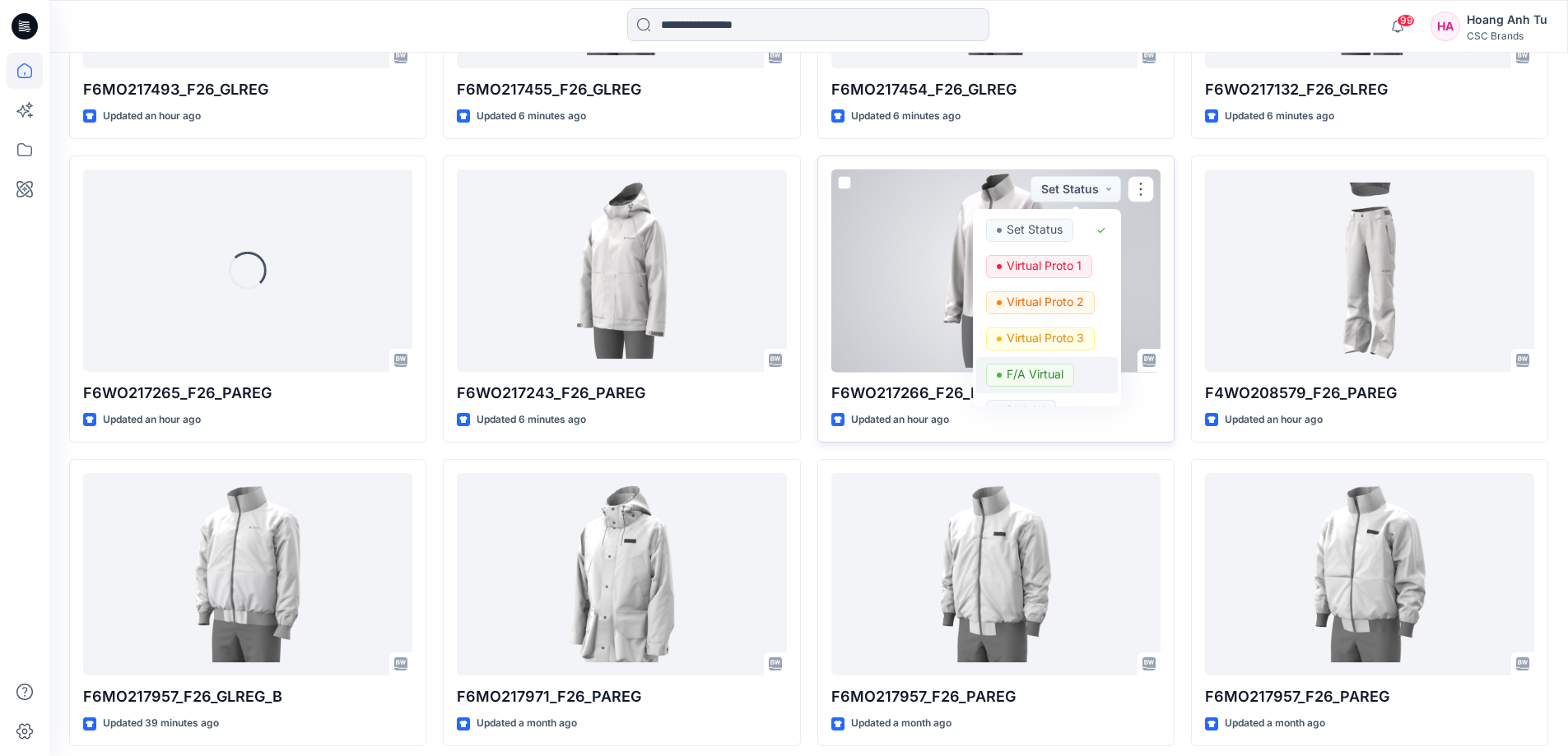
click at [1051, 379] on p "F/A Virtual" at bounding box center [1034, 375] width 57 height 22
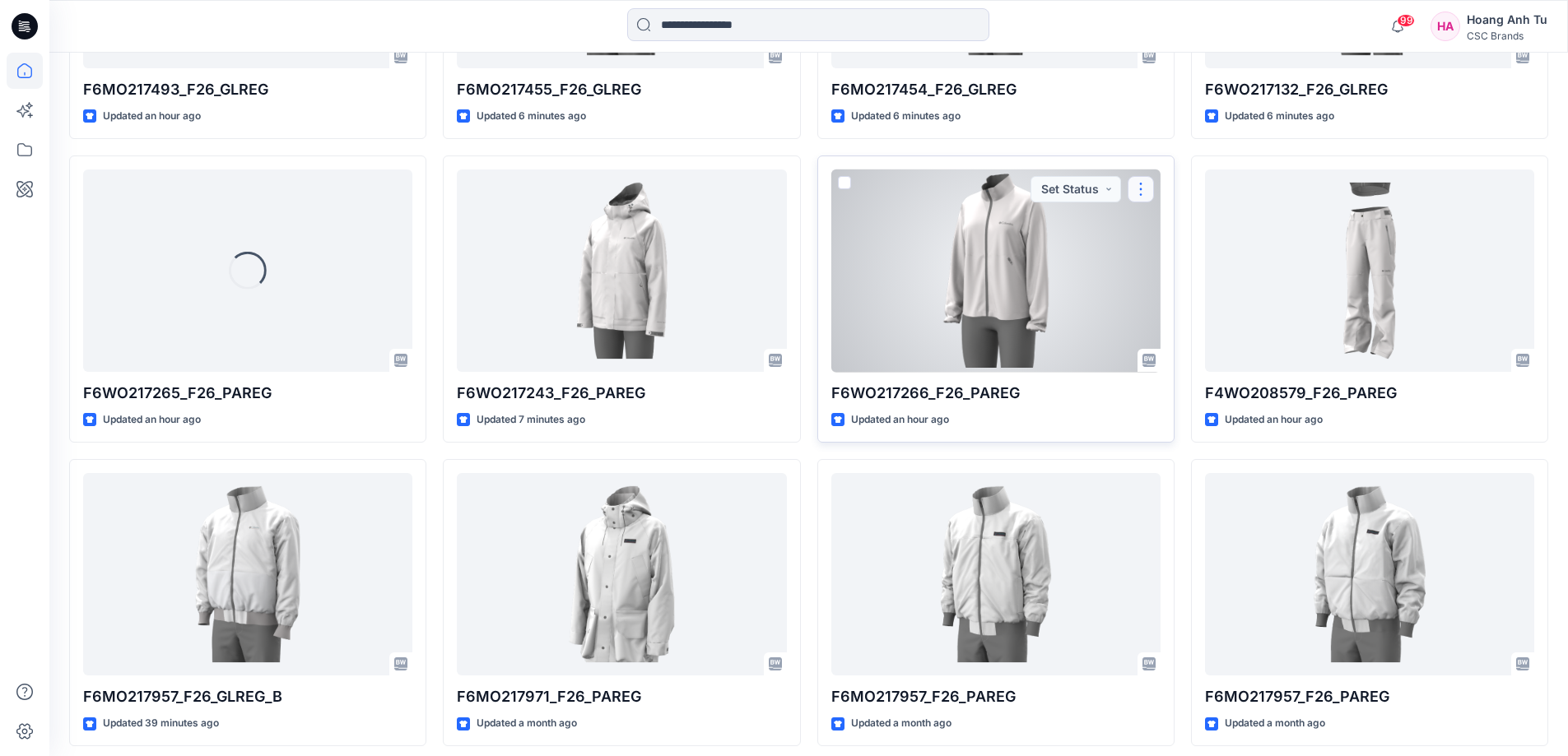
click at [1144, 193] on button "button" at bounding box center [1140, 188] width 26 height 26
click at [1167, 225] on p "Edit" at bounding box center [1170, 227] width 21 height 17
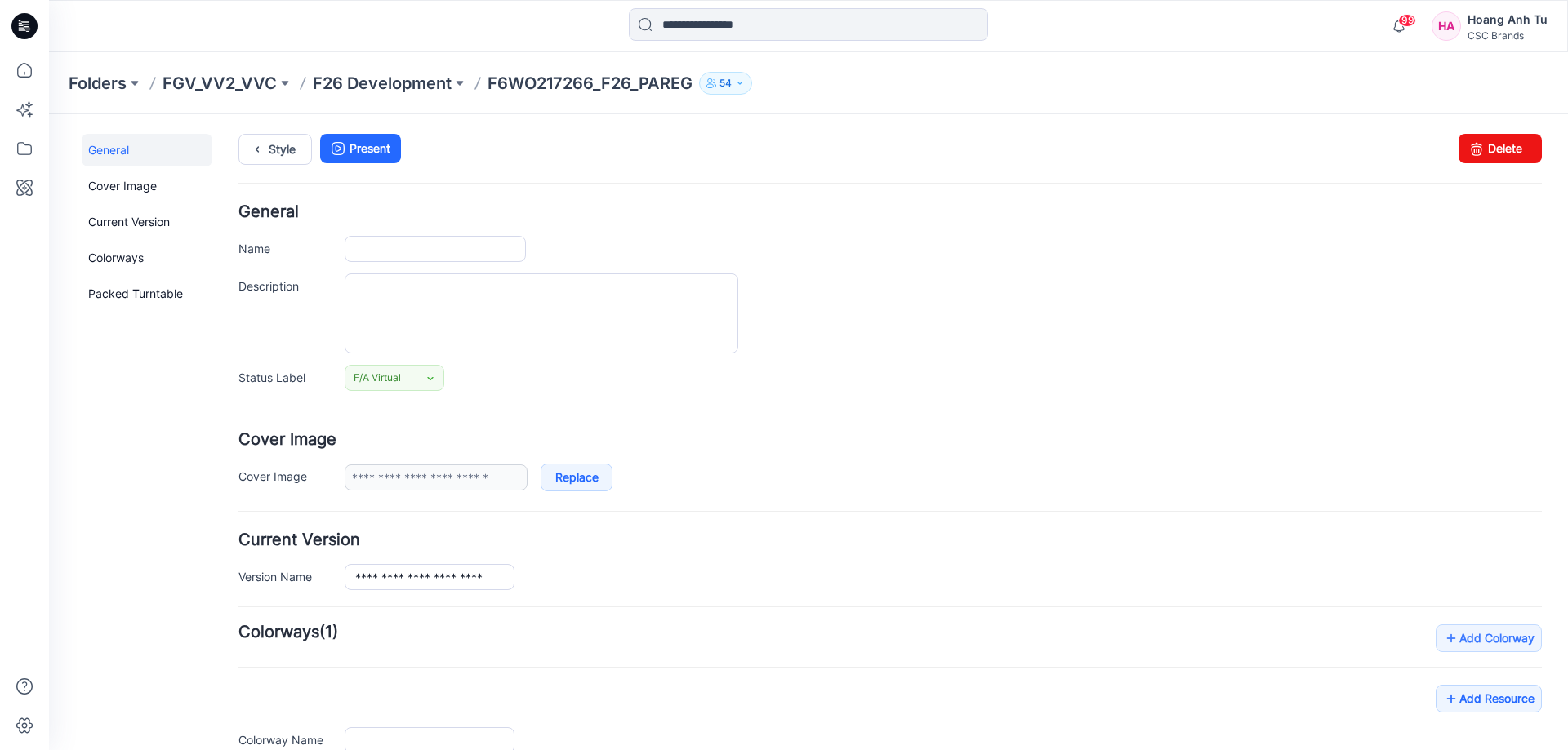
type input "**********"
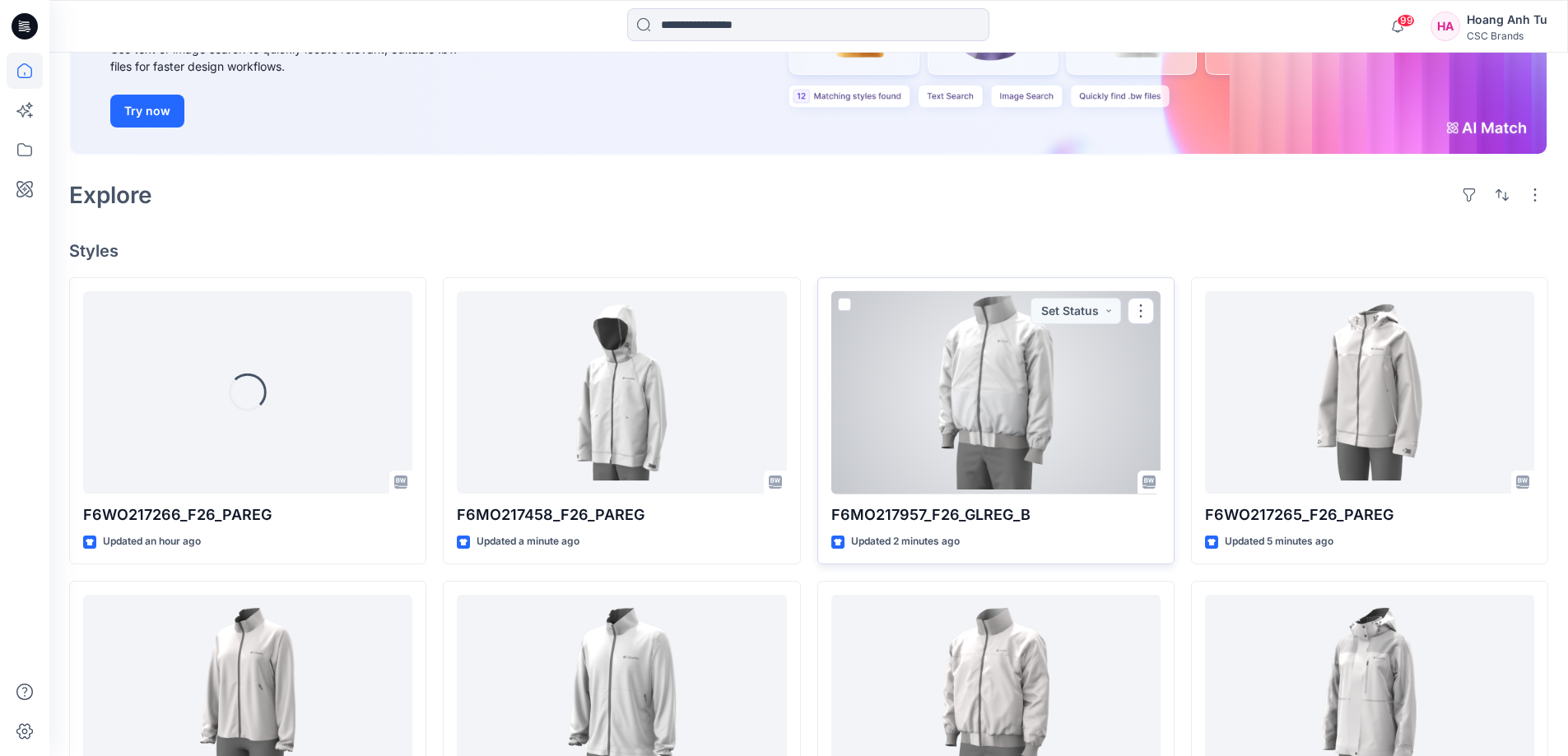
scroll to position [247, 0]
click at [1104, 311] on button "Set Status" at bounding box center [1076, 310] width 91 height 26
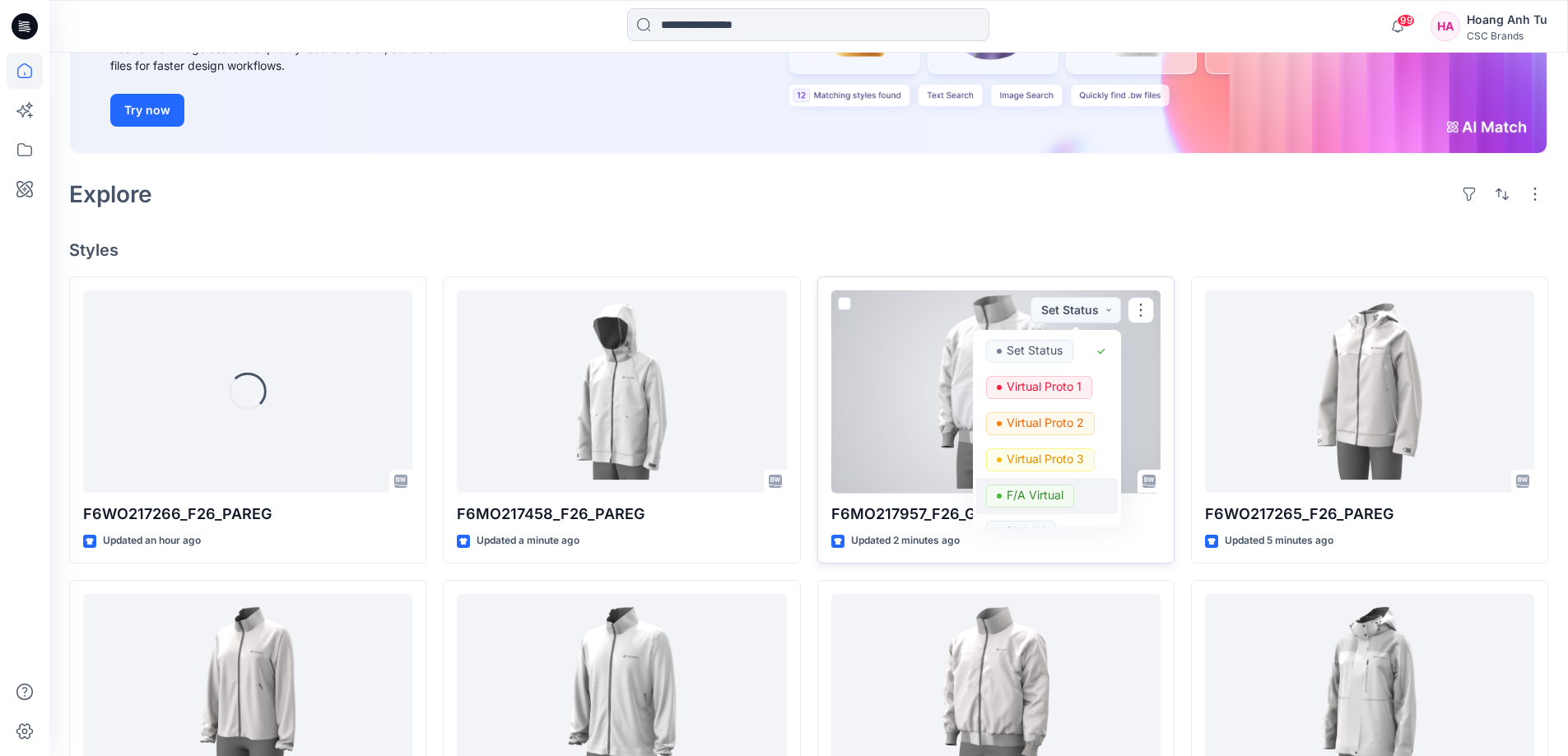
click at [1024, 495] on p "F/A Virtual" at bounding box center [1034, 495] width 57 height 22
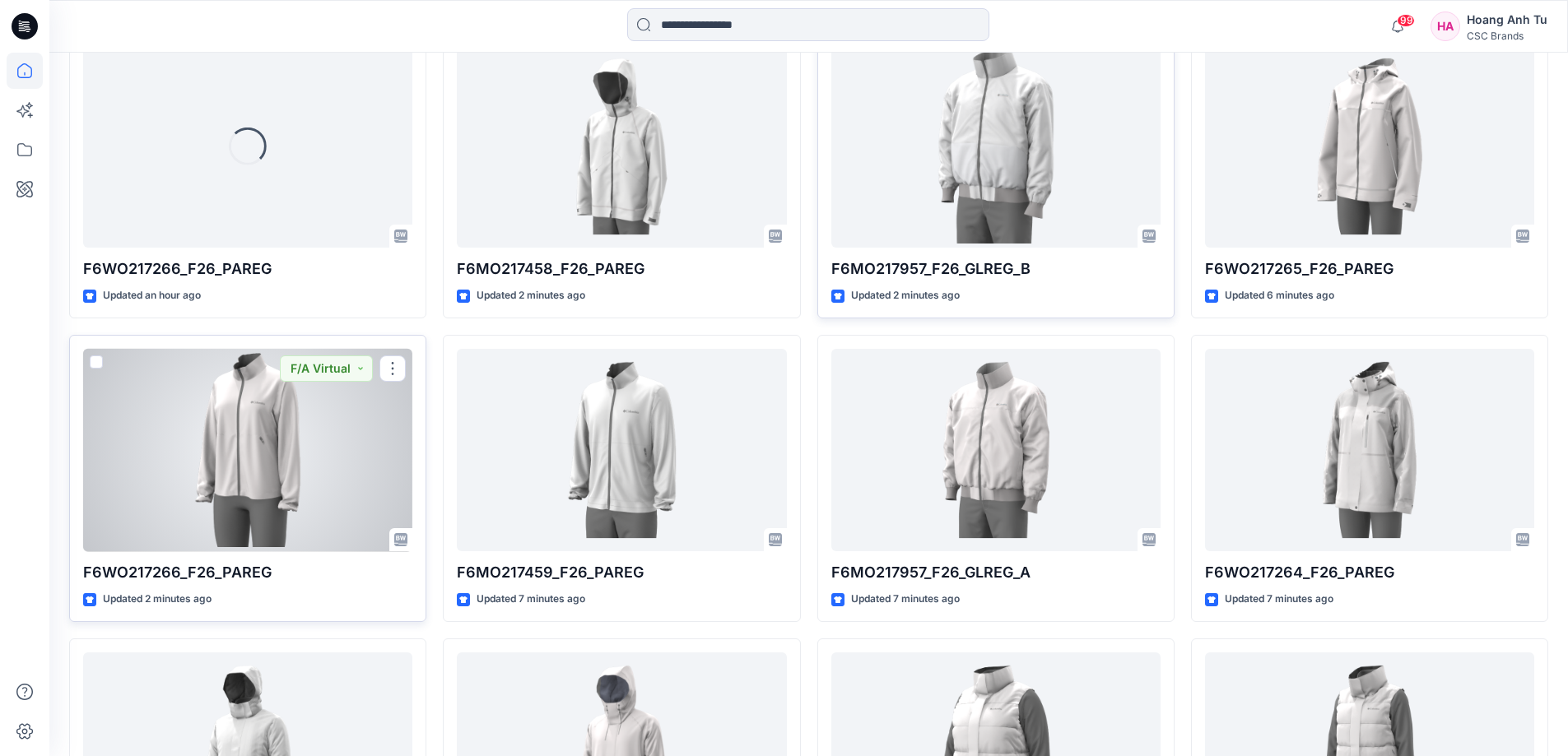
scroll to position [474, 0]
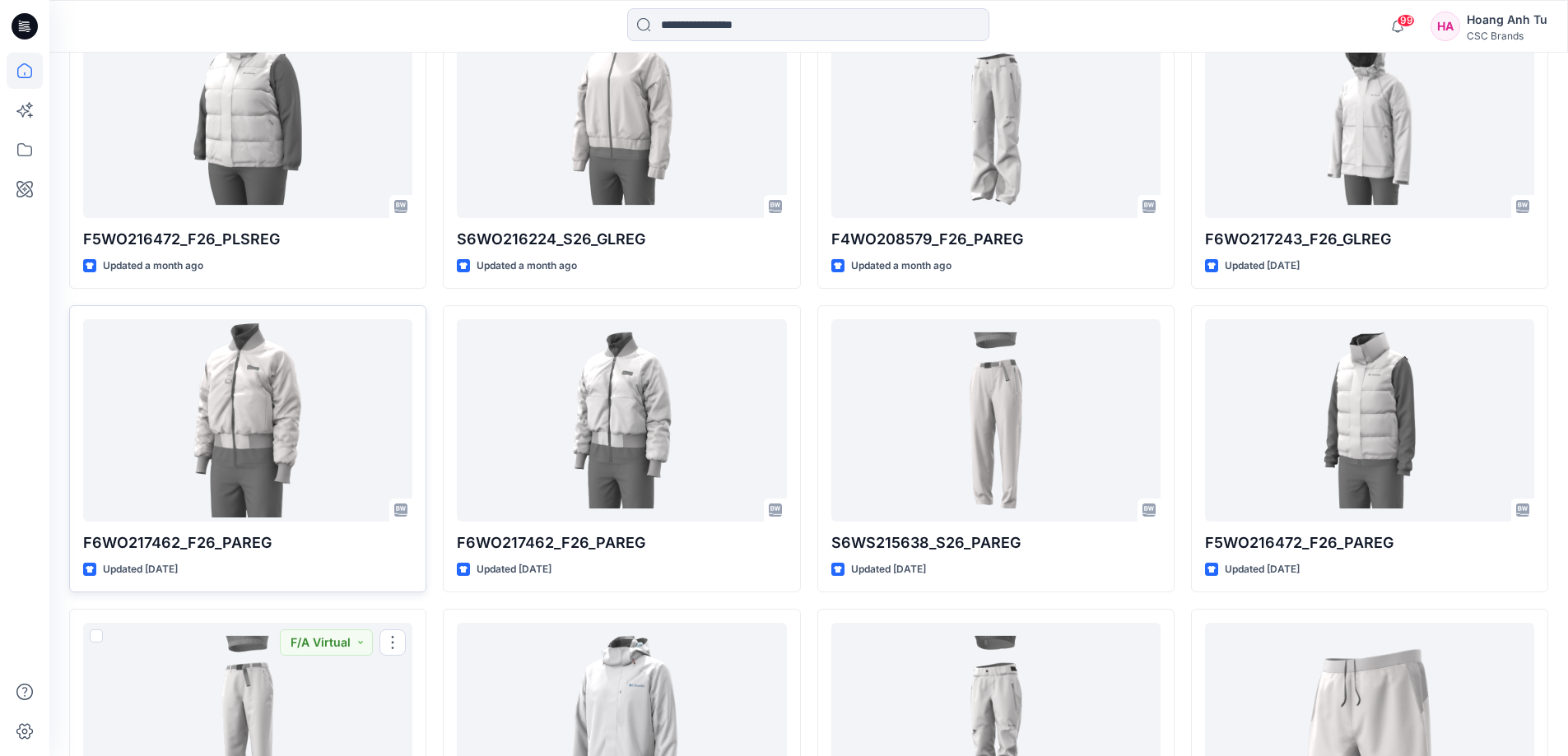
scroll to position [3228, 0]
